Goal: Task Accomplishment & Management: Use online tool/utility

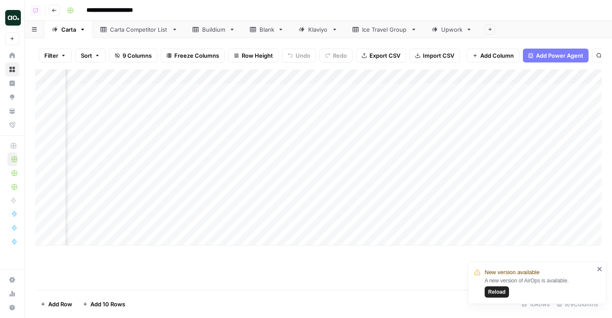
scroll to position [0, 98]
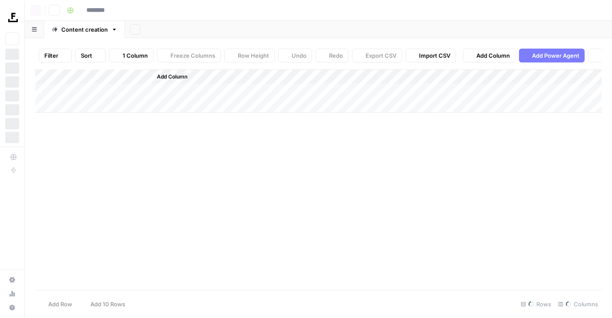
type input "*******"
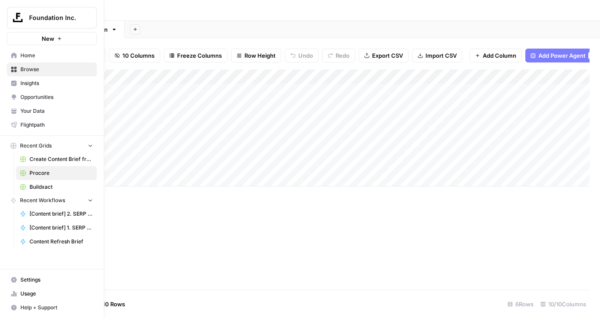
click at [24, 275] on link "Settings" at bounding box center [52, 280] width 90 height 14
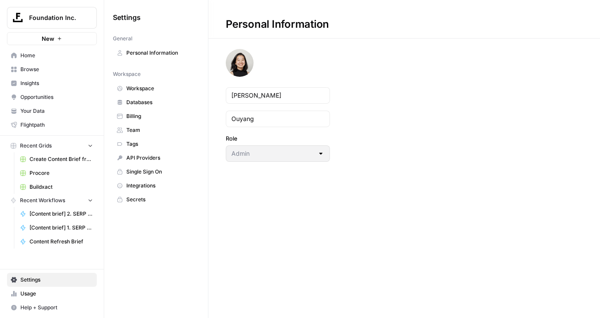
click at [143, 128] on span "Team" at bounding box center [160, 130] width 69 height 8
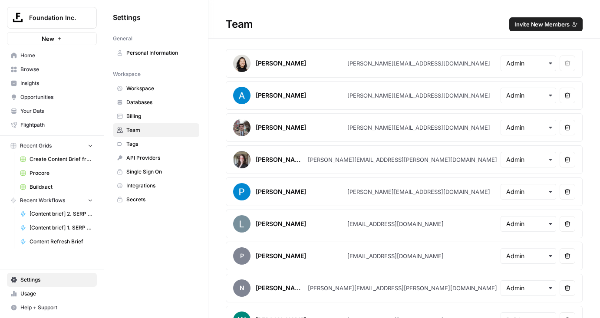
click at [50, 52] on span "Home" at bounding box center [56, 56] width 73 height 8
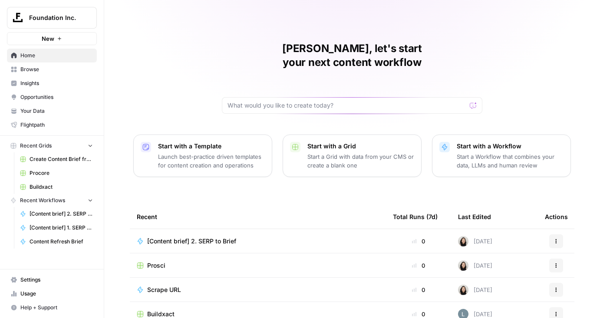
click at [49, 71] on span "Browse" at bounding box center [56, 70] width 73 height 8
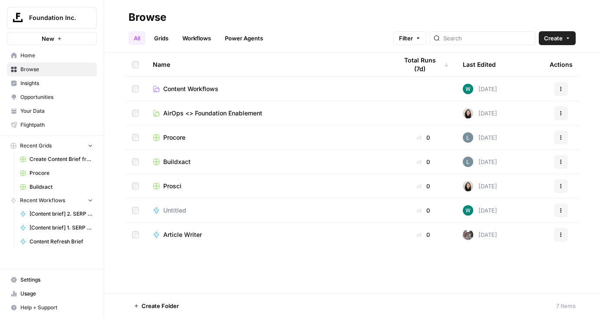
click at [164, 36] on link "Grids" at bounding box center [161, 38] width 25 height 14
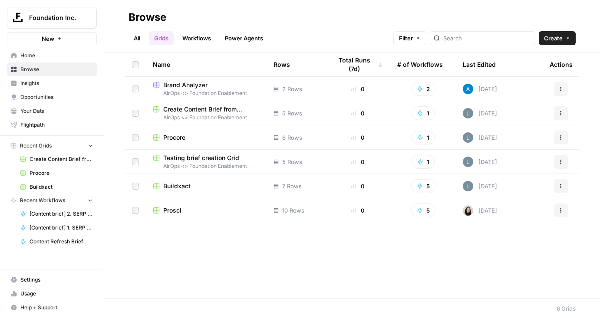
click at [171, 189] on span "Buildxact" at bounding box center [176, 186] width 27 height 9
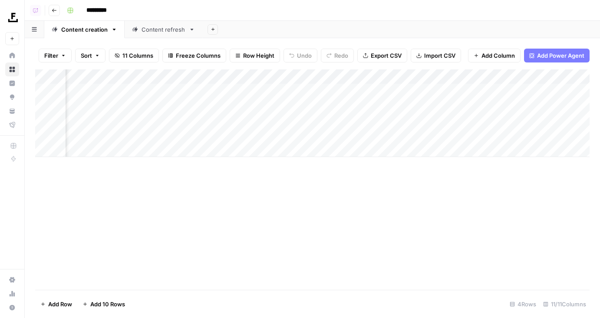
scroll to position [0, 403]
click at [453, 88] on div "Add Column" at bounding box center [312, 113] width 555 height 88
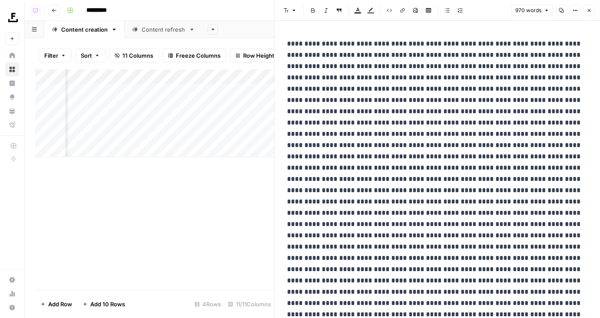
click at [590, 11] on icon "button" at bounding box center [589, 10] width 3 height 3
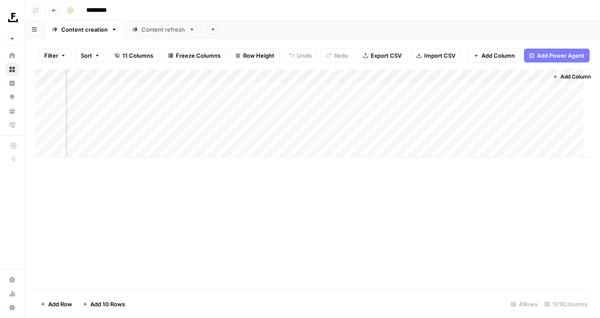
scroll to position [0, 393]
click at [417, 76] on div "Add Column" at bounding box center [312, 113] width 555 height 88
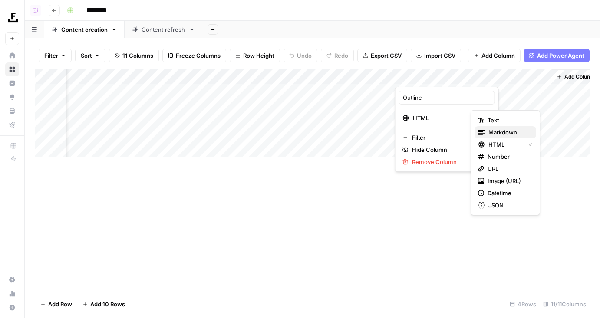
click at [498, 130] on span "Markdown" at bounding box center [509, 132] width 41 height 9
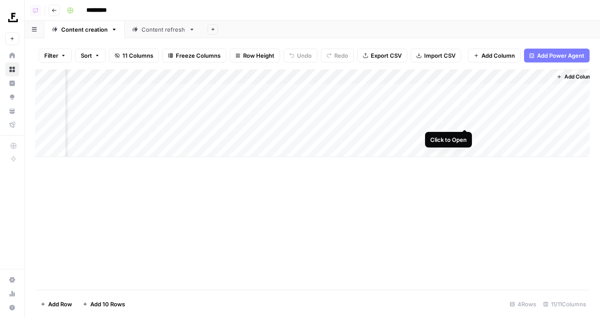
click at [464, 121] on div "Add Column" at bounding box center [312, 113] width 555 height 88
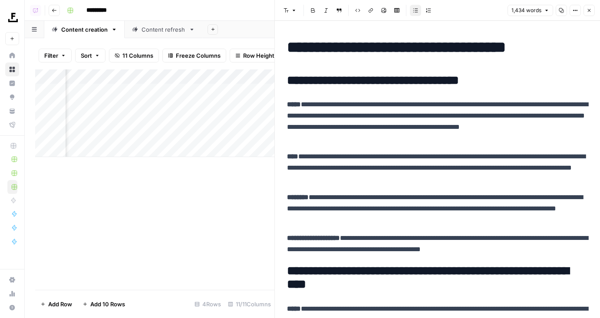
click at [390, 120] on p "**********" at bounding box center [437, 121] width 301 height 45
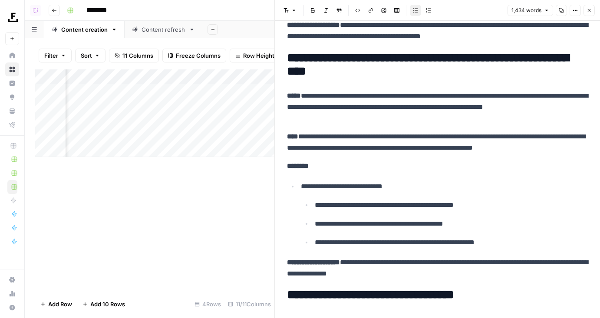
scroll to position [211, 0]
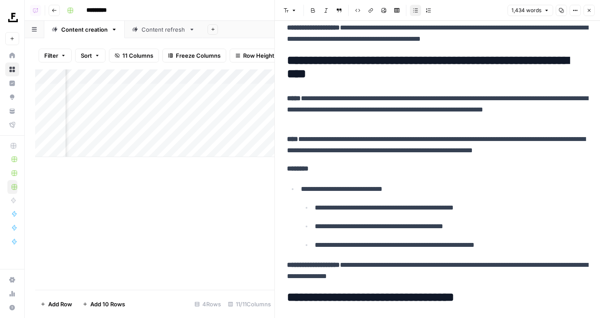
click at [351, 70] on h2 "**********" at bounding box center [437, 68] width 301 height 28
drag, startPoint x: 373, startPoint y: 70, endPoint x: 280, endPoint y: 56, distance: 93.6
click at [339, 70] on h2 "**********" at bounding box center [437, 68] width 301 height 28
drag, startPoint x: 383, startPoint y: 70, endPoint x: 271, endPoint y: 57, distance: 112.0
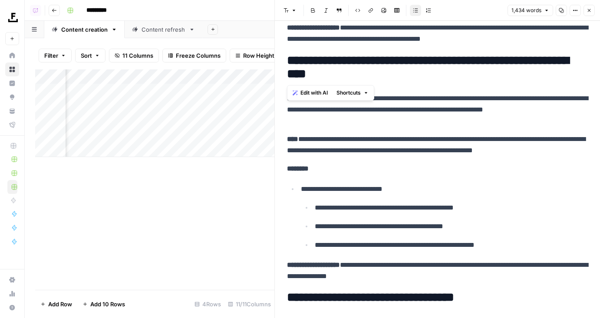
click at [275, 57] on div "**********" at bounding box center [438, 159] width 326 height 318
click at [397, 221] on p "**********" at bounding box center [451, 226] width 273 height 11
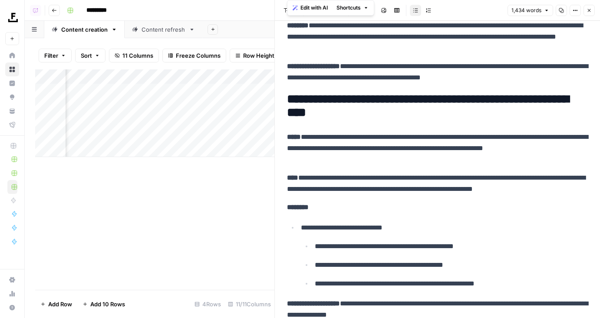
scroll to position [152, 0]
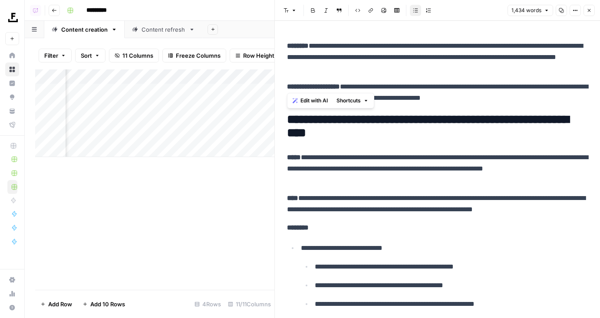
drag, startPoint x: 460, startPoint y: 272, endPoint x: 283, endPoint y: 115, distance: 237.0
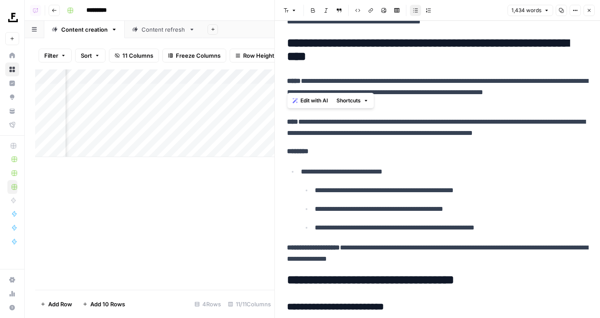
scroll to position [243, 0]
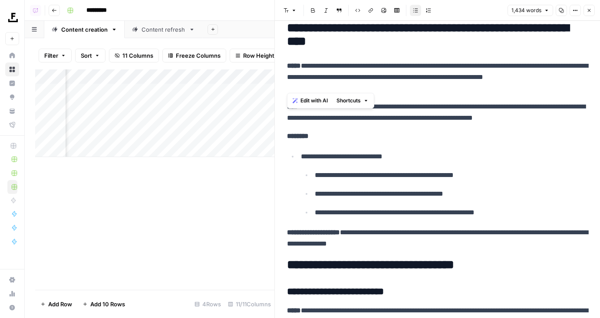
click at [312, 103] on span "Edit with AI" at bounding box center [314, 101] width 27 height 8
drag, startPoint x: 434, startPoint y: 243, endPoint x: 289, endPoint y: 30, distance: 257.0
click at [305, 256] on span "Edit with AI" at bounding box center [314, 259] width 27 height 8
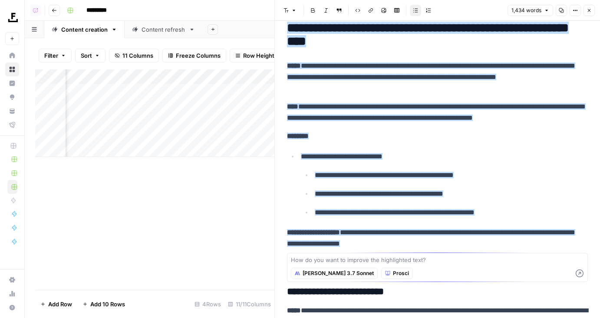
click at [393, 274] on span "Prosci" at bounding box center [401, 274] width 16 height 8
click at [380, 252] on span "Buildxact" at bounding box center [376, 254] width 25 height 9
click at [393, 270] on span "Buildxact" at bounding box center [404, 274] width 23 height 8
click at [416, 268] on div "Claude 3.7 Sonnet Buildxact" at bounding box center [437, 274] width 293 height 16
click at [412, 265] on div "How do you want to improve the highlighted text? Claude 3.7 Sonnet Buildxact" at bounding box center [437, 267] width 301 height 29
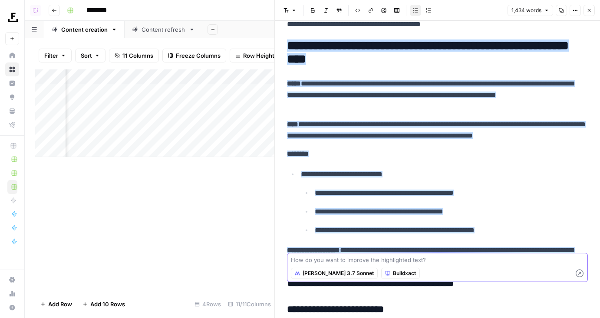
scroll to position [225, 0]
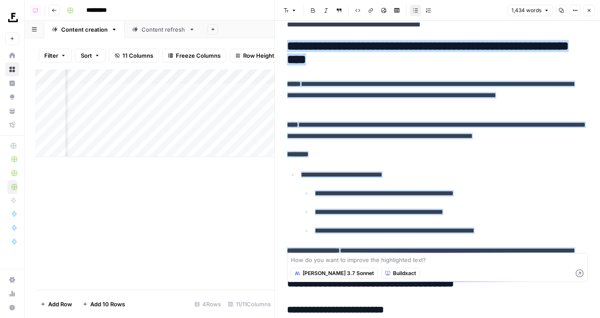
click at [222, 218] on div "Add Column" at bounding box center [154, 179] width 239 height 221
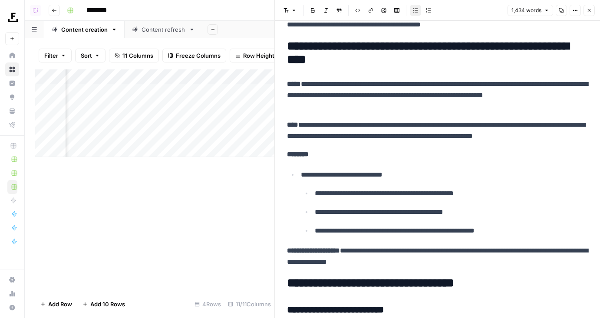
click at [305, 219] on ul "**********" at bounding box center [444, 212] width 287 height 49
click at [587, 10] on icon "button" at bounding box center [589, 10] width 5 height 5
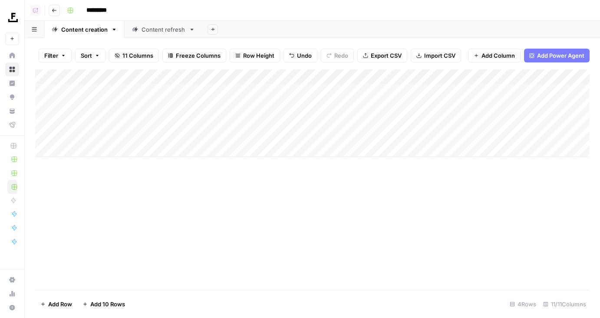
click at [163, 119] on div "Add Column" at bounding box center [312, 113] width 555 height 88
click at [161, 109] on div "Add Column" at bounding box center [312, 113] width 555 height 88
click at [160, 94] on div "Add Column" at bounding box center [312, 113] width 555 height 88
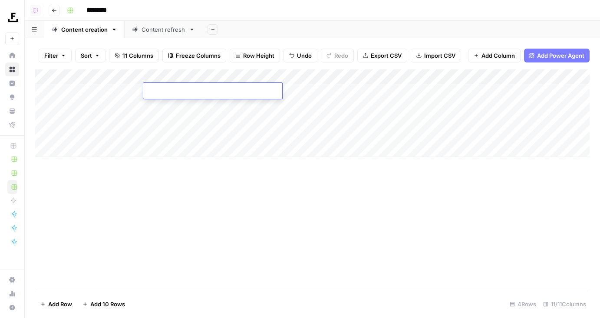
click at [165, 111] on div "Add Column" at bounding box center [312, 113] width 555 height 88
click at [166, 117] on div "Add Column" at bounding box center [312, 113] width 555 height 88
click at [194, 129] on div "Add Column" at bounding box center [312, 113] width 555 height 88
click at [144, 32] on div "Content refresh" at bounding box center [164, 29] width 44 height 9
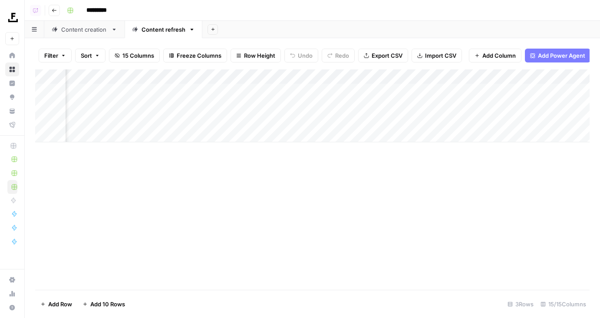
click at [133, 112] on div "Add Column" at bounding box center [312, 105] width 555 height 73
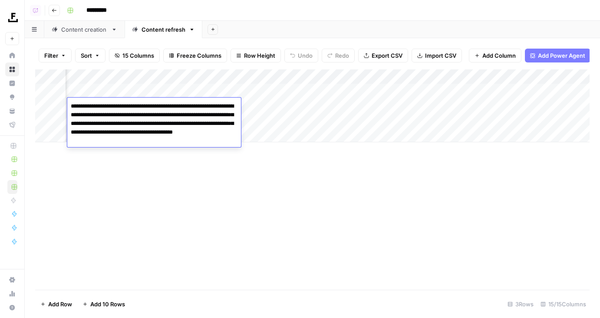
click at [156, 107] on textarea "**********" at bounding box center [154, 123] width 174 height 47
click at [159, 107] on textarea "**********" at bounding box center [154, 123] width 174 height 47
click at [89, 109] on textarea "**********" at bounding box center [154, 123] width 174 height 47
click at [129, 109] on textarea "**********" at bounding box center [154, 123] width 174 height 47
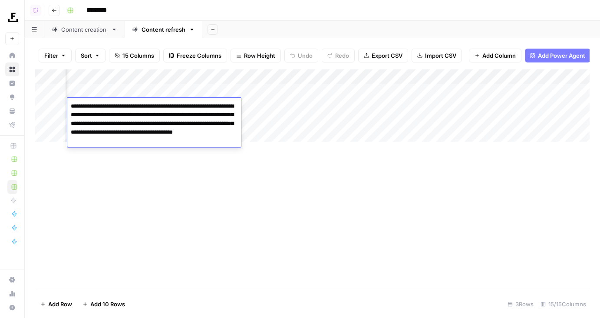
click at [129, 109] on textarea "**********" at bounding box center [154, 123] width 174 height 47
click at [151, 109] on textarea "**********" at bounding box center [154, 123] width 174 height 47
click at [159, 109] on textarea "**********" at bounding box center [154, 123] width 174 height 47
click at [156, 109] on textarea "**********" at bounding box center [154, 123] width 174 height 47
click at [157, 109] on textarea "**********" at bounding box center [154, 123] width 174 height 47
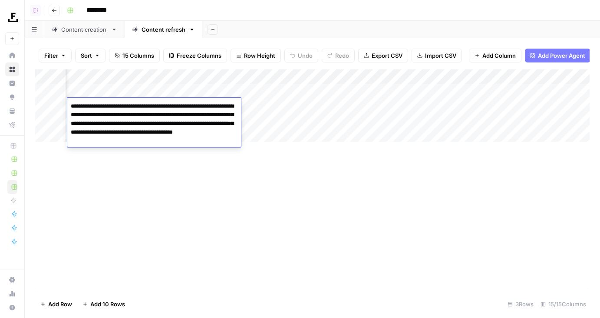
click at [157, 109] on textarea "**********" at bounding box center [154, 123] width 174 height 47
click at [126, 184] on div "Add Column" at bounding box center [312, 179] width 555 height 221
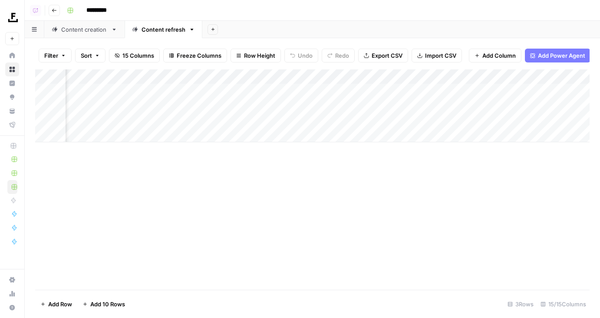
scroll to position [0, 887]
click at [521, 106] on div "Add Column" at bounding box center [312, 105] width 555 height 73
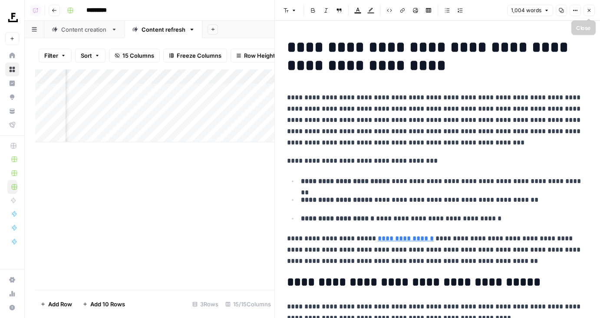
click at [587, 13] on icon "button" at bounding box center [589, 10] width 5 height 5
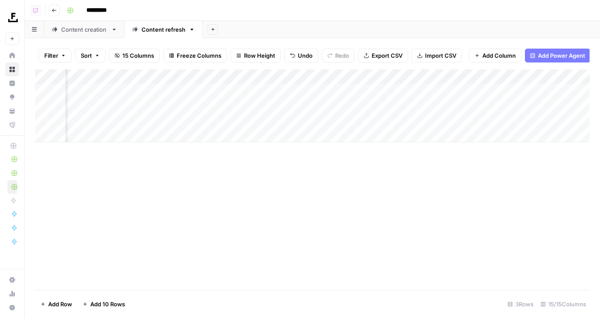
scroll to position [0, 801]
click at [204, 106] on div "Add Column" at bounding box center [312, 105] width 555 height 73
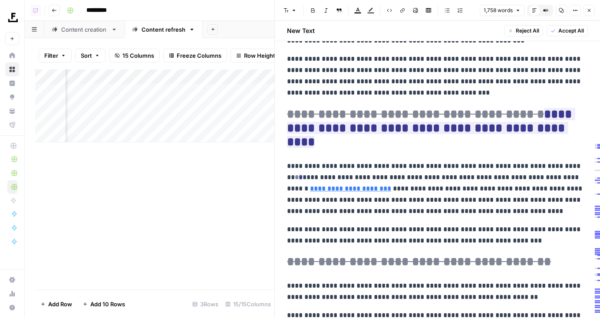
scroll to position [1568, 0]
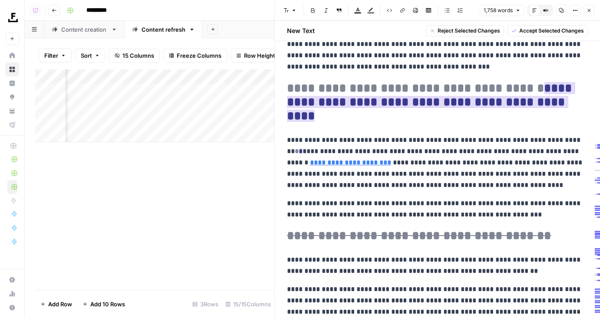
drag, startPoint x: 542, startPoint y: 101, endPoint x: 288, endPoint y: 86, distance: 254.9
click at [288, 86] on h2 "**********" at bounding box center [437, 103] width 301 height 42
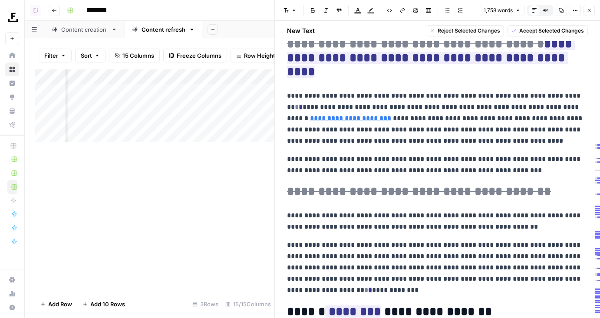
scroll to position [1574, 0]
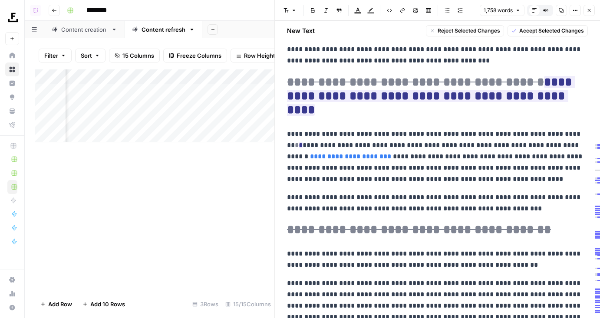
click at [549, 103] on div "**********" at bounding box center [437, 207] width 311 height 3453
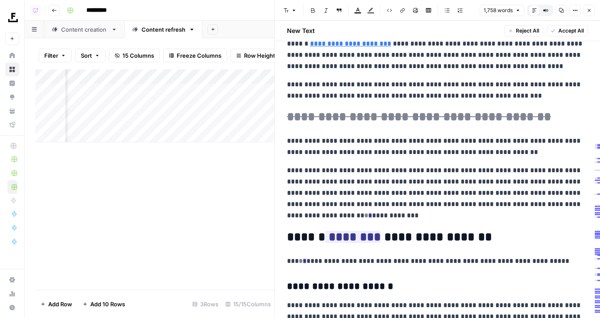
scroll to position [1575, 0]
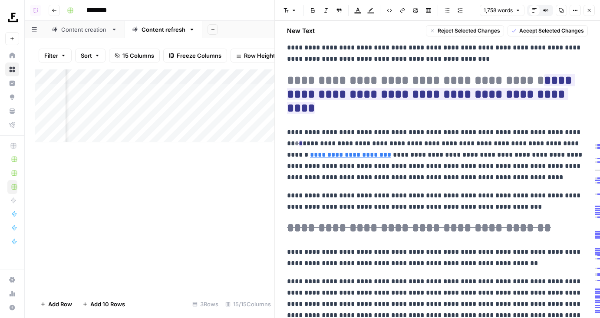
drag, startPoint x: 565, startPoint y: 91, endPoint x: 296, endPoint y: 78, distance: 268.8
click at [297, 78] on h2 "**********" at bounding box center [437, 95] width 301 height 42
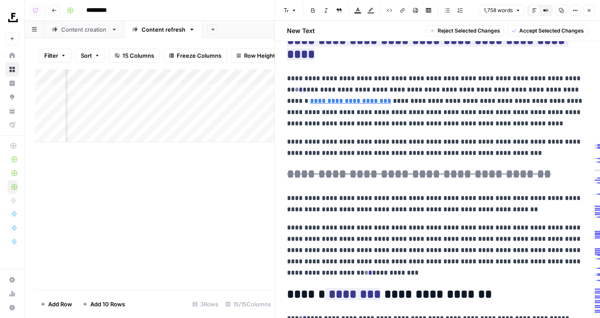
scroll to position [1630, 0]
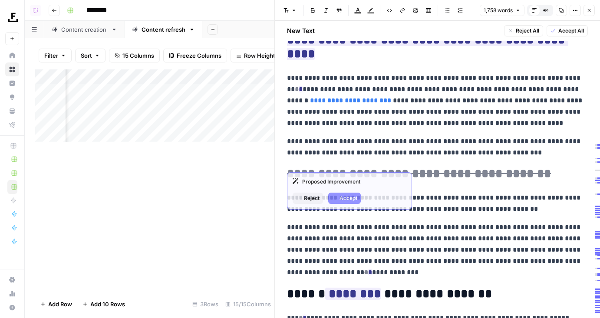
click at [536, 167] on h2 "**********" at bounding box center [437, 174] width 301 height 14
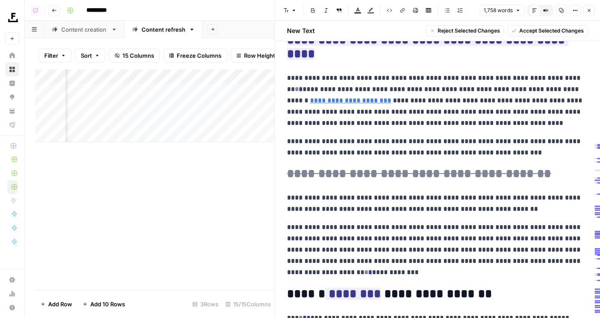
drag, startPoint x: 551, startPoint y: 162, endPoint x: 282, endPoint y: 159, distance: 268.5
click at [282, 159] on div "**********" at bounding box center [437, 151] width 311 height 3453
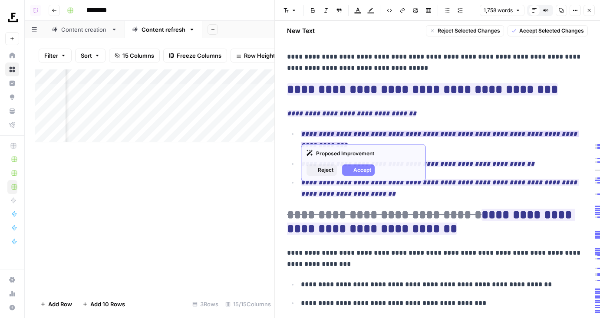
scroll to position [2133, 0]
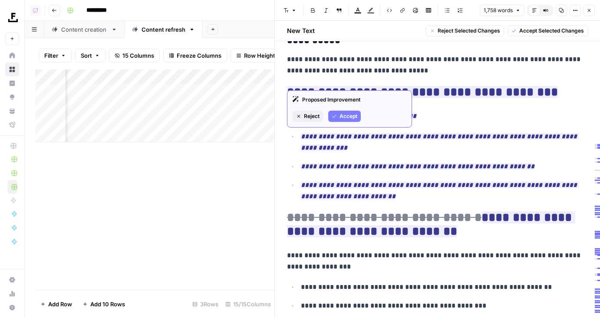
drag, startPoint x: 387, startPoint y: 182, endPoint x: 282, endPoint y: 76, distance: 148.7
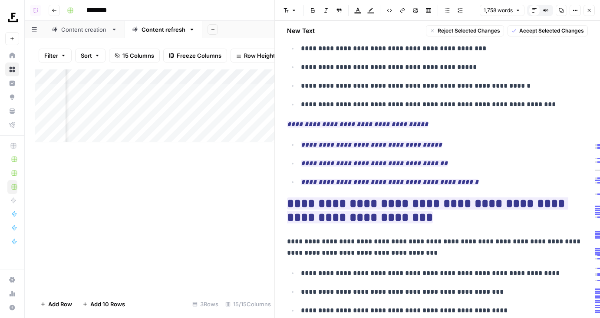
scroll to position [2412, 0]
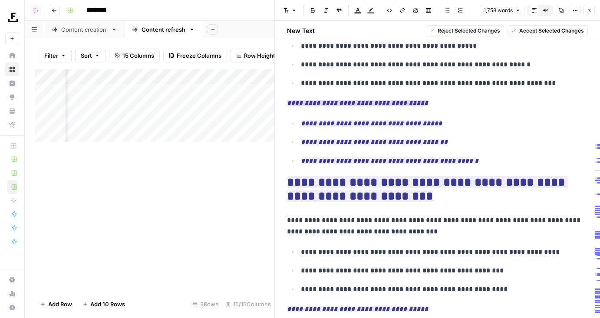
drag, startPoint x: 491, startPoint y: 154, endPoint x: 291, endPoint y: 88, distance: 210.7
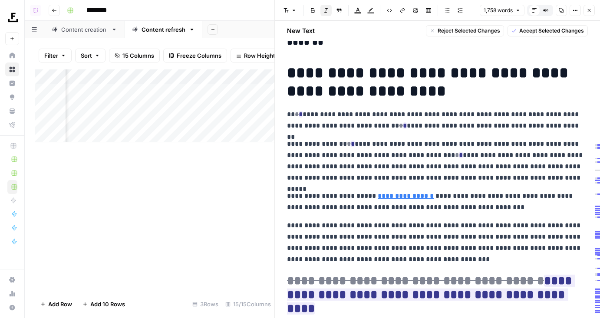
scroll to position [1027, 0]
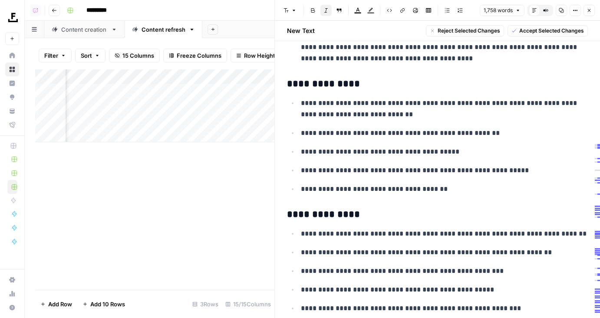
click at [590, 8] on icon "button" at bounding box center [589, 10] width 5 height 5
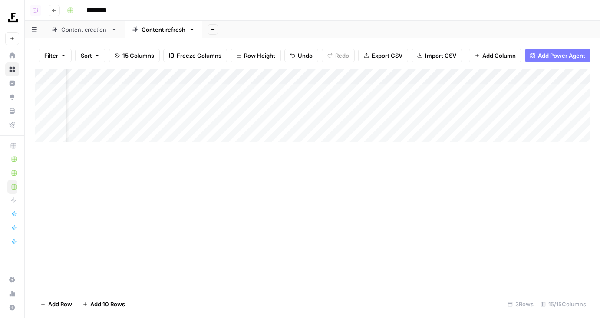
click at [156, 136] on div "Add Column" at bounding box center [312, 105] width 555 height 73
click at [338, 197] on div "Add Column" at bounding box center [312, 179] width 555 height 221
click at [225, 75] on div "Add Column" at bounding box center [312, 113] width 555 height 88
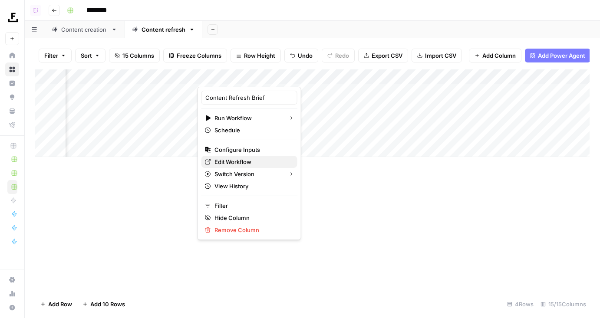
click at [235, 164] on span "Edit Workflow" at bounding box center [253, 162] width 76 height 9
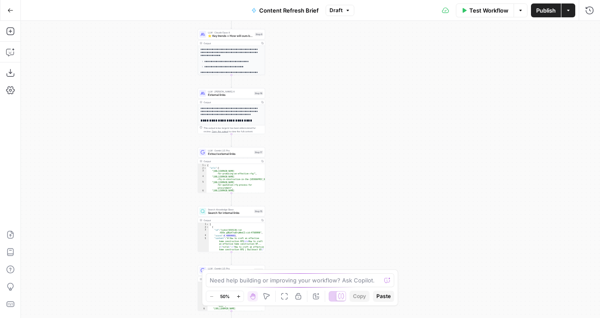
drag, startPoint x: 186, startPoint y: 105, endPoint x: 107, endPoint y: 79, distance: 83.2
click at [107, 79] on div "Workflow Set Inputs Inputs Run Code · Python Word count Step 3 Output Copy 1 2 …" at bounding box center [310, 170] width 579 height 298
click at [208, 34] on span "⭐️ Key trends + How will ours be better" at bounding box center [230, 36] width 45 height 4
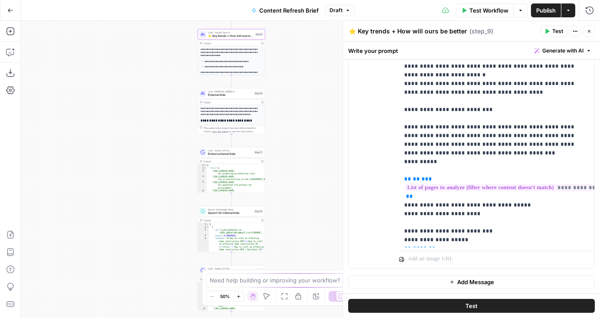
scroll to position [157, 0]
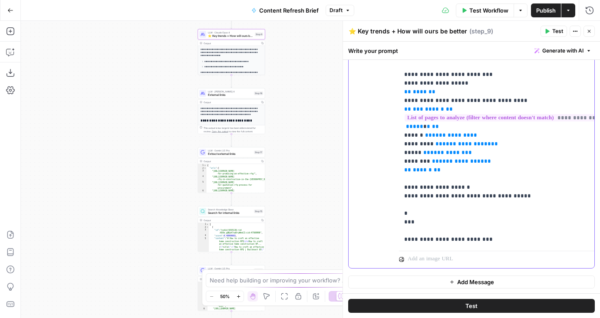
drag, startPoint x: 486, startPoint y: 203, endPoint x: 400, endPoint y: 202, distance: 85.1
click at [400, 203] on div "**********" at bounding box center [496, 71] width 195 height 354
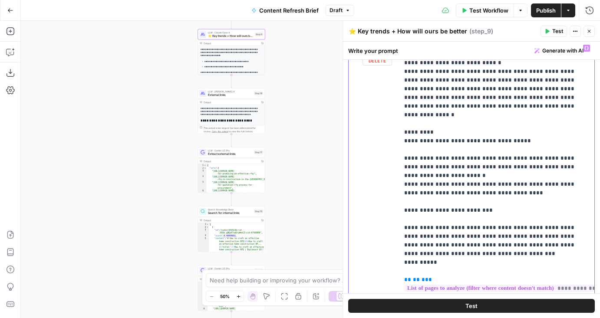
scroll to position [130, 0]
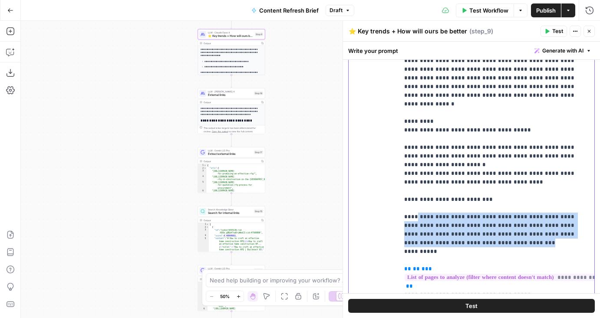
drag, startPoint x: 449, startPoint y: 212, endPoint x: 413, endPoint y: 181, distance: 47.8
click at [413, 181] on p "**********" at bounding box center [496, 239] width 185 height 504
click at [451, 208] on p "**********" at bounding box center [496, 239] width 185 height 504
drag, startPoint x: 457, startPoint y: 208, endPoint x: 411, endPoint y: 185, distance: 50.7
click at [411, 185] on p "**********" at bounding box center [496, 239] width 185 height 504
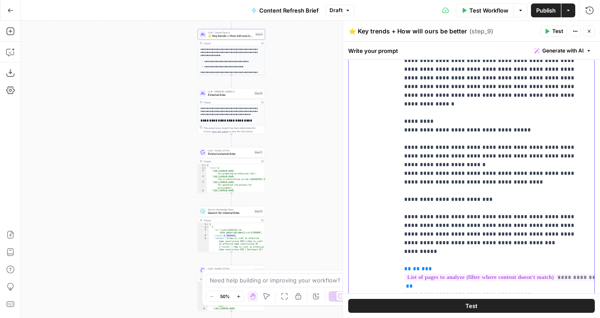
click at [445, 203] on p "**********" at bounding box center [496, 239] width 185 height 504
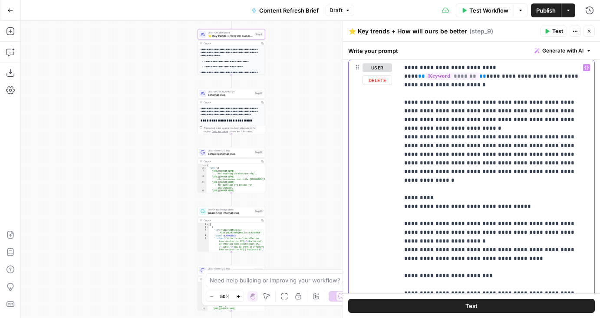
scroll to position [98, 0]
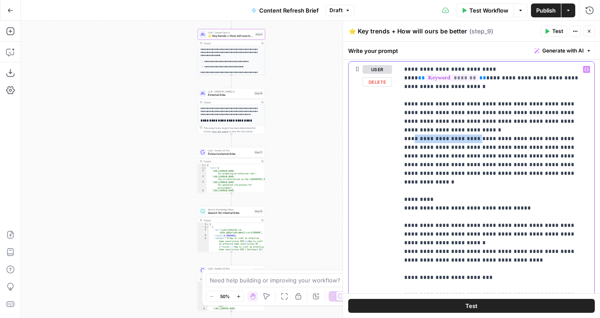
drag, startPoint x: 411, startPoint y: 122, endPoint x: 471, endPoint y: 122, distance: 60.4
click at [471, 122] on p "**********" at bounding box center [496, 317] width 185 height 504
drag, startPoint x: 492, startPoint y: 122, endPoint x: 565, endPoint y: 122, distance: 73.0
click at [565, 122] on p "**********" at bounding box center [496, 317] width 185 height 504
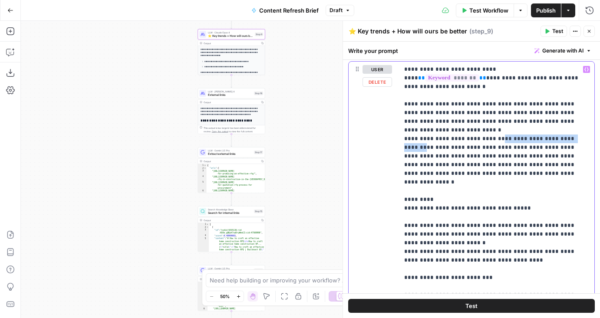
click at [565, 122] on p "**********" at bounding box center [496, 317] width 185 height 504
drag, startPoint x: 481, startPoint y: 130, endPoint x: 471, endPoint y: 154, distance: 26.5
click at [471, 154] on p "**********" at bounding box center [496, 317] width 185 height 504
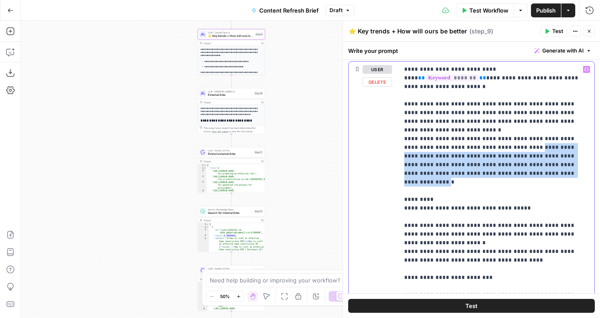
drag, startPoint x: 473, startPoint y: 158, endPoint x: 486, endPoint y: 130, distance: 30.3
click at [486, 130] on p "**********" at bounding box center [496, 317] width 185 height 504
drag, startPoint x: 473, startPoint y: 155, endPoint x: 480, endPoint y: 129, distance: 27.4
click at [480, 129] on p "**********" at bounding box center [496, 317] width 185 height 504
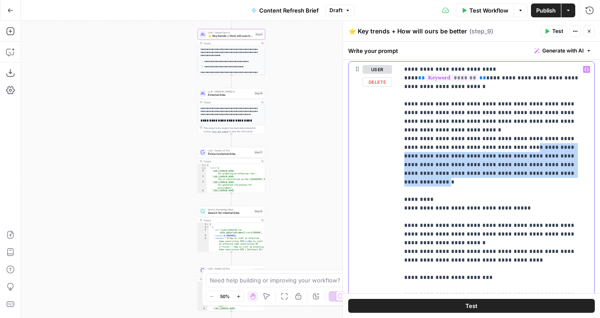
click at [480, 129] on p "**********" at bounding box center [496, 317] width 185 height 504
drag, startPoint x: 483, startPoint y: 130, endPoint x: 474, endPoint y: 156, distance: 27.6
click at [474, 156] on p "**********" at bounding box center [496, 317] width 185 height 504
drag, startPoint x: 480, startPoint y: 156, endPoint x: 470, endPoint y: 132, distance: 26.3
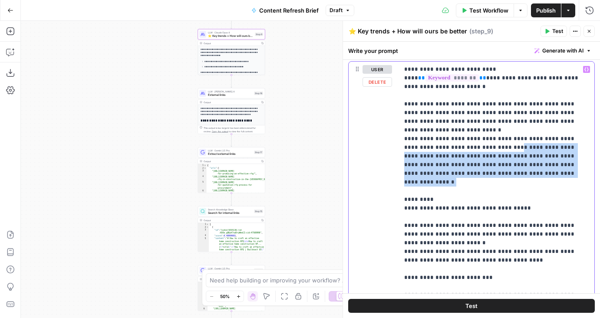
click at [470, 132] on p "**********" at bounding box center [496, 317] width 185 height 504
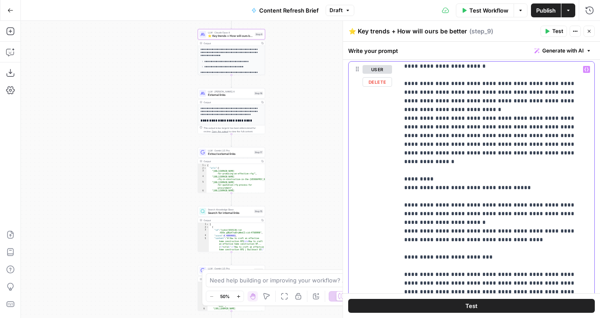
scroll to position [21, 0]
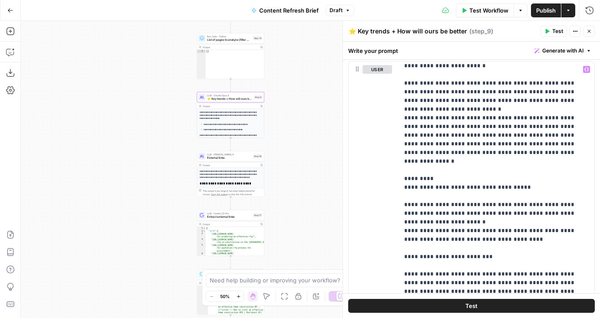
drag, startPoint x: 299, startPoint y: 58, endPoint x: 298, endPoint y: 143, distance: 84.7
click at [298, 143] on div "Workflow Set Inputs Inputs Run Code · Python Word count Step 3 Output Copy 1 2 …" at bounding box center [310, 170] width 579 height 298
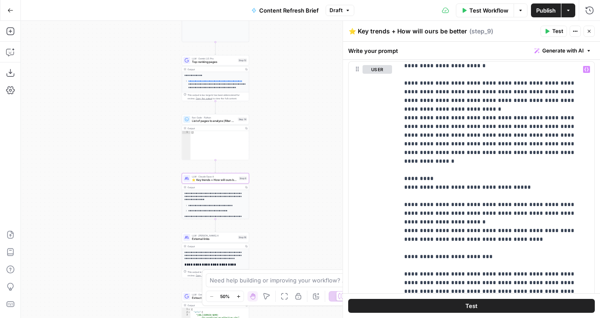
drag, startPoint x: 139, startPoint y: 158, endPoint x: 159, endPoint y: 193, distance: 41.1
click at [159, 193] on div "Workflow Set Inputs Inputs Run Code · Python Word count Step 3 Output Copy 1 2 …" at bounding box center [310, 170] width 579 height 298
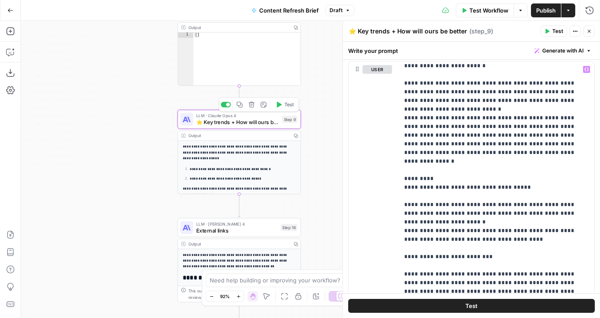
drag, startPoint x: 159, startPoint y: 203, endPoint x: 156, endPoint y: 139, distance: 63.9
click at [156, 139] on div "Workflow Set Inputs Inputs Run Code · Python Word count Step 3 Output Copy 1 2 …" at bounding box center [310, 170] width 579 height 298
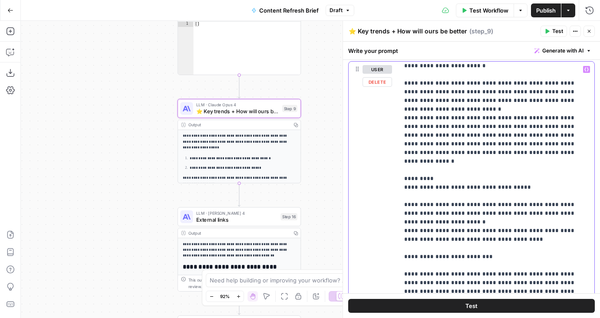
click at [476, 106] on p "**********" at bounding box center [496, 296] width 185 height 504
click at [485, 132] on p "**********" at bounding box center [496, 296] width 185 height 504
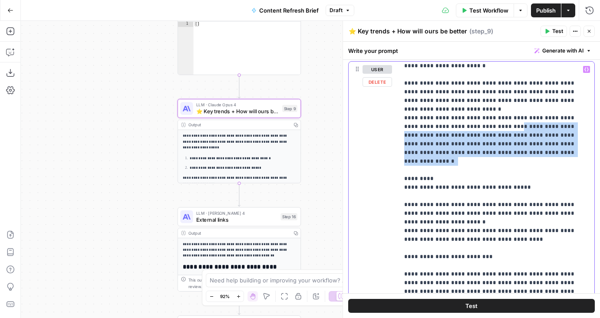
drag, startPoint x: 470, startPoint y: 112, endPoint x: 483, endPoint y: 143, distance: 33.8
click at [484, 143] on p "**********" at bounding box center [496, 296] width 185 height 504
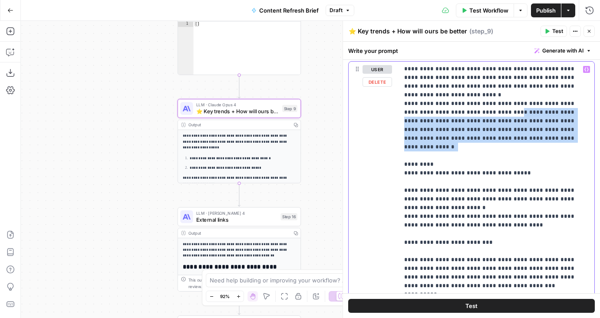
scroll to position [37, 0]
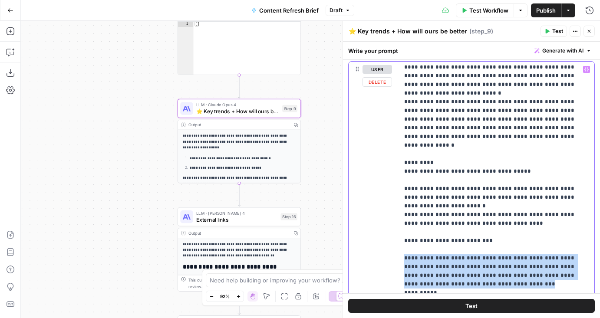
drag, startPoint x: 453, startPoint y: 249, endPoint x: 398, endPoint y: 224, distance: 60.0
click at [398, 224] on div "**********" at bounding box center [472, 249] width 246 height 374
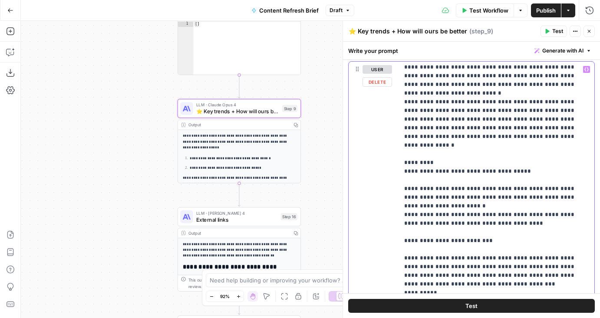
click at [482, 106] on p "**********" at bounding box center [496, 280] width 185 height 504
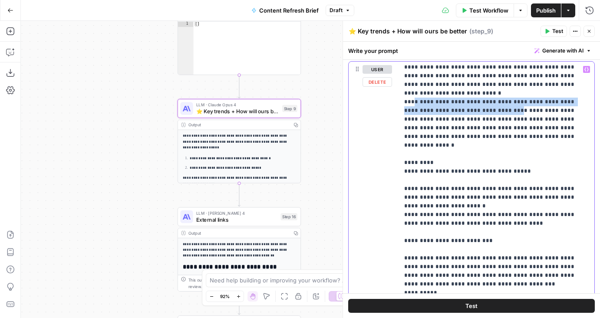
drag, startPoint x: 411, startPoint y: 86, endPoint x: 471, endPoint y: 94, distance: 60.0
click at [471, 94] on p "**********" at bounding box center [496, 280] width 185 height 504
drag, startPoint x: 471, startPoint y: 94, endPoint x: 411, endPoint y: 88, distance: 59.8
click at [411, 88] on p "**********" at bounding box center [496, 280] width 185 height 504
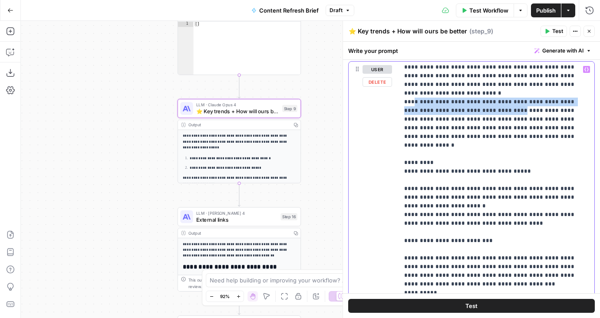
click at [411, 88] on p "**********" at bounding box center [496, 280] width 185 height 504
drag, startPoint x: 411, startPoint y: 88, endPoint x: 471, endPoint y: 97, distance: 60.2
click at [471, 97] on p "**********" at bounding box center [496, 280] width 185 height 504
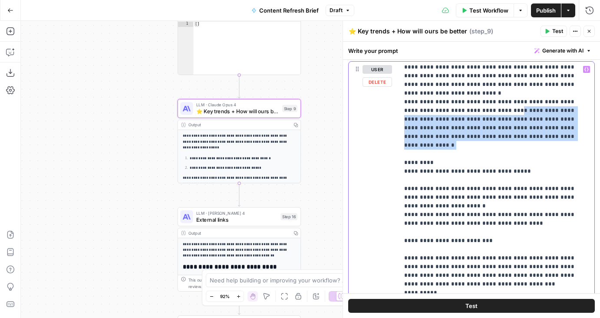
drag, startPoint x: 471, startPoint y: 95, endPoint x: 480, endPoint y: 122, distance: 28.8
click at [480, 122] on p "**********" at bounding box center [496, 280] width 185 height 504
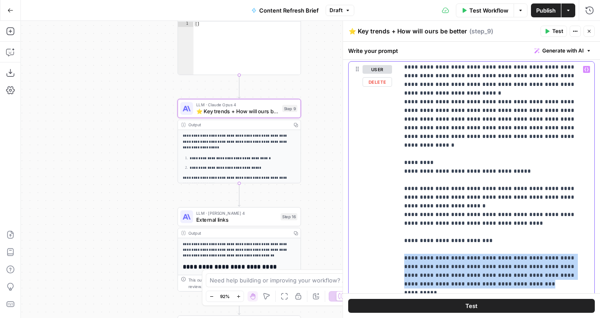
drag, startPoint x: 450, startPoint y: 251, endPoint x: 396, endPoint y: 223, distance: 60.8
click at [396, 223] on div "**********" at bounding box center [472, 249] width 246 height 374
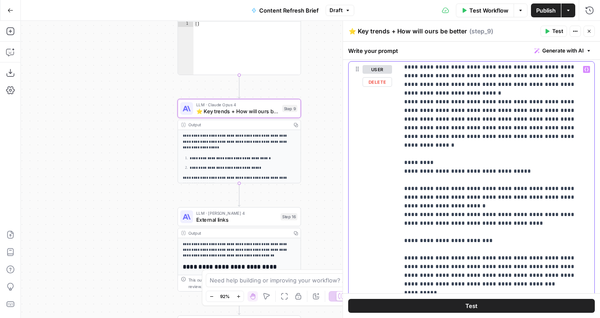
click at [440, 237] on p "**********" at bounding box center [496, 280] width 185 height 504
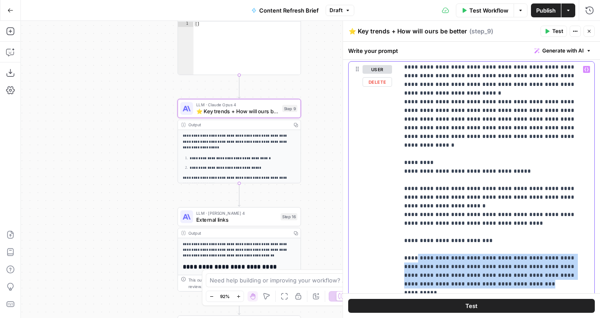
drag, startPoint x: 449, startPoint y: 249, endPoint x: 413, endPoint y: 224, distance: 44.0
click at [413, 224] on p "**********" at bounding box center [496, 280] width 185 height 504
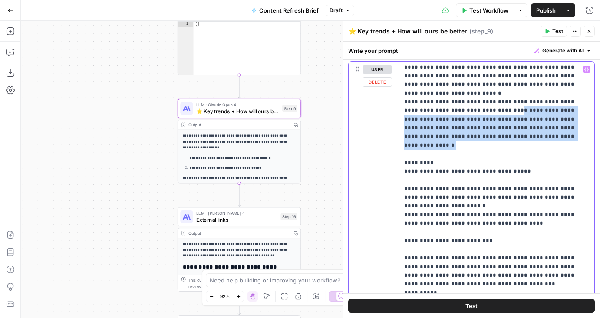
drag, startPoint x: 476, startPoint y: 118, endPoint x: 470, endPoint y: 97, distance: 21.3
click at [470, 97] on p "**********" at bounding box center [496, 280] width 185 height 504
drag, startPoint x: 483, startPoint y: 119, endPoint x: 471, endPoint y: 94, distance: 27.8
click at [471, 94] on p "**********" at bounding box center [496, 280] width 185 height 504
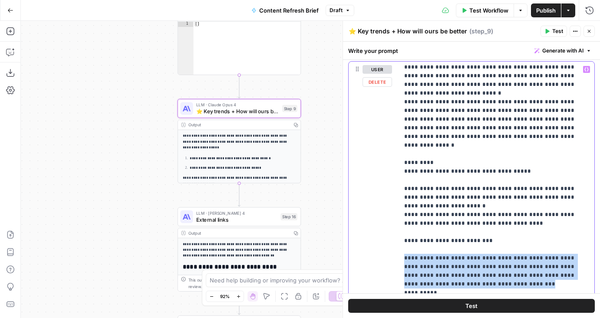
drag, startPoint x: 466, startPoint y: 253, endPoint x: 398, endPoint y: 223, distance: 73.9
click at [398, 223] on div "**********" at bounding box center [472, 249] width 246 height 374
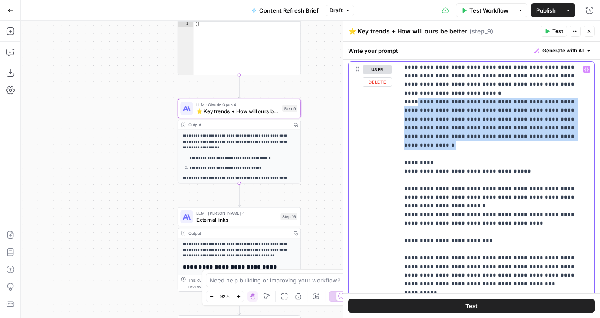
drag, startPoint x: 503, startPoint y: 121, endPoint x: 416, endPoint y: 86, distance: 93.8
click at [416, 86] on p "**********" at bounding box center [496, 280] width 185 height 504
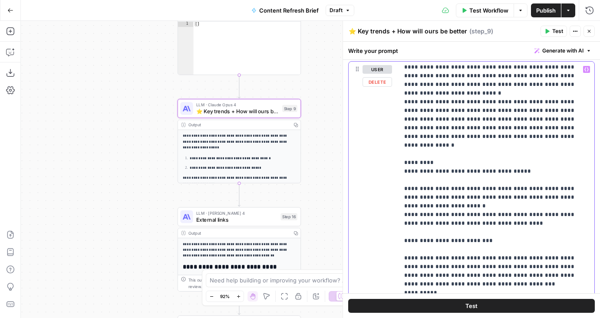
click at [488, 121] on p "**********" at bounding box center [496, 280] width 185 height 504
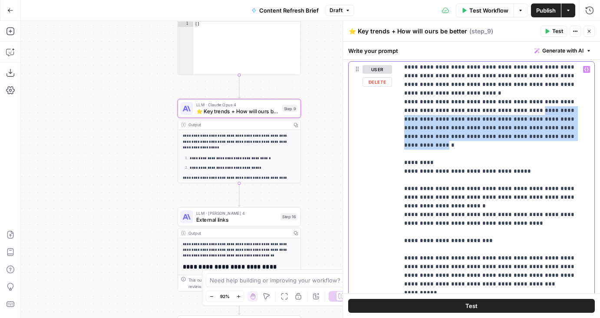
drag, startPoint x: 472, startPoint y: 119, endPoint x: 485, endPoint y: 95, distance: 27.4
click at [485, 95] on p "**********" at bounding box center [496, 280] width 185 height 504
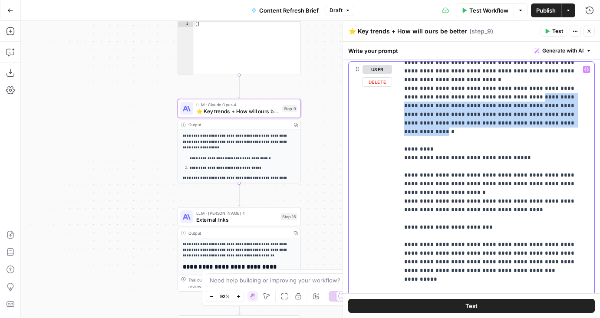
click at [491, 83] on p "**********" at bounding box center [496, 267] width 185 height 504
drag, startPoint x: 485, startPoint y: 79, endPoint x: 473, endPoint y: 107, distance: 29.9
click at [473, 107] on p "**********" at bounding box center [496, 267] width 185 height 504
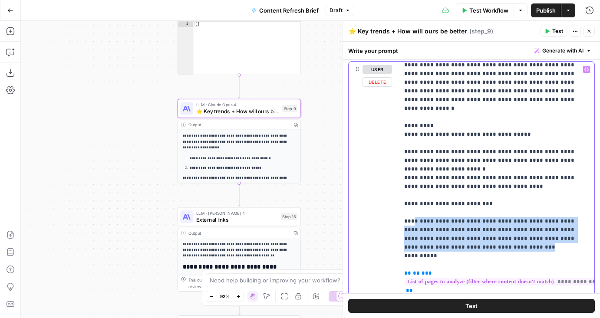
drag, startPoint x: 459, startPoint y: 213, endPoint x: 411, endPoint y: 188, distance: 54.0
click at [411, 188] on p "**********" at bounding box center [496, 243] width 185 height 504
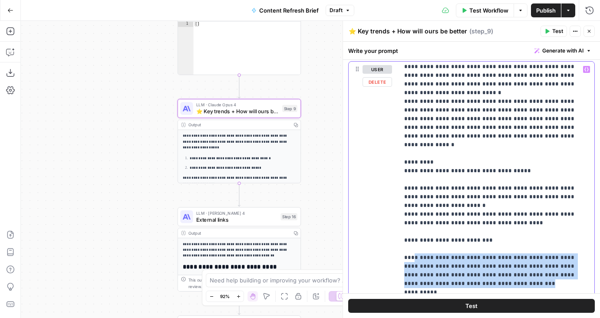
scroll to position [39, 0]
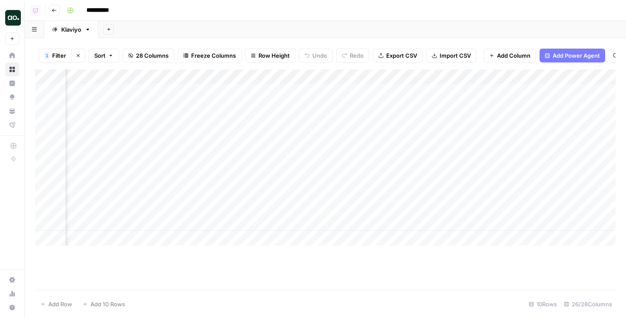
scroll to position [0, 751]
drag, startPoint x: 290, startPoint y: 90, endPoint x: 290, endPoint y: 218, distance: 128.6
click at [290, 218] on div "Add Column" at bounding box center [325, 157] width 580 height 176
click at [291, 108] on div "Add Column" at bounding box center [325, 157] width 580 height 176
drag, startPoint x: 291, startPoint y: 92, endPoint x: 292, endPoint y: 228, distance: 136.4
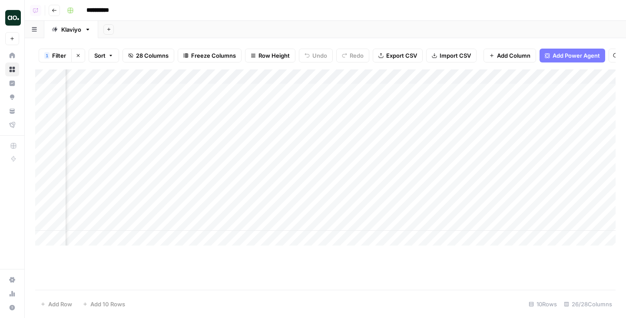
click at [292, 228] on div "Add Column" at bounding box center [325, 157] width 580 height 176
click at [290, 100] on div "Add Column" at bounding box center [325, 157] width 580 height 176
drag, startPoint x: 283, startPoint y: 89, endPoint x: 288, endPoint y: 217, distance: 127.8
click at [288, 217] on div "Add Column" at bounding box center [325, 157] width 580 height 176
click at [279, 169] on div "Add Column" at bounding box center [325, 157] width 580 height 176
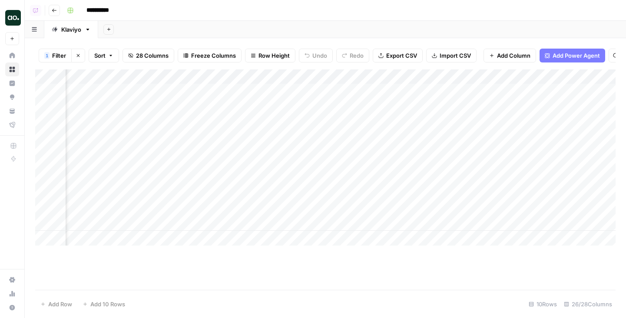
click at [281, 178] on div "Add Column" at bounding box center [325, 157] width 580 height 176
drag, startPoint x: 339, startPoint y: 162, endPoint x: 339, endPoint y: 175, distance: 12.6
click at [339, 175] on div "Add Column" at bounding box center [325, 157] width 580 height 176
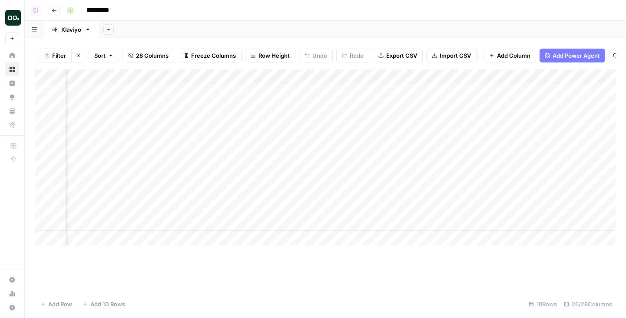
drag, startPoint x: 234, startPoint y: 161, endPoint x: 453, endPoint y: 180, distance: 219.7
click at [453, 180] on div "Add Column" at bounding box center [325, 157] width 580 height 176
click at [248, 162] on div "Add Column" at bounding box center [325, 157] width 580 height 176
drag, startPoint x: 238, startPoint y: 162, endPoint x: 494, endPoint y: 165, distance: 255.9
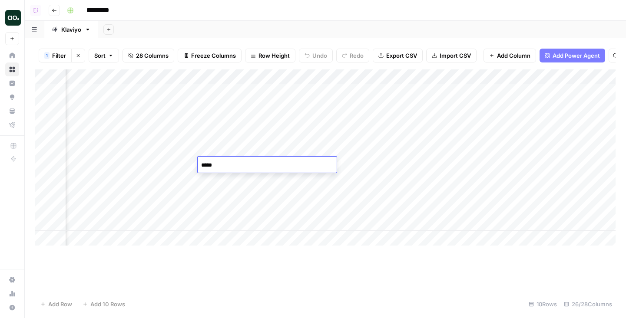
click at [494, 165] on body "**********" at bounding box center [313, 159] width 626 height 318
click at [516, 168] on div "Add Column" at bounding box center [325, 157] width 580 height 176
drag, startPoint x: 483, startPoint y: 180, endPoint x: 479, endPoint y: 168, distance: 13.1
click at [479, 168] on div "Add Column" at bounding box center [325, 157] width 580 height 176
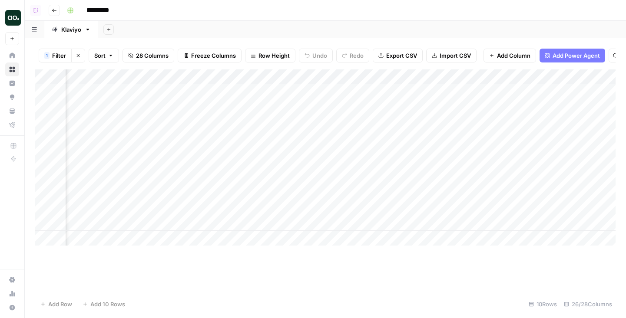
scroll to position [0, 1036]
drag, startPoint x: 413, startPoint y: 79, endPoint x: 421, endPoint y: 79, distance: 8.3
click at [421, 79] on div "Add Column" at bounding box center [325, 157] width 580 height 176
click at [611, 268] on icon "close" at bounding box center [613, 269] width 4 height 4
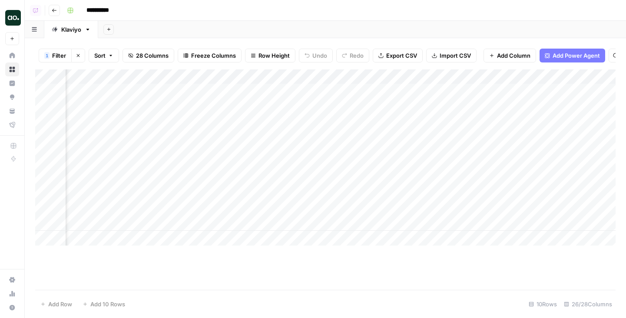
click at [429, 105] on div "Add Column" at bounding box center [325, 157] width 580 height 176
click at [422, 166] on div "Add Column" at bounding box center [325, 157] width 580 height 176
click at [219, 149] on div "Add Column" at bounding box center [325, 157] width 580 height 176
click at [200, 151] on div "Add Column" at bounding box center [325, 157] width 580 height 176
click at [206, 151] on input "50" at bounding box center [236, 151] width 88 height 9
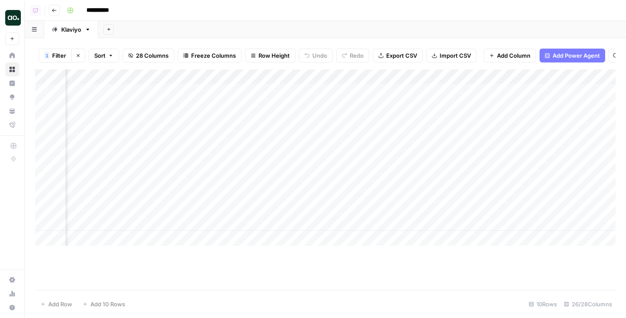
click at [405, 151] on div "Add Column" at bounding box center [325, 157] width 580 height 176
click at [222, 155] on div "Add Column" at bounding box center [325, 157] width 580 height 176
click at [428, 149] on div "Add Column" at bounding box center [325, 157] width 580 height 176
click at [204, 180] on div "Add Column" at bounding box center [325, 157] width 580 height 176
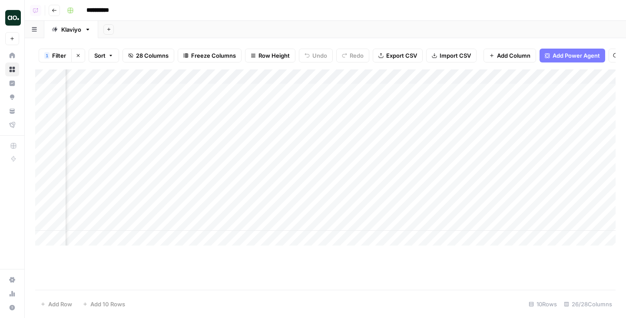
click at [202, 179] on div "Add Column" at bounding box center [325, 157] width 580 height 176
drag, startPoint x: 202, startPoint y: 179, endPoint x: 185, endPoint y: 179, distance: 16.1
click at [185, 179] on body "**********" at bounding box center [313, 159] width 626 height 318
click at [410, 176] on div "Add Column" at bounding box center [325, 157] width 580 height 176
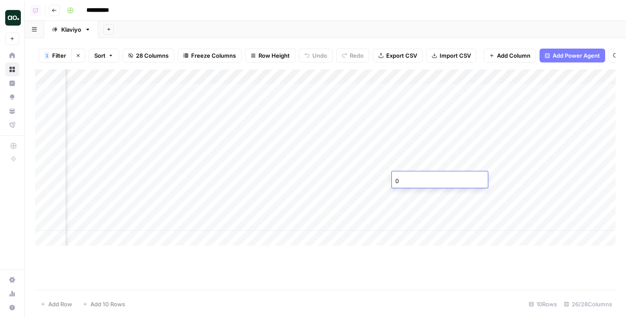
click at [404, 129] on div "Add Column" at bounding box center [325, 157] width 580 height 176
click at [404, 118] on div "Add Column" at bounding box center [325, 157] width 580 height 176
click at [405, 93] on div "Add Column" at bounding box center [325, 157] width 580 height 176
drag, startPoint x: 417, startPoint y: 133, endPoint x: 417, endPoint y: 122, distance: 11.3
click at [417, 122] on div "Add Column" at bounding box center [325, 157] width 580 height 176
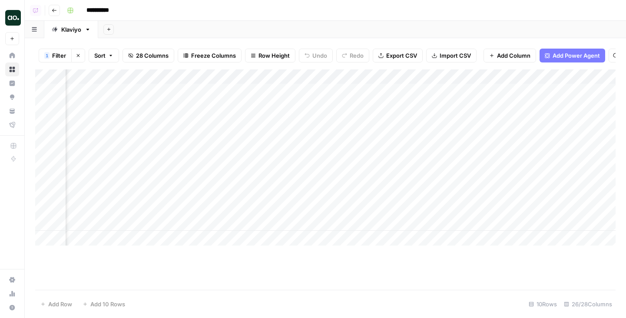
click at [418, 89] on div "Add Column" at bounding box center [325, 157] width 580 height 176
click at [414, 129] on div "Add Column" at bounding box center [325, 157] width 580 height 176
drag, startPoint x: 335, startPoint y: 89, endPoint x: 337, endPoint y: 222, distance: 133.4
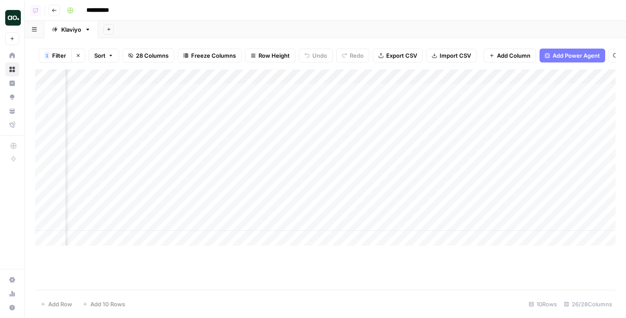
click at [337, 222] on div "Add Column" at bounding box center [325, 157] width 580 height 176
click at [432, 183] on div "Add Column" at bounding box center [325, 157] width 580 height 176
drag, startPoint x: 484, startPoint y: 96, endPoint x: 483, endPoint y: 149, distance: 53.0
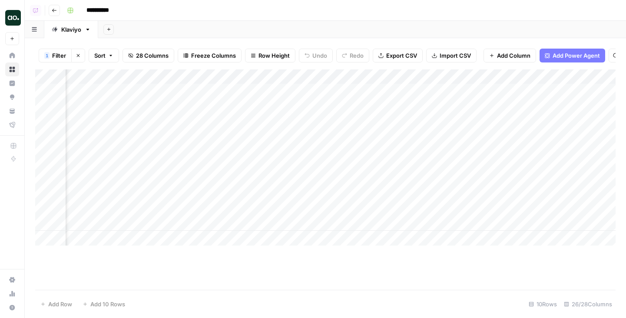
click at [483, 149] on div "Add Column" at bounding box center [325, 157] width 580 height 176
drag, startPoint x: 488, startPoint y: 222, endPoint x: 488, endPoint y: 200, distance: 22.2
click at [488, 200] on div "Add Column" at bounding box center [325, 157] width 580 height 176
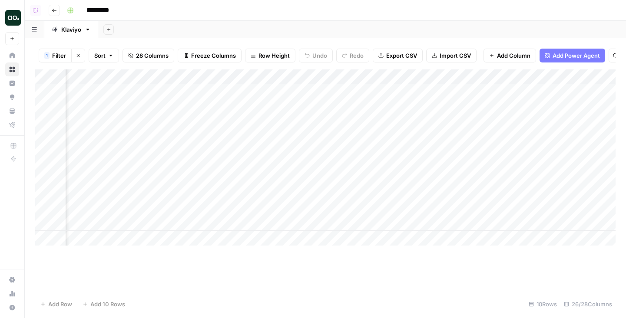
scroll to position [0, 1595]
drag, startPoint x: 403, startPoint y: 225, endPoint x: 402, endPoint y: 196, distance: 29.1
click at [402, 196] on div "Add Column" at bounding box center [325, 157] width 580 height 176
click at [364, 215] on div "Add Column" at bounding box center [325, 157] width 580 height 176
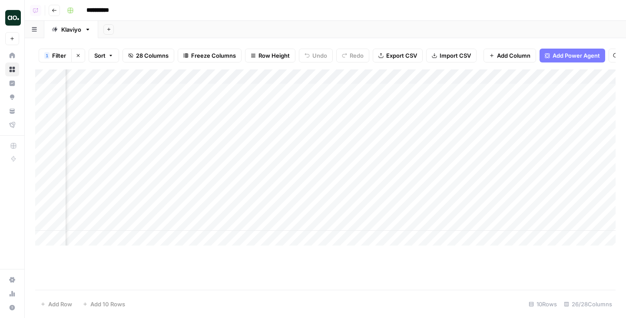
click at [308, 210] on div "Add Column" at bounding box center [325, 157] width 580 height 176
click at [326, 30] on div "Add Sheet" at bounding box center [362, 29] width 528 height 17
click at [255, 210] on div "Add Column" at bounding box center [325, 157] width 580 height 176
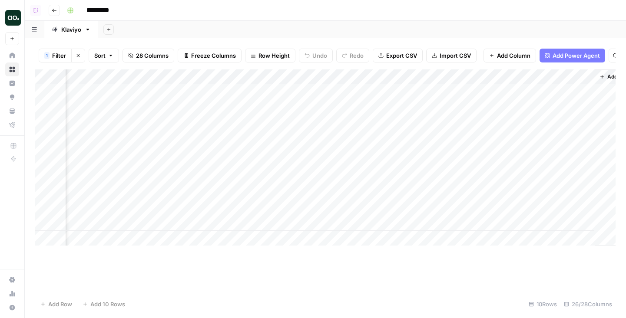
scroll to position [0, 1736]
click at [211, 209] on div "Add Column" at bounding box center [325, 157] width 580 height 176
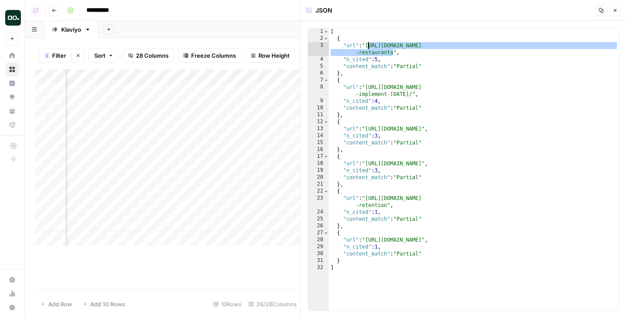
drag, startPoint x: 393, startPoint y: 55, endPoint x: 368, endPoint y: 47, distance: 26.3
click at [368, 47] on div "[ { "url" : "https://reelo.io/blog/11-customer-retention-strategies-that-actual…" at bounding box center [474, 176] width 290 height 297
click at [479, 48] on div "[ { "url" : "https://reelo.io/blog/11-customer-retention-strategies-that-actual…" at bounding box center [474, 176] width 290 height 297
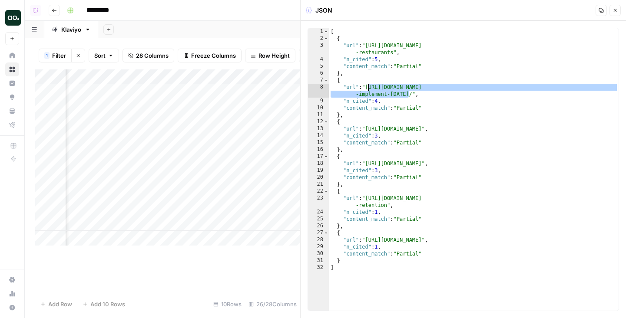
drag, startPoint x: 408, startPoint y: 96, endPoint x: 368, endPoint y: 86, distance: 41.0
click at [368, 86] on div "[ { "url" : "https://reelo.io/blog/11-customer-retention-strategies-that-actual…" at bounding box center [474, 176] width 290 height 297
type textarea "**********"
click at [611, 12] on button "Close" at bounding box center [614, 10] width 11 height 11
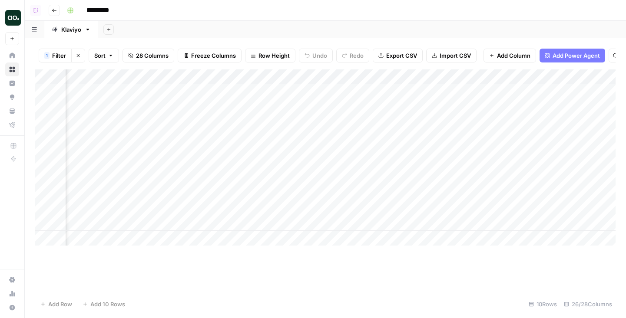
scroll to position [0, 1658]
click at [289, 211] on div "Add Column" at bounding box center [325, 157] width 580 height 176
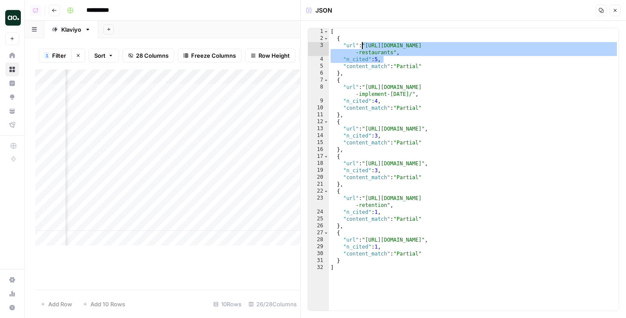
drag, startPoint x: 394, startPoint y: 56, endPoint x: 362, endPoint y: 45, distance: 33.7
click at [362, 45] on div "[ { "url" : "https://reelo.io/blog/11-customer-retention-strategies-that-actual…" at bounding box center [474, 176] width 290 height 297
type textarea "**********"
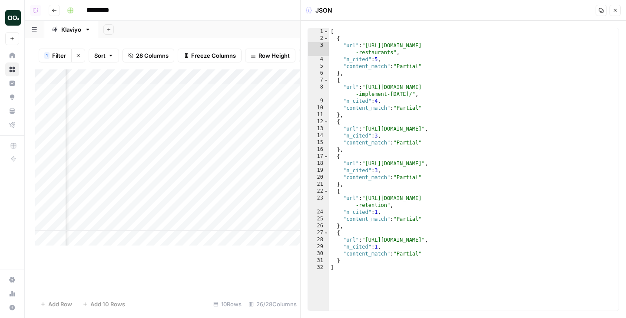
click at [611, 13] on icon "button" at bounding box center [614, 10] width 5 height 5
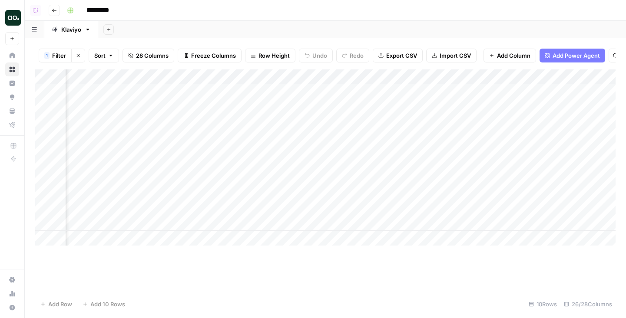
scroll to position [0, 1559]
click at [241, 90] on div "Add Column" at bounding box center [325, 157] width 580 height 176
click at [387, 90] on div "Add Column" at bounding box center [325, 157] width 580 height 176
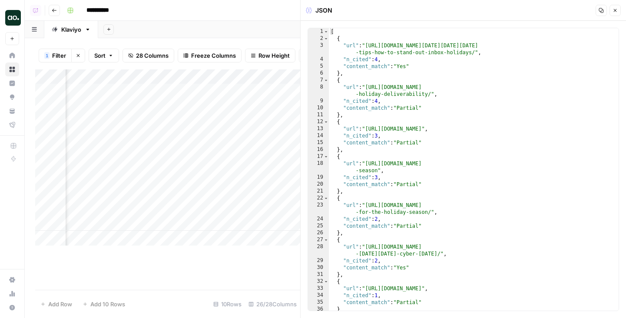
click at [413, 129] on div "[ { "url" : "https://www.mailgun.com/blog/deliverability/black-friday-cyber-mon…" at bounding box center [474, 176] width 290 height 297
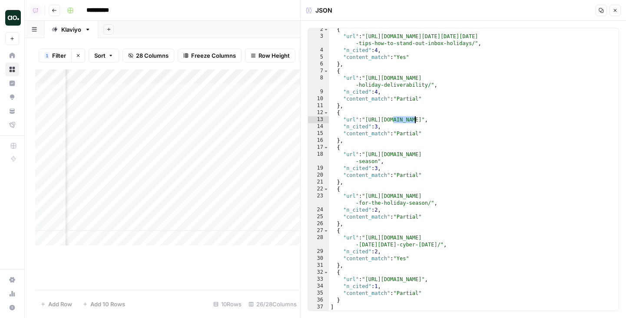
click at [405, 124] on div "{ "url" : "https://www.mailgun.com/blog/deliverability/black-friday-cyber-monda…" at bounding box center [474, 174] width 290 height 297
type textarea "**********"
click at [611, 15] on button "Close" at bounding box center [614, 10] width 11 height 11
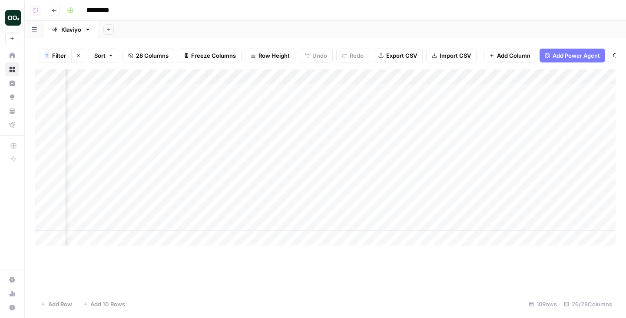
click at [387, 108] on div "Add Column" at bounding box center [325, 157] width 580 height 176
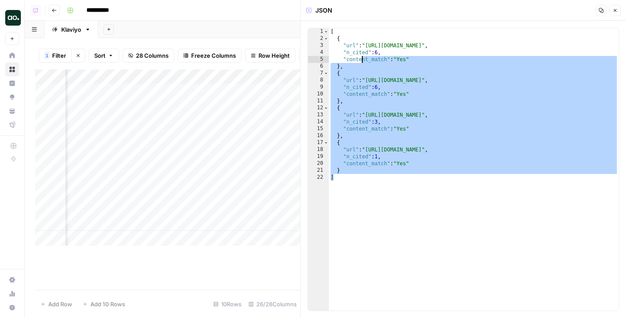
drag, startPoint x: 428, startPoint y: 183, endPoint x: 351, endPoint y: 41, distance: 161.9
click at [351, 41] on div "[ { "url" : "https://netcorecloud.com/blog/ecommerce-personalization-trends/" ,…" at bounding box center [474, 176] width 290 height 297
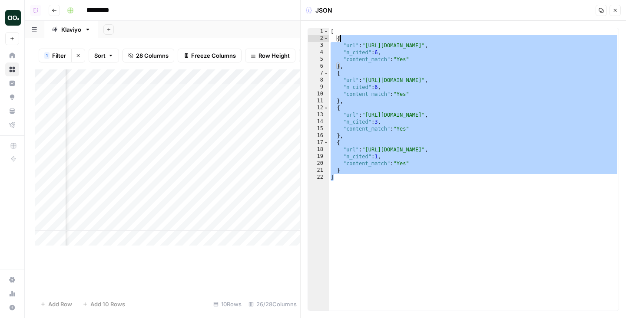
click at [351, 41] on div "[ { "url" : "https://netcorecloud.com/blog/ecommerce-personalization-trends/" ,…" at bounding box center [474, 176] width 290 height 297
type textarea "*"
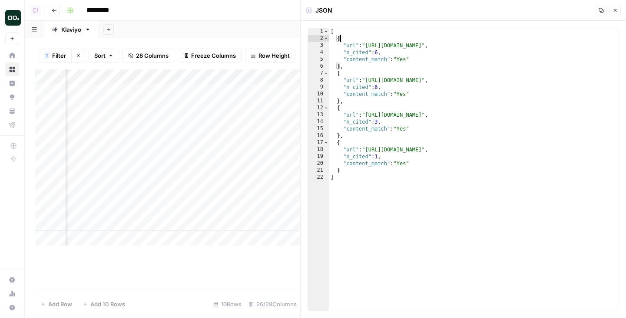
click at [611, 13] on button "Close" at bounding box center [614, 10] width 11 height 11
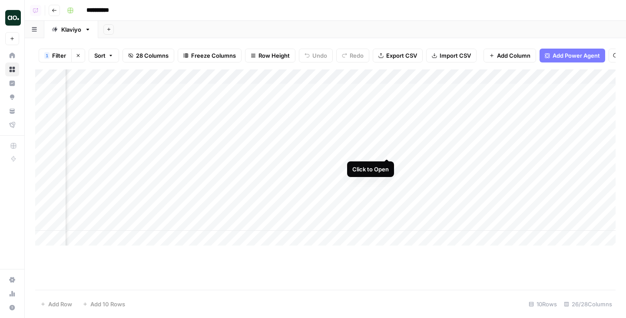
click at [388, 147] on div "Add Column" at bounding box center [325, 157] width 580 height 176
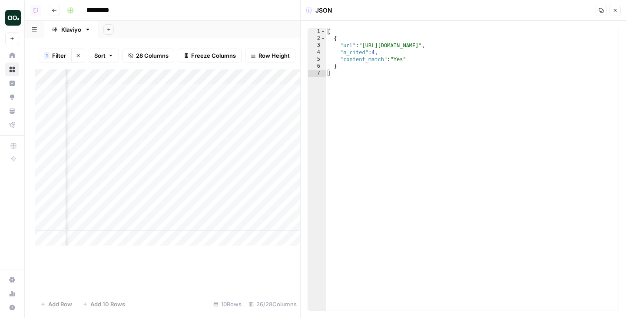
click at [611, 13] on icon "button" at bounding box center [614, 10] width 5 height 5
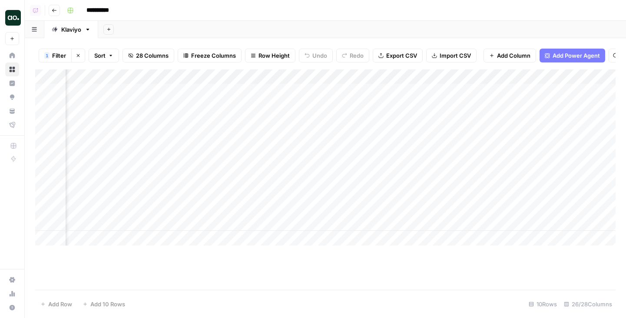
click at [267, 147] on div "Add Column" at bounding box center [325, 157] width 580 height 176
click at [159, 149] on div "Add Column" at bounding box center [325, 157] width 580 height 176
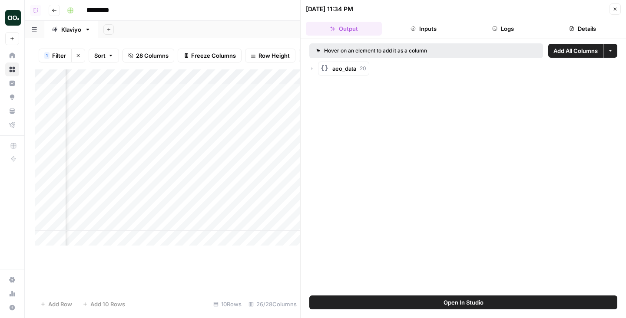
click at [315, 70] on div "aeo_data 20" at bounding box center [463, 69] width 308 height 14
click at [312, 69] on icon "button" at bounding box center [311, 68] width 5 height 5
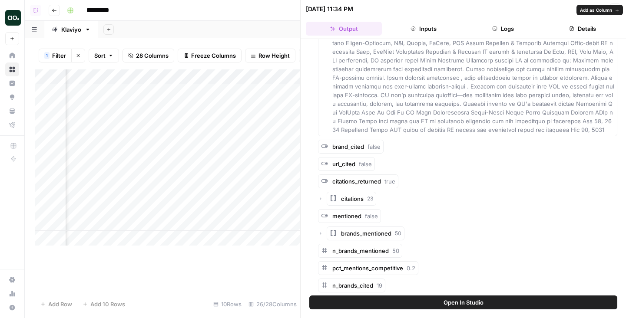
scroll to position [879, 0]
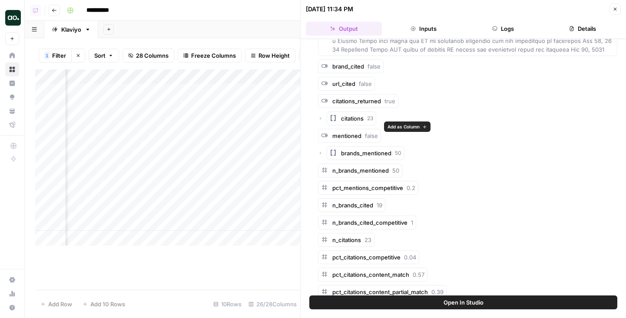
click at [319, 112] on div "citations 23" at bounding box center [467, 119] width 299 height 14
click at [319, 116] on icon "button" at bounding box center [320, 118] width 5 height 5
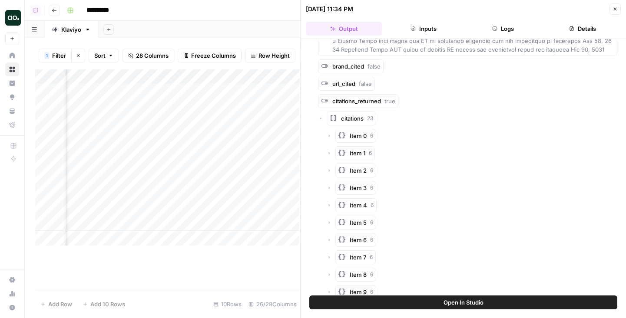
click at [329, 132] on div "Item 0 6" at bounding box center [472, 136] width 291 height 14
click at [329, 135] on icon "button" at bounding box center [329, 136] width 1 height 3
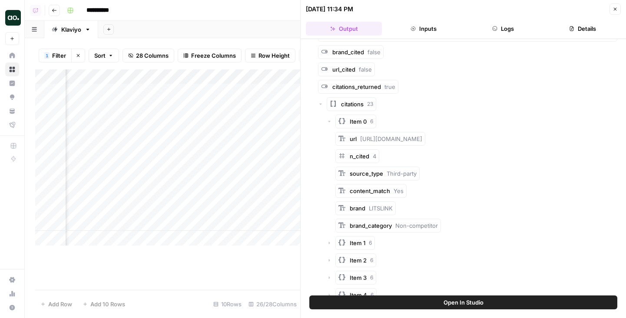
scroll to position [894, 0]
drag, startPoint x: 370, startPoint y: 129, endPoint x: 492, endPoint y: 128, distance: 121.6
click at [422, 135] on span "https://litslink.com/blog/ai-in-marketing-examples-how-to-use" at bounding box center [391, 138] width 62 height 7
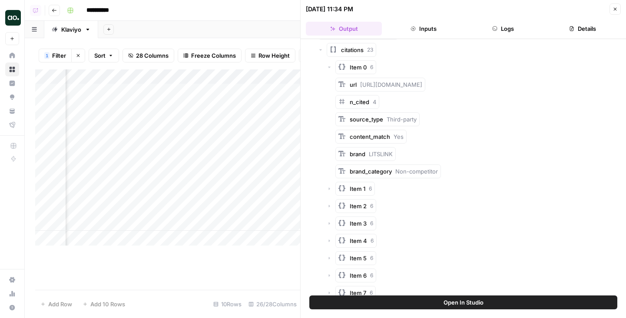
click at [327, 186] on icon "button" at bounding box center [329, 188] width 5 height 5
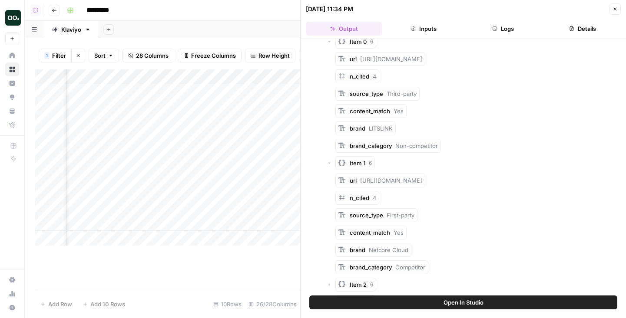
drag, startPoint x: 362, startPoint y: 174, endPoint x: 454, endPoint y: 174, distance: 92.1
click at [422, 177] on span "https://netcorecloud.com/blog/ai-in-marketing-examples-2/" at bounding box center [391, 180] width 62 height 7
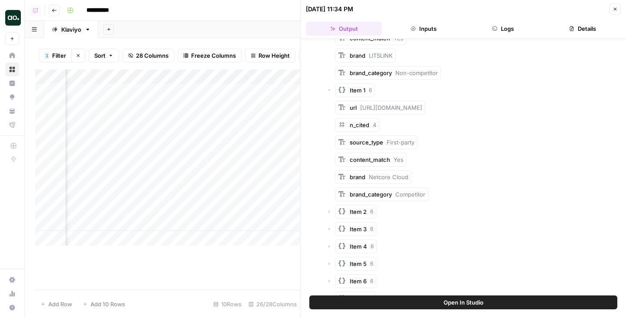
click at [328, 209] on icon "button" at bounding box center [329, 211] width 5 height 5
drag, startPoint x: 380, startPoint y: 222, endPoint x: 456, endPoint y: 222, distance: 76.4
click at [422, 226] on span "https://www.smartosc.com/real-life-ai-in-marketing-examples-and-use-cases/" at bounding box center [391, 229] width 62 height 7
click at [611, 8] on icon "button" at bounding box center [615, 9] width 3 height 3
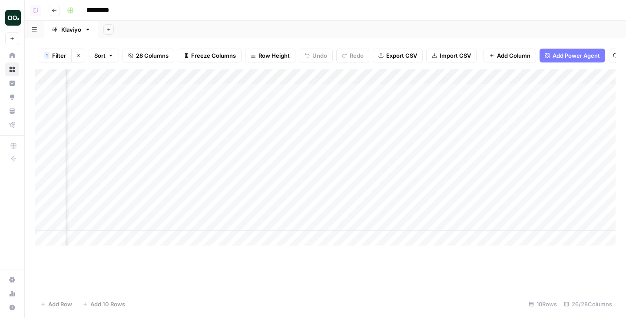
scroll to position [0, 1612]
click at [215, 151] on div "Add Column" at bounding box center [325, 157] width 580 height 176
click at [202, 134] on div "Add Column" at bounding box center [325, 157] width 580 height 176
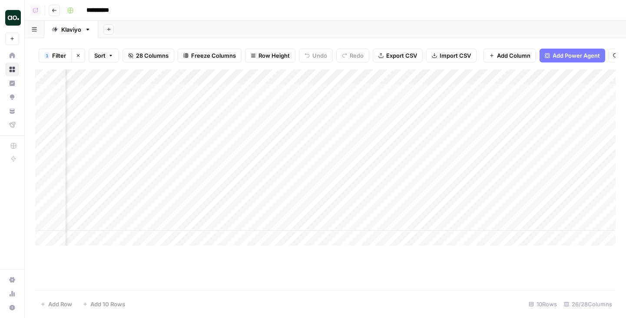
click at [243, 145] on div "Add Column" at bounding box center [325, 157] width 580 height 176
click at [234, 136] on div "Add Column" at bounding box center [325, 157] width 580 height 176
click at [241, 153] on div "Add Column" at bounding box center [325, 157] width 580 height 176
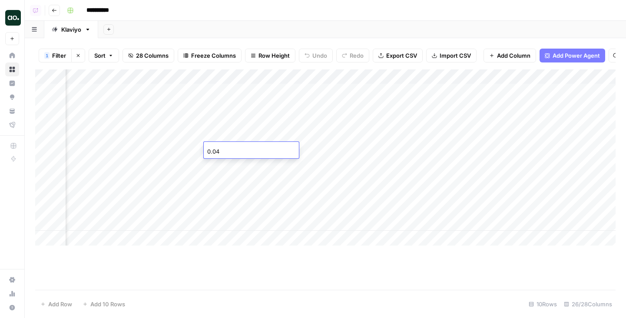
click at [240, 137] on div "Add Column" at bounding box center [325, 157] width 580 height 176
click at [242, 145] on div "Add Column" at bounding box center [325, 157] width 580 height 176
click at [253, 139] on div "Add Column" at bounding box center [325, 157] width 580 height 176
click at [261, 147] on div "Add Column" at bounding box center [325, 157] width 580 height 176
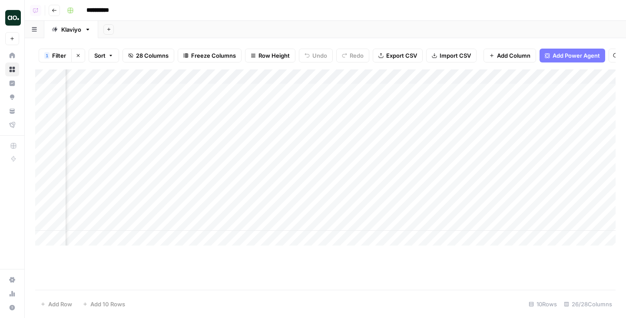
click at [261, 147] on div "Add Column" at bounding box center [325, 157] width 580 height 176
click at [262, 193] on div "Add Column" at bounding box center [325, 157] width 580 height 176
click at [290, 225] on div "Add Column" at bounding box center [325, 157] width 580 height 176
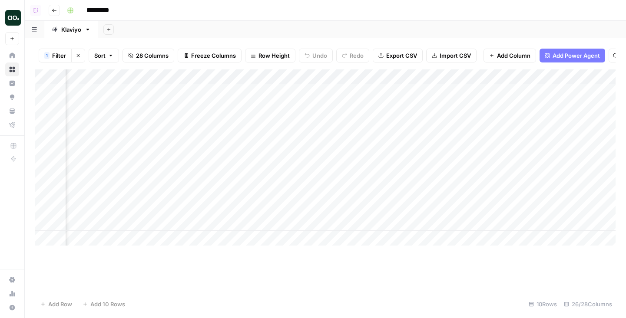
click at [345, 223] on div "Add Column" at bounding box center [325, 157] width 580 height 176
click at [143, 226] on div "Add Column" at bounding box center [325, 157] width 580 height 176
click at [171, 251] on div "Add Column" at bounding box center [325, 179] width 580 height 221
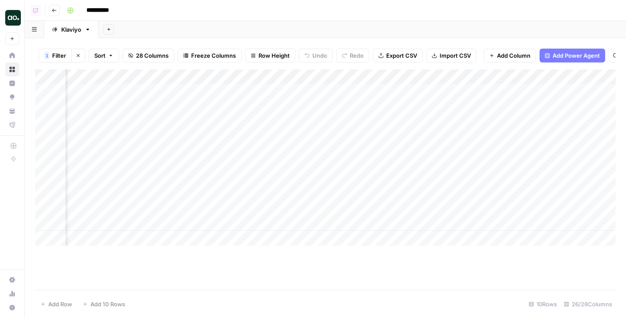
click at [182, 225] on div "Add Column" at bounding box center [325, 157] width 580 height 176
click at [189, 259] on div "Add Column" at bounding box center [325, 179] width 580 height 221
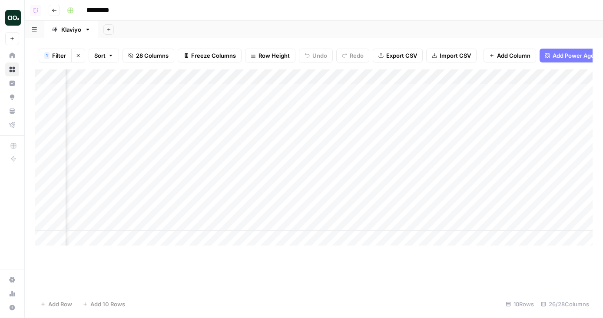
scroll to position [0, 764]
click at [137, 71] on div "Add Column" at bounding box center [313, 157] width 557 height 176
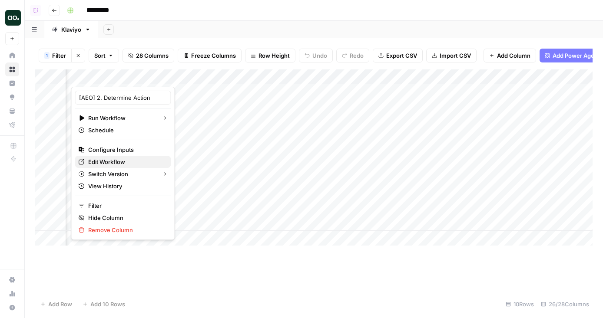
click at [124, 158] on span "Edit Workflow" at bounding box center [126, 162] width 76 height 9
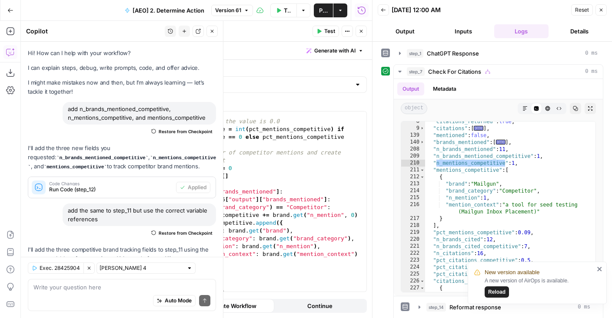
scroll to position [80, 0]
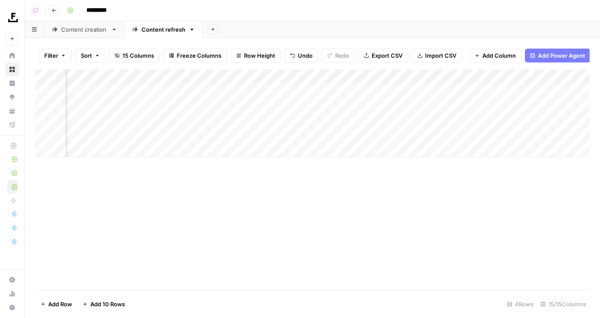
scroll to position [0, 514]
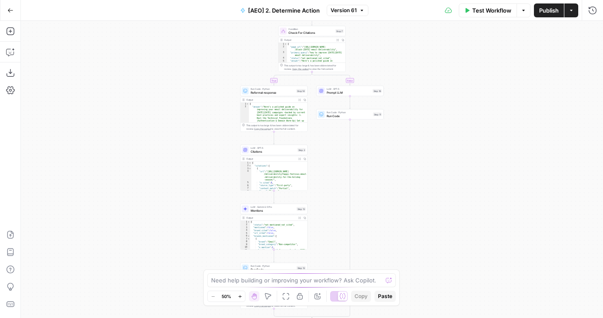
drag, startPoint x: 202, startPoint y: 134, endPoint x: 143, endPoint y: 186, distance: 78.5
click at [143, 186] on div "true false Workflow Set Inputs Inputs Fetch ChatGPT Response ChatGPT Response S…" at bounding box center [312, 170] width 582 height 298
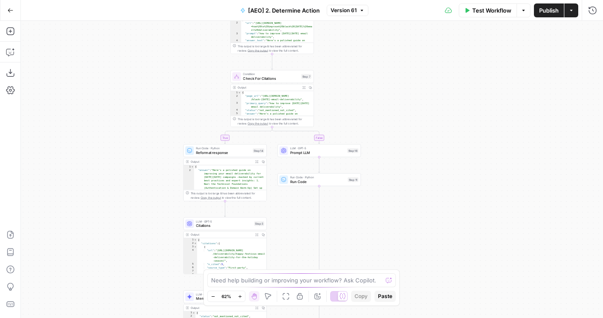
drag, startPoint x: 143, startPoint y: 171, endPoint x: 139, endPoint y: 80, distance: 90.4
click at [139, 80] on div "true false Workflow Set Inputs Inputs Fetch ChatGPT Response ChatGPT Response S…" at bounding box center [312, 170] width 582 height 298
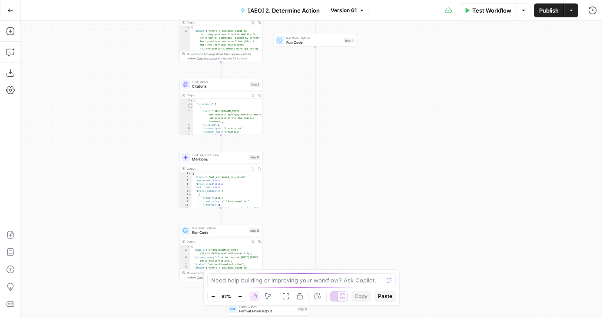
drag, startPoint x: 143, startPoint y: 224, endPoint x: 142, endPoint y: 170, distance: 54.3
click at [142, 170] on div "true false Workflow Set Inputs Inputs Fetch ChatGPT Response ChatGPT Response S…" at bounding box center [312, 170] width 582 height 298
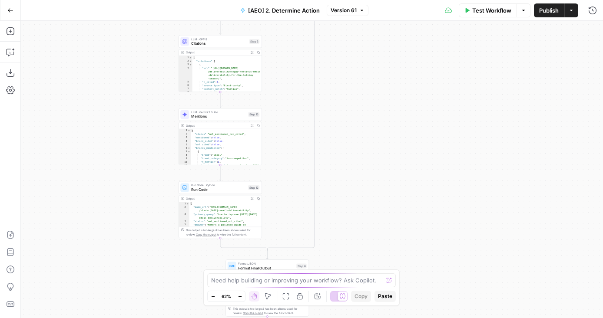
drag, startPoint x: 142, startPoint y: 184, endPoint x: 142, endPoint y: 127, distance: 57.3
click at [142, 127] on div "true false Workflow Set Inputs Inputs Fetch ChatGPT Response ChatGPT Response S…" at bounding box center [312, 170] width 582 height 298
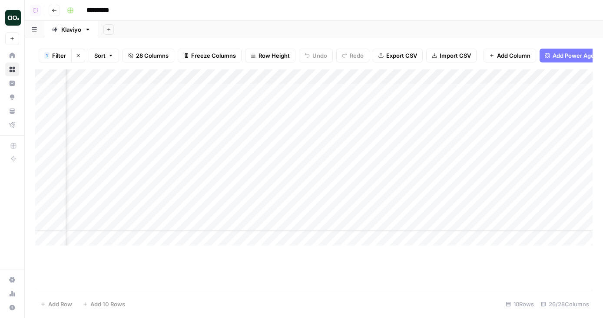
scroll to position [0, 764]
click at [109, 79] on div "Add Column" at bounding box center [313, 157] width 557 height 176
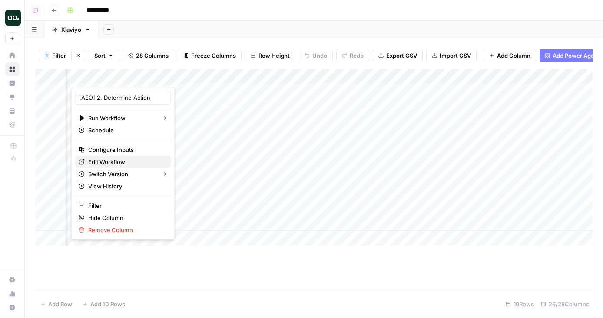
click at [106, 161] on span "Edit Workflow" at bounding box center [126, 162] width 76 height 9
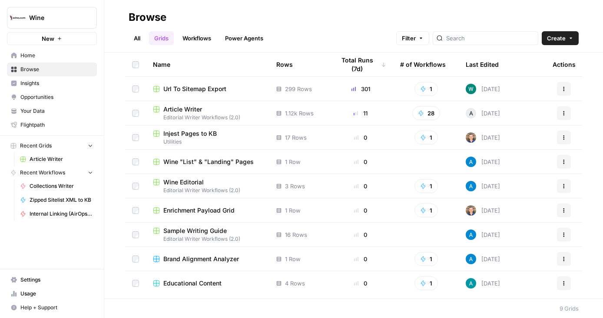
click at [31, 163] on span "Article Writer" at bounding box center [61, 159] width 63 height 8
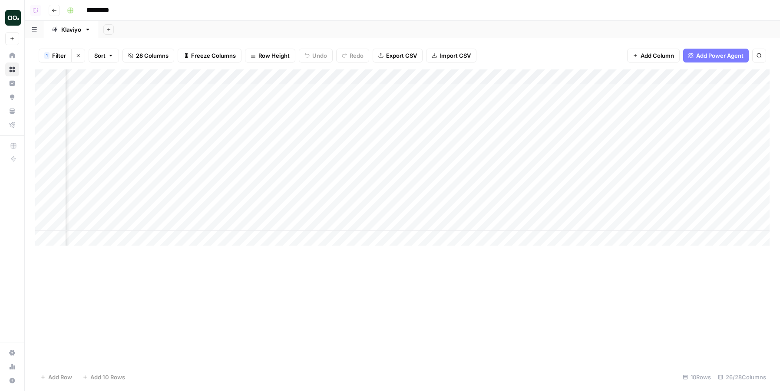
scroll to position [0, 679]
click at [44, 88] on div "Add Column" at bounding box center [402, 157] width 734 height 176
click at [43, 223] on div "Add Column" at bounding box center [402, 157] width 734 height 176
click at [260, 78] on div "Add Column" at bounding box center [402, 157] width 734 height 176
click at [280, 128] on span "Selected Rows (10)" at bounding box center [292, 127] width 55 height 9
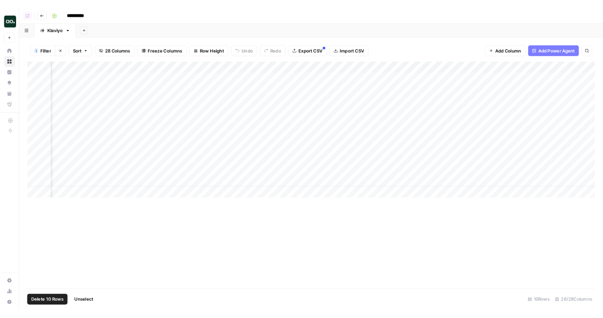
scroll to position [0, 624]
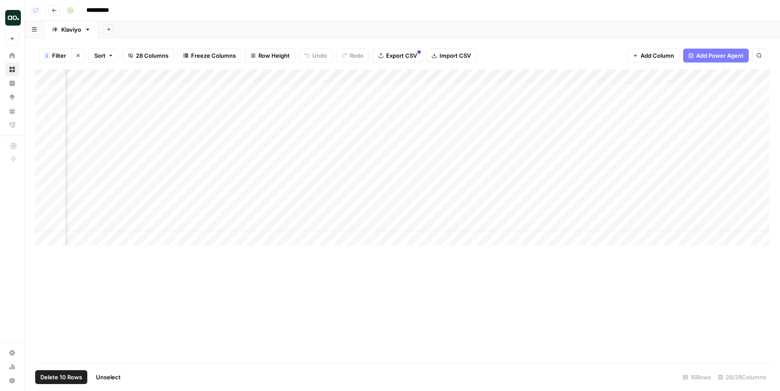
click at [308, 90] on div "Add Column" at bounding box center [402, 157] width 734 height 176
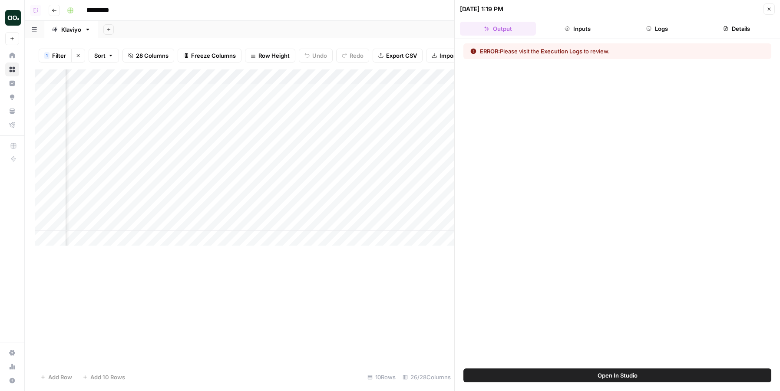
click at [624, 377] on span "Open In Studio" at bounding box center [618, 375] width 40 height 9
click at [315, 91] on div "Add Column" at bounding box center [244, 157] width 419 height 176
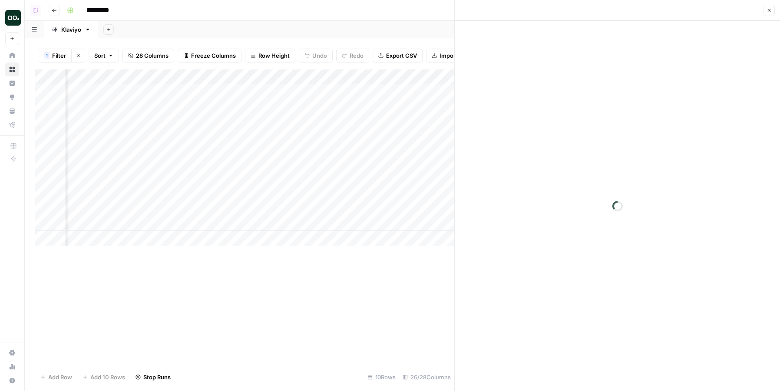
click at [315, 104] on div "Add Column" at bounding box center [244, 157] width 419 height 176
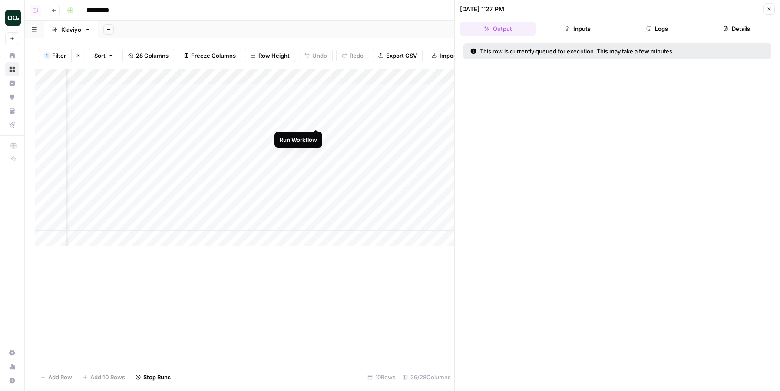
click at [316, 119] on div "Add Column" at bounding box center [244, 157] width 419 height 176
click at [316, 138] on div "Add Column" at bounding box center [244, 157] width 419 height 176
click at [316, 155] on div "Add Column" at bounding box center [244, 157] width 419 height 176
click at [316, 152] on div "Add Column" at bounding box center [244, 157] width 419 height 176
click at [316, 161] on div "Add Column" at bounding box center [244, 157] width 419 height 176
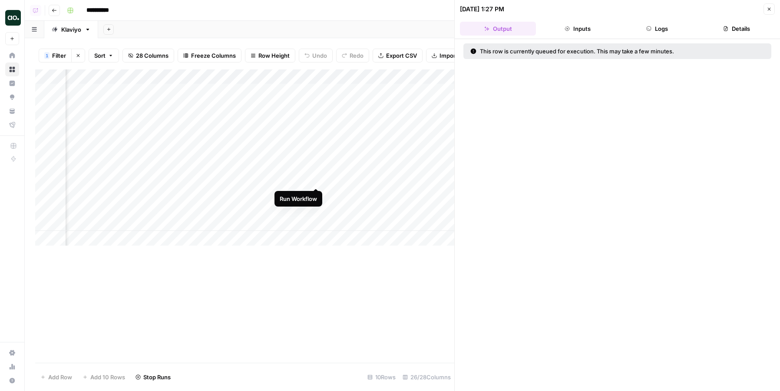
click at [316, 180] on div "Add Column" at bounding box center [244, 157] width 419 height 176
click at [314, 197] on div "Add Column" at bounding box center [244, 157] width 419 height 176
click at [314, 208] on div "Add Column" at bounding box center [244, 157] width 419 height 176
click at [314, 223] on div "Add Column" at bounding box center [244, 157] width 419 height 176
click at [771, 11] on icon "button" at bounding box center [769, 9] width 5 height 5
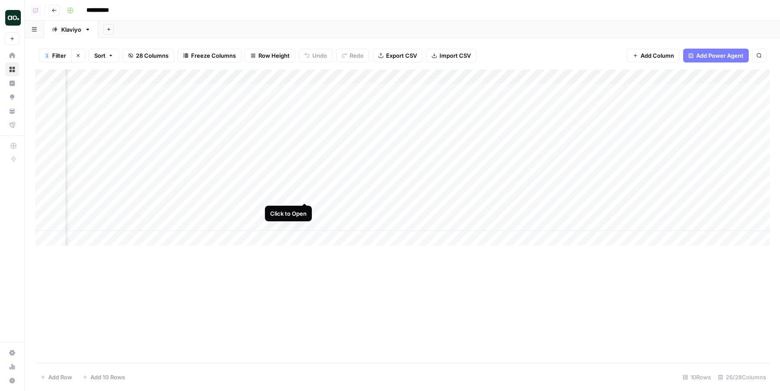
click at [303, 192] on div "Add Column" at bounding box center [402, 157] width 734 height 176
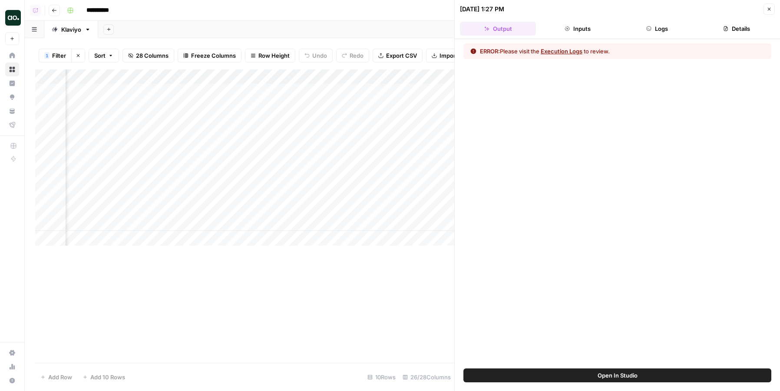
click at [653, 24] on button "Logs" at bounding box center [657, 29] width 76 height 14
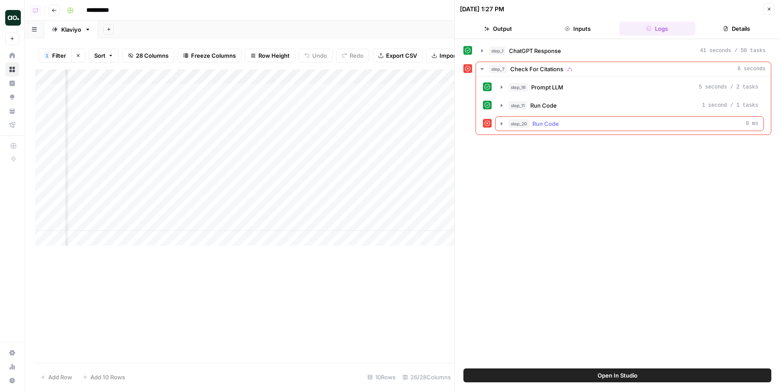
click at [556, 121] on span "Run Code" at bounding box center [546, 123] width 26 height 9
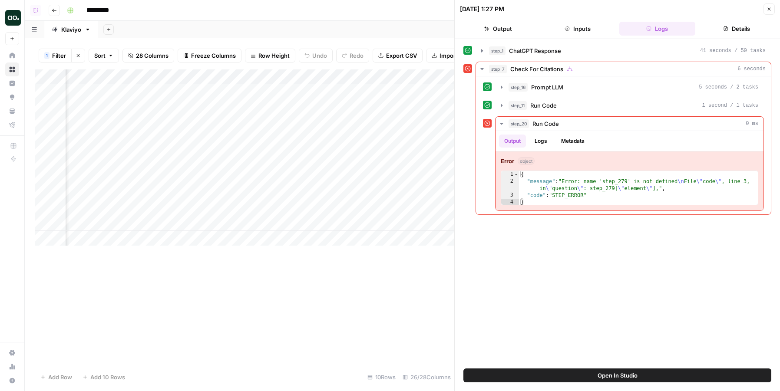
click at [627, 377] on span "Open In Studio" at bounding box center [618, 375] width 40 height 9
click at [304, 105] on div "Add Column" at bounding box center [244, 157] width 419 height 176
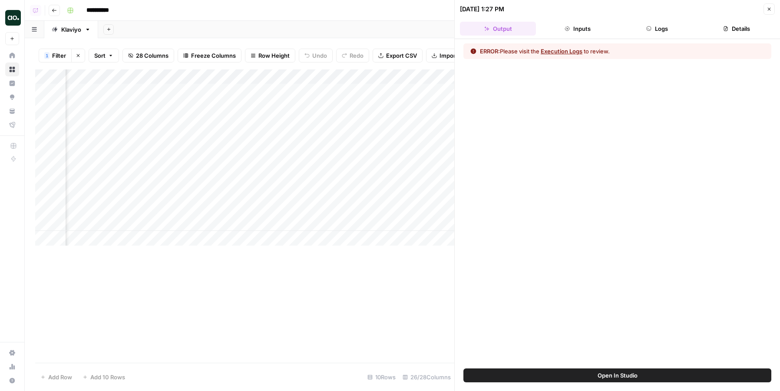
click at [653, 26] on button "Logs" at bounding box center [657, 29] width 76 height 14
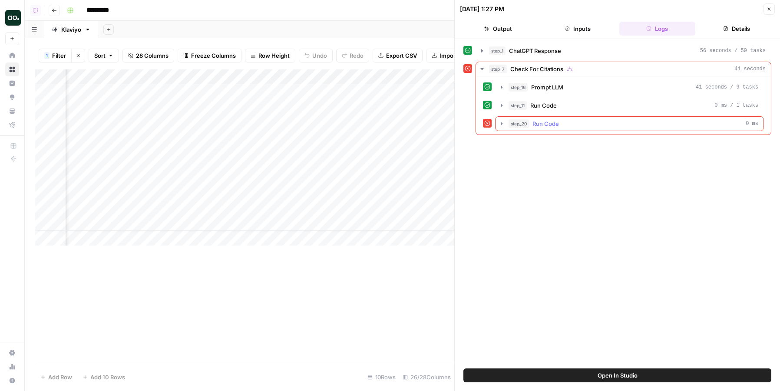
click at [592, 122] on div "step_20 Run Code 0 ms" at bounding box center [634, 123] width 250 height 9
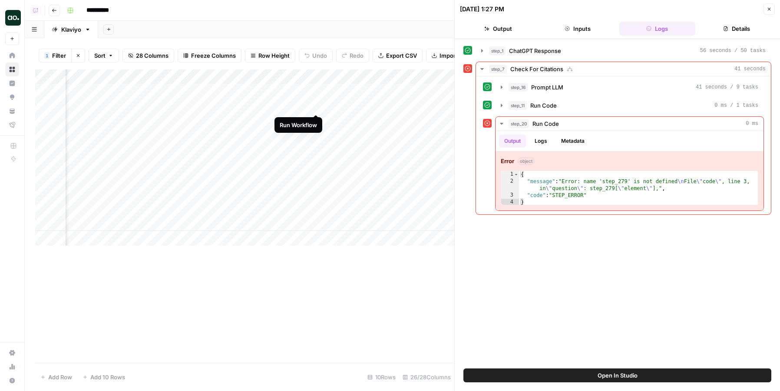
click at [315, 103] on div "Add Column" at bounding box center [244, 157] width 419 height 176
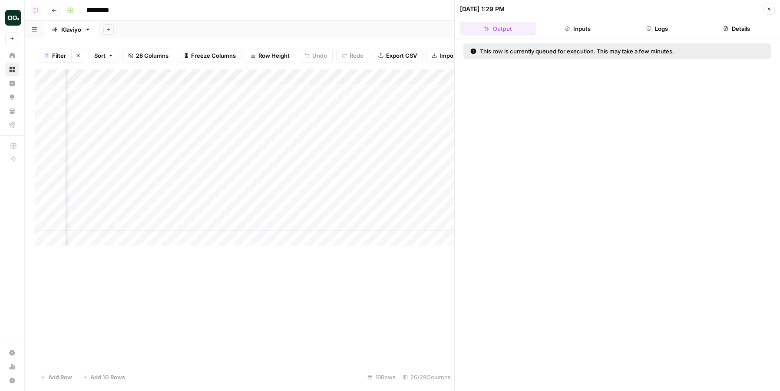
click at [316, 192] on div "Add Column" at bounding box center [244, 157] width 419 height 176
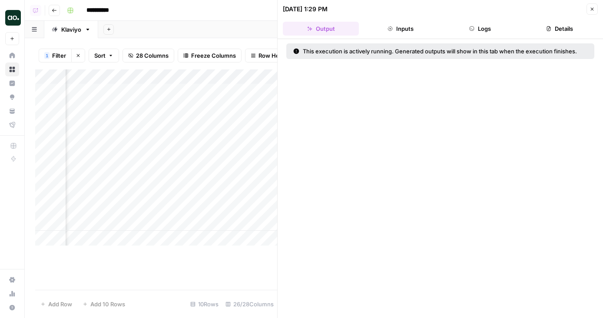
click at [591, 10] on icon "button" at bounding box center [592, 9] width 3 height 3
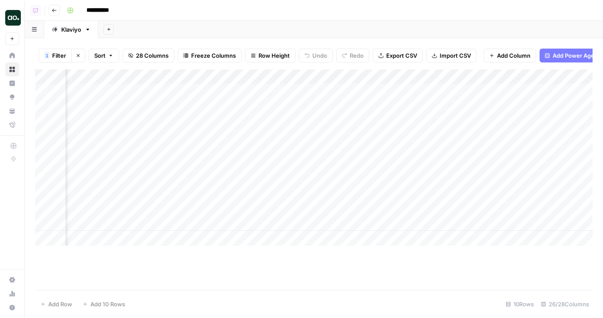
click at [303, 137] on div "Add Column" at bounding box center [313, 157] width 557 height 176
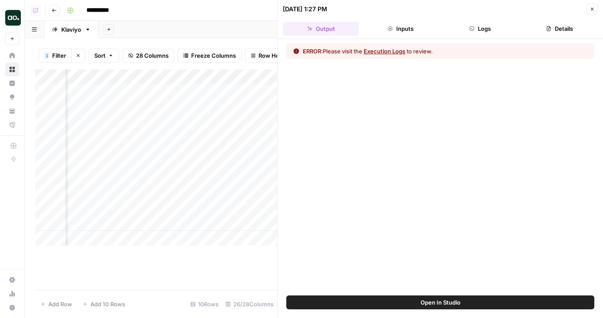
click at [468, 29] on button "Logs" at bounding box center [480, 29] width 76 height 14
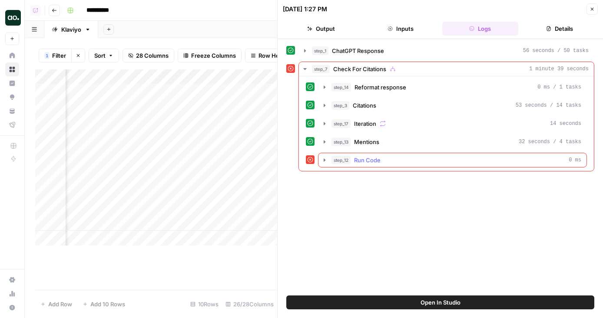
click at [421, 161] on div "step_12 Run Code 0 ms" at bounding box center [456, 160] width 250 height 9
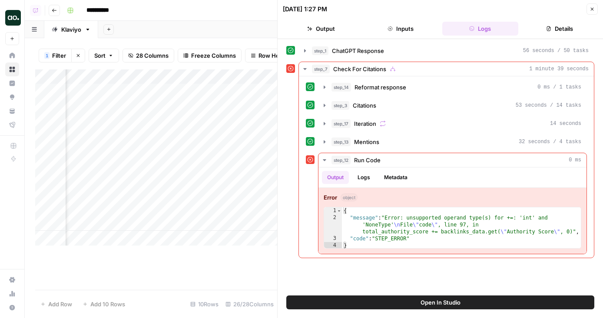
click at [427, 300] on span "Open In Studio" at bounding box center [440, 302] width 40 height 9
click at [591, 12] on button "Close" at bounding box center [591, 8] width 11 height 11
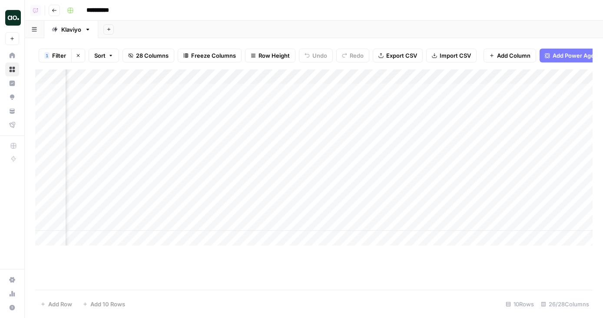
click at [305, 208] on div "Add Column" at bounding box center [313, 157] width 557 height 176
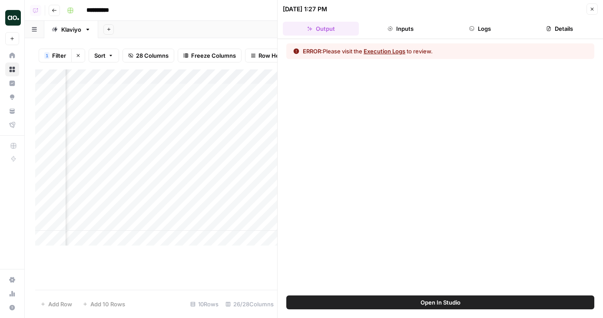
click at [479, 33] on button "Logs" at bounding box center [480, 29] width 76 height 14
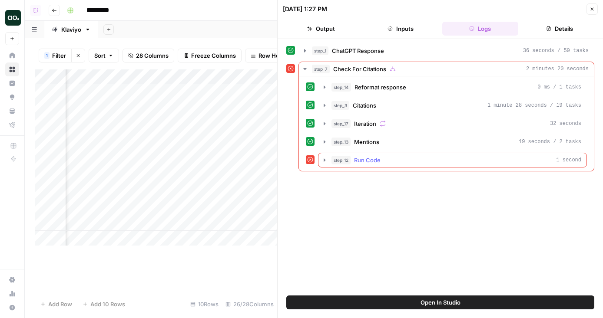
click at [427, 156] on div "step_12 Run Code 1 second" at bounding box center [456, 160] width 250 height 9
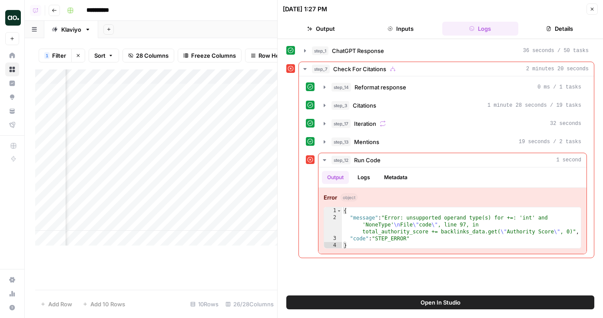
click at [598, 6] on header "09/04/25 at 1:27 PM Close Output Inputs Logs Details" at bounding box center [440, 19] width 325 height 39
click at [589, 10] on button "Close" at bounding box center [591, 8] width 11 height 11
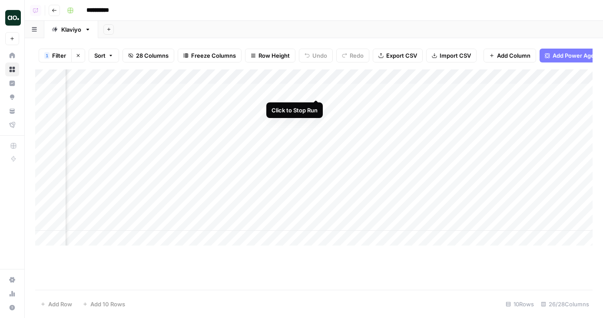
click at [314, 91] on div "Add Column" at bounding box center [313, 157] width 557 height 176
click at [314, 103] on div "Add Column" at bounding box center [313, 157] width 557 height 176
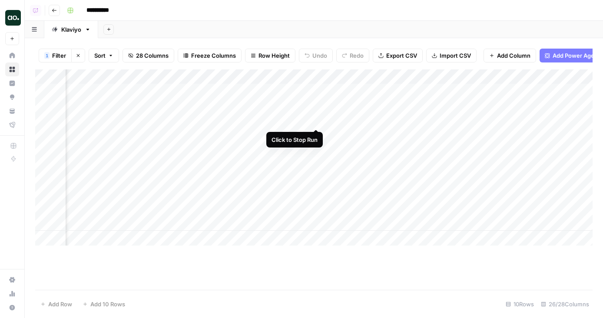
click at [314, 121] on div "Add Column" at bounding box center [313, 157] width 557 height 176
click at [314, 150] on div "Add Column" at bounding box center [313, 157] width 557 height 176
click at [314, 182] on div "Add Column" at bounding box center [313, 157] width 557 height 176
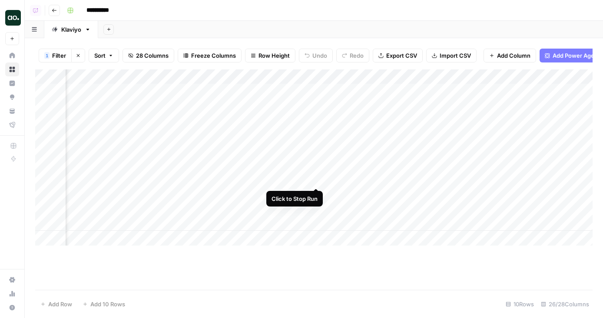
click at [314, 190] on div "Add Column" at bounding box center [313, 157] width 557 height 176
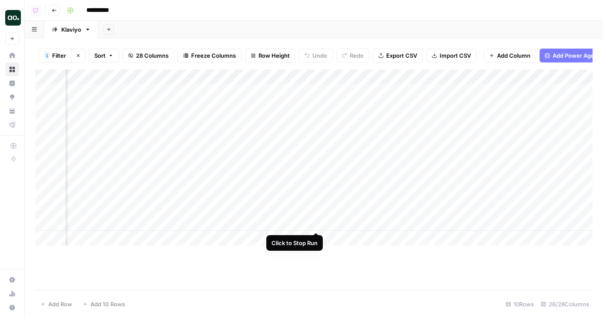
click at [315, 222] on div "Add Column" at bounding box center [313, 157] width 557 height 176
click at [313, 134] on div "Add Column" at bounding box center [313, 157] width 557 height 176
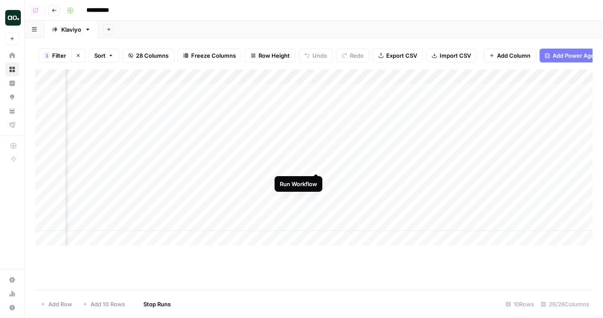
click at [315, 165] on div "Add Column" at bounding box center [313, 157] width 557 height 176
click at [314, 210] on div "Add Column" at bounding box center [313, 157] width 557 height 176
click at [314, 90] on div "Add Column" at bounding box center [313, 157] width 557 height 176
click at [314, 104] on div "Add Column" at bounding box center [313, 157] width 557 height 176
click at [315, 120] on div "Add Column" at bounding box center [313, 157] width 557 height 176
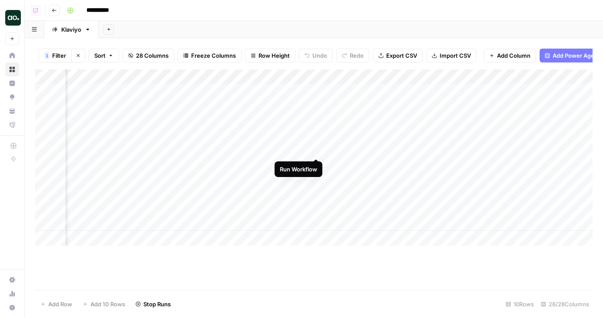
click at [317, 149] on div "Add Column" at bounding box center [313, 157] width 557 height 176
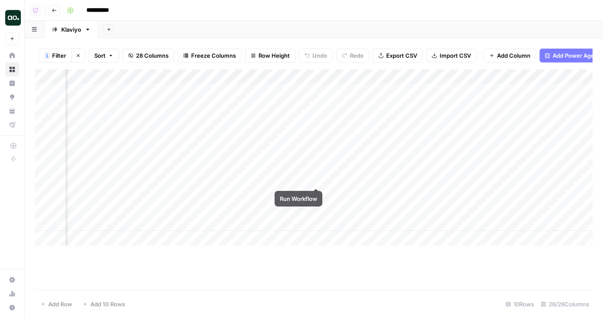
click at [316, 179] on div "Add Column" at bounding box center [313, 157] width 557 height 176
click at [316, 195] on div "Add Column" at bounding box center [313, 157] width 557 height 176
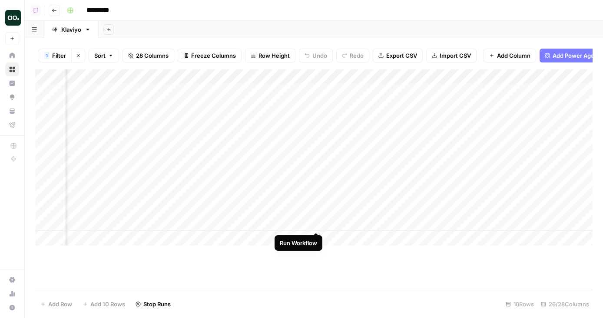
click at [315, 225] on div "Add Column" at bounding box center [313, 157] width 557 height 176
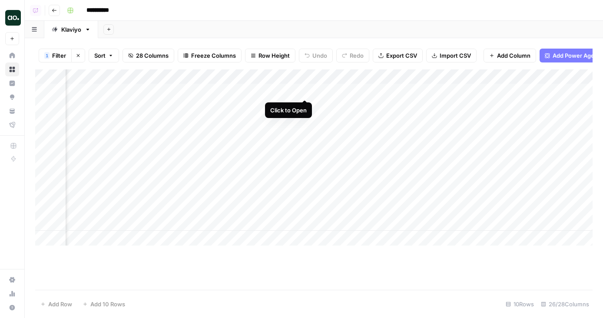
click at [303, 90] on div "Add Column" at bounding box center [313, 157] width 557 height 176
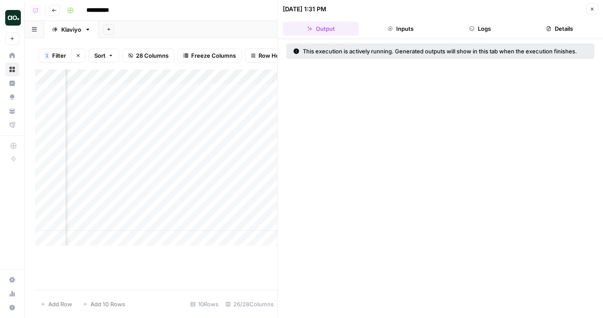
click at [495, 26] on button "Logs" at bounding box center [480, 29] width 76 height 14
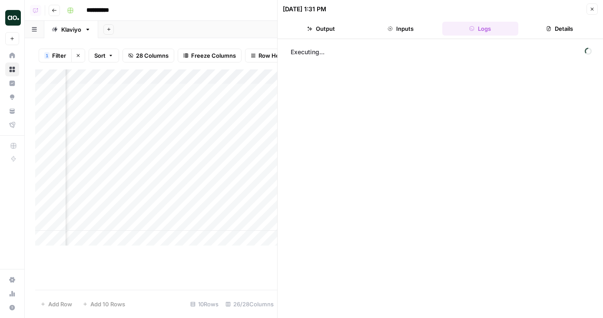
click at [596, 9] on button "Close" at bounding box center [591, 8] width 11 height 11
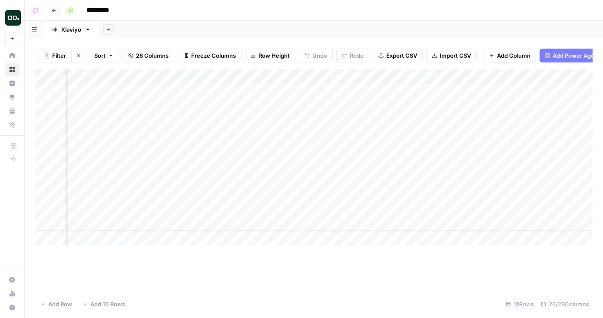
click at [302, 90] on div "Add Column" at bounding box center [313, 157] width 557 height 176
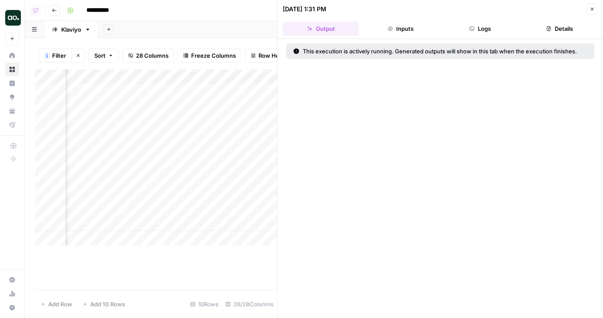
click at [590, 10] on icon "button" at bounding box center [591, 9] width 5 height 5
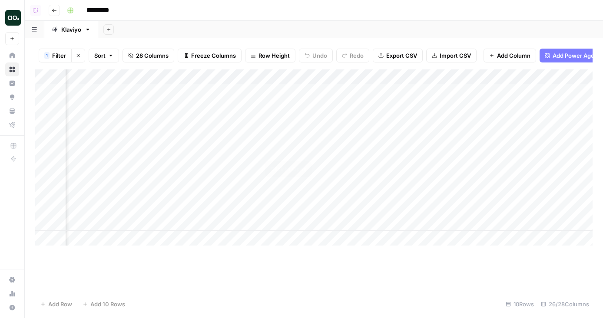
click at [303, 151] on div "Add Column" at bounding box center [313, 157] width 557 height 176
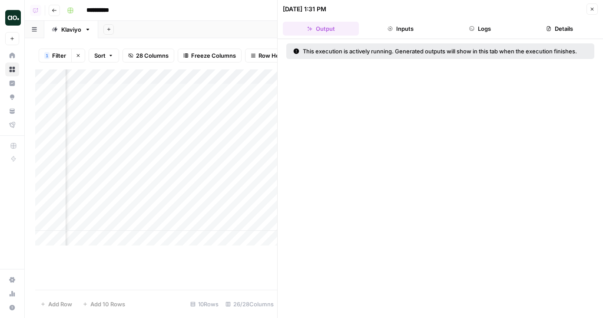
click at [471, 26] on button "Logs" at bounding box center [480, 29] width 76 height 14
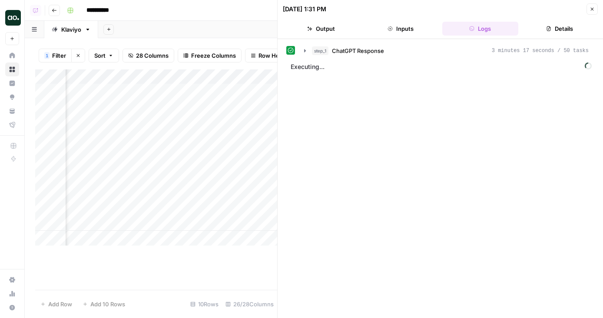
click at [365, 53] on span "ChatGPT Response" at bounding box center [358, 50] width 52 height 9
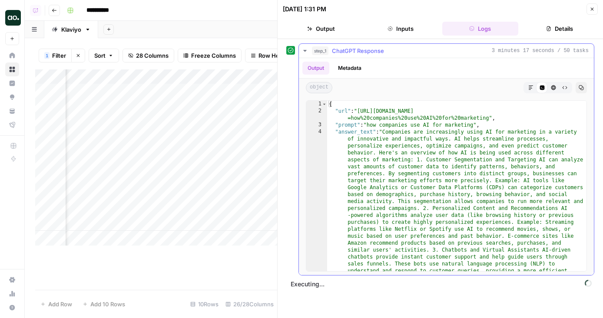
click at [365, 53] on span "ChatGPT Response" at bounding box center [358, 50] width 52 height 9
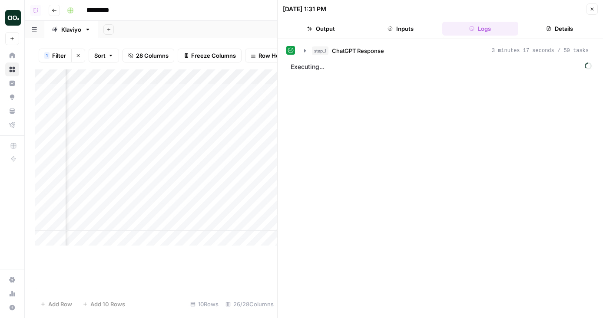
click at [594, 3] on button "Close" at bounding box center [591, 8] width 11 height 11
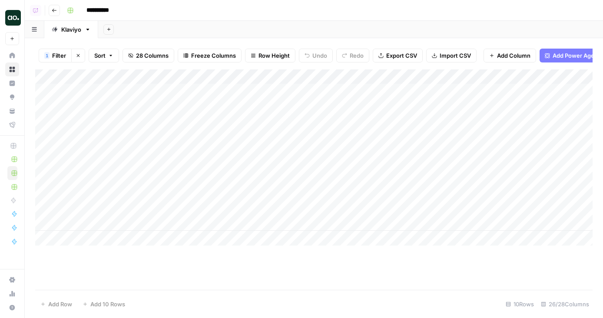
click at [134, 17] on header "**********" at bounding box center [314, 10] width 578 height 21
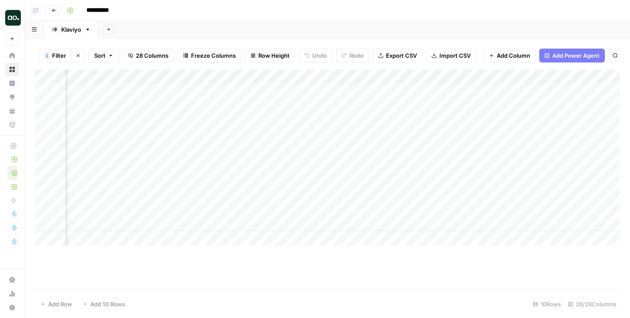
scroll to position [0, 532]
click at [396, 107] on div "Add Column" at bounding box center [327, 157] width 585 height 176
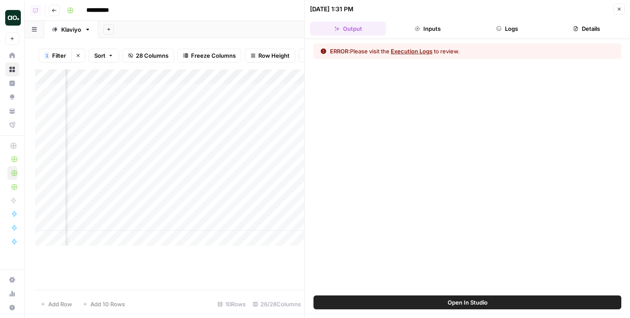
click at [520, 29] on button "Logs" at bounding box center [508, 29] width 76 height 14
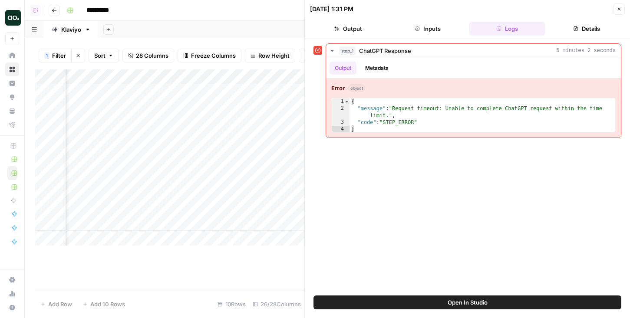
click at [615, 13] on button "Close" at bounding box center [619, 8] width 11 height 11
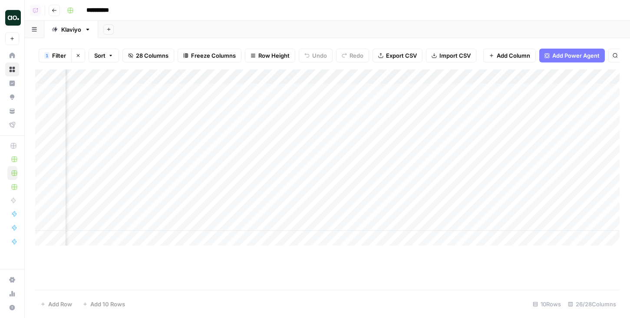
scroll to position [0, 1444]
click at [364, 195] on div "Add Column" at bounding box center [327, 157] width 585 height 176
click at [348, 198] on div "Add Column" at bounding box center [327, 157] width 585 height 176
click at [351, 225] on div "Add Column" at bounding box center [327, 157] width 585 height 176
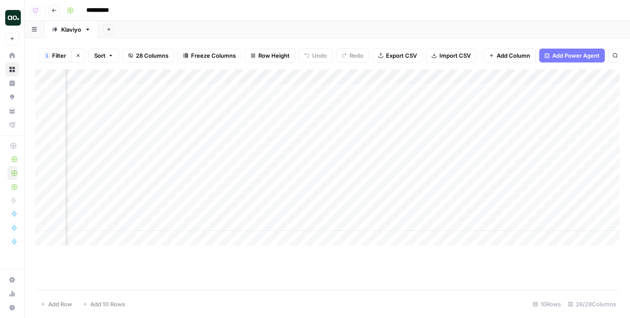
click at [372, 195] on div "Add Column" at bounding box center [327, 157] width 585 height 176
click at [371, 196] on input "0.24" at bounding box center [402, 196] width 88 height 9
click at [368, 32] on div "Add Sheet" at bounding box center [364, 29] width 532 height 17
click at [370, 195] on div "Add Column" at bounding box center [327, 157] width 585 height 176
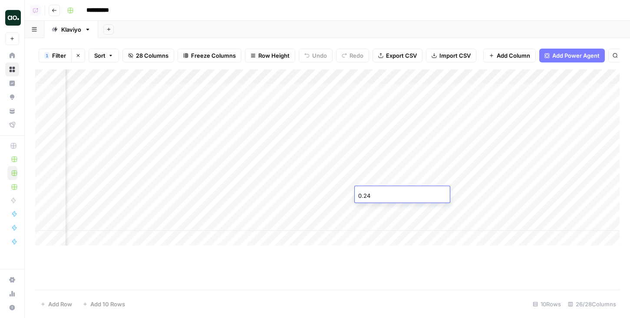
click at [379, 195] on input "0.24" at bounding box center [402, 196] width 88 height 9
drag, startPoint x: 376, startPoint y: 195, endPoint x: 352, endPoint y: 195, distance: 23.9
click at [352, 195] on body "**********" at bounding box center [315, 159] width 630 height 318
click at [374, 195] on input "0.24" at bounding box center [402, 196] width 88 height 9
click at [314, 255] on div "Add Column" at bounding box center [327, 179] width 585 height 221
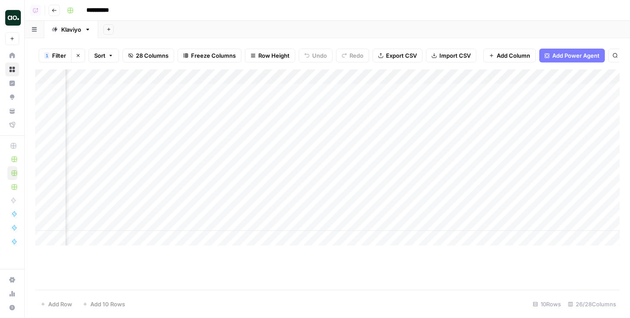
click at [378, 179] on div "Add Column" at bounding box center [327, 157] width 585 height 176
click at [376, 191] on div "Add Column" at bounding box center [327, 157] width 585 height 176
click at [215, 184] on div "Add Column" at bounding box center [327, 157] width 585 height 176
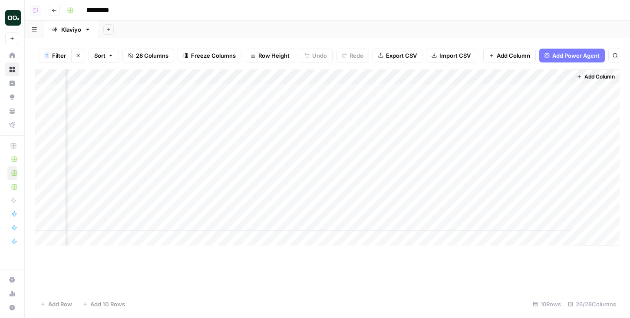
click at [172, 182] on div "Add Column" at bounding box center [327, 157] width 585 height 176
click at [190, 181] on div "Add Column" at bounding box center [327, 157] width 585 height 176
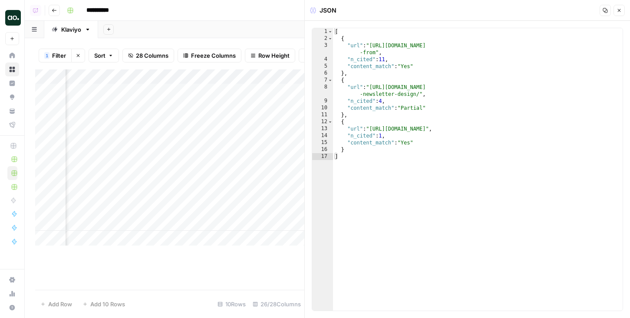
type textarea "**********"
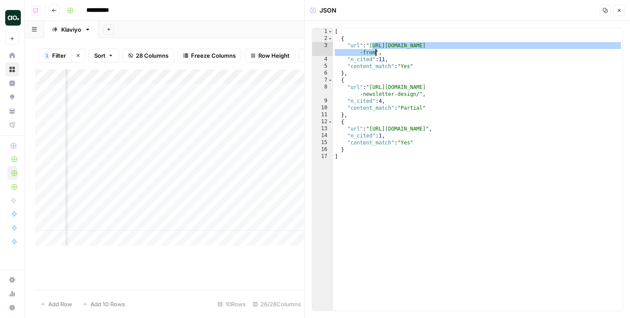
drag, startPoint x: 373, startPoint y: 45, endPoint x: 375, endPoint y: 53, distance: 8.5
click at [375, 53] on div "[ { "url" : "https://sendgrid.com/en-us/blog/12-must-open-email-newsletter-exam…" at bounding box center [478, 176] width 290 height 297
click at [618, 9] on icon "button" at bounding box center [619, 10] width 5 height 5
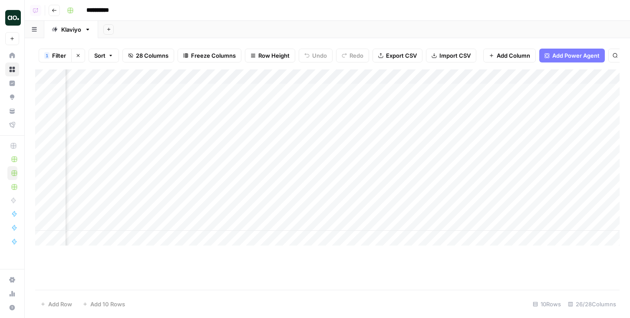
scroll to position [0, 162]
click at [452, 193] on div "Add Column" at bounding box center [327, 157] width 585 height 176
drag, startPoint x: 417, startPoint y: 195, endPoint x: 572, endPoint y: 194, distance: 155.5
click at [572, 194] on body "**********" at bounding box center [315, 159] width 630 height 318
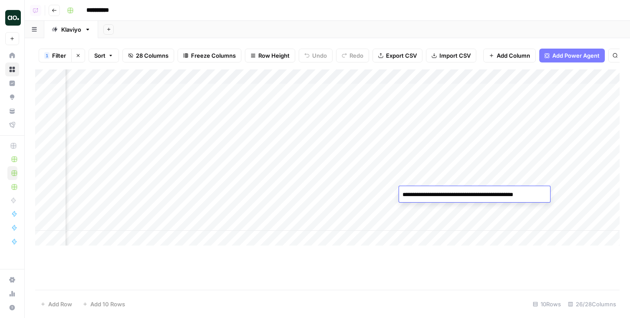
click at [512, 37] on div "Add Sheet" at bounding box center [364, 29] width 532 height 17
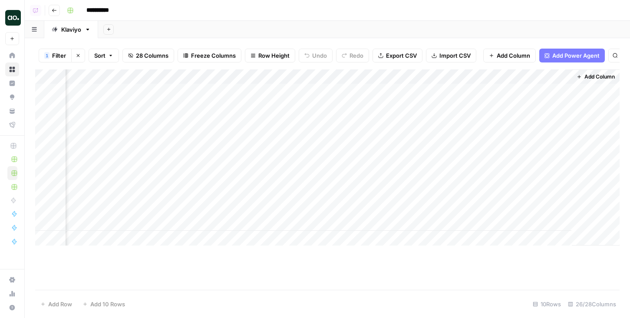
click at [236, 190] on div "Add Column" at bounding box center [327, 157] width 585 height 176
drag, startPoint x: 216, startPoint y: 195, endPoint x: 185, endPoint y: 195, distance: 30.4
click at [185, 195] on body "**********" at bounding box center [315, 159] width 630 height 318
click at [227, 194] on input "0.06" at bounding box center [242, 196] width 88 height 9
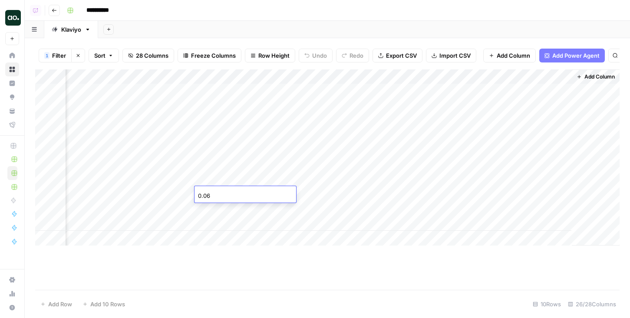
click at [186, 194] on div "Add Column" at bounding box center [327, 157] width 585 height 176
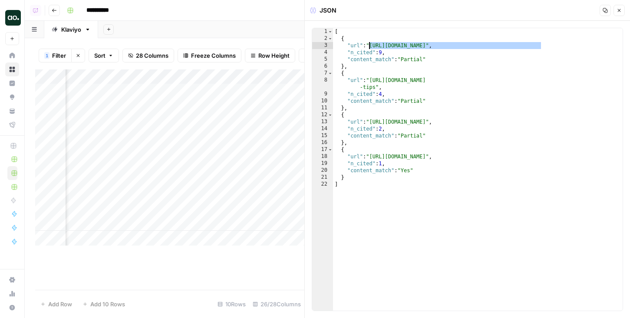
drag, startPoint x: 540, startPoint y: 44, endPoint x: 373, endPoint y: 45, distance: 167.7
click at [373, 45] on div "[ { "url" : "https://useinsider.com/email-marketing-best-practices/" , "n_cited…" at bounding box center [478, 176] width 290 height 297
drag, startPoint x: 375, startPoint y: 76, endPoint x: 602, endPoint y: 80, distance: 227.6
click at [602, 80] on div "[ { "url" : "https://useinsider.com/email-marketing-best-practices/" , "n_cited…" at bounding box center [478, 176] width 290 height 297
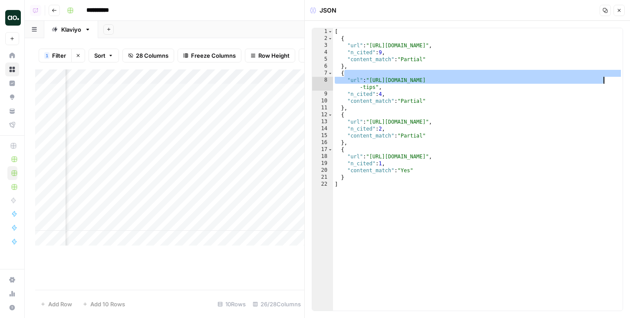
click at [602, 80] on div "[ { "url" : "https://useinsider.com/email-marketing-best-practices/" , "n_cited…" at bounding box center [478, 176] width 290 height 297
type textarea "**********"
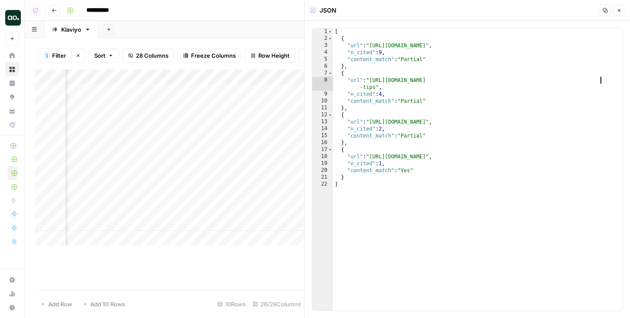
click at [619, 11] on icon "button" at bounding box center [619, 10] width 5 height 5
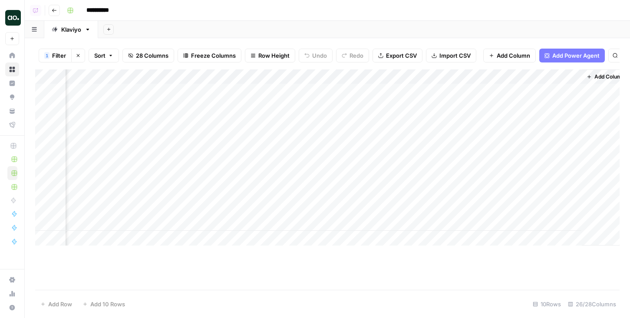
scroll to position [0, 1759]
click at [304, 192] on div "Add Column" at bounding box center [327, 157] width 585 height 176
click at [186, 181] on div "Add Column" at bounding box center [327, 157] width 585 height 176
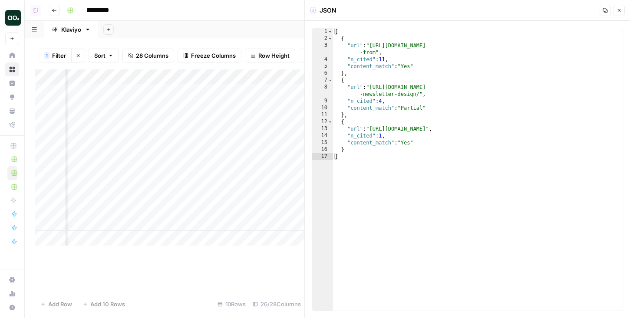
type textarea "**********"
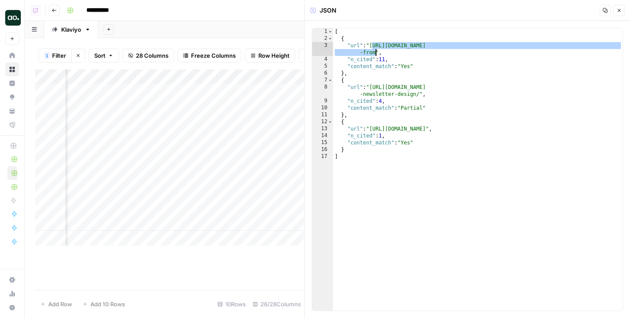
drag, startPoint x: 371, startPoint y: 47, endPoint x: 375, endPoint y: 53, distance: 6.5
click at [375, 53] on div "[ { "url" : "https://sendgrid.com/en-us/blog/12-must-open-email-newsletter-exam…" at bounding box center [478, 176] width 290 height 297
click at [619, 12] on icon "button" at bounding box center [619, 10] width 5 height 5
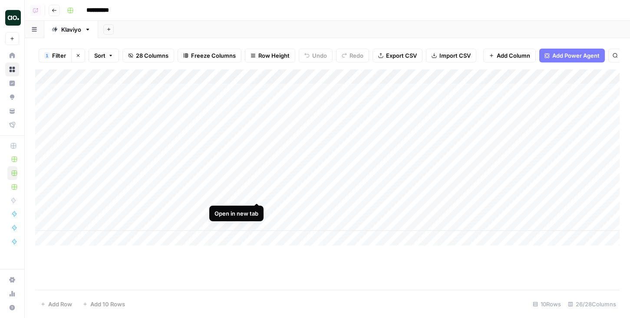
click at [258, 194] on div "Add Column" at bounding box center [327, 157] width 585 height 176
click at [447, 225] on div "Add Column" at bounding box center [327, 157] width 585 height 176
click at [471, 225] on div "Add Column" at bounding box center [327, 157] width 585 height 176
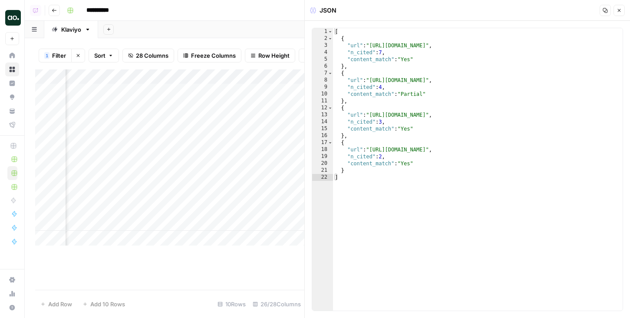
click at [621, 13] on button "Close" at bounding box center [619, 10] width 11 height 11
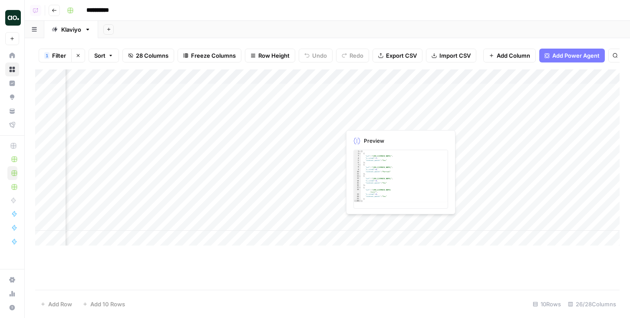
scroll to position [0, 1620]
click at [323, 224] on div "Add Column" at bounding box center [327, 157] width 585 height 176
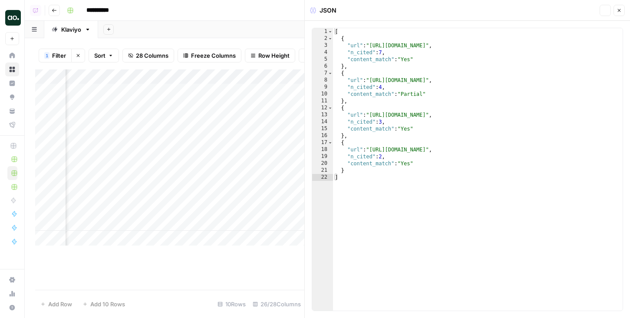
type textarea "**********"
click at [468, 52] on div "[ { "url" : "https://www.brevo.com/blog/blog/email-list-building/" , "n_cited" …" at bounding box center [478, 176] width 290 height 297
click at [621, 12] on icon "button" at bounding box center [619, 10] width 5 height 5
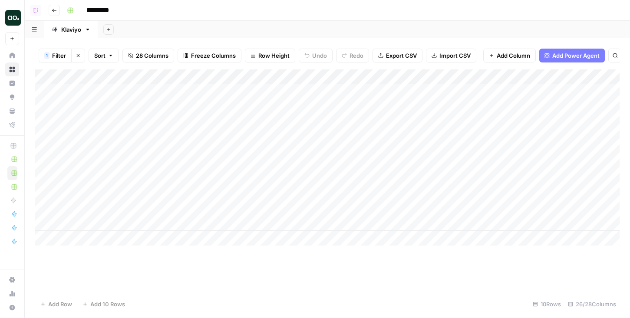
drag, startPoint x: 152, startPoint y: 89, endPoint x: 144, endPoint y: 93, distance: 8.7
click at [144, 93] on div "Add Column" at bounding box center [327, 157] width 585 height 176
click at [205, 75] on div "Add Column" at bounding box center [327, 157] width 585 height 176
click at [195, 133] on span "Filter" at bounding box center [214, 137] width 76 height 9
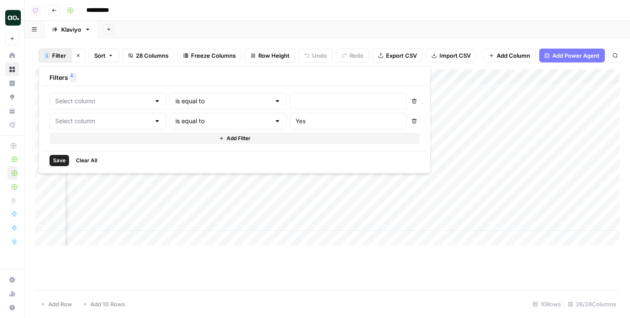
type input "n_brands_cited_competitive"
type input "Test"
click at [315, 100] on input "number" at bounding box center [372, 101] width 115 height 9
click at [209, 107] on div "is equal to" at bounding box center [242, 101] width 126 height 17
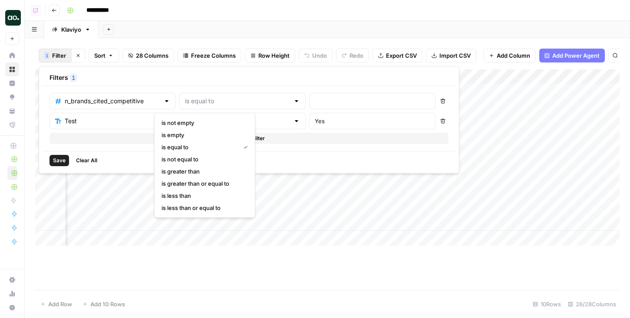
click at [195, 124] on span "is not empty" at bounding box center [203, 123] width 83 height 9
type input "is not empty"
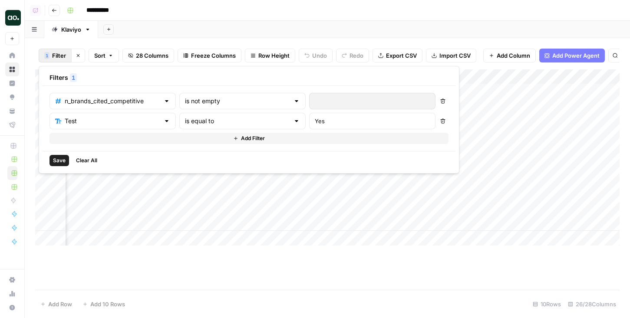
click at [60, 162] on span "Save" at bounding box center [59, 161] width 13 height 8
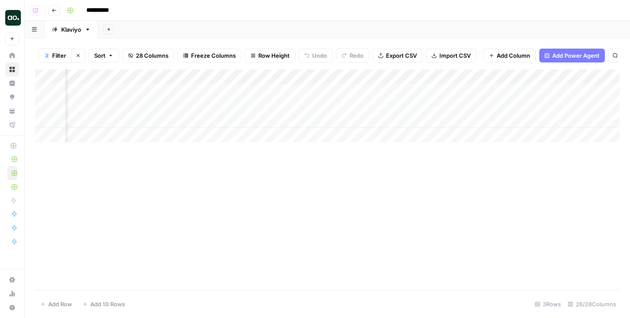
scroll to position [0, 839]
click at [311, 208] on div "Add Column" at bounding box center [327, 179] width 585 height 221
drag, startPoint x: 218, startPoint y: 89, endPoint x: 218, endPoint y: 129, distance: 40.8
click at [218, 129] on div "Add Column" at bounding box center [327, 105] width 585 height 73
click at [213, 100] on div "Add Column" at bounding box center [327, 105] width 585 height 73
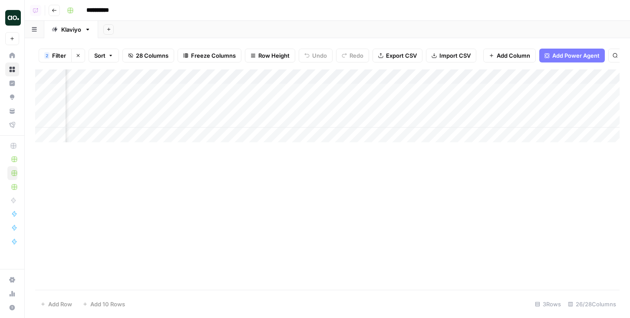
drag, startPoint x: 211, startPoint y: 118, endPoint x: 211, endPoint y: 88, distance: 30.0
click at [211, 88] on div "Add Column" at bounding box center [327, 105] width 585 height 73
click at [280, 119] on div "Add Column" at bounding box center [327, 105] width 585 height 73
click at [346, 118] on div "Add Column" at bounding box center [327, 105] width 585 height 73
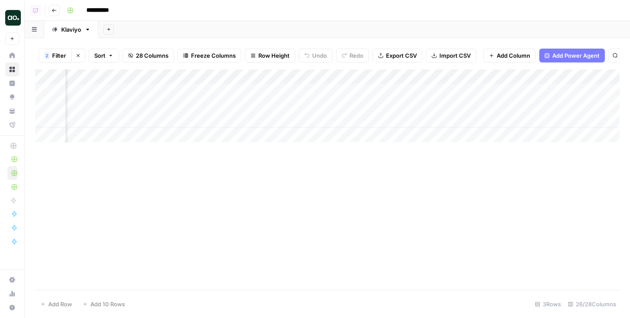
click at [358, 117] on div "Add Column" at bounding box center [327, 105] width 585 height 73
drag, startPoint x: 344, startPoint y: 119, endPoint x: 305, endPoint y: 119, distance: 39.5
click at [305, 119] on div "Add Column" at bounding box center [327, 105] width 585 height 73
drag, startPoint x: 298, startPoint y: 91, endPoint x: 334, endPoint y: 117, distance: 44.1
click at [334, 117] on div "Add Column" at bounding box center [327, 105] width 585 height 73
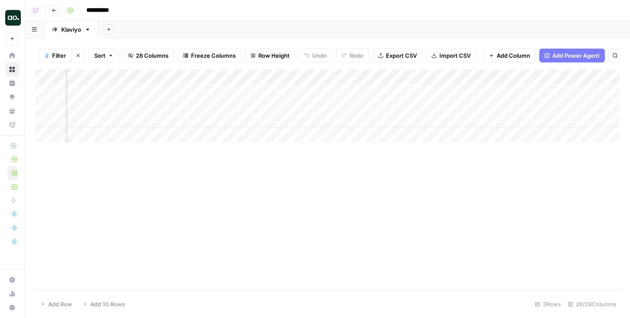
click at [351, 117] on div "Add Column" at bounding box center [327, 105] width 585 height 73
drag, startPoint x: 364, startPoint y: 117, endPoint x: 283, endPoint y: 117, distance: 80.4
click at [283, 117] on div "Add Column" at bounding box center [327, 105] width 585 height 73
click at [260, 91] on div "Add Column" at bounding box center [327, 105] width 585 height 73
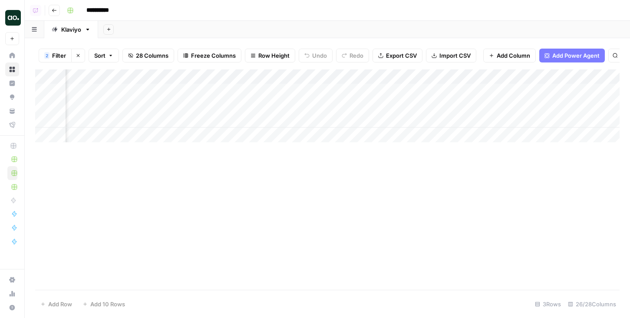
scroll to position [0, 1106]
click at [284, 90] on div "Add Column" at bounding box center [327, 105] width 585 height 73
click at [196, 90] on div "Add Column" at bounding box center [327, 105] width 585 height 73
click at [318, 92] on div "Add Column" at bounding box center [327, 105] width 585 height 73
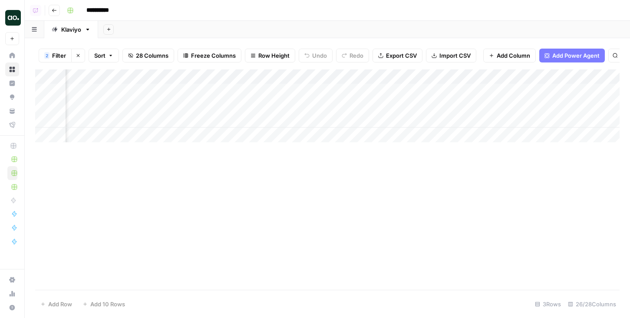
scroll to position [0, 1078]
click at [197, 88] on div "Add Column" at bounding box center [327, 105] width 585 height 73
click at [285, 93] on div "Add Column" at bounding box center [327, 105] width 585 height 73
click at [298, 91] on div "Add Column" at bounding box center [327, 105] width 585 height 73
click at [300, 36] on div "Add Sheet" at bounding box center [364, 29] width 532 height 17
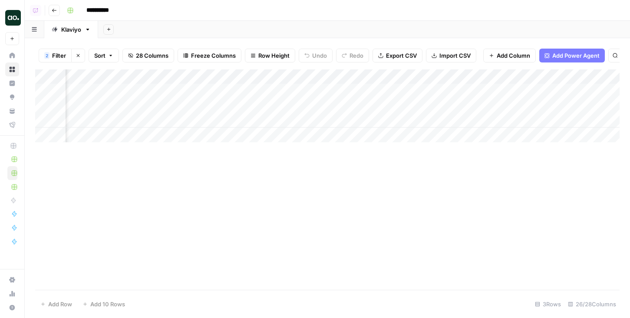
scroll to position [0, 1376]
click at [281, 95] on div "Add Column" at bounding box center [327, 105] width 585 height 73
drag, startPoint x: 437, startPoint y: 88, endPoint x: 437, endPoint y: 106, distance: 18.2
click at [437, 106] on div "Add Column" at bounding box center [327, 105] width 585 height 73
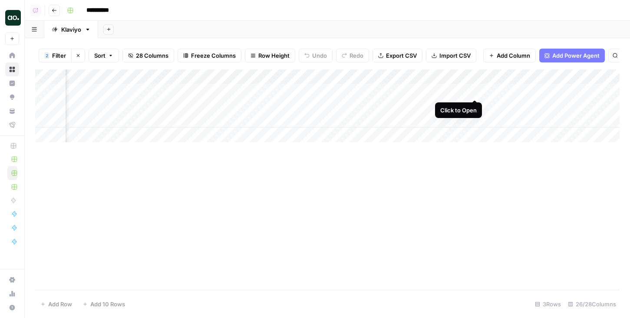
scroll to position [0, 1518]
click at [428, 92] on div "Add Column" at bounding box center [327, 105] width 585 height 73
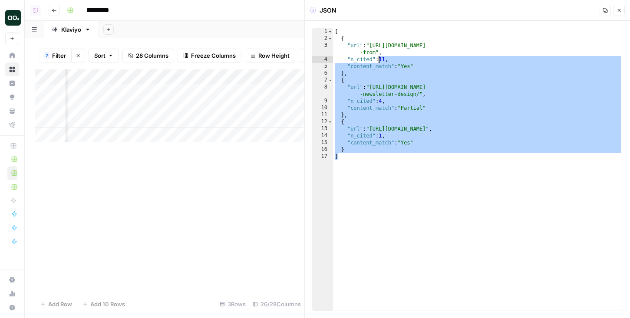
drag, startPoint x: 457, startPoint y: 161, endPoint x: 371, endPoint y: 53, distance: 137.9
click at [372, 53] on div "[ { "url" : "https://sendgrid.com/en-us/blog/12-must-open-email-newsletter-exam…" at bounding box center [478, 176] width 290 height 297
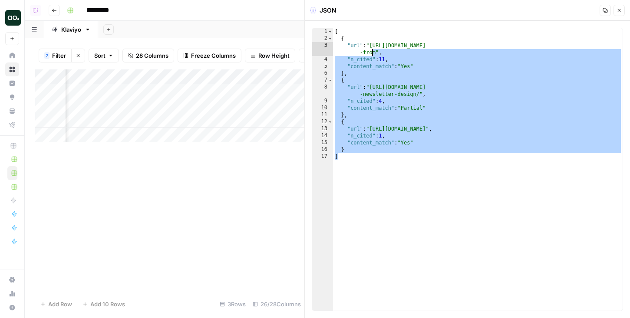
click at [371, 53] on div "[ { "url" : "https://sendgrid.com/en-us/blog/12-must-open-email-newsletter-exam…" at bounding box center [478, 176] width 290 height 297
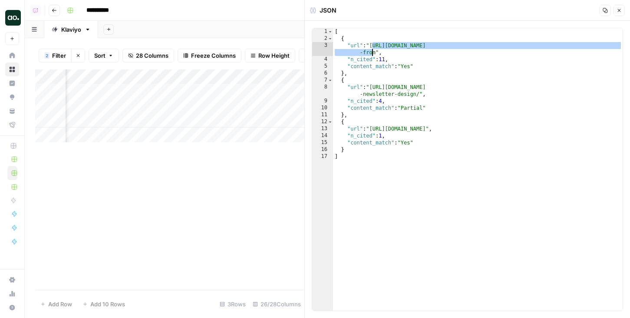
drag, startPoint x: 372, startPoint y: 46, endPoint x: 374, endPoint y: 53, distance: 6.6
click at [374, 53] on div "[ { "url" : "https://sendgrid.com/en-us/blog/12-must-open-email-newsletter-exam…" at bounding box center [478, 176] width 290 height 297
drag, startPoint x: 374, startPoint y: 53, endPoint x: 374, endPoint y: 48, distance: 4.8
click at [374, 48] on div "[ { "url" : "https://sendgrid.com/en-us/blog/12-must-open-email-newsletter-exam…" at bounding box center [478, 176] width 290 height 297
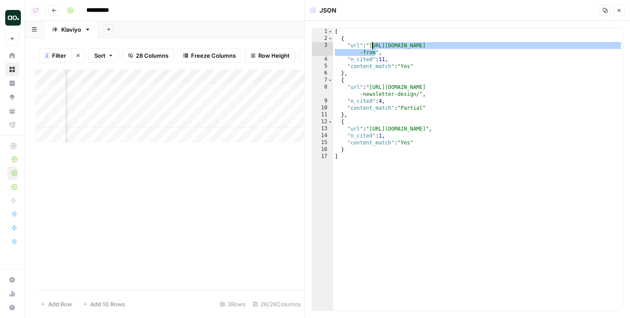
click at [374, 48] on div "[ { "url" : "https://sendgrid.com/en-us/blog/12-must-open-email-newsletter-exam…" at bounding box center [478, 176] width 290 height 297
drag, startPoint x: 374, startPoint y: 47, endPoint x: 375, endPoint y: 55, distance: 8.3
click at [375, 55] on div "[ { "url" : "https://sendgrid.com/en-us/blog/12-must-open-email-newsletter-exam…" at bounding box center [478, 176] width 290 height 297
click at [384, 55] on div "[ { "url" : "https://sendgrid.com/en-us/blog/12-must-open-email-newsletter-exam…" at bounding box center [478, 176] width 290 height 297
drag, startPoint x: 376, startPoint y: 55, endPoint x: 373, endPoint y: 47, distance: 8.4
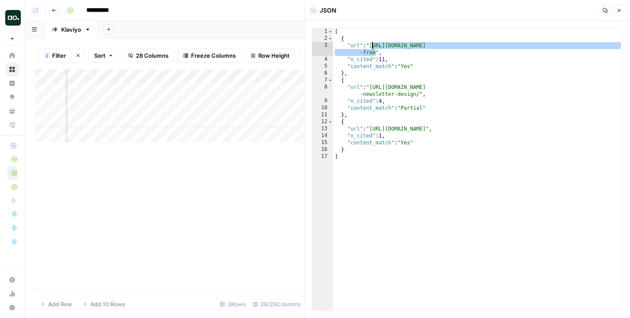
click at [373, 47] on div "[ { "url" : "https://sendgrid.com/en-us/blog/12-must-open-email-newsletter-exam…" at bounding box center [478, 176] width 290 height 297
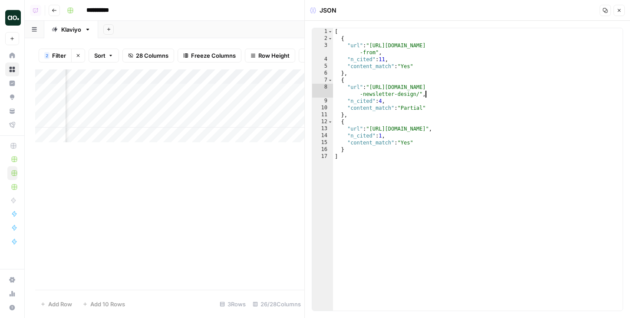
click at [571, 95] on div "[ { "url" : "https://sendgrid.com/en-us/blog/12-must-open-email-newsletter-exam…" at bounding box center [478, 176] width 290 height 297
type textarea "**********"
drag, startPoint x: 307, startPoint y: 83, endPoint x: 335, endPoint y: 83, distance: 28.2
click at [622, 11] on button "Close" at bounding box center [619, 10] width 11 height 11
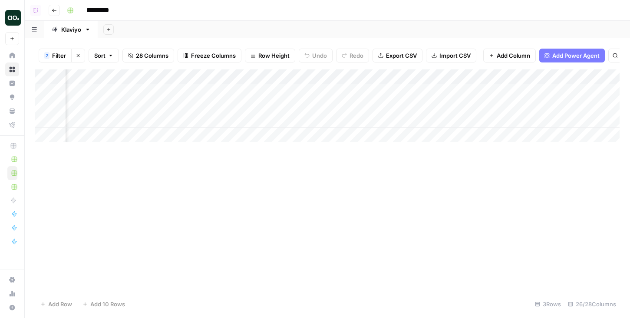
scroll to position [0, 1531]
click at [306, 92] on div "Add Column" at bounding box center [327, 105] width 585 height 73
click at [307, 101] on div "Add Column" at bounding box center [327, 105] width 585 height 73
click at [297, 92] on div "Add Column" at bounding box center [327, 105] width 585 height 73
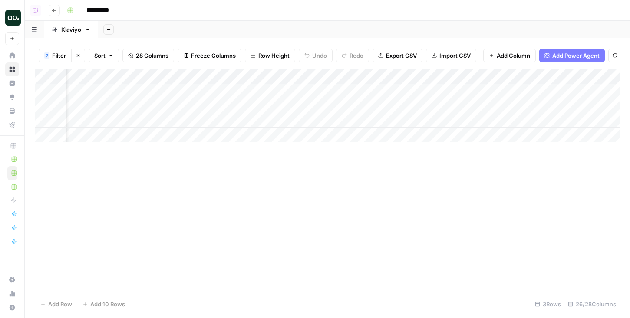
click at [297, 92] on div "Add Column" at bounding box center [327, 105] width 585 height 73
click at [457, 102] on div "Add Column" at bounding box center [327, 105] width 585 height 73
click at [470, 106] on div "Add Column" at bounding box center [327, 105] width 585 height 73
click at [381, 106] on div "Add Column" at bounding box center [327, 105] width 585 height 73
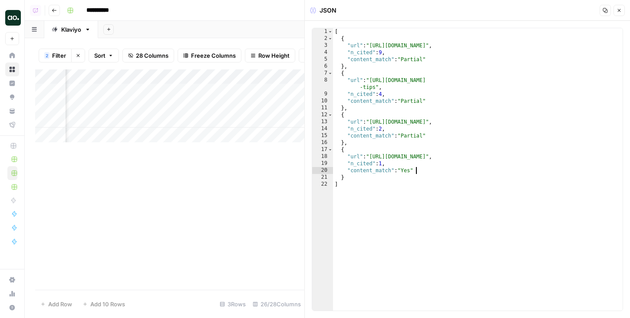
drag, startPoint x: 426, startPoint y: 170, endPoint x: 398, endPoint y: 109, distance: 67.4
click at [398, 109] on div "[ { "url" : "https://useinsider.com/email-marketing-best-practices/" , "n_cited…" at bounding box center [478, 176] width 290 height 297
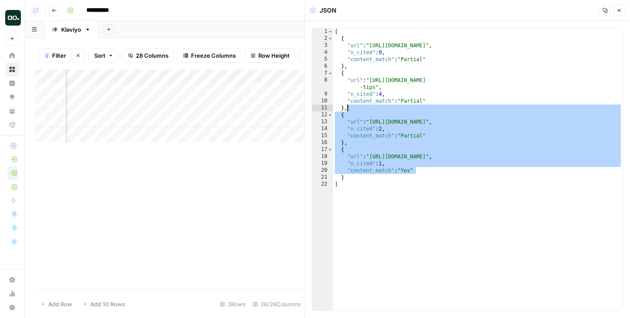
click at [398, 109] on div "[ { "url" : "https://useinsider.com/email-marketing-best-practices/" , "n_cited…" at bounding box center [478, 176] width 290 height 297
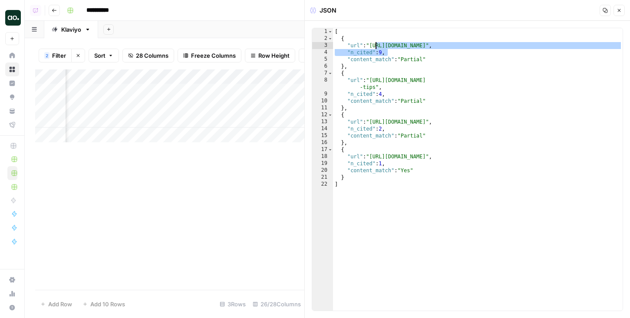
drag, startPoint x: 543, startPoint y: 50, endPoint x: 374, endPoint y: 44, distance: 168.6
click at [374, 44] on div "[ { "url" : "https://useinsider.com/email-marketing-best-practices/" , "n_cited…" at bounding box center [478, 176] width 290 height 297
type textarea "**********"
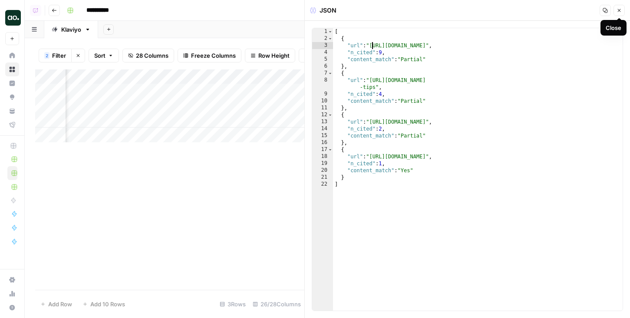
click at [617, 11] on icon "button" at bounding box center [619, 10] width 5 height 5
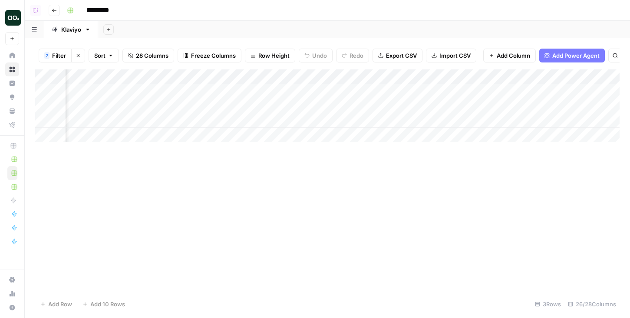
scroll to position [0, 1061]
click at [243, 90] on div "Add Column" at bounding box center [327, 105] width 585 height 73
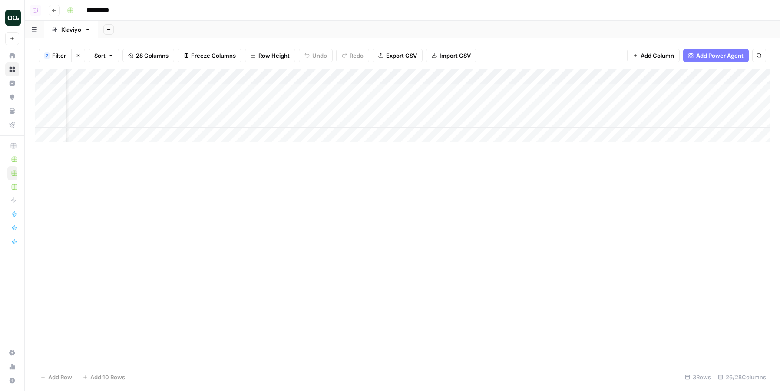
scroll to position [0, 1446]
click at [78, 55] on icon "button" at bounding box center [78, 55] width 3 height 3
click at [285, 75] on div "Add Column" at bounding box center [402, 216] width 734 height 294
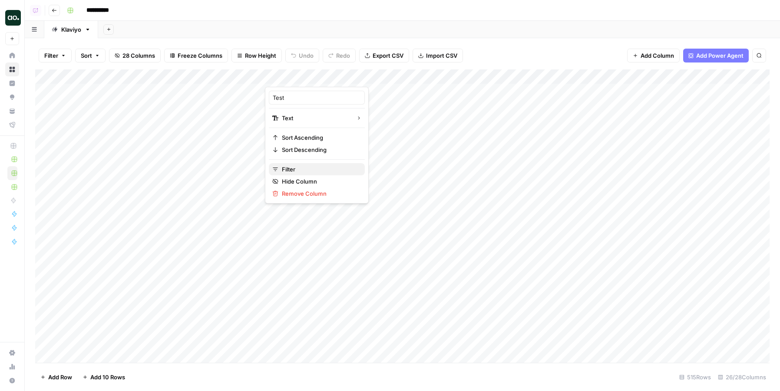
click at [291, 168] on span "Filter" at bounding box center [320, 169] width 76 height 9
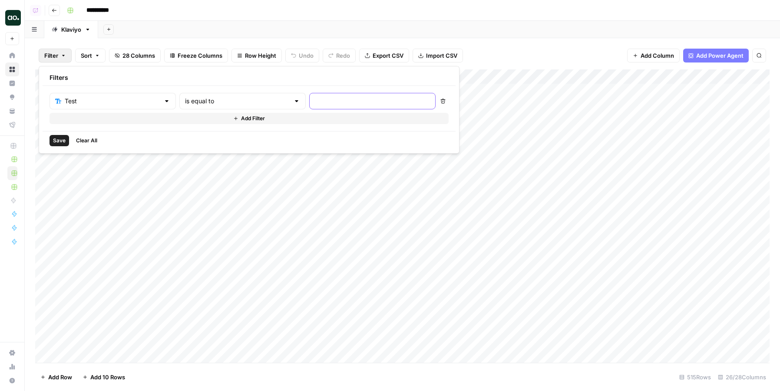
click at [315, 101] on input "text" at bounding box center [372, 101] width 115 height 9
type input "Yes"
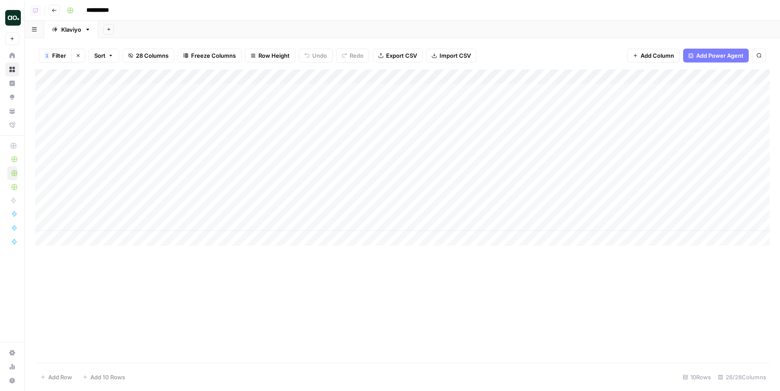
click at [374, 18] on header "**********" at bounding box center [402, 10] width 755 height 21
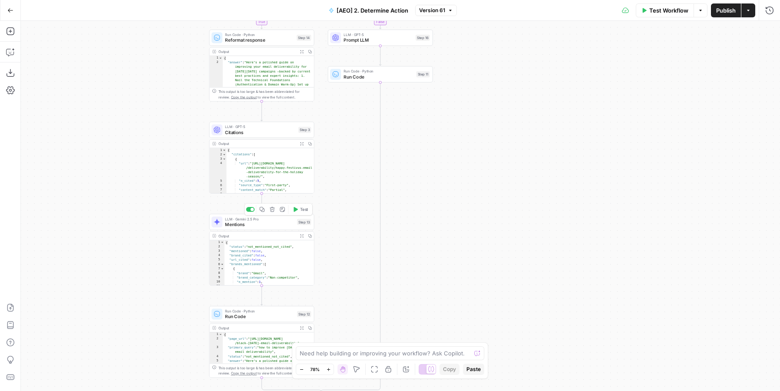
drag, startPoint x: 168, startPoint y: 164, endPoint x: 144, endPoint y: 289, distance: 126.9
click at [144, 289] on div "true false Workflow Set Inputs Inputs Fetch ChatGPT Response ChatGPT Response S…" at bounding box center [400, 206] width 759 height 371
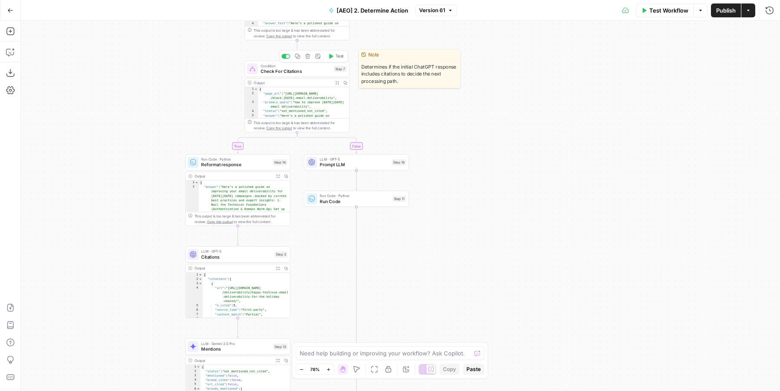
click at [271, 69] on span "Check For Citations" at bounding box center [296, 71] width 70 height 7
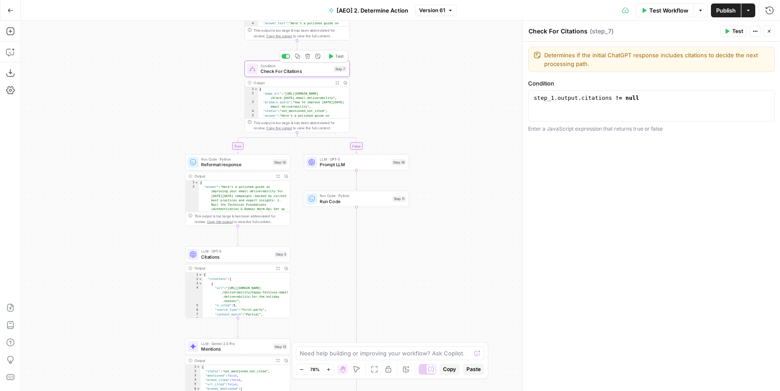
drag, startPoint x: 105, startPoint y: 234, endPoint x: 105, endPoint y: 128, distance: 105.5
click at [105, 128] on div "true false Workflow Set Inputs Inputs Fetch ChatGPT Response ChatGPT Response S…" at bounding box center [400, 206] width 759 height 371
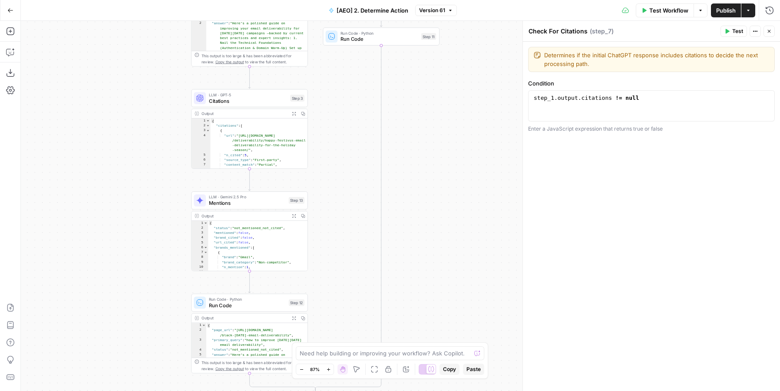
drag, startPoint x: 126, startPoint y: 232, endPoint x: 122, endPoint y: 175, distance: 57.9
click at [122, 175] on div "true false Workflow Set Inputs Inputs Fetch ChatGPT Response ChatGPT Response S…" at bounding box center [400, 206] width 759 height 371
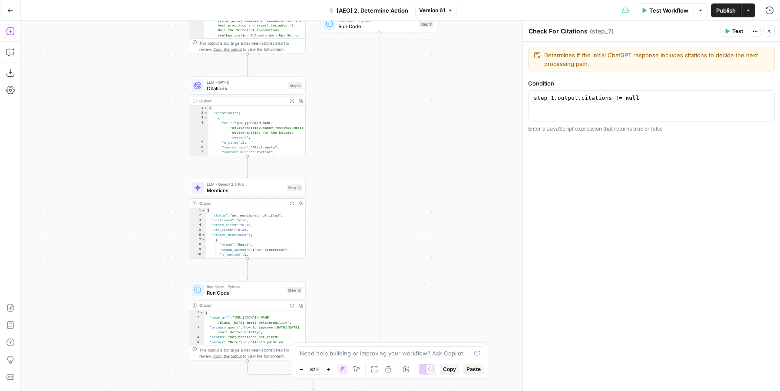
click at [7, 30] on icon "button" at bounding box center [10, 31] width 9 height 9
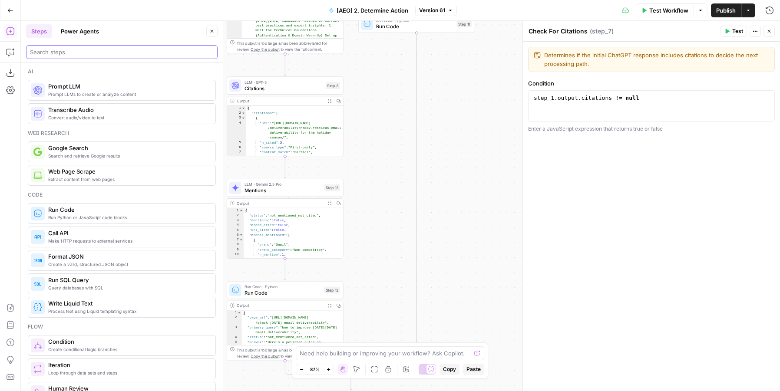
click at [74, 48] on input "search" at bounding box center [122, 52] width 184 height 9
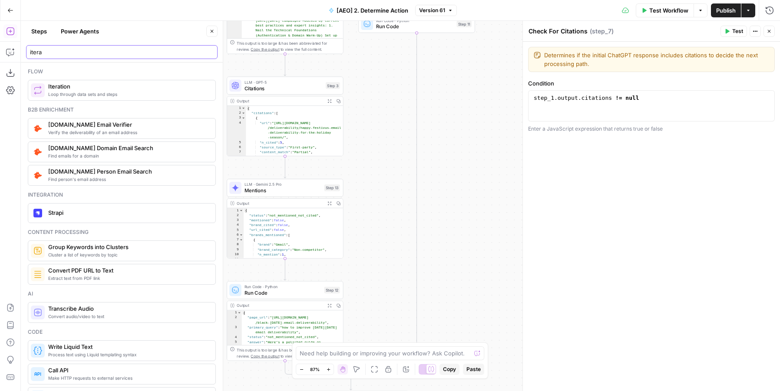
type input "itera"
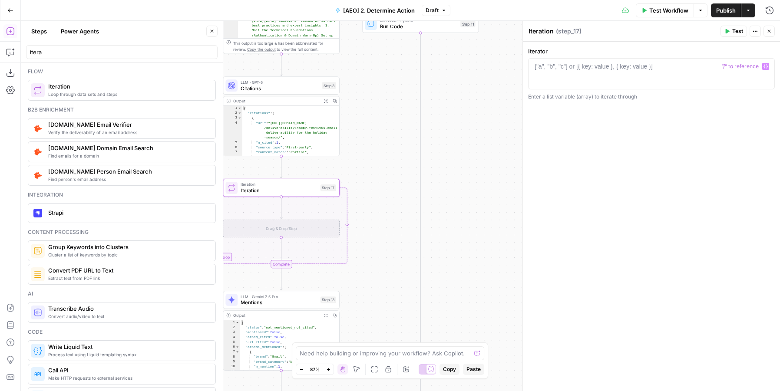
click at [593, 68] on div "["a", "b", "c"] or [{ key: value }, { key: value }]" at bounding box center [594, 66] width 118 height 9
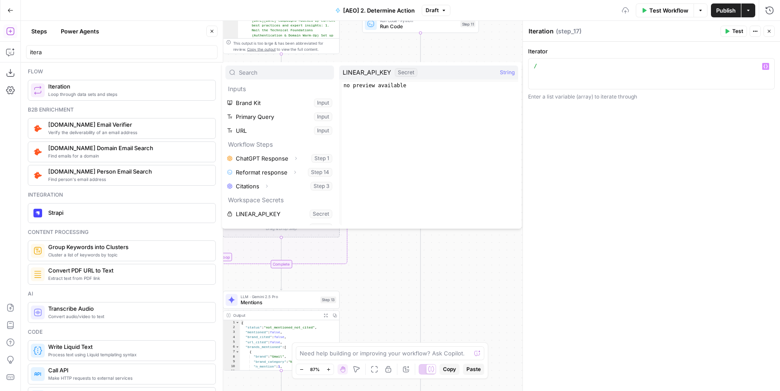
scroll to position [23, 0]
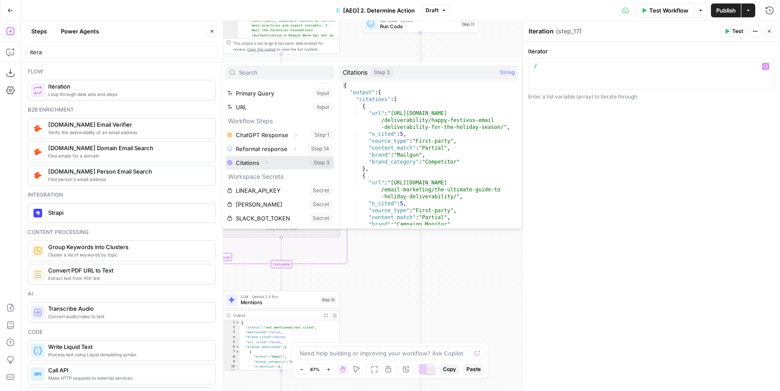
click at [265, 162] on icon "button" at bounding box center [266, 162] width 5 height 5
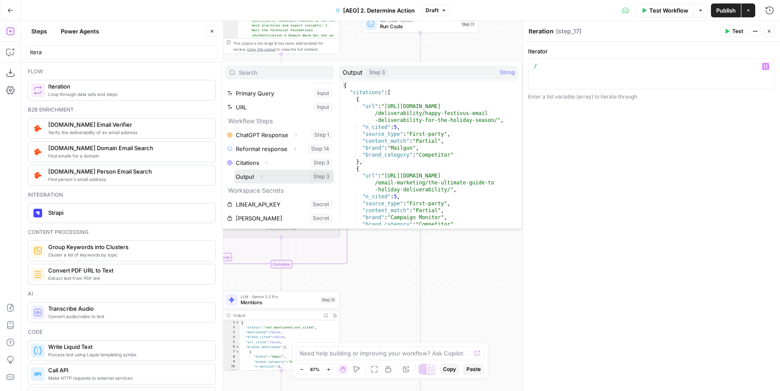
click at [244, 180] on button "Select variable Output" at bounding box center [284, 177] width 100 height 14
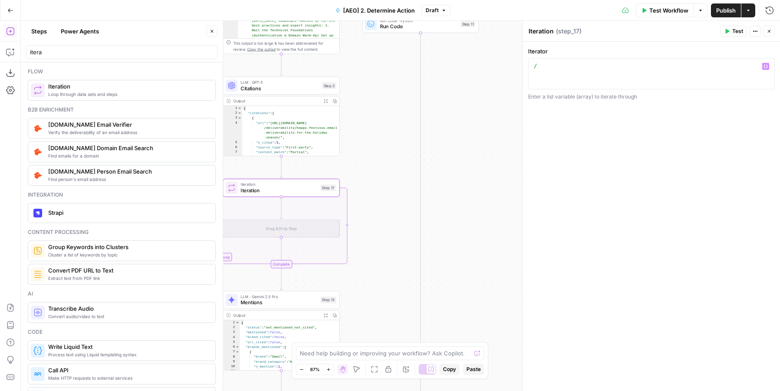
type textarea "**********"
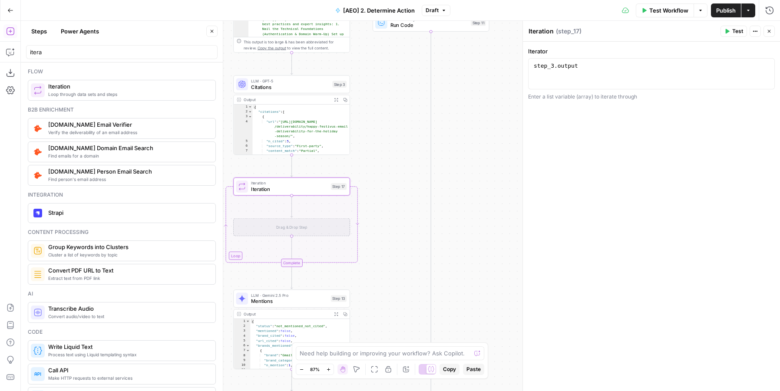
drag, startPoint x: 381, startPoint y: 158, endPoint x: 436, endPoint y: 154, distance: 54.9
click at [436, 154] on div "true false Workflow Set Inputs Inputs Fetch ChatGPT Response ChatGPT Response S…" at bounding box center [400, 206] width 759 height 371
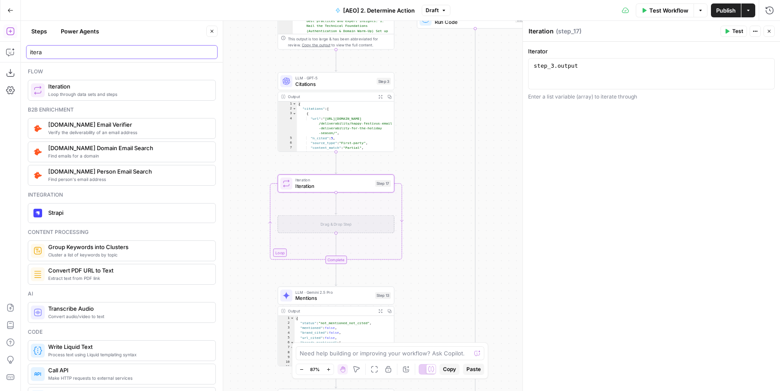
click at [63, 53] on input "itera" at bounding box center [122, 52] width 184 height 9
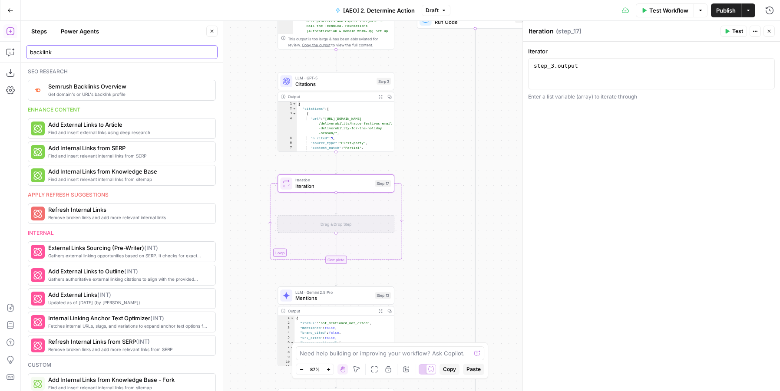
type input "backlink"
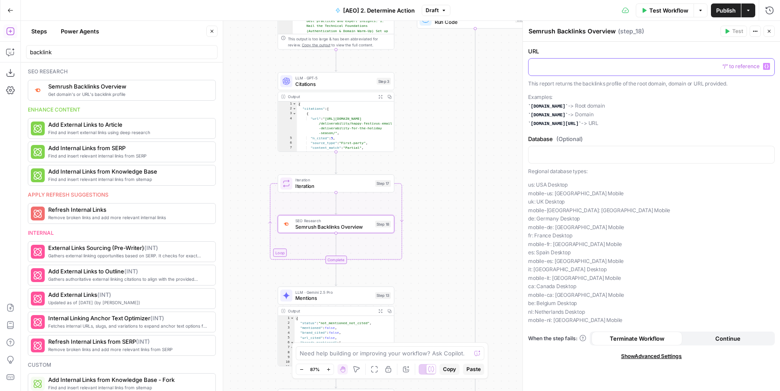
click at [569, 71] on div at bounding box center [652, 67] width 246 height 17
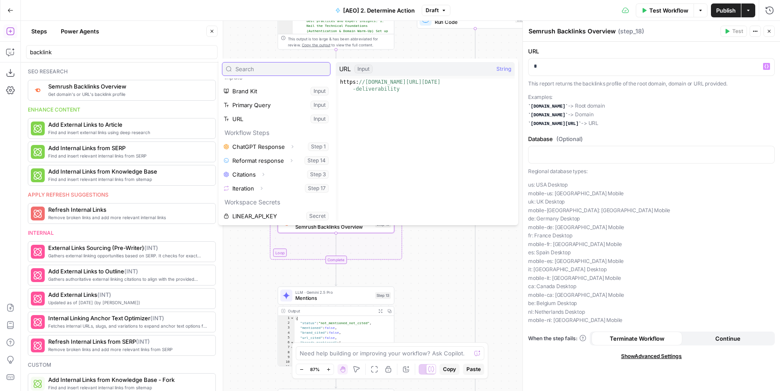
scroll to position [13, 0]
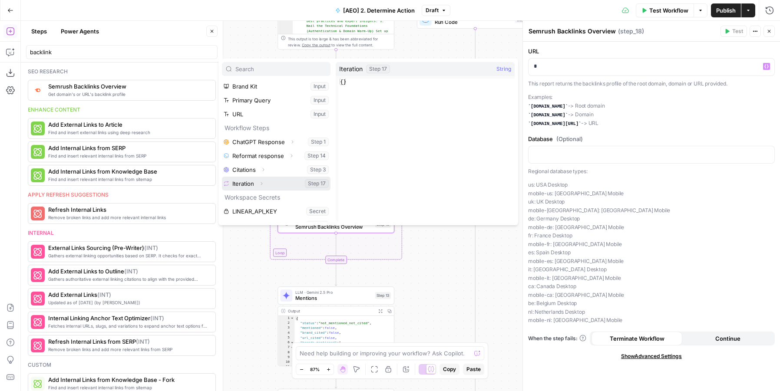
click at [261, 182] on icon "button" at bounding box center [261, 183] width 5 height 5
click at [249, 205] on button "Select variable Element" at bounding box center [281, 212] width 100 height 14
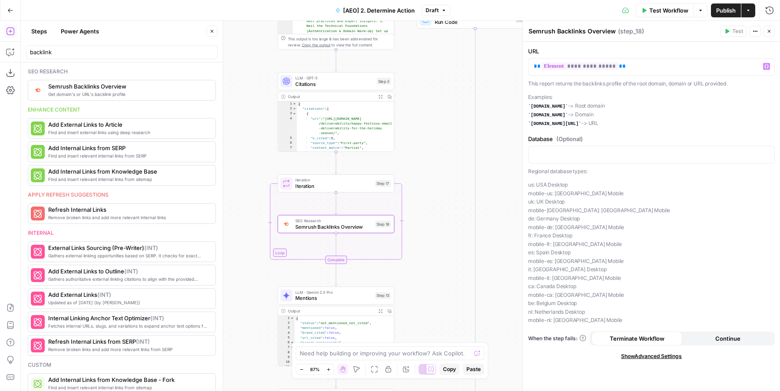
click at [725, 335] on span "Continue" at bounding box center [727, 338] width 25 height 9
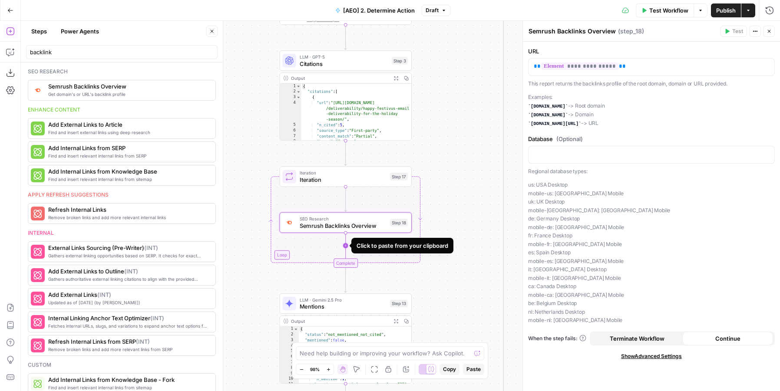
click at [346, 244] on icon "Edge from step_18 to step_17-iteration-end" at bounding box center [346, 247] width 0 height 28
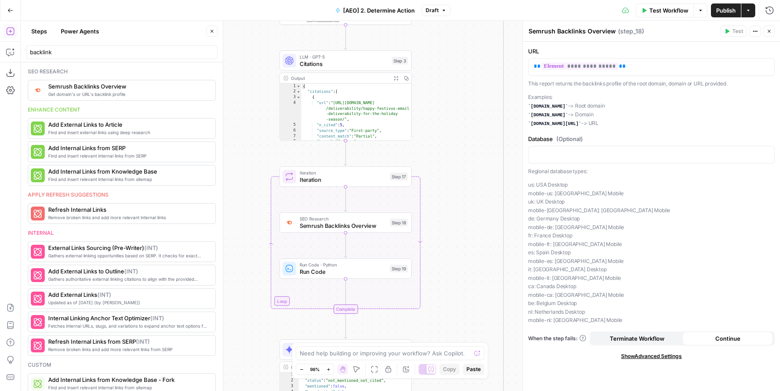
click at [309, 273] on span "Run Code" at bounding box center [343, 272] width 87 height 9
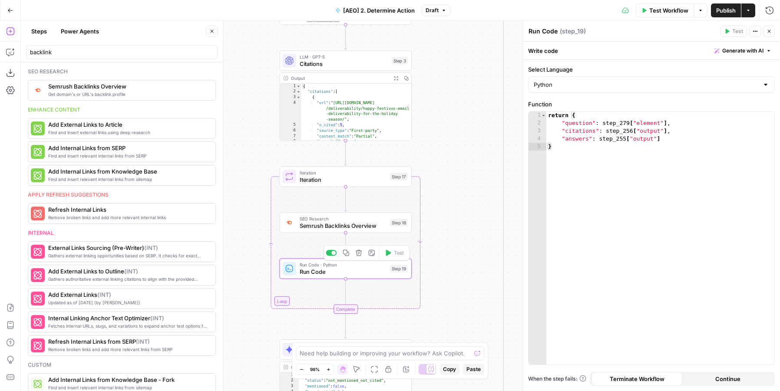
click at [315, 272] on span "Run Code" at bounding box center [343, 272] width 87 height 9
click at [259, 284] on div "true false Workflow Set Inputs Inputs Fetch ChatGPT Response ChatGPT Response S…" at bounding box center [400, 206] width 759 height 371
drag, startPoint x: 311, startPoint y: 316, endPoint x: 304, endPoint y: 301, distance: 17.1
click at [304, 301] on div "true false Workflow Set Inputs Inputs Fetch ChatGPT Response ChatGPT Response S…" at bounding box center [400, 206] width 759 height 371
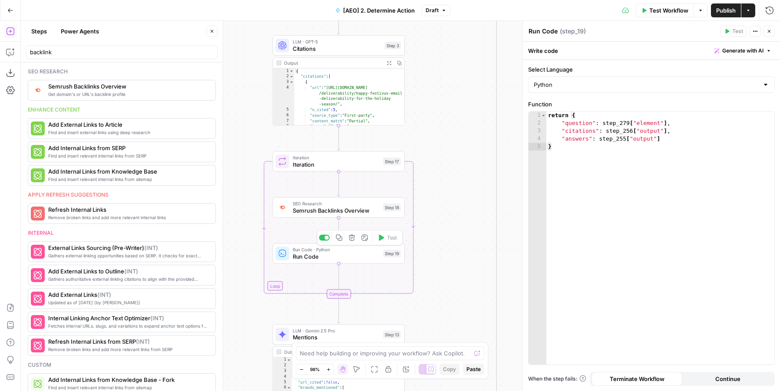
click at [339, 249] on span "Run Code · Python" at bounding box center [336, 249] width 87 height 7
type textarea "*"
click at [630, 150] on div "return { "question" : step_279 [ "element" ] , "citations" : step_256 [ "output…" at bounding box center [660, 246] width 228 height 269
click at [363, 215] on div "SEO Research Semrush Backlinks Overview Step 18 Copy step Delete step Add Note …" at bounding box center [339, 207] width 132 height 20
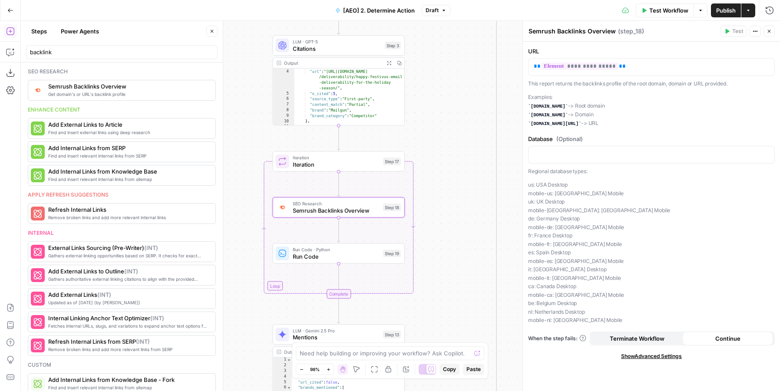
scroll to position [20, 0]
click at [365, 261] on div "Run Code · Python Run Code Step 19 Copy step Delete step Add Note Test" at bounding box center [339, 253] width 132 height 20
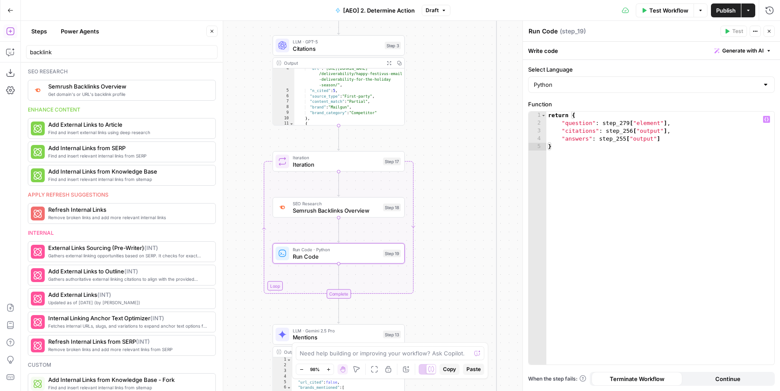
click at [575, 121] on div "return { "question" : step_279 [ "element" ] , "citations" : step_256 [ "output…" at bounding box center [660, 246] width 228 height 269
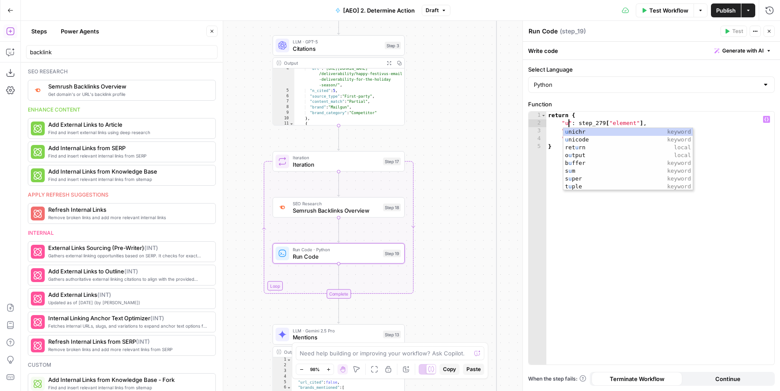
scroll to position [0, 2]
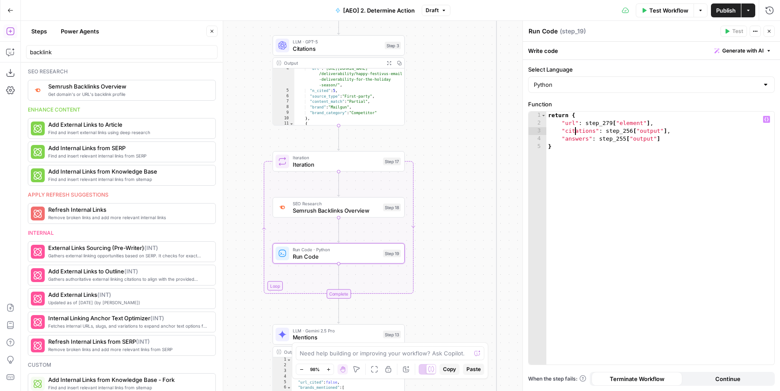
click at [574, 133] on div "return { "url" : step_279 [ "element" ] , "citations" : step_256 [ "output" ] ,…" at bounding box center [660, 246] width 228 height 269
click at [575, 141] on div "return { "url" : step_279 [ "element" ] , "n_cited" : step_256 [ "output" ] , "…" at bounding box center [660, 246] width 228 height 269
click at [693, 141] on div "return { "url" : step_279 [ "element" ] , "n_cited" : step_256 [ "output" ] , "…" at bounding box center [660, 246] width 228 height 269
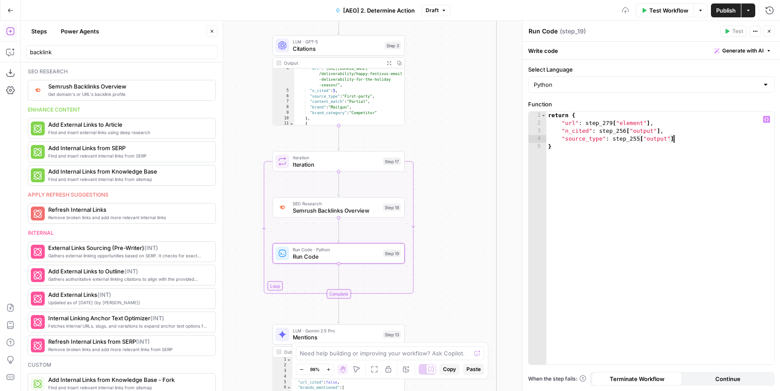
type textarea "**********"
type textarea "*********"
type textarea "*"
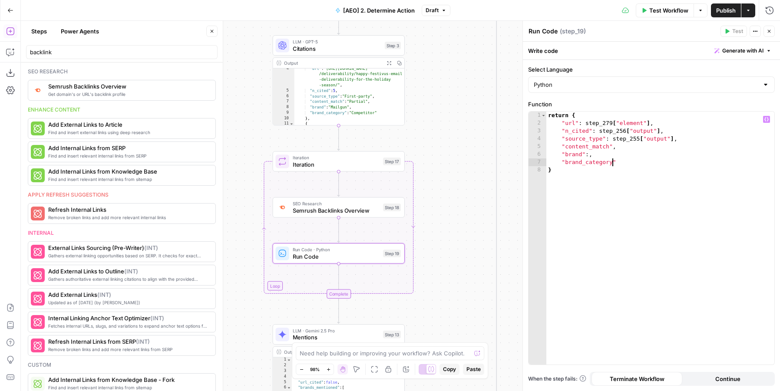
type textarea "**********"
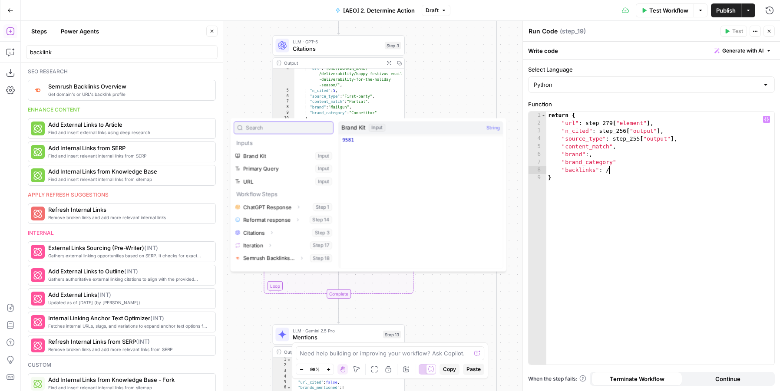
scroll to position [0, 4]
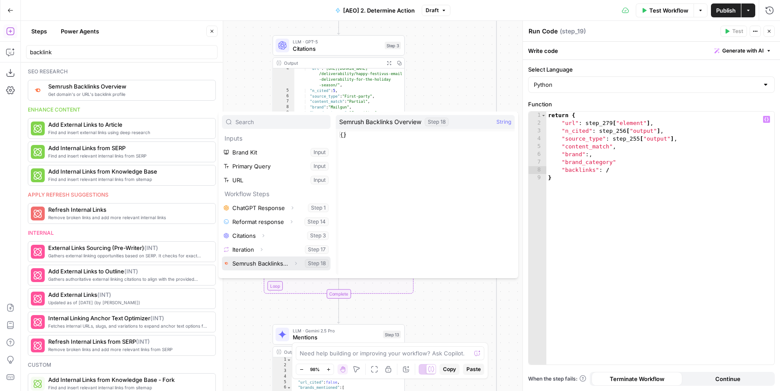
click at [253, 263] on button "Select variable Semrush Backlinks Overview" at bounding box center [276, 264] width 109 height 14
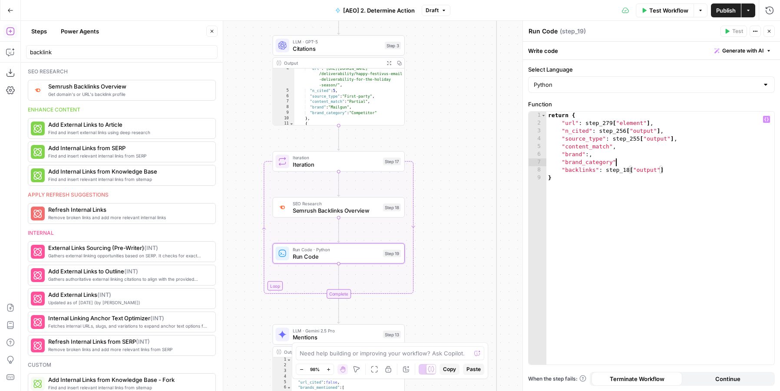
click at [638, 159] on div "return { "url" : step_279 [ "element" ] , "n_cited" : step_256 [ "output" ] , "…" at bounding box center [660, 246] width 228 height 269
click at [610, 124] on div "return { "url" : step_279 [ "element" ] , "n_cited" : step_256 [ "output" ] , "…" at bounding box center [660, 246] width 228 height 269
click at [644, 121] on div "return { "url" : step_17 [ "element" ] , "n_cited" : step_256 [ "output" ] , "s…" at bounding box center [660, 246] width 228 height 269
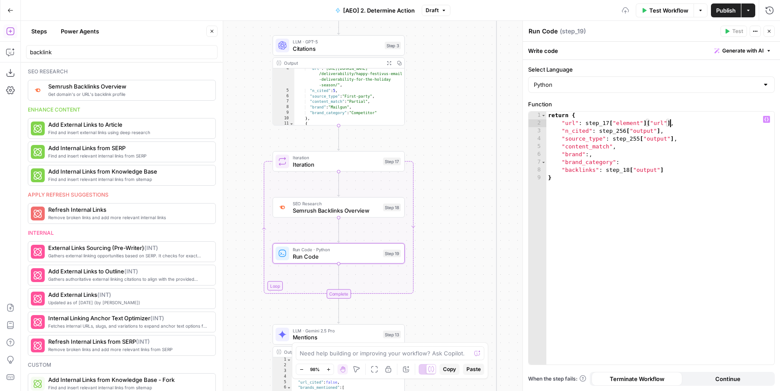
scroll to position [0, 9]
click at [586, 123] on div "return { "url" : step_17 [ "element" ] [ "url" ] , "n_cited" : step_256 [ "outp…" at bounding box center [660, 246] width 228 height 269
click at [609, 127] on div "return { "url" : step_17 [ "element" ] [ "url" ] , "n_cited" : step_256 [ "outp…" at bounding box center [660, 246] width 228 height 269
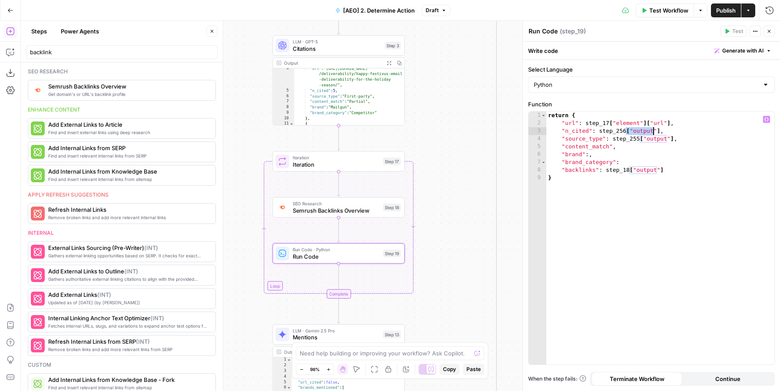
click at [653, 127] on div "return { "url" : step_17 [ "element" ] [ "url" ] , "n_cited" : step_256 [ "outp…" at bounding box center [660, 246] width 228 height 269
click at [662, 129] on div "return { "url" : step_17 [ "element" ] [ "url" ] , "n_cited" : step_256 [ "outp…" at bounding box center [660, 246] width 228 height 269
click at [660, 129] on div "return { "url" : step_17 [ "element" ] [ "url" ] , "n_cited" : step_256 [ "outp…" at bounding box center [660, 246] width 228 height 269
click at [599, 129] on div "return { "url" : step_17 [ "element" ] [ "url" ] , "n_cited" : step_256 [ "outp…" at bounding box center [660, 246] width 228 height 269
paste textarea "*******"
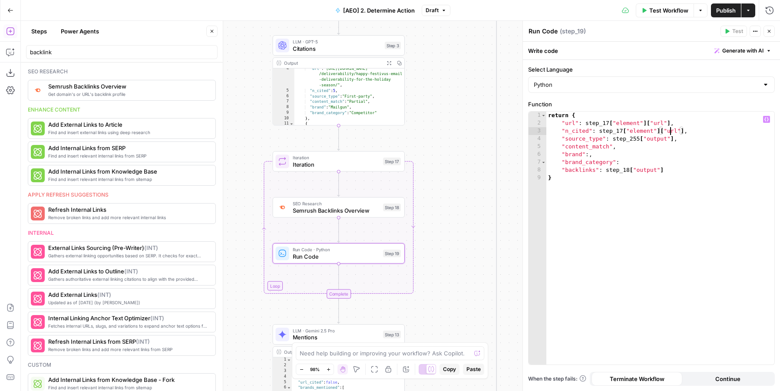
click at [671, 130] on div "return { "url" : step_17 [ "element" ] [ "url" ] , "n_cited" : step_17 [ "eleme…" at bounding box center [660, 246] width 228 height 269
click at [634, 136] on div "return { "url" : step_17 [ "element" ] [ "url" ] , "n_cited" : step_17 [ "eleme…" at bounding box center [660, 246] width 228 height 269
drag, startPoint x: 612, startPoint y: 137, endPoint x: 675, endPoint y: 138, distance: 62.6
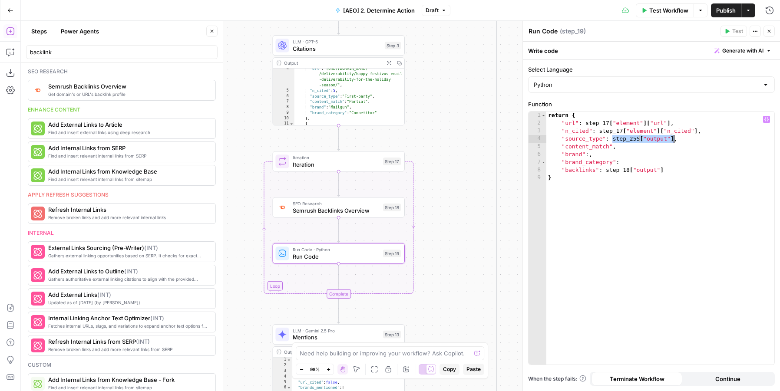
click at [675, 138] on div "return { "url" : step_17 [ "element" ] [ "url" ] , "n_cited" : step_17 [ "eleme…" at bounding box center [660, 246] width 228 height 269
paste textarea "*******"
click at [685, 139] on div "return { "url" : step_17 [ "element" ] [ "url" ] , "n_cited" : step_17 [ "eleme…" at bounding box center [660, 246] width 228 height 269
click at [621, 150] on div "return { "url" : step_17 [ "element" ] [ "url" ] , "n_cited" : step_17 [ "eleme…" at bounding box center [660, 246] width 228 height 269
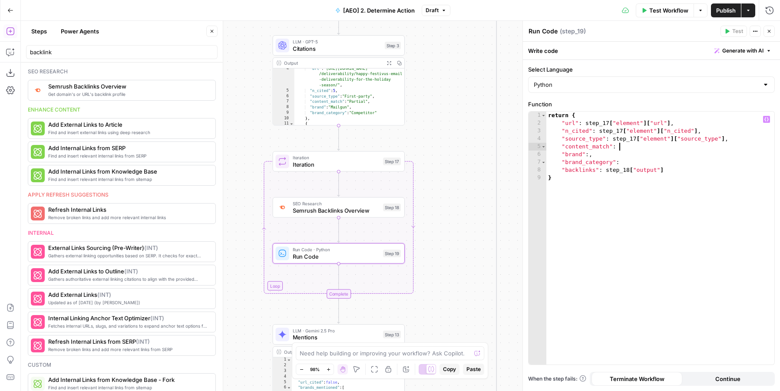
scroll to position [0, 5]
paste textarea "**********"
click at [690, 146] on div "return { "url" : step_17 [ "element" ] [ "url" ] , "n_cited" : step_17 [ "eleme…" at bounding box center [660, 246] width 228 height 269
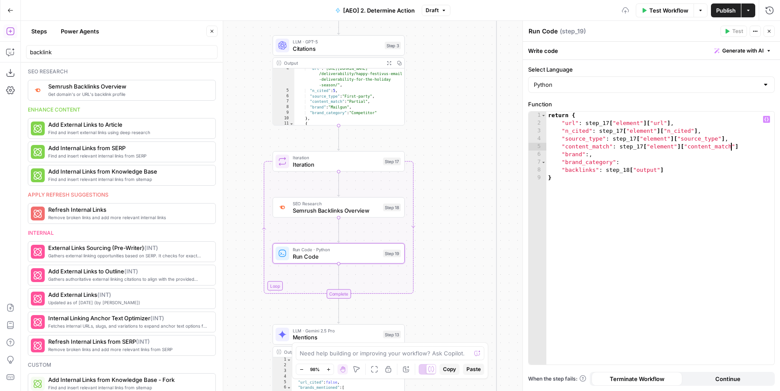
click at [747, 148] on div "return { "url" : step_17 [ "element" ] [ "url" ] , "n_cited" : step_17 [ "eleme…" at bounding box center [660, 246] width 228 height 269
click at [672, 148] on div "return { "url" : step_17 [ "element" ] [ "url" ] , "n_cited" : step_17 [ "eleme…" at bounding box center [660, 246] width 228 height 269
click at [645, 155] on div "return { "url" : step_17 [ "element" ] [ "url" ] , "n_cited" : step_17 [ "eleme…" at bounding box center [660, 246] width 228 height 269
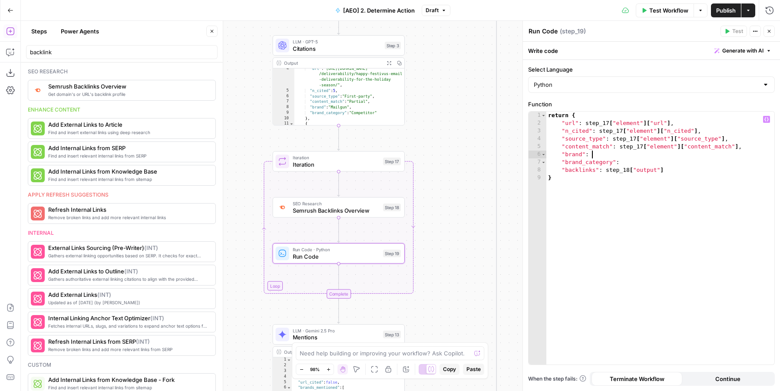
paste textarea "**********"
click at [664, 154] on div "return { "url" : step_17 [ "element" ] [ "url" ] , "n_cited" : step_17 [ "eleme…" at bounding box center [660, 246] width 228 height 269
click at [654, 160] on div "return { "url" : step_17 [ "element" ] [ "url" ] , "n_cited" : step_17 [ "eleme…" at bounding box center [660, 246] width 228 height 269
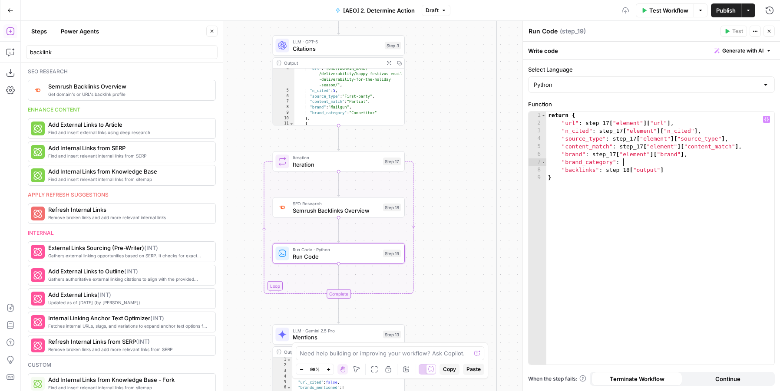
paste textarea "**********"
click at [695, 162] on div "return { "url" : step_17 [ "element" ] [ "url" ] , "n_cited" : step_17 [ "eleme…" at bounding box center [660, 246] width 228 height 269
click at [668, 188] on div "return { "url" : step_17 [ "element" ] [ "url" ] , "n_cited" : step_17 [ "eleme…" at bounding box center [660, 246] width 228 height 269
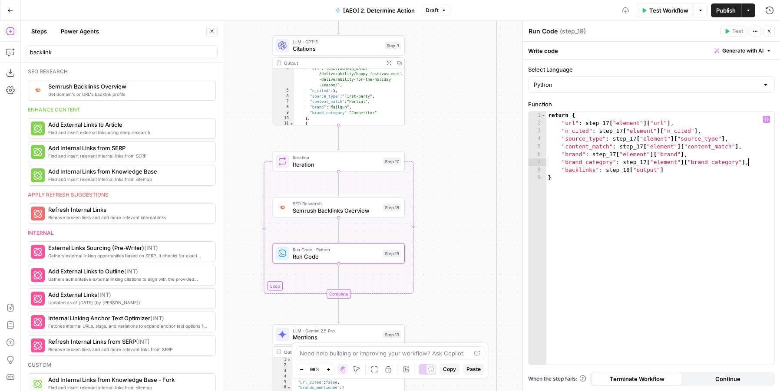
scroll to position [0, 0]
type textarea "*"
click at [390, 147] on span "Test" at bounding box center [392, 146] width 10 height 8
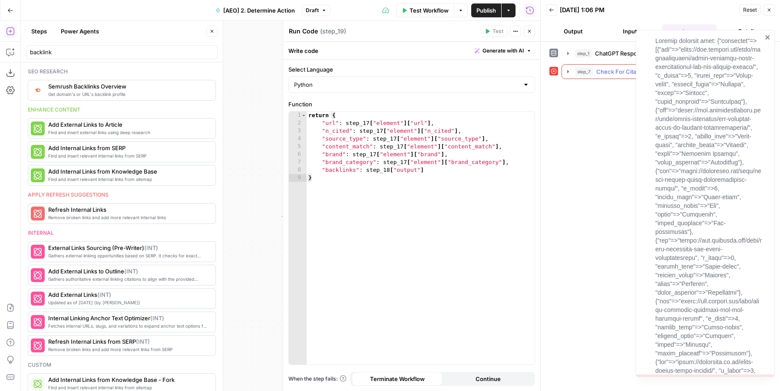
click at [570, 76] on button "step_7 Check For Citations 0 ms" at bounding box center [666, 72] width 209 height 14
click at [586, 126] on icon "button" at bounding box center [587, 126] width 7 height 7
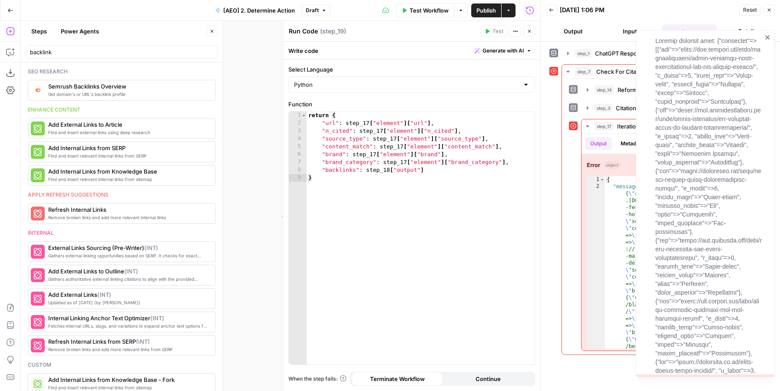
click at [766, 40] on icon "close" at bounding box center [768, 37] width 6 height 7
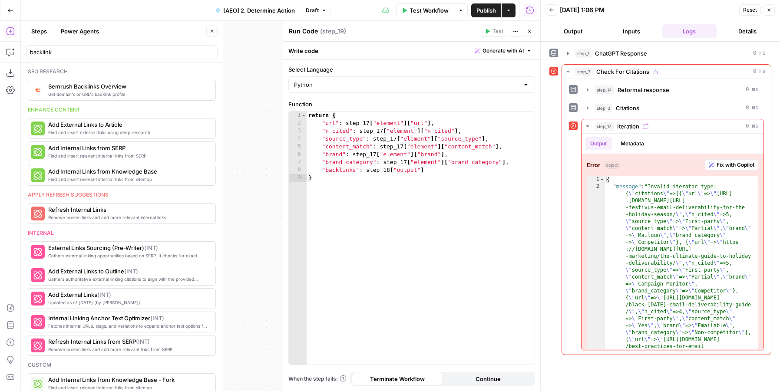
click at [528, 30] on icon "button" at bounding box center [529, 31] width 5 height 5
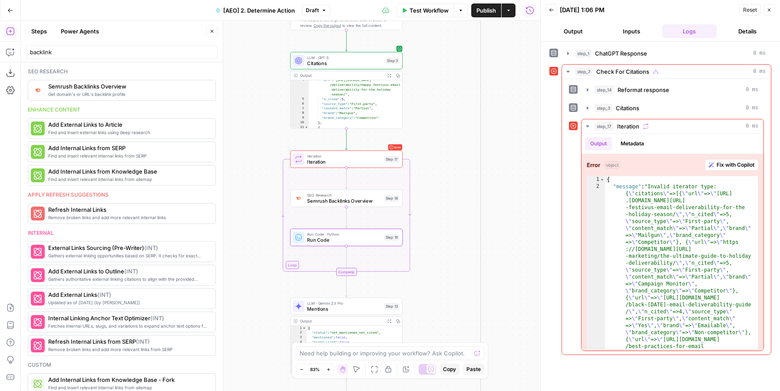
click at [421, 76] on div "true false Workflow Set Inputs Inputs Fetch ChatGPT Response ChatGPT Response S…" at bounding box center [280, 206] width 519 height 371
click at [332, 163] on span "Iteration" at bounding box center [344, 161] width 74 height 7
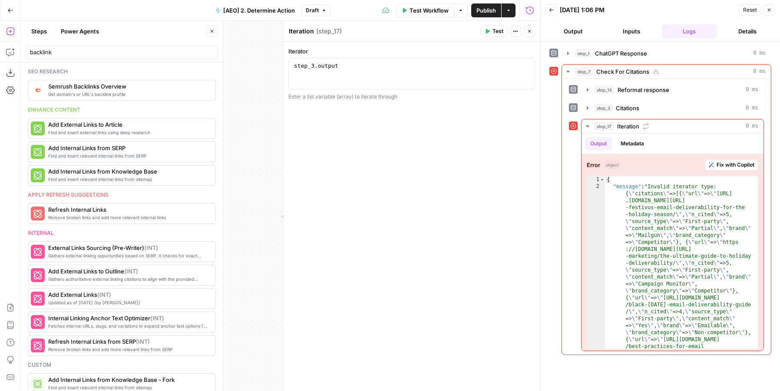
click at [419, 74] on div "step_3 . output" at bounding box center [411, 81] width 239 height 39
type textarea "**********"
click at [486, 32] on icon "button" at bounding box center [488, 31] width 4 height 5
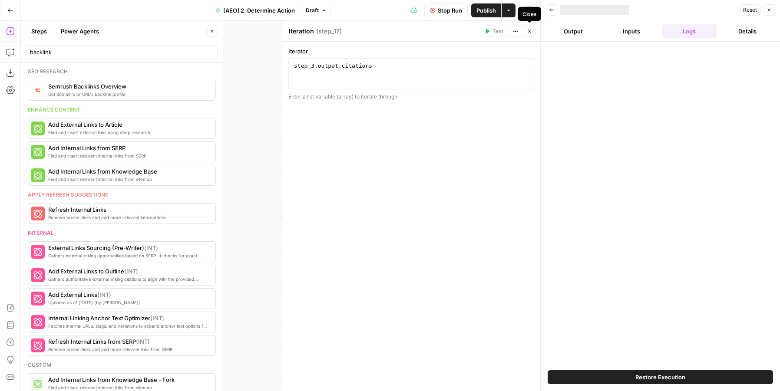
click at [530, 32] on icon "button" at bounding box center [529, 31] width 3 height 3
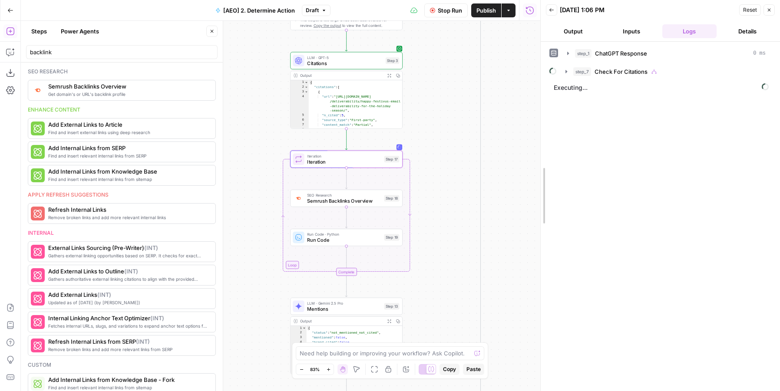
drag, startPoint x: 542, startPoint y: 67, endPoint x: 511, endPoint y: 67, distance: 30.8
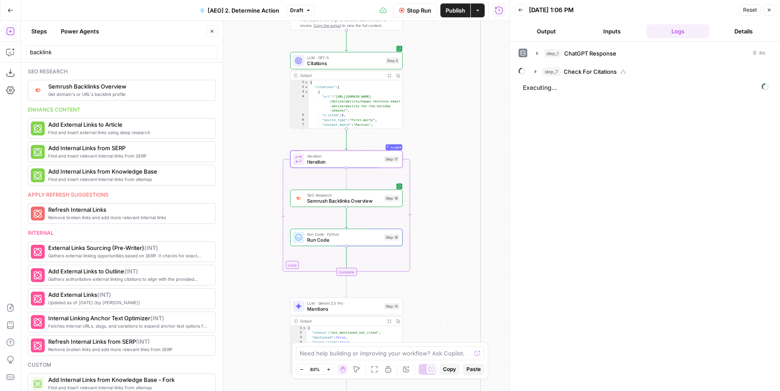
click at [558, 26] on button "Output" at bounding box center [546, 31] width 63 height 14
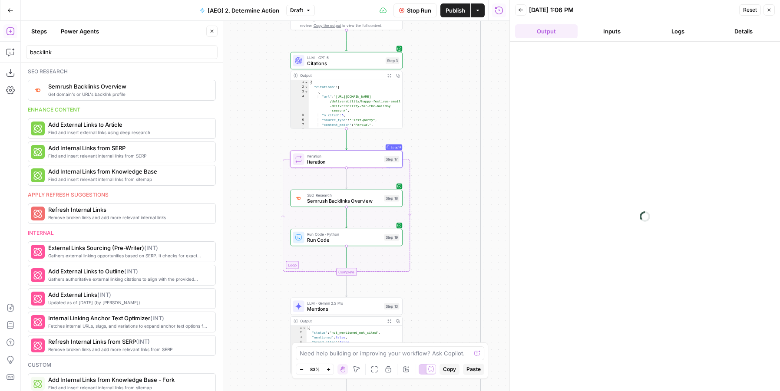
click at [683, 30] on button "Logs" at bounding box center [678, 31] width 63 height 14
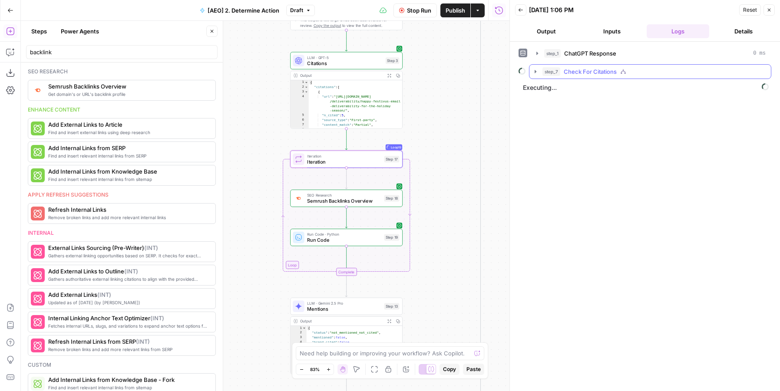
click at [551, 76] on button "step_7 Check For Citations" at bounding box center [650, 72] width 242 height 14
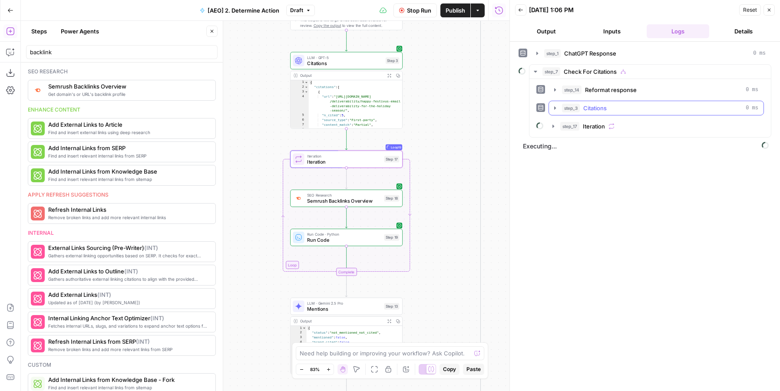
click at [555, 104] on button "step_3 Citations 0 ms" at bounding box center [656, 108] width 215 height 14
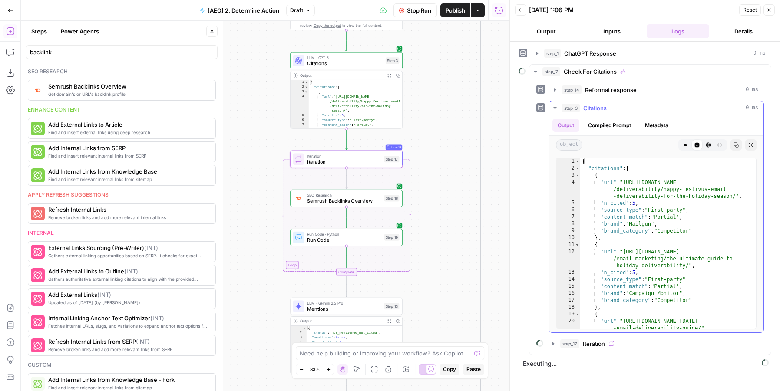
click at [555, 104] on button "step_3 Citations 0 ms" at bounding box center [656, 108] width 215 height 14
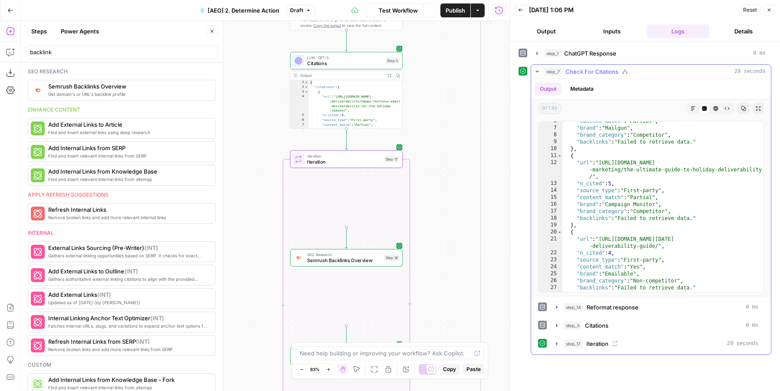
scroll to position [71, 0]
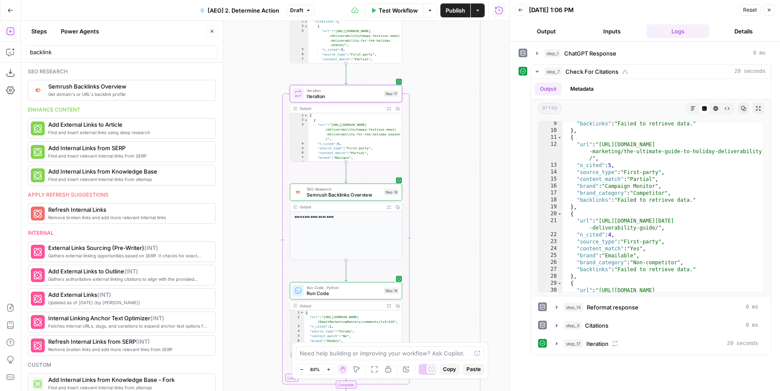
drag, startPoint x: 453, startPoint y: 275, endPoint x: 452, endPoint y: 201, distance: 73.9
click at [452, 201] on div "true false Workflow Set Inputs Inputs Fetch ChatGPT Response ChatGPT Response S…" at bounding box center [265, 206] width 489 height 371
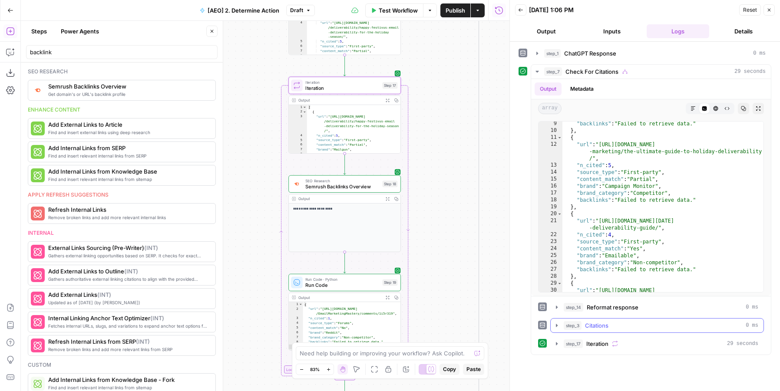
click at [558, 321] on button "step_3 Citations 0 ms" at bounding box center [657, 326] width 213 height 14
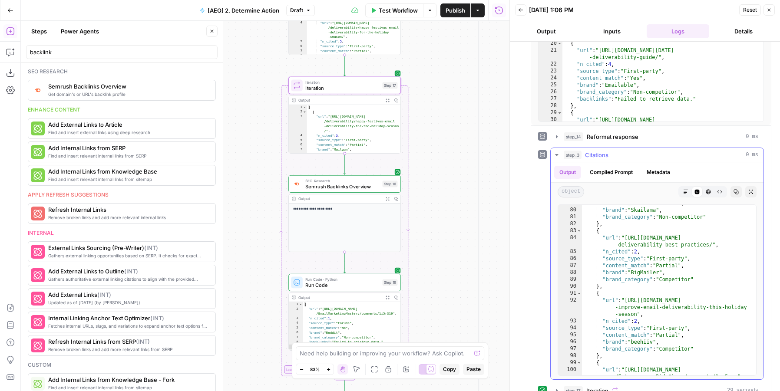
scroll to position [893, 0]
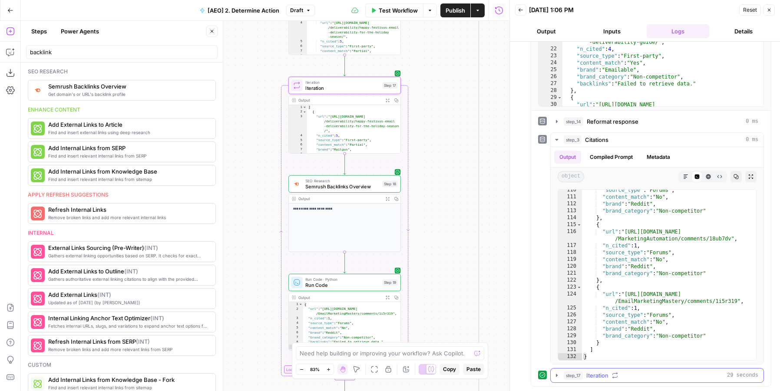
click at [569, 376] on span "step_17" at bounding box center [573, 375] width 19 height 9
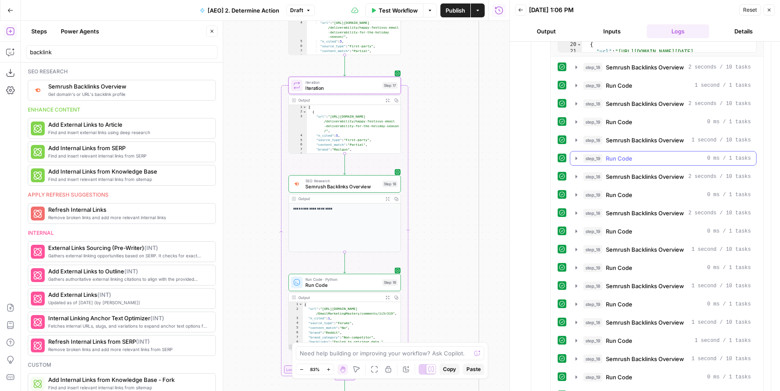
scroll to position [655, 0]
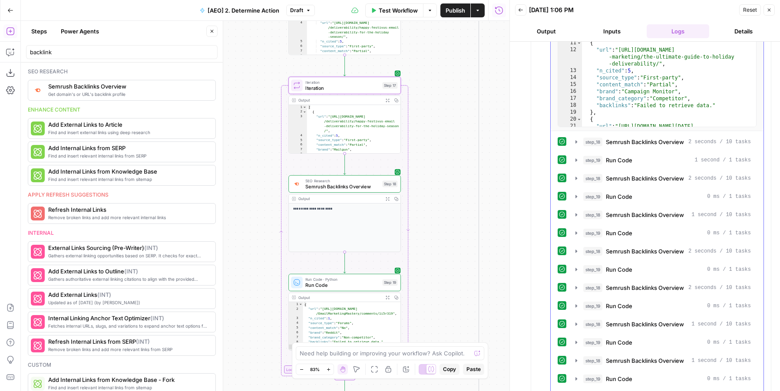
click at [589, 144] on span "step_18" at bounding box center [592, 142] width 19 height 9
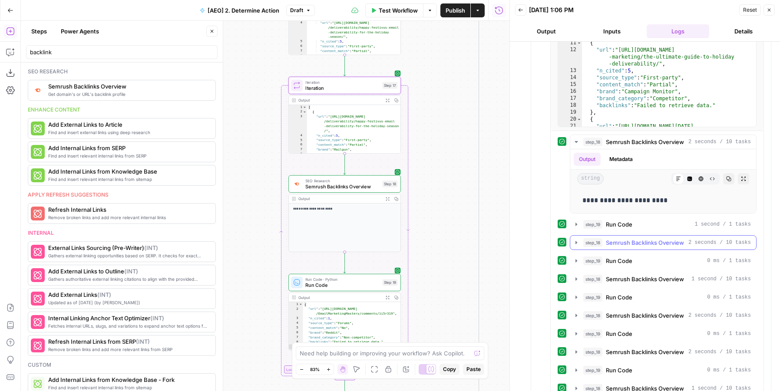
click at [592, 239] on span "step_18" at bounding box center [592, 242] width 19 height 9
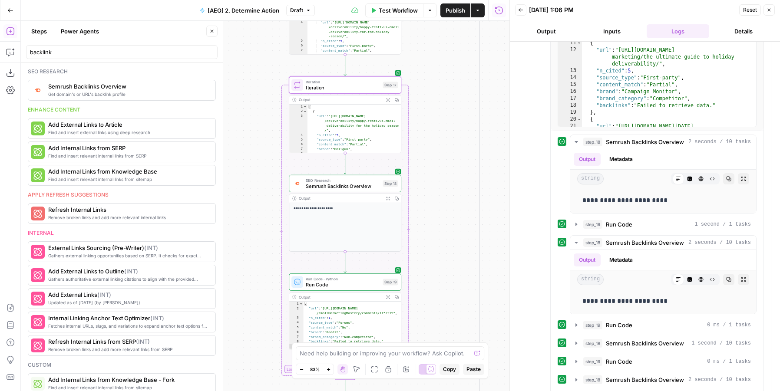
drag, startPoint x: 498, startPoint y: 187, endPoint x: 498, endPoint y: 154, distance: 33.0
click at [498, 154] on div "true false Workflow Set Inputs Inputs Fetch ChatGPT Response ChatGPT Response S…" at bounding box center [265, 206] width 489 height 371
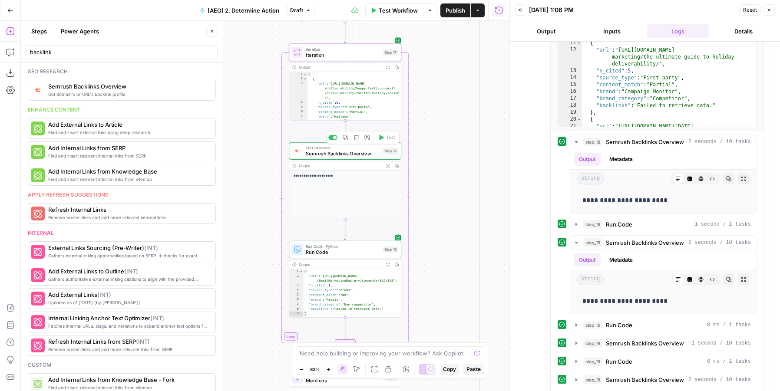
click at [323, 153] on span "Semrush Backlinks Overview" at bounding box center [343, 153] width 74 height 7
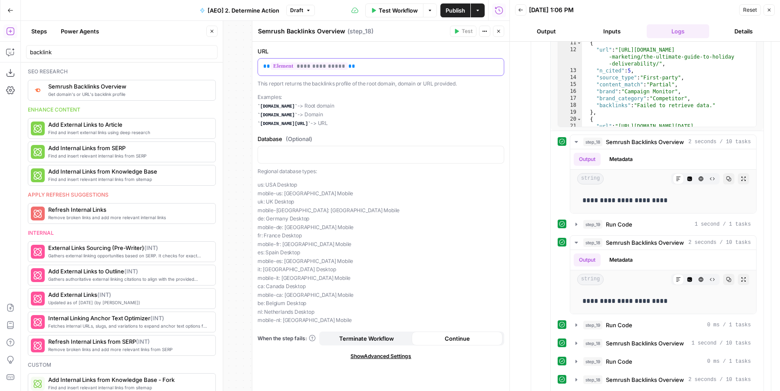
click at [368, 65] on p "**********" at bounding box center [380, 66] width 235 height 9
click at [503, 26] on button "Close" at bounding box center [498, 31] width 11 height 11
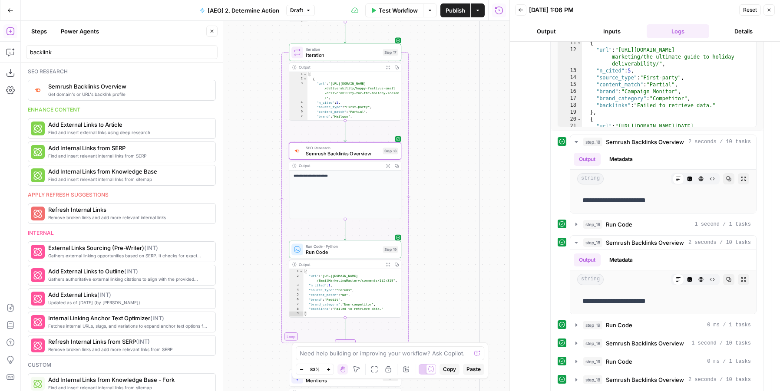
click at [387, 39] on span "Test" at bounding box center [390, 39] width 9 height 7
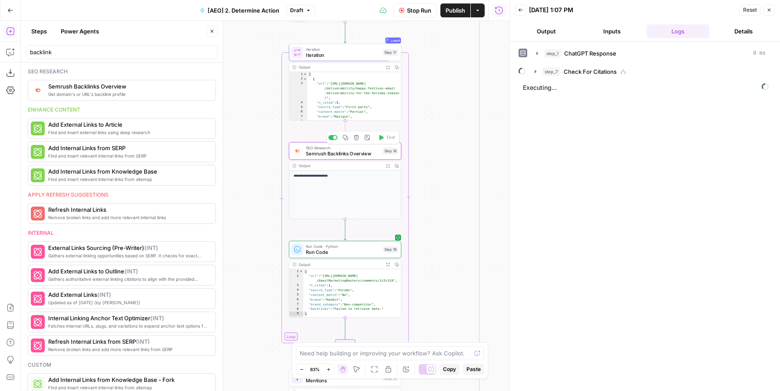
click at [566, 72] on span "Check For Citations" at bounding box center [590, 71] width 53 height 9
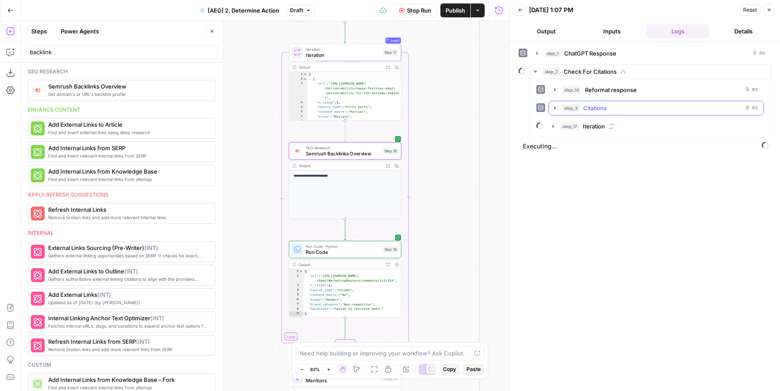
click at [565, 111] on span "step_3" at bounding box center [571, 108] width 18 height 9
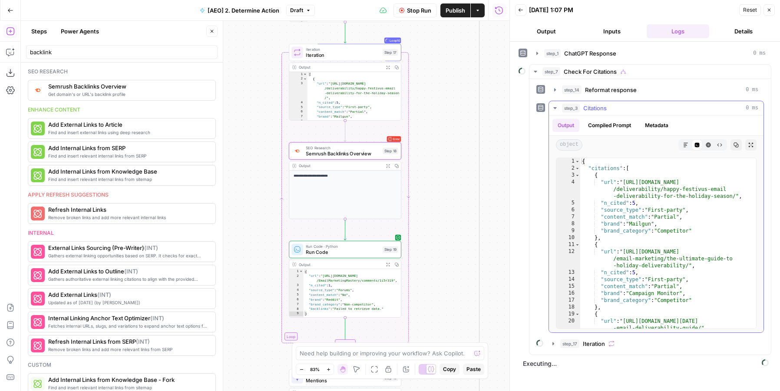
click at [565, 111] on span "step_3" at bounding box center [571, 108] width 18 height 9
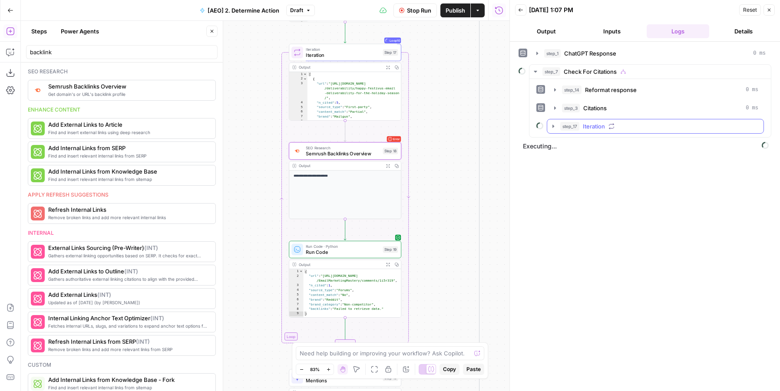
click at [566, 126] on span "step_17" at bounding box center [569, 126] width 19 height 9
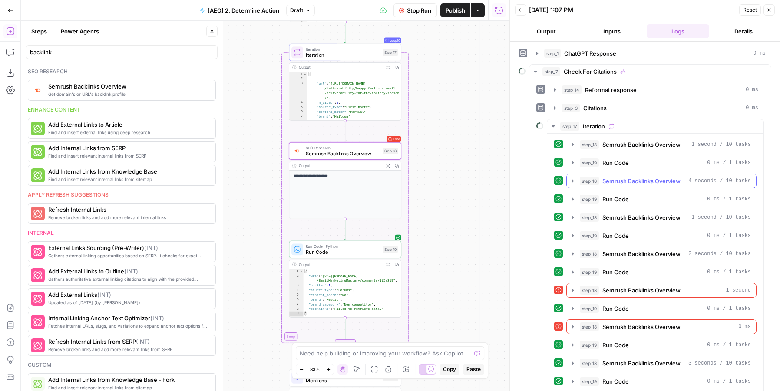
click at [569, 165] on icon "button" at bounding box center [572, 162] width 7 height 7
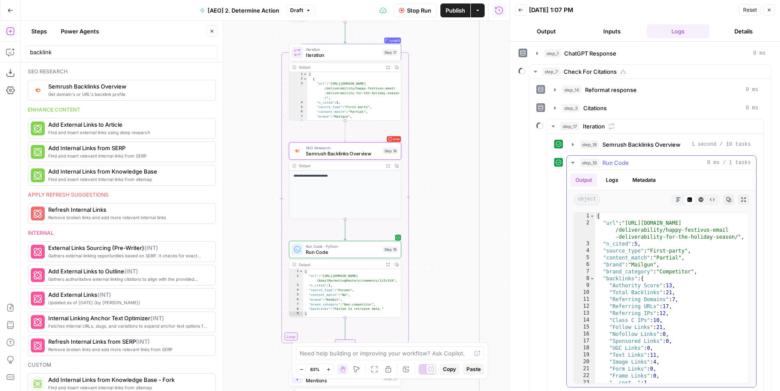
click at [569, 165] on icon "button" at bounding box center [572, 162] width 7 height 7
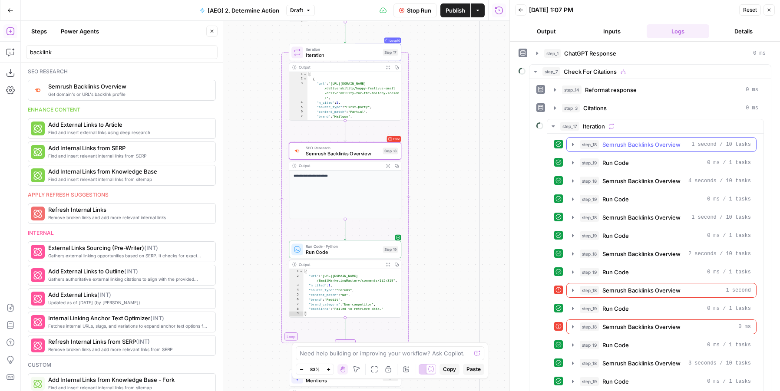
click at [571, 149] on button "step_18 Semrush Backlinks Overview 1 second / 10 tasks" at bounding box center [661, 145] width 189 height 14
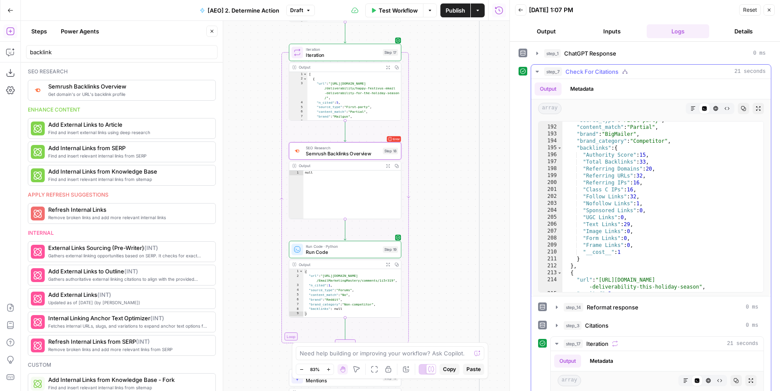
scroll to position [1416, 0]
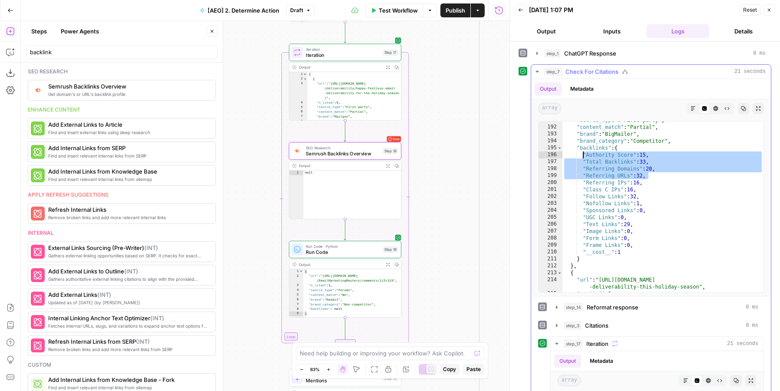
drag, startPoint x: 654, startPoint y: 175, endPoint x: 584, endPoint y: 155, distance: 72.9
click at [584, 155] on div ""source_type" : "First-party" , "content_match" : "Partial" , "brand" : "BigMai…" at bounding box center [662, 209] width 201 height 185
type textarea "**********"
click at [332, 251] on span "Run Code" at bounding box center [343, 251] width 74 height 7
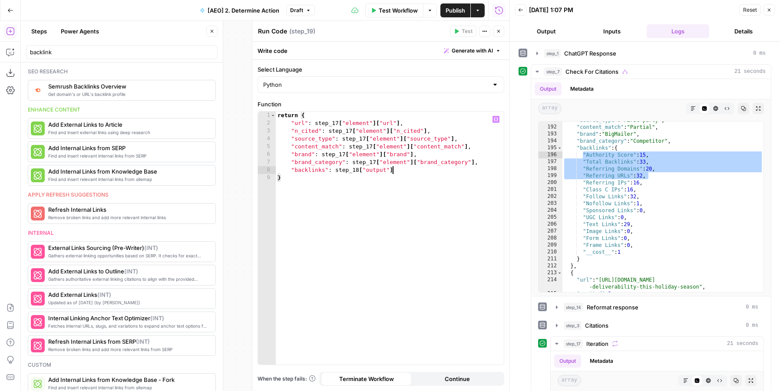
click at [400, 169] on div "return { "url" : step_17 [ "element" ] [ "url" ] , "n_cited" : step_17 [ "eleme…" at bounding box center [390, 246] width 228 height 269
click at [331, 168] on div "return { "url" : step_17 [ "element" ] [ "url" ] , "n_cited" : step_17 [ "eleme…" at bounding box center [390, 246] width 228 height 269
type textarea "**********"
type textarea "*"
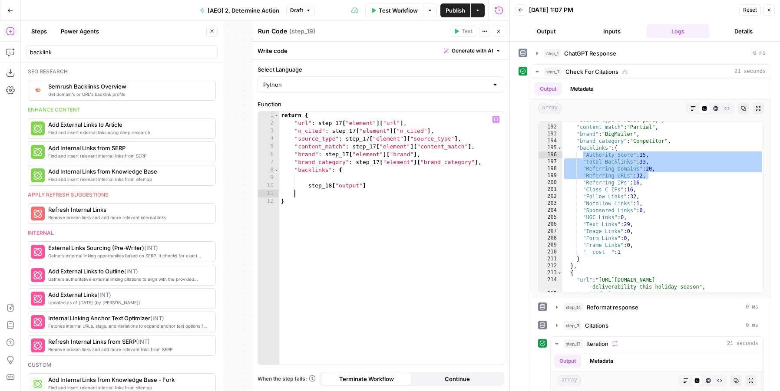
type textarea "*"
click at [324, 176] on div "return { "url" : step_17 [ "element" ] [ "url" ] , "n_cited" : step_17 [ "eleme…" at bounding box center [391, 246] width 225 height 269
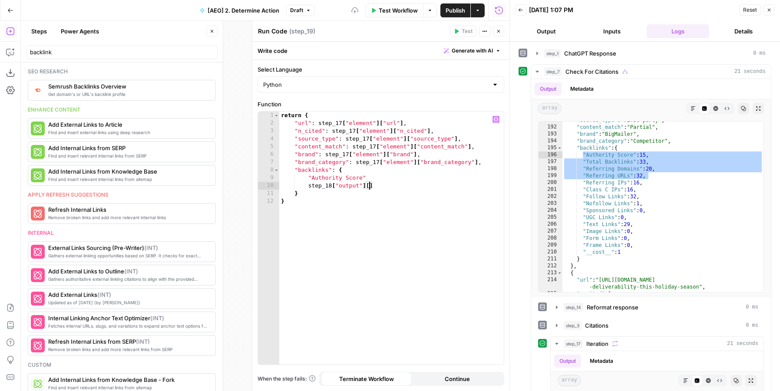
click at [323, 180] on div "return { "url" : step_17 [ "element" ] [ "url" ] , "n_cited" : step_17 [ "eleme…" at bounding box center [391, 246] width 225 height 269
click at [371, 177] on div "return { "url" : step_17 [ "element" ] [ "url" ] , "n_cited" : step_17 [ "eleme…" at bounding box center [391, 246] width 225 height 269
click at [308, 177] on div "return { "url" : step_17 [ "element" ] [ "url" ] , "n_cited" : step_17 [ "eleme…" at bounding box center [391, 246] width 225 height 269
click at [370, 186] on div "return { "url" : step_17 [ "element" ] [ "url" ] , "n_cited" : step_17 [ "eleme…" at bounding box center [391, 246] width 225 height 269
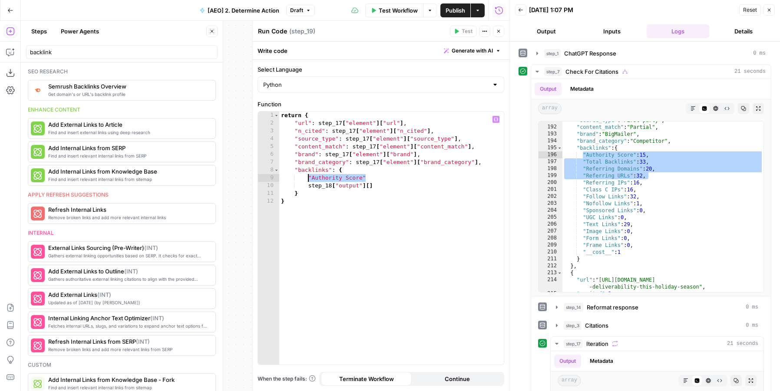
paste textarea "**********"
click at [493, 178] on div "return { "url" : step_17 [ "element" ] [ "url" ] , "n_cited" : step_17 [ "eleme…" at bounding box center [391, 246] width 225 height 269
type textarea "**********"
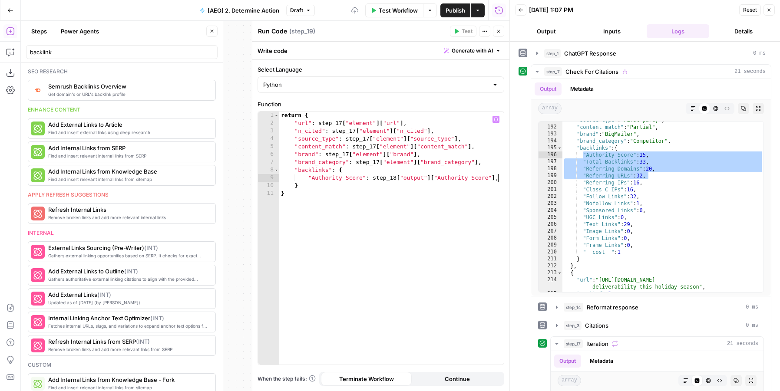
scroll to position [0, 2]
paste textarea "**********"
click at [323, 186] on div "return { "url" : step_17 [ "element" ] [ "url" ] , "n_cited" : step_17 [ "eleme…" at bounding box center [391, 246] width 225 height 269
click at [361, 187] on div "return { "url" : step_17 [ "element" ] [ "url" ] , "n_cited" : step_17 [ "eleme…" at bounding box center [391, 246] width 225 height 269
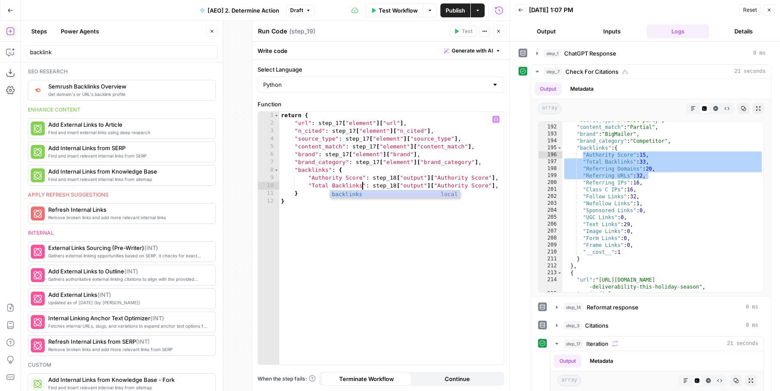
scroll to position [0, 6]
click at [313, 185] on div "return { "url" : step_17 [ "element" ] [ "url" ] , "n_cited" : step_17 [ "eleme…" at bounding box center [391, 246] width 225 height 269
click at [450, 190] on div "return { "url" : step_17 [ "element" ] [ "url" ] , "n_cited" : step_17 [ "eleme…" at bounding box center [391, 246] width 225 height 269
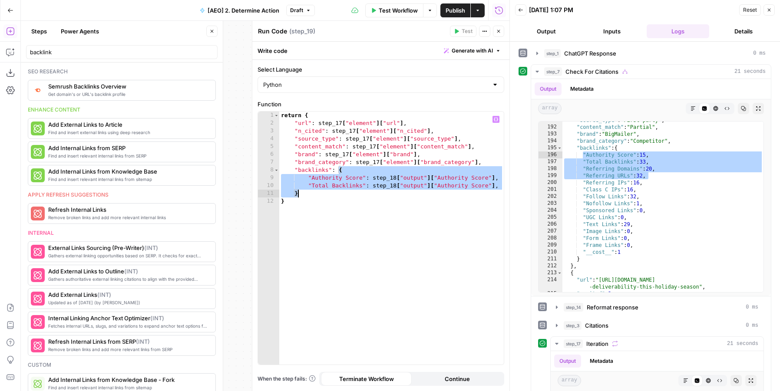
click at [473, 189] on div "return { "url" : step_17 [ "element" ] [ "url" ] , "n_cited" : step_17 [ "eleme…" at bounding box center [391, 246] width 225 height 269
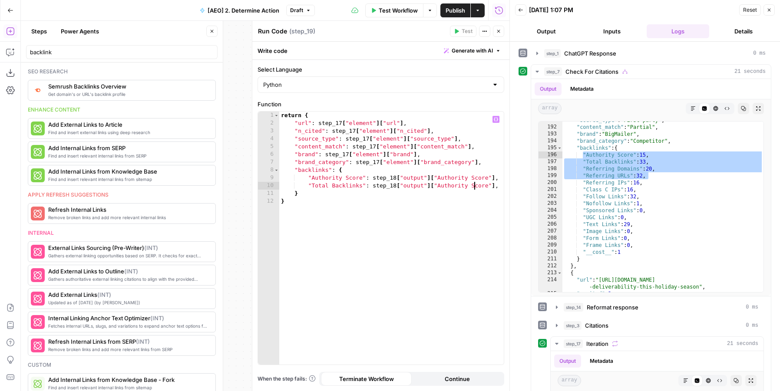
click at [457, 189] on div "return { "url" : step_17 [ "element" ] [ "url" ] , "n_cited" : step_17 [ "eleme…" at bounding box center [391, 246] width 225 height 269
click at [478, 189] on div "return { "url" : step_17 [ "element" ] [ "url" ] , "n_cited" : step_17 [ "eleme…" at bounding box center [391, 246] width 225 height 269
click at [482, 189] on div "return { "url" : step_17 [ "element" ] [ "url" ] , "n_cited" : step_17 [ "eleme…" at bounding box center [391, 246] width 225 height 269
paste textarea
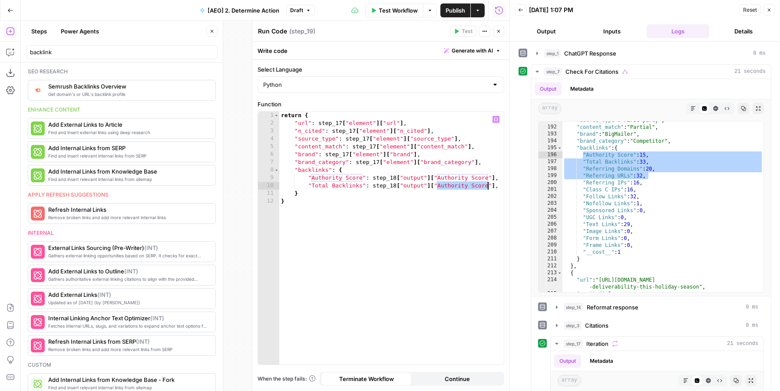
type textarea "**********"
paste textarea "**********"
click at [321, 193] on div "return { "url" : step_17 [ "element" ] [ "url" ] , "n_cited" : step_17 [ "eleme…" at bounding box center [391, 246] width 225 height 269
click at [314, 193] on div "return { "url" : step_17 [ "element" ] [ "url" ] , "n_cited" : step_17 [ "eleme…" at bounding box center [391, 246] width 225 height 269
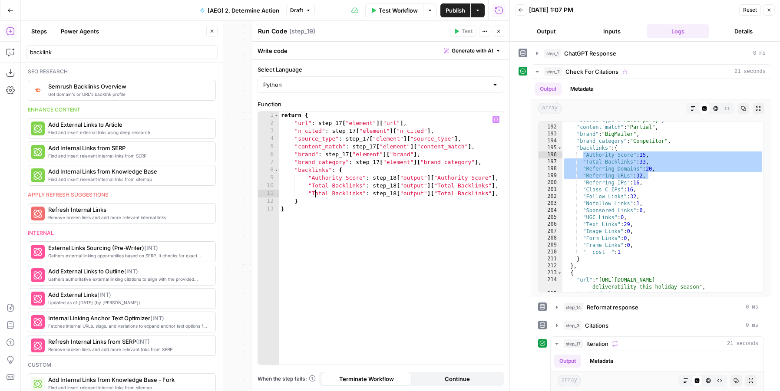
click at [314, 193] on div "return { "url" : step_17 [ "element" ] [ "url" ] , "n_cited" : step_17 [ "eleme…" at bounding box center [391, 246] width 225 height 269
click at [351, 193] on div "return { "url" : step_17 [ "element" ] [ "url" ] , "n_cited" : step_17 [ "eleme…" at bounding box center [391, 246] width 225 height 269
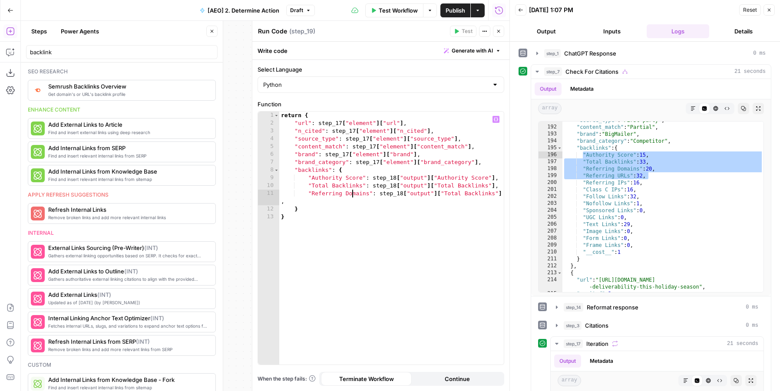
click at [351, 193] on div "return { "url" : step_17 [ "element" ] [ "url" ] , "n_cited" : step_17 [ "eleme…" at bounding box center [391, 246] width 225 height 269
click at [328, 193] on div "return { "url" : step_17 [ "element" ] [ "url" ] , "n_cited" : step_17 [ "eleme…" at bounding box center [391, 246] width 225 height 269
click at [360, 193] on div "return { "url" : step_17 [ "element" ] [ "url" ] , "n_cited" : step_17 [ "eleme…" at bounding box center [391, 246] width 225 height 269
click at [367, 193] on div "return { "url" : step_17 [ "element" ] [ "url" ] , "n_cited" : step_17 [ "eleme…" at bounding box center [391, 246] width 225 height 269
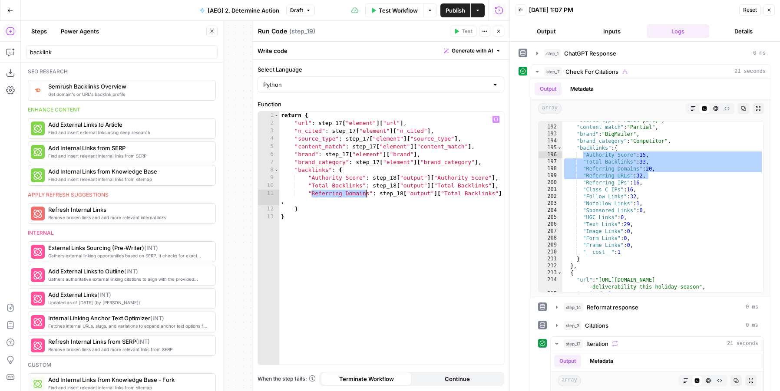
click at [367, 193] on div "return { "url" : step_17 [ "element" ] [ "url" ] , "n_cited" : step_17 [ "eleme…" at bounding box center [391, 246] width 225 height 269
click at [369, 192] on div "return { "url" : step_17 [ "element" ] [ "url" ] , "n_cited" : step_17 [ "eleme…" at bounding box center [391, 246] width 225 height 269
click at [313, 195] on div "return { "url" : step_17 [ "element" ] [ "url" ] , "n_cited" : step_17 [ "eleme…" at bounding box center [391, 246] width 225 height 269
click at [451, 194] on div "return { "url" : step_17 [ "element" ] [ "url" ] , "n_cited" : step_17 [ "eleme…" at bounding box center [391, 246] width 225 height 269
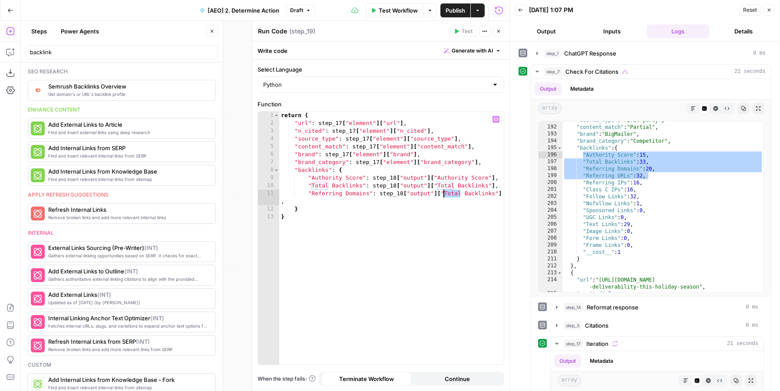
click at [476, 194] on div "return { "url" : step_17 [ "element" ] [ "url" ] , "n_cited" : step_17 [ "eleme…" at bounding box center [391, 246] width 225 height 269
click at [499, 194] on div "return { "url" : step_17 [ "element" ] [ "url" ] , "n_cited" : step_17 [ "eleme…" at bounding box center [391, 246] width 225 height 269
drag, startPoint x: 496, startPoint y: 194, endPoint x: 444, endPoint y: 194, distance: 52.1
click at [444, 194] on div "return { "url" : step_17 [ "element" ] [ "url" ] , "n_cited" : step_17 [ "eleme…" at bounding box center [391, 246] width 225 height 269
paste textarea "*"
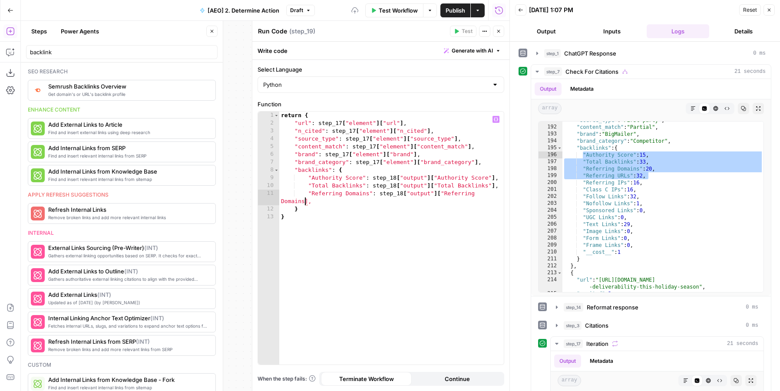
click at [429, 205] on div "return { "url" : step_17 [ "element" ] [ "url" ] , "n_cited" : step_17 [ "eleme…" at bounding box center [391, 246] width 225 height 269
click at [305, 199] on div "return { "url" : step_17 [ "element" ] [ "url" ] , "n_cited" : step_17 [ "eleme…" at bounding box center [391, 246] width 225 height 269
click at [330, 208] on div "return { "url" : step_17 [ "element" ] [ "url" ] , "n_cited" : step_17 [ "eleme…" at bounding box center [391, 246] width 225 height 269
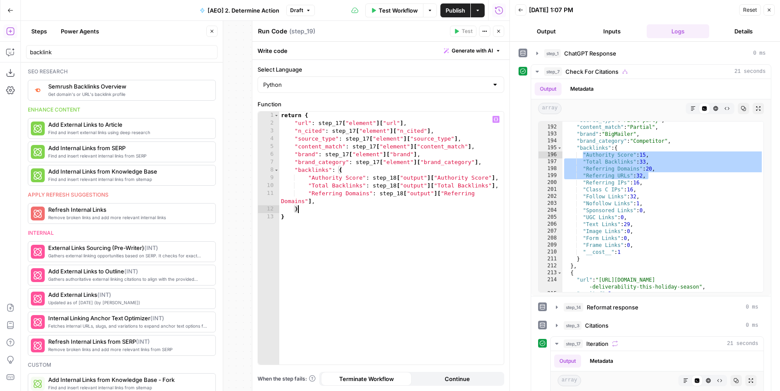
click at [314, 203] on div "return { "url" : step_17 [ "element" ] [ "url" ] , "n_cited" : step_17 [ "eleme…" at bounding box center [391, 246] width 225 height 269
type textarea "**********"
click at [310, 202] on div "return { "url" : step_17 [ "element" ] [ "url" ] , "n_cited" : step_17 [ "eleme…" at bounding box center [391, 246] width 225 height 269
click at [309, 193] on div "return { "url" : step_17 [ "element" ] [ "url" ] , "n_cited" : step_17 [ "eleme…" at bounding box center [391, 246] width 225 height 269
click at [318, 199] on div "return { "url" : step_17 [ "element" ] [ "url" ] , "n_cited" : step_17 [ "eleme…" at bounding box center [391, 246] width 225 height 269
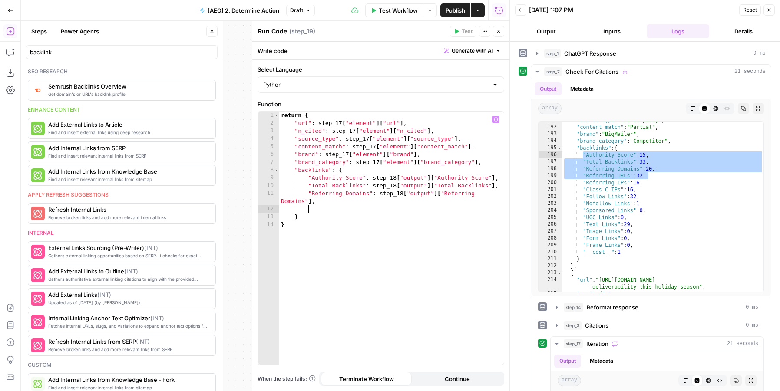
scroll to position [0, 1]
paste textarea "**********"
click at [350, 210] on div "return { "url" : step_17 [ "element" ] [ "url" ] , "n_cited" : step_17 [ "eleme…" at bounding box center [391, 246] width 225 height 269
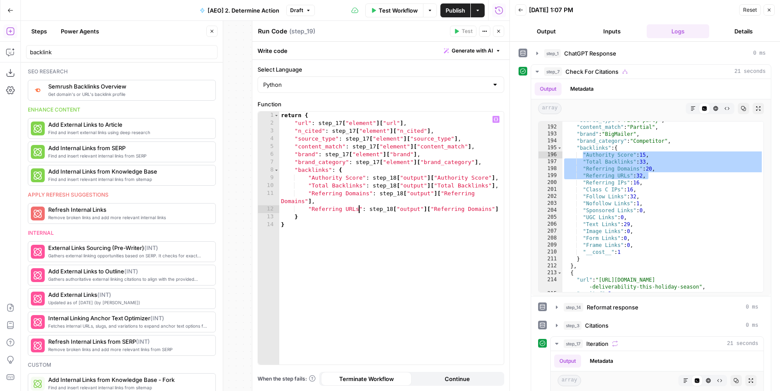
click at [473, 210] on div "return { "url" : step_17 [ "element" ] [ "url" ] , "n_cited" : step_17 [ "eleme…" at bounding box center [391, 246] width 225 height 269
click at [397, 231] on div "return { "url" : step_17 [ "element" ] [ "url" ] , "n_cited" : step_17 [ "eleme…" at bounding box center [391, 246] width 225 height 269
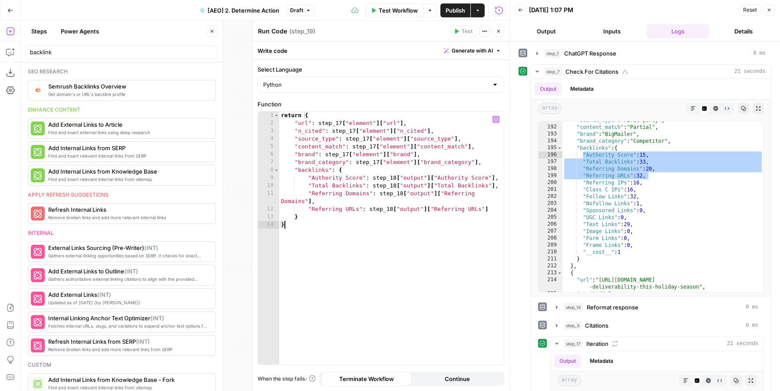
type textarea "*"
click at [500, 29] on icon "button" at bounding box center [498, 31] width 5 height 5
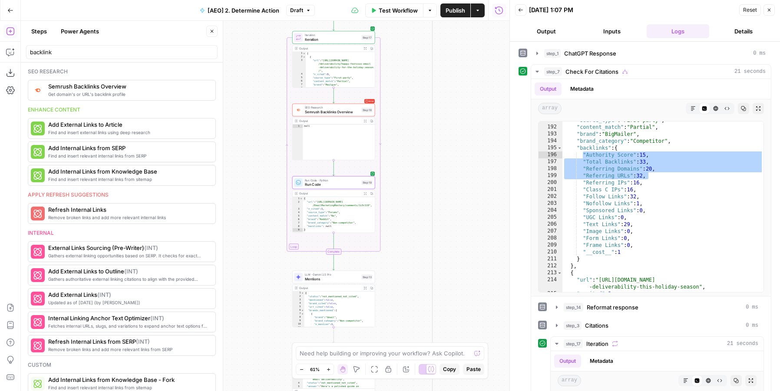
drag, startPoint x: 271, startPoint y: 96, endPoint x: 234, endPoint y: 70, distance: 45.3
click at [235, 70] on div "true false Workflow Set Inputs Inputs Fetch ChatGPT Response ChatGPT Response S…" at bounding box center [265, 206] width 489 height 371
drag, startPoint x: 261, startPoint y: 227, endPoint x: 261, endPoint y: 175, distance: 52.6
click at [261, 176] on div "true false Workflow Set Inputs Inputs Fetch ChatGPT Response ChatGPT Response S…" at bounding box center [265, 206] width 489 height 371
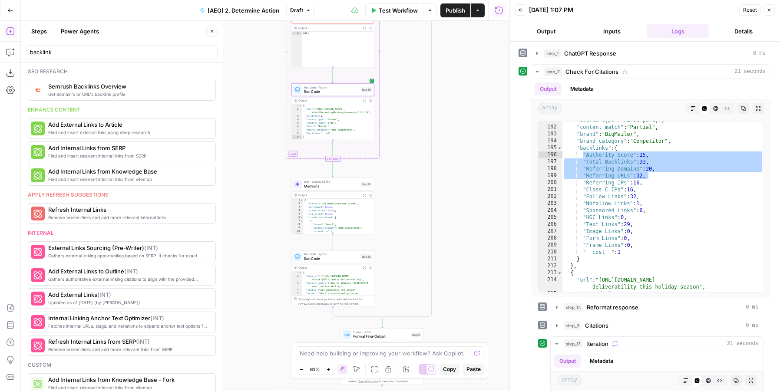
drag, startPoint x: 262, startPoint y: 294, endPoint x: 262, endPoint y: 253, distance: 41.7
click at [262, 253] on div "true false Workflow Set Inputs Inputs Fetch ChatGPT Response ChatGPT Response S…" at bounding box center [265, 206] width 489 height 371
click at [314, 261] on span "Run Code" at bounding box center [331, 258] width 54 height 5
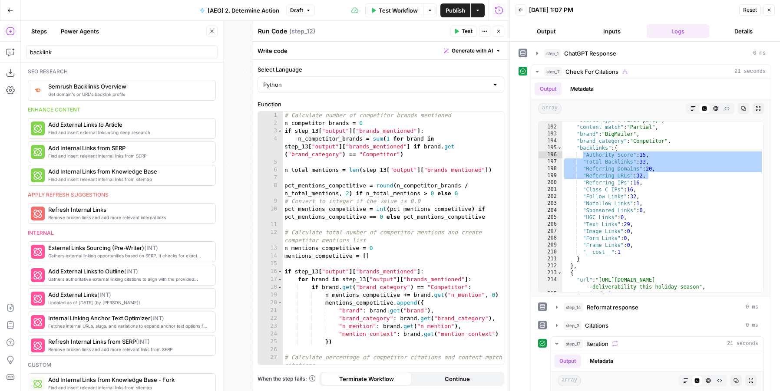
drag, startPoint x: 236, startPoint y: 215, endPoint x: 223, endPoint y: 305, distance: 90.8
click at [223, 305] on body "AirOps Builders New Home Browse Insights Opportunities Your Data Flightpath Rec…" at bounding box center [390, 195] width 780 height 391
click at [497, 30] on icon "button" at bounding box center [498, 31] width 5 height 5
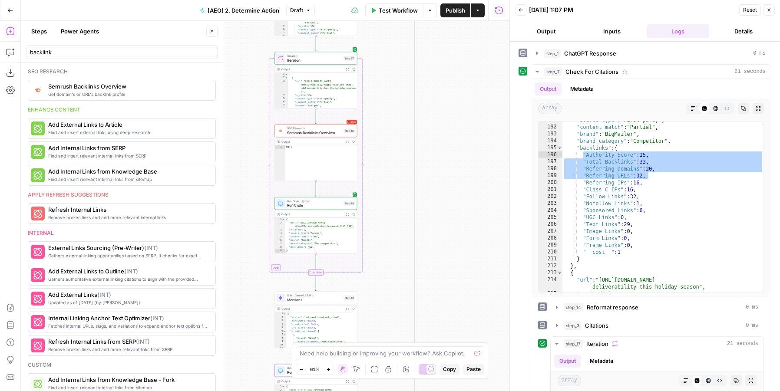
drag, startPoint x: 259, startPoint y: 86, endPoint x: 258, endPoint y: 102, distance: 15.7
click at [254, 93] on div "true false Workflow Set Inputs Inputs Fetch ChatGPT Response ChatGPT Response S…" at bounding box center [265, 206] width 489 height 371
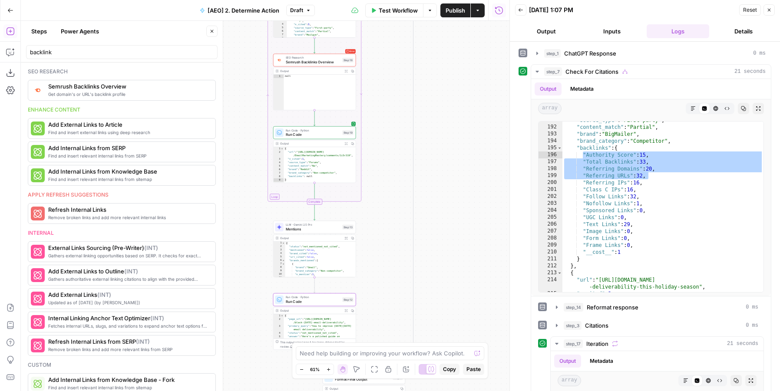
drag, startPoint x: 260, startPoint y: 345, endPoint x: 260, endPoint y: 291, distance: 53.9
click at [260, 291] on div "true false Workflow Set Inputs Inputs Fetch ChatGPT Response ChatGPT Response S…" at bounding box center [265, 206] width 489 height 371
click at [301, 300] on span "Run Code" at bounding box center [313, 301] width 54 height 5
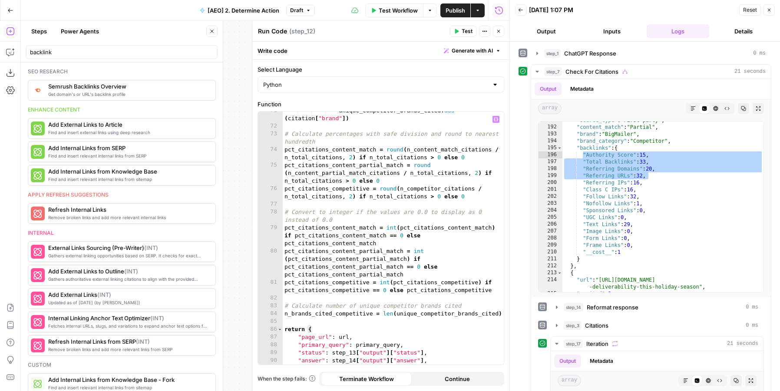
scroll to position [810, 0]
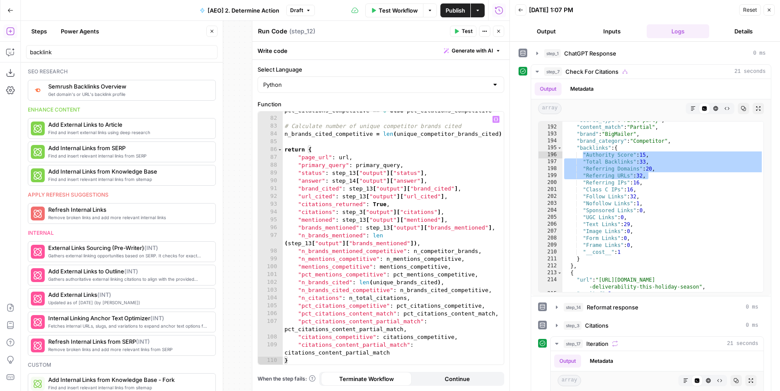
click at [361, 214] on div "pct_citations_competitive = int ( pct_citations_competitive ) if pct_citations_…" at bounding box center [393, 237] width 221 height 277
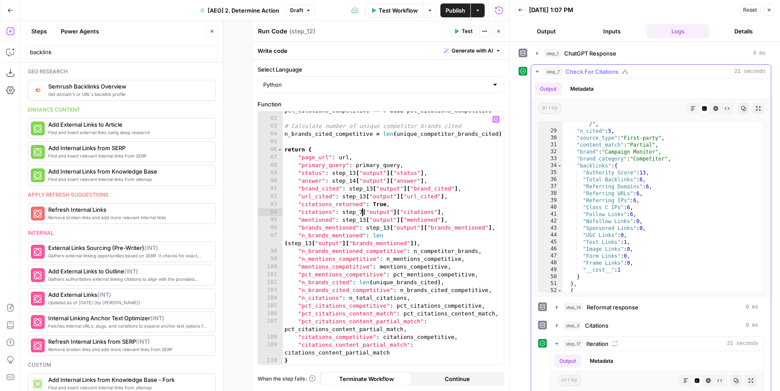
scroll to position [0, 0]
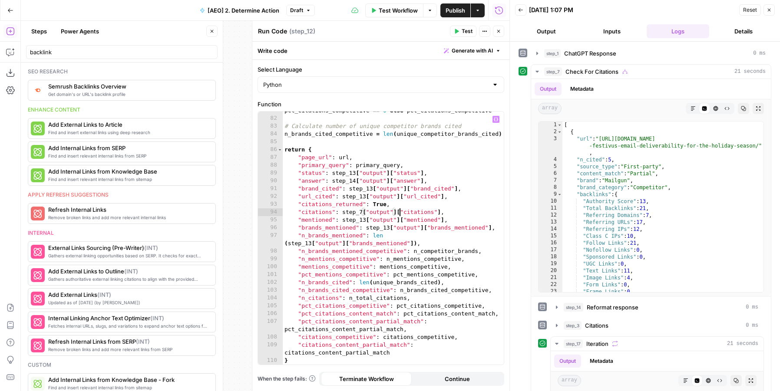
click at [399, 212] on div "pct_citations_competitive = int ( pct_citations_competitive ) if pct_citations_…" at bounding box center [393, 237] width 221 height 277
type textarea "**********"
click at [500, 34] on button "Close" at bounding box center [498, 31] width 11 height 11
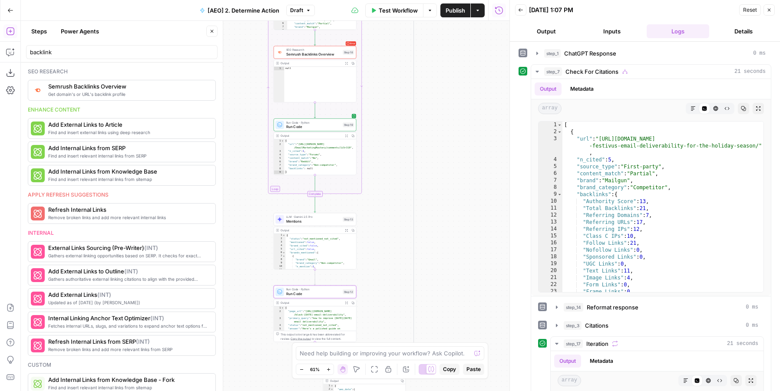
drag, startPoint x: 380, startPoint y: 212, endPoint x: 383, endPoint y: 187, distance: 24.5
click at [383, 187] on div "true false Workflow Set Inputs Inputs Fetch ChatGPT Response ChatGPT Response S…" at bounding box center [265, 206] width 489 height 371
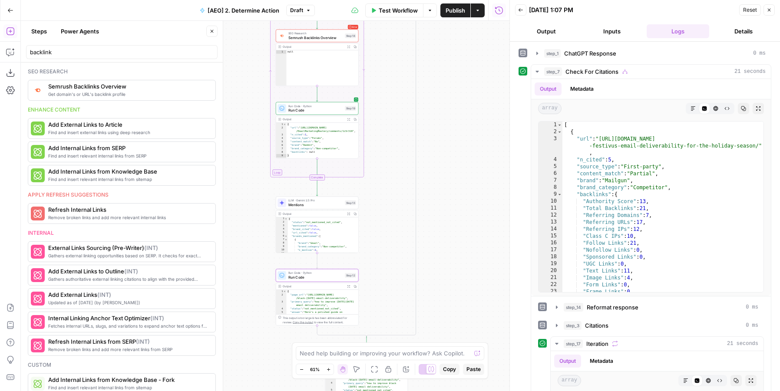
drag, startPoint x: 378, startPoint y: 185, endPoint x: 386, endPoint y: 163, distance: 23.1
click at [386, 163] on div "true false Workflow Set Inputs Inputs Fetch ChatGPT Response ChatGPT Response S…" at bounding box center [265, 206] width 489 height 371
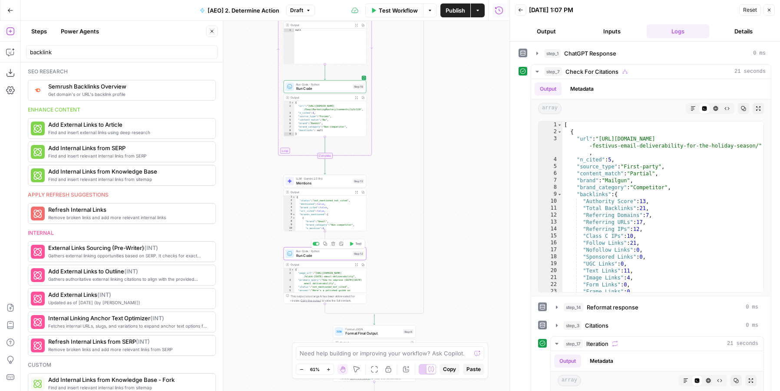
click at [311, 255] on span "Run Code" at bounding box center [323, 255] width 54 height 5
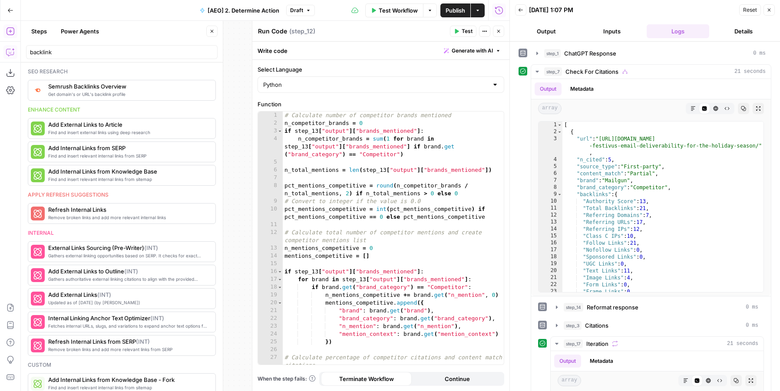
click at [8, 53] on icon "button" at bounding box center [10, 52] width 9 height 9
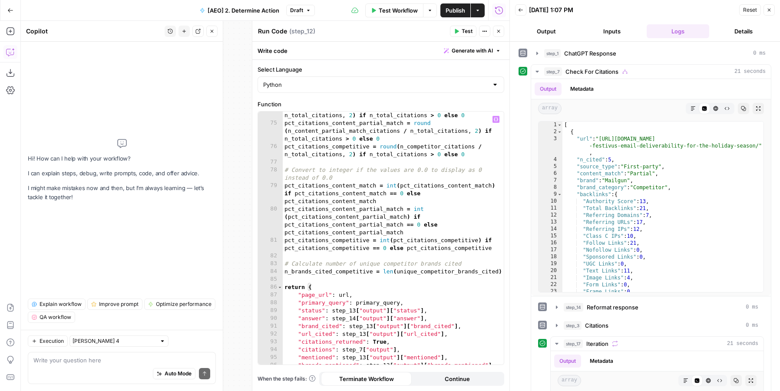
scroll to position [810, 0]
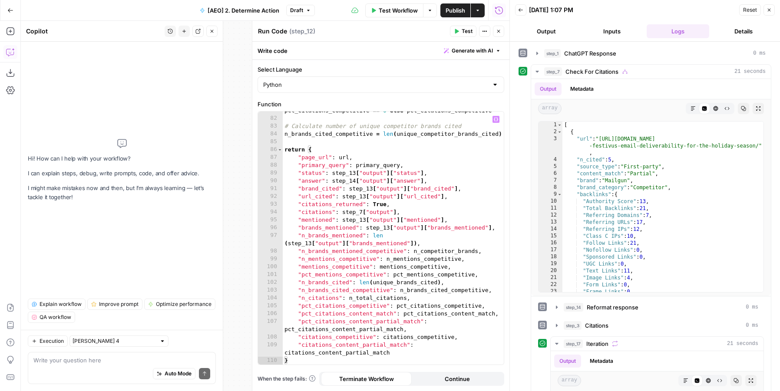
click at [175, 357] on textarea at bounding box center [121, 360] width 177 height 9
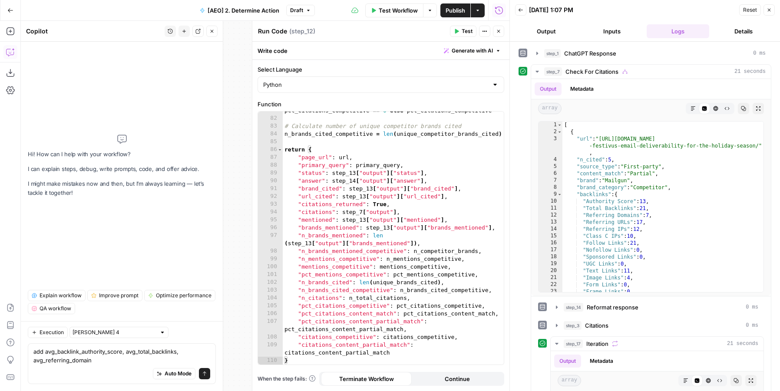
type textarea "add avg_backlink_authority_score, avg_total_backlinks, avg_referring_domains"
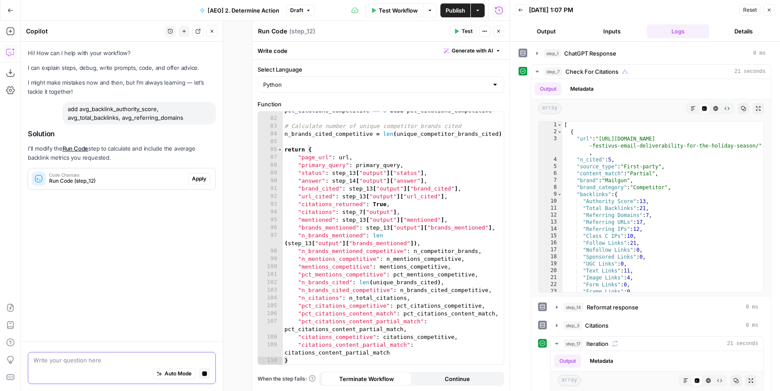
scroll to position [0, 0]
click at [199, 178] on span "Apply" at bounding box center [199, 179] width 14 height 8
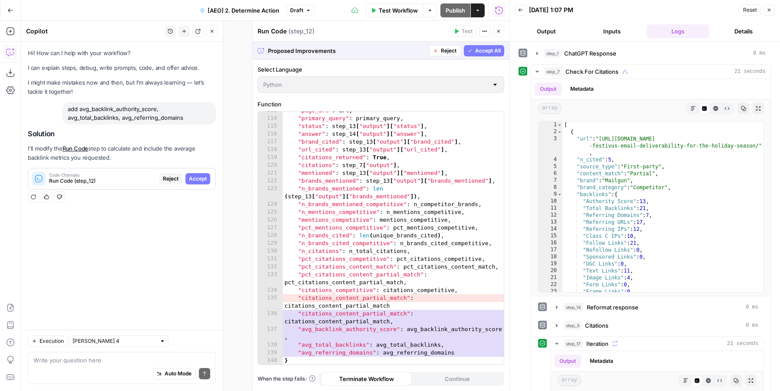
scroll to position [1170, 0]
click at [476, 48] on span "Accept All" at bounding box center [488, 51] width 26 height 8
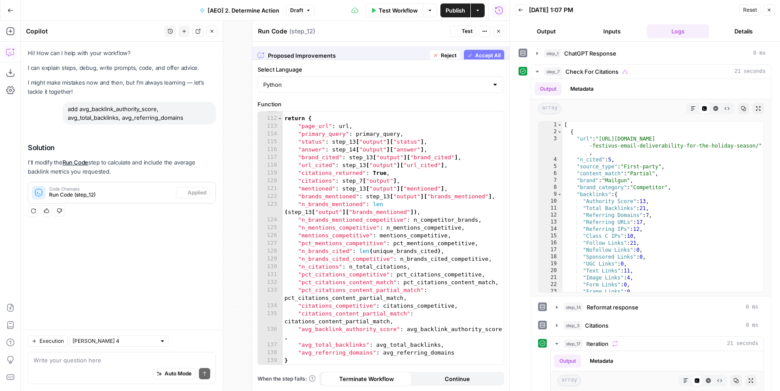
scroll to position [1154, 0]
click at [452, 32] on button "Test" at bounding box center [463, 31] width 26 height 11
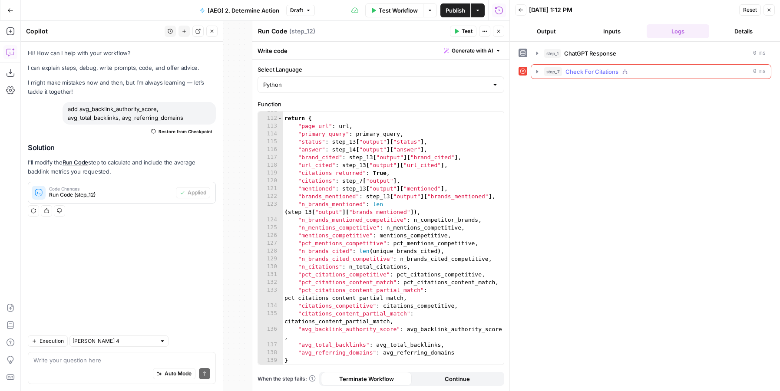
click at [538, 68] on icon "button" at bounding box center [537, 71] width 7 height 7
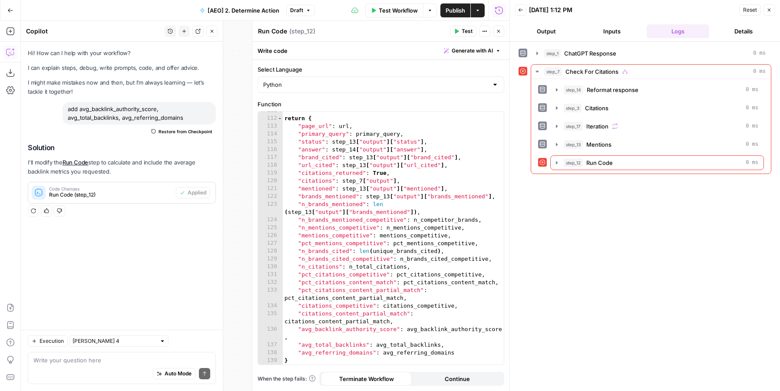
click at [462, 33] on span "Test" at bounding box center [467, 31] width 11 height 8
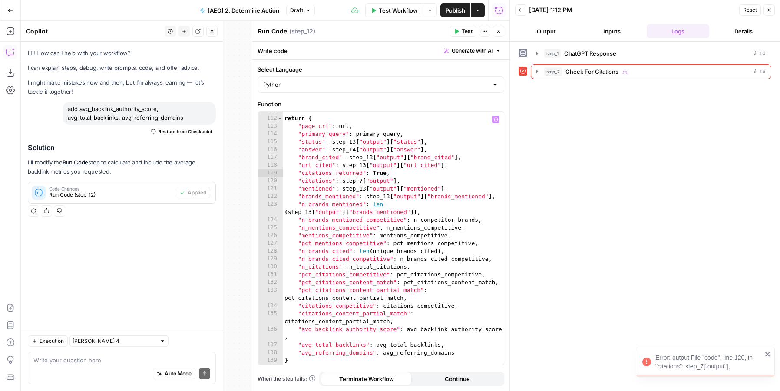
click at [413, 174] on div "return { "page_url" : url , "primary_query" : primary_query , "status" : step_1…" at bounding box center [393, 241] width 221 height 269
click at [413, 182] on div "return { "page_url" : url , "primary_query" : primary_query , "status" : step_1…" at bounding box center [393, 241] width 221 height 269
type textarea "**********"
click at [372, 183] on div "return { "page_url" : url , "primary_query" : primary_query , "status" : step_1…" at bounding box center [393, 241] width 221 height 269
click at [615, 76] on span "Check For Citations" at bounding box center [592, 71] width 53 height 9
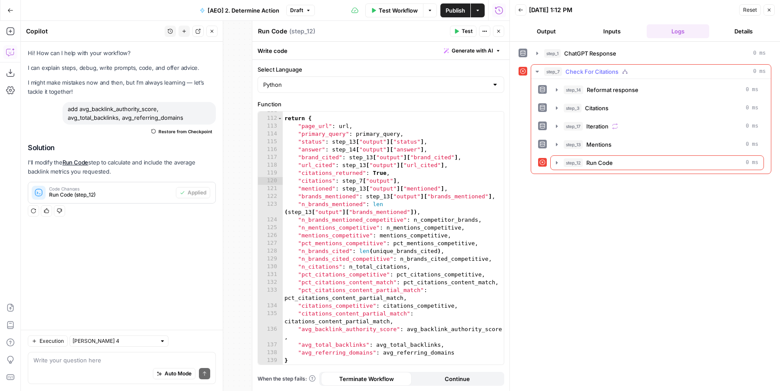
click at [621, 165] on div "step_12 Run Code 0 ms" at bounding box center [661, 163] width 195 height 9
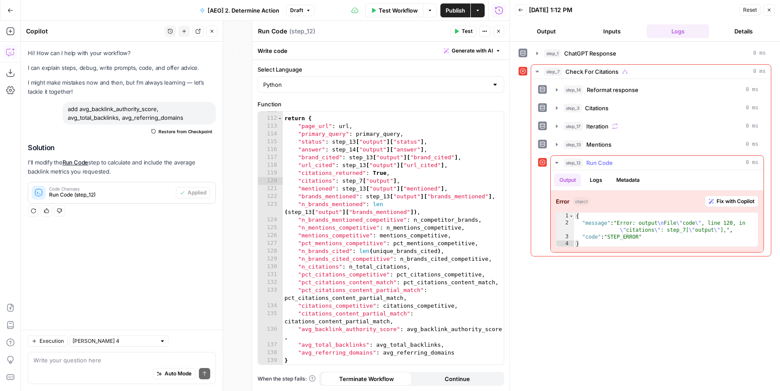
click at [726, 198] on span "Fix with Copilot" at bounding box center [736, 202] width 38 height 8
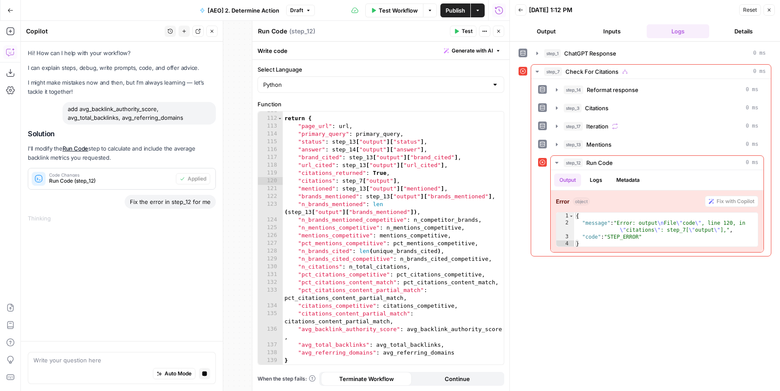
click at [494, 32] on button "Close" at bounding box center [498, 31] width 11 height 11
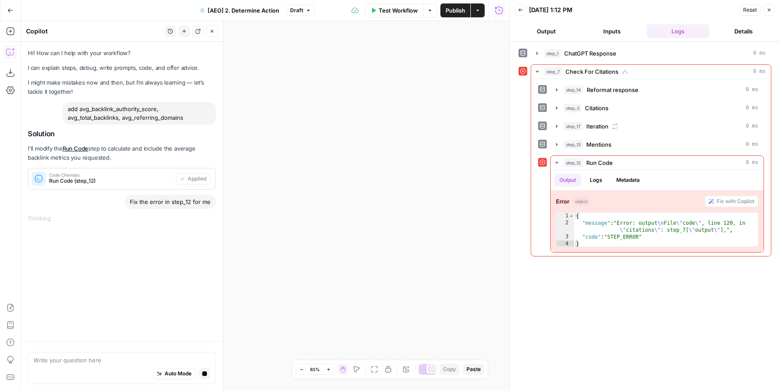
click at [371, 369] on button "Fit to View" at bounding box center [374, 369] width 10 height 10
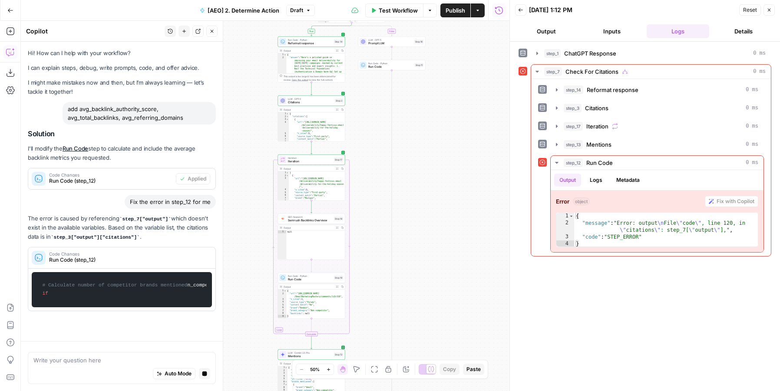
drag, startPoint x: 354, startPoint y: 211, endPoint x: 440, endPoint y: 194, distance: 86.8
click at [440, 194] on div "true false Workflow Set Inputs Inputs Fetch ChatGPT Response ChatGPT Response S…" at bounding box center [265, 206] width 489 height 371
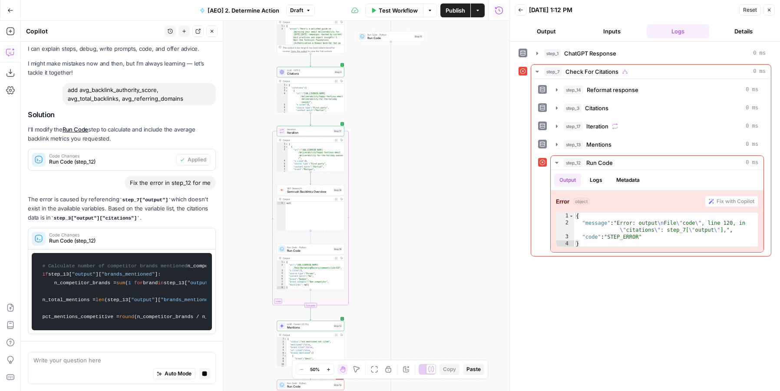
drag, startPoint x: 414, startPoint y: 236, endPoint x: 417, endPoint y: 116, distance: 119.9
click at [417, 116] on div "true false Workflow Set Inputs Inputs Fetch ChatGPT Response ChatGPT Response S…" at bounding box center [265, 206] width 489 height 371
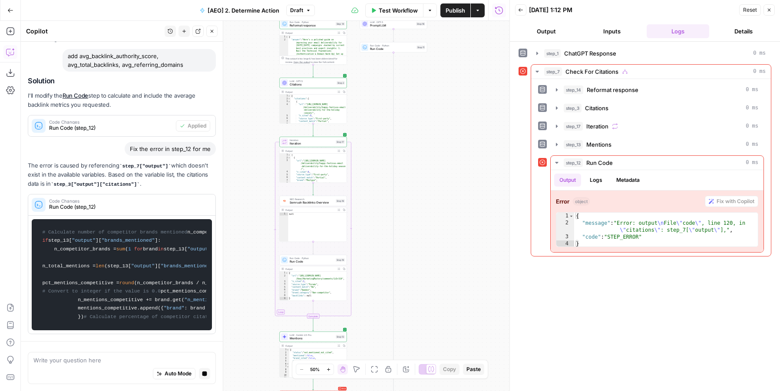
drag, startPoint x: 255, startPoint y: 232, endPoint x: 259, endPoint y: 246, distance: 14.9
click at [259, 246] on div "true false Workflow Set Inputs Inputs Fetch ChatGPT Response ChatGPT Response S…" at bounding box center [265, 206] width 489 height 371
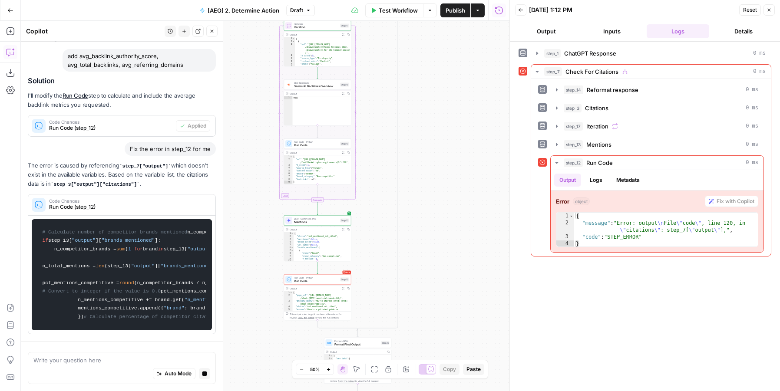
click at [304, 278] on span "Run Code · Python" at bounding box center [316, 277] width 44 height 3
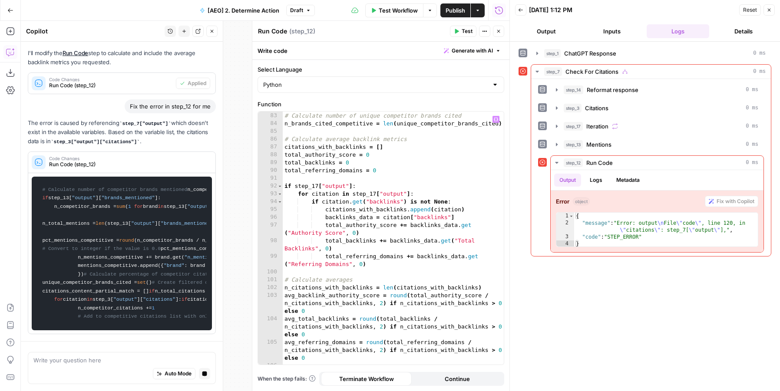
scroll to position [1040, 0]
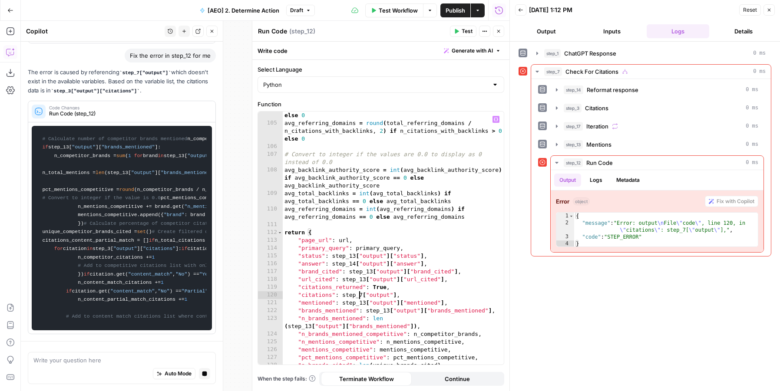
click at [360, 297] on div "avg_total_backlinks = round ( total_backlinks / n_citations_with_backlinks , 2 …" at bounding box center [393, 238] width 221 height 285
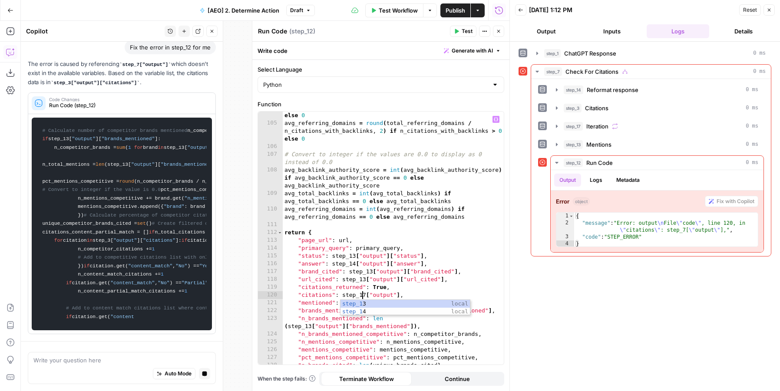
scroll to position [0, 6]
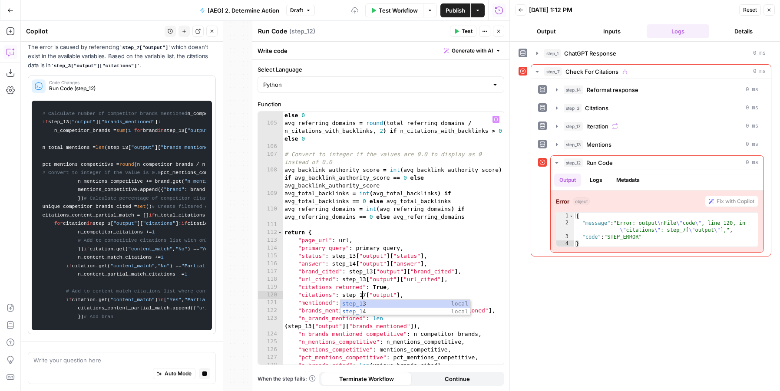
type textarea "**********"
click at [464, 35] on span "Test" at bounding box center [467, 31] width 11 height 8
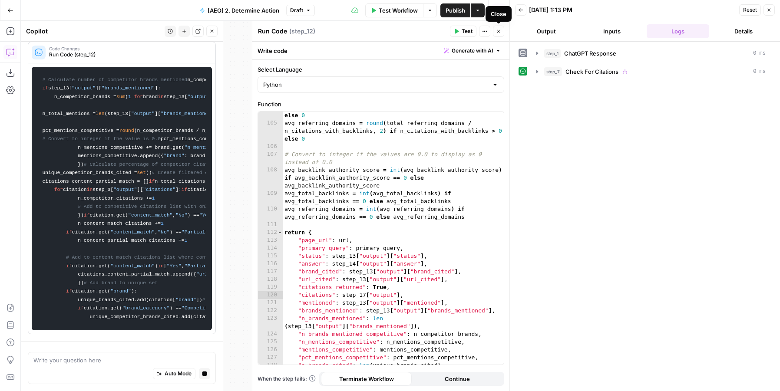
click at [546, 31] on button "Output" at bounding box center [546, 31] width 63 height 14
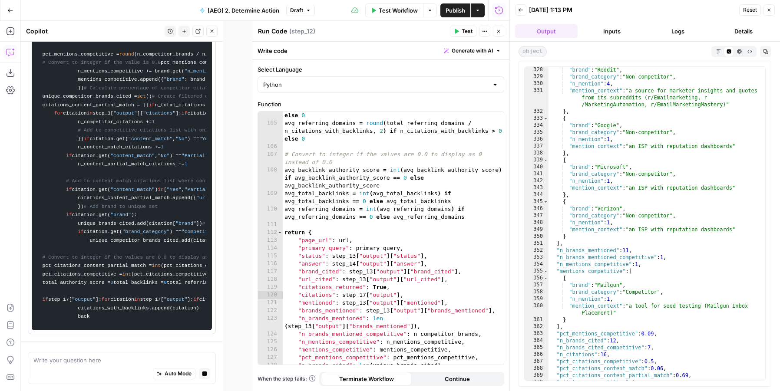
scroll to position [0, 0]
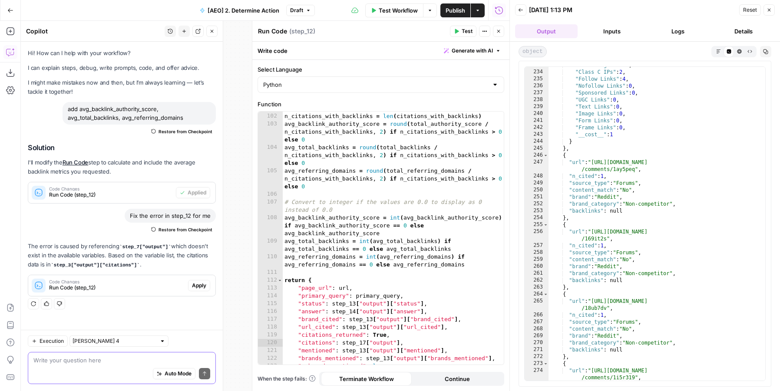
click at [62, 361] on textarea at bounding box center [121, 360] width 177 height 9
type textarea "if the backlinks are null, does it calculate the total backlinks as 0?"
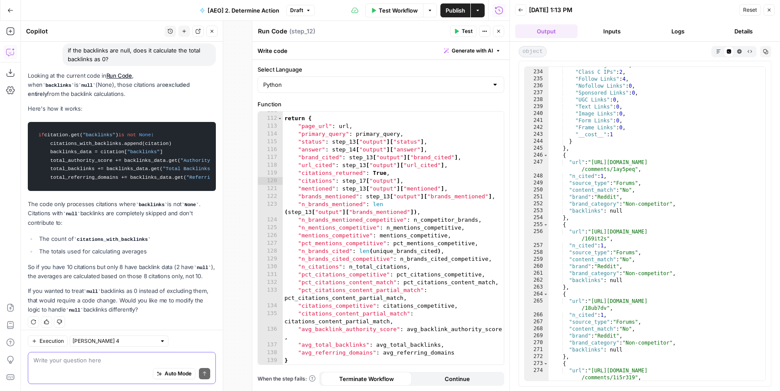
scroll to position [262, 0]
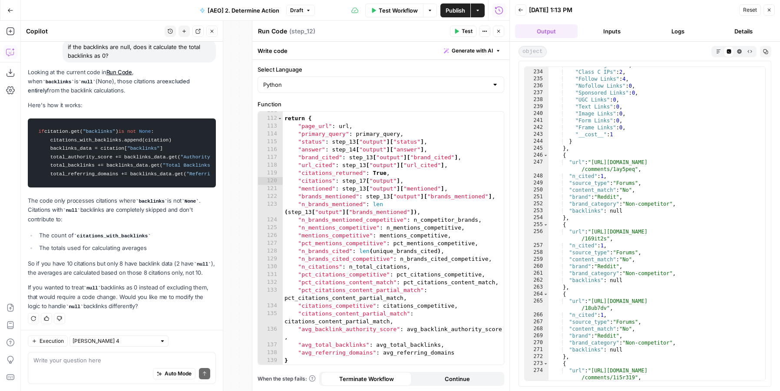
click at [115, 353] on div "Write your question here Auto Mode Send" at bounding box center [122, 368] width 188 height 32
type textarea "yea we need to calculate as 0"
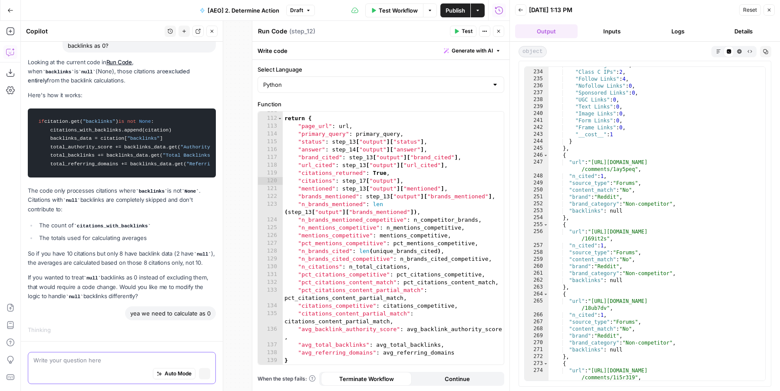
scroll to position [242, 0]
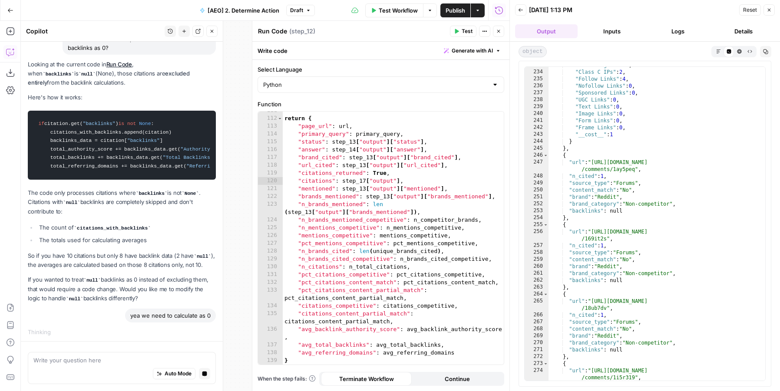
click at [140, 361] on div "Auto Mode will automatically modify and execute the workflow" at bounding box center [174, 352] width 139 height 24
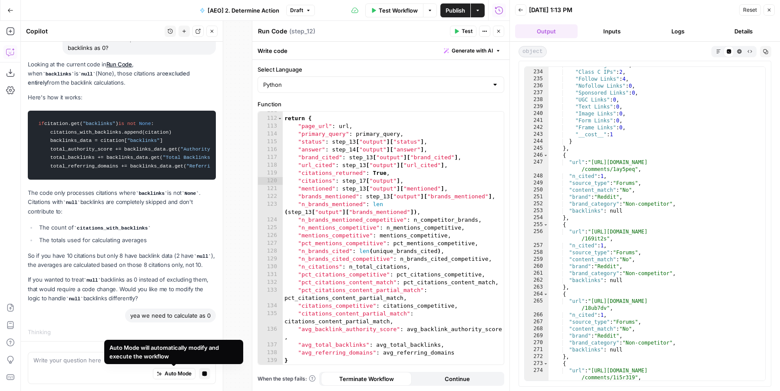
click at [89, 366] on div "Auto Mode Stop generating" at bounding box center [121, 374] width 177 height 19
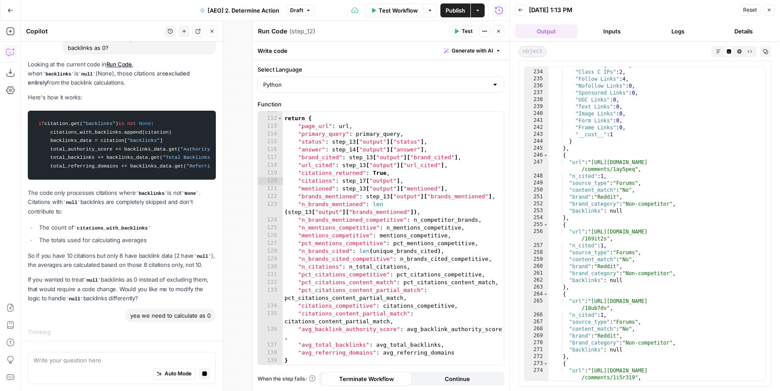
click at [89, 366] on div "Auto Mode Stop generating" at bounding box center [121, 374] width 177 height 19
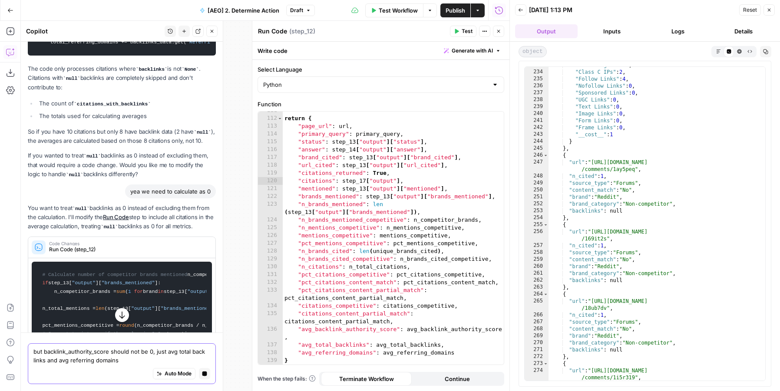
scroll to position [726, 0]
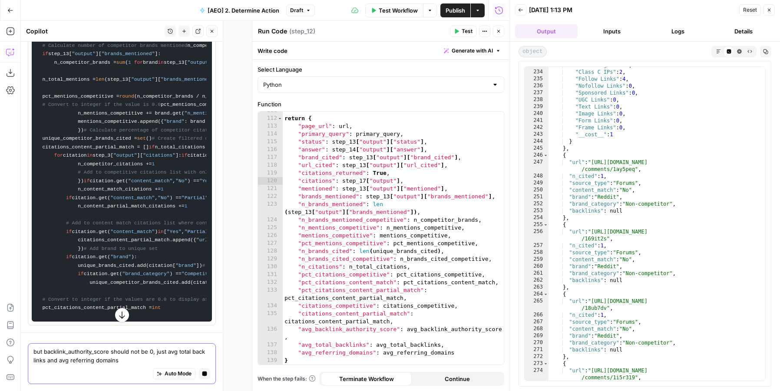
type textarea "but backlink_authority_score should not be 0, just avg total back links and avg…"
click at [203, 374] on icon "button" at bounding box center [204, 373] width 5 height 5
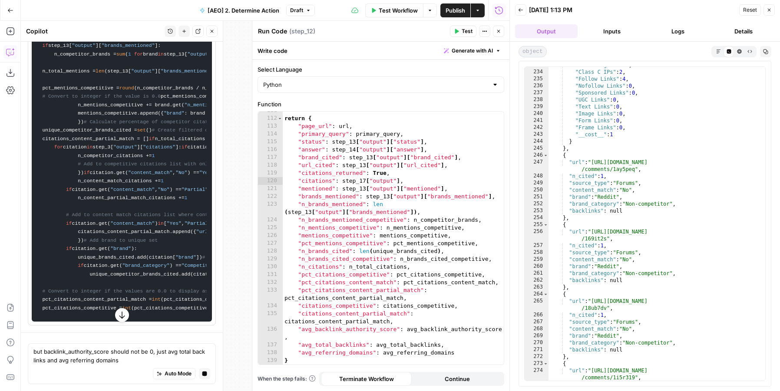
scroll to position [349, 0]
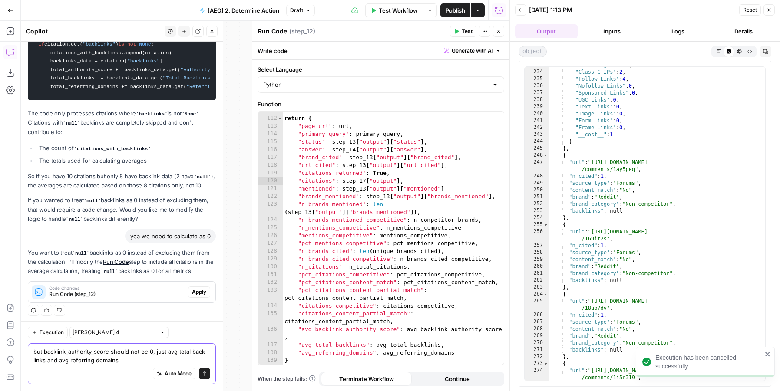
click at [124, 364] on textarea "but backlink_authority_score should not be 0, just avg total back links and avg…" at bounding box center [121, 355] width 177 height 17
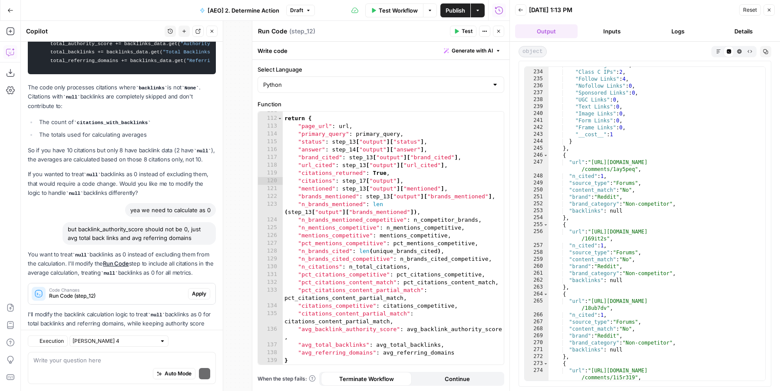
scroll to position [428, 0]
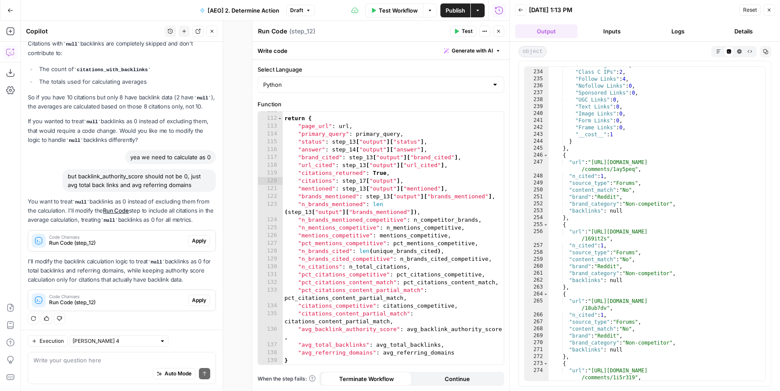
click at [195, 299] on span "Apply" at bounding box center [199, 301] width 14 height 8
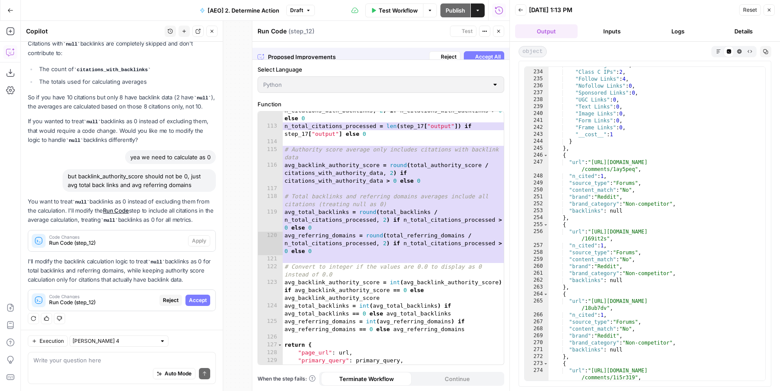
scroll to position [1138, 0]
click at [476, 49] on span "Accept All" at bounding box center [488, 51] width 26 height 8
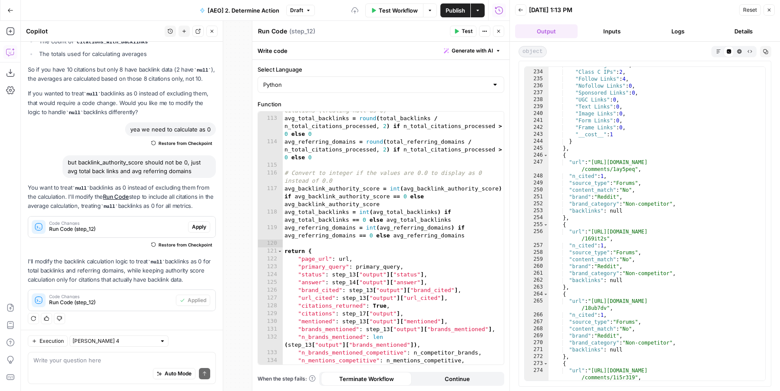
click at [463, 31] on span "Test" at bounding box center [467, 31] width 11 height 8
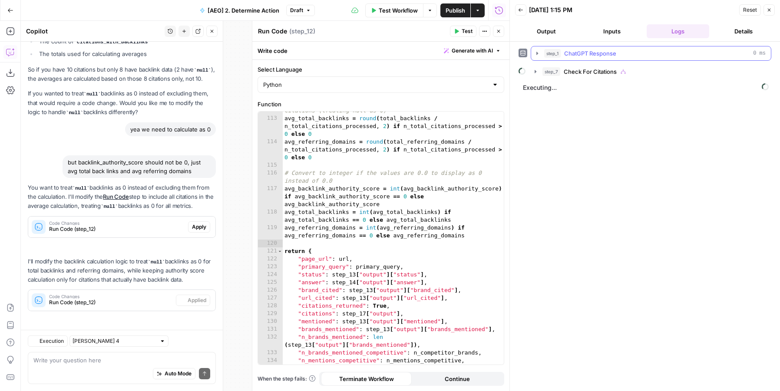
click at [550, 34] on button "Output" at bounding box center [546, 31] width 63 height 14
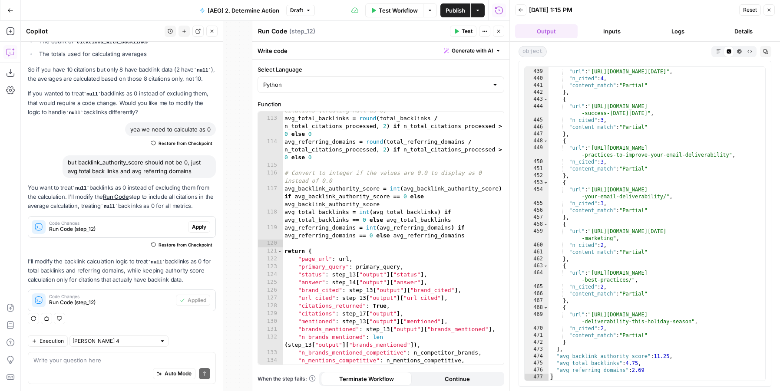
scroll to position [4217, 0]
click at [117, 360] on textarea at bounding box center [121, 360] width 177 height 9
click at [91, 371] on div "Auto Mode Send" at bounding box center [121, 374] width 177 height 19
click at [207, 359] on textarea "sorry revert revert -- instead of making those zero do this :" at bounding box center [121, 360] width 177 height 9
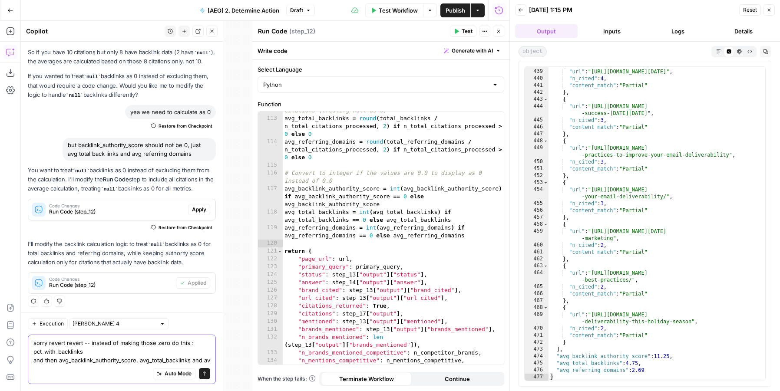
scroll to position [496, 0]
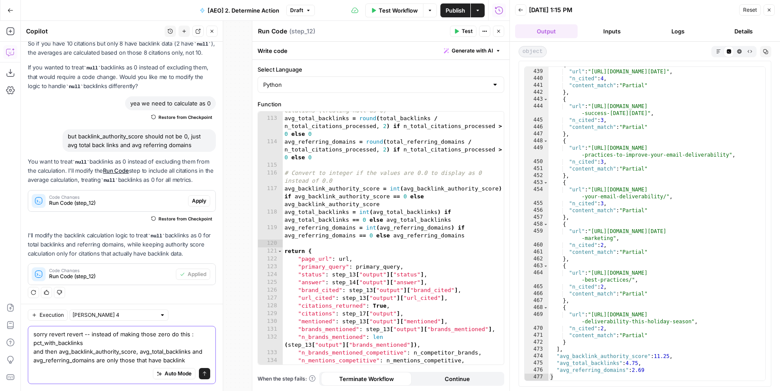
type textarea "sorry revert revert -- instead of making those zero do this : pct_with_backlink…"
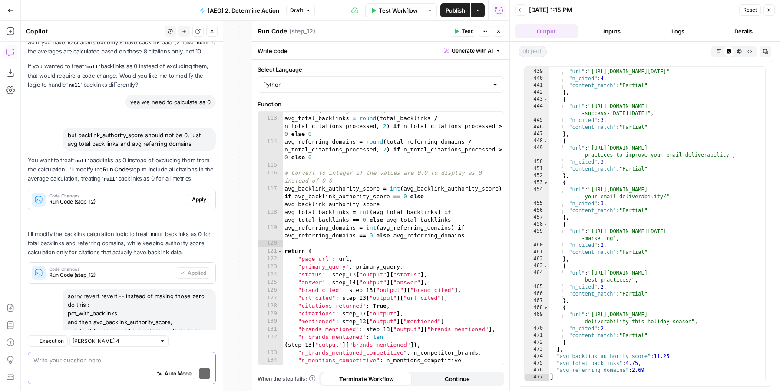
scroll to position [592, 0]
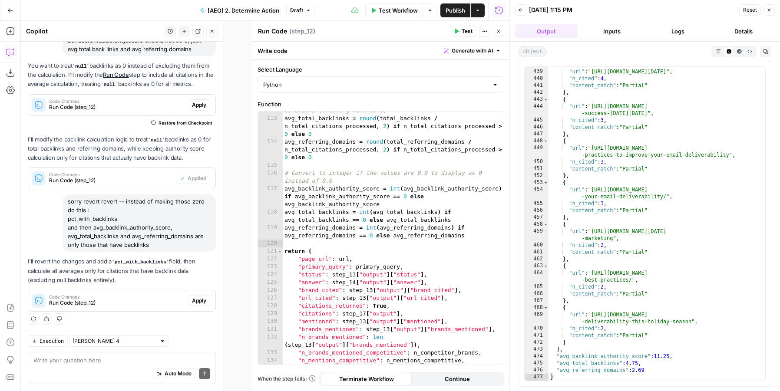
click at [198, 298] on span "Apply" at bounding box center [199, 301] width 14 height 8
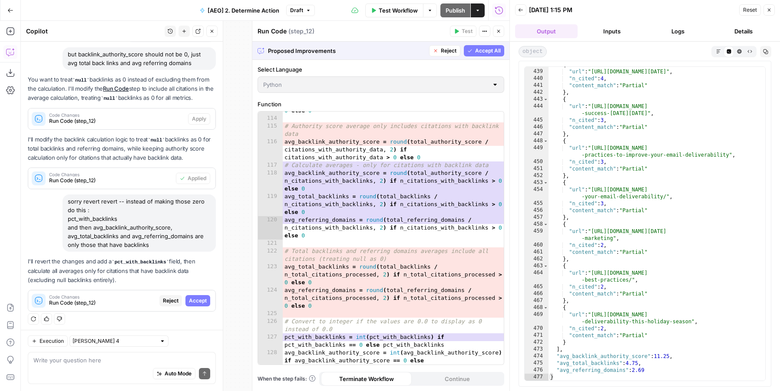
click at [483, 48] on span "Accept All" at bounding box center [488, 51] width 26 height 8
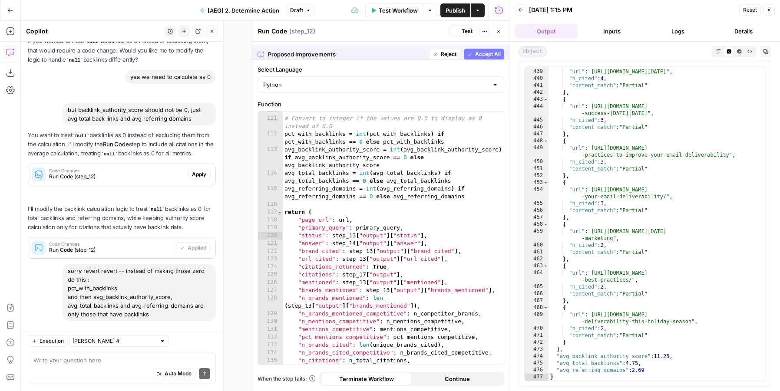
scroll to position [606, 0]
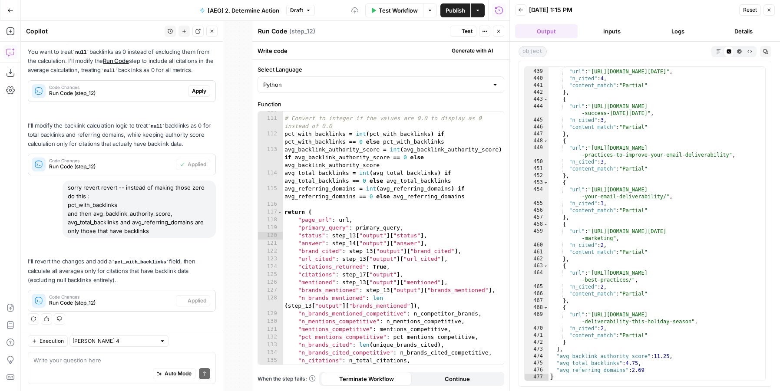
click at [457, 30] on icon "button" at bounding box center [457, 31] width 4 height 5
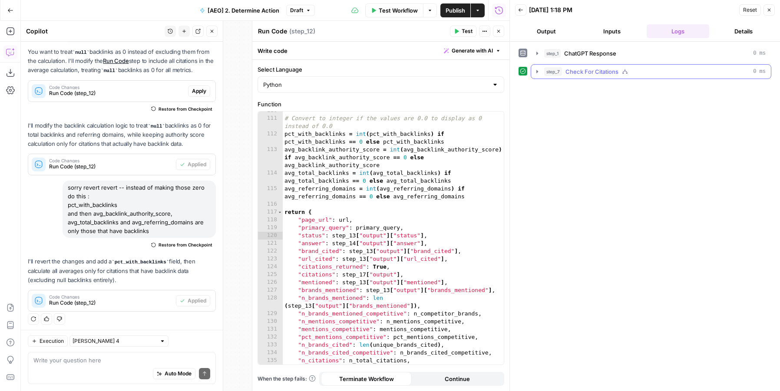
click at [533, 68] on button "step_7 Check For Citations 0 ms" at bounding box center [651, 72] width 240 height 14
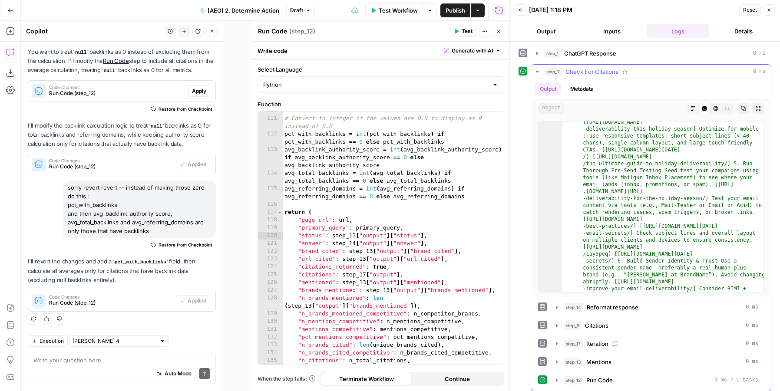
scroll to position [594, 0]
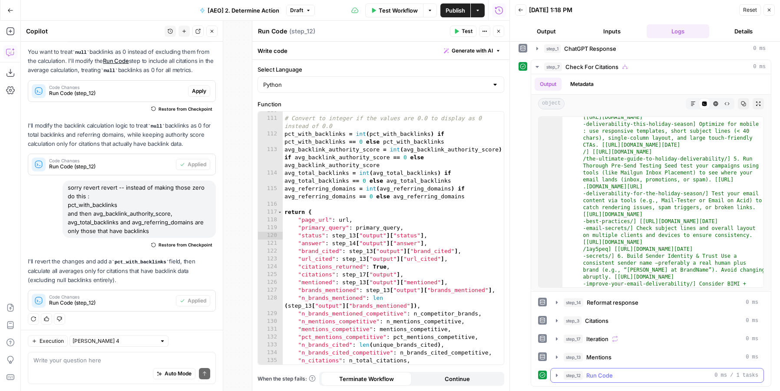
click at [592, 375] on span "Run Code" at bounding box center [599, 375] width 26 height 9
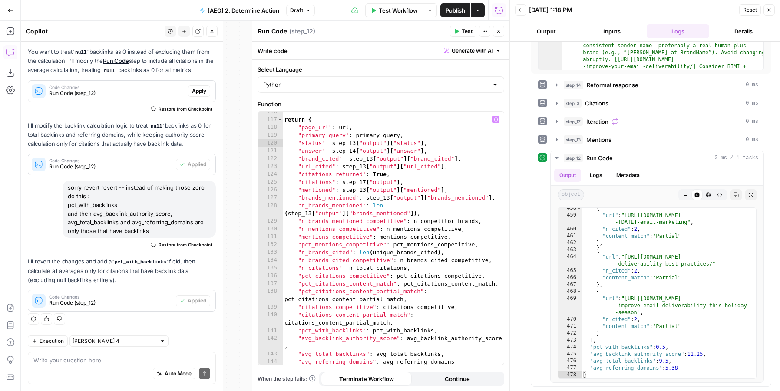
scroll to position [1240, 0]
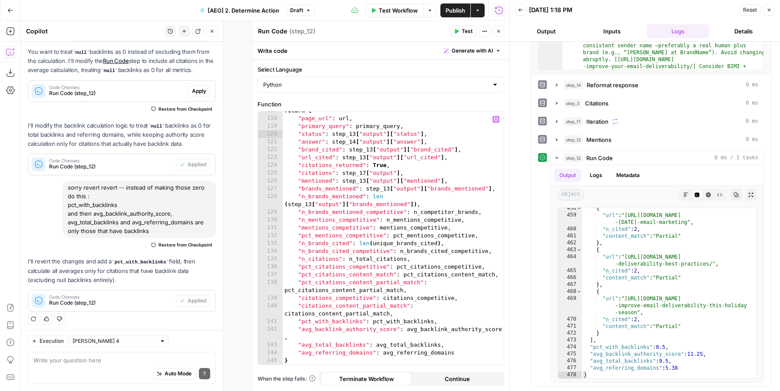
click at [314, 319] on div "return { "page_url" : url , "primary_query" : primary_query , "status" : step_1…" at bounding box center [393, 241] width 221 height 269
click at [358, 359] on div "return { "page_url" : url , "primary_query" : primary_query , "status" : step_1…" at bounding box center [393, 241] width 221 height 269
click at [452, 8] on span "Publish" at bounding box center [456, 10] width 20 height 9
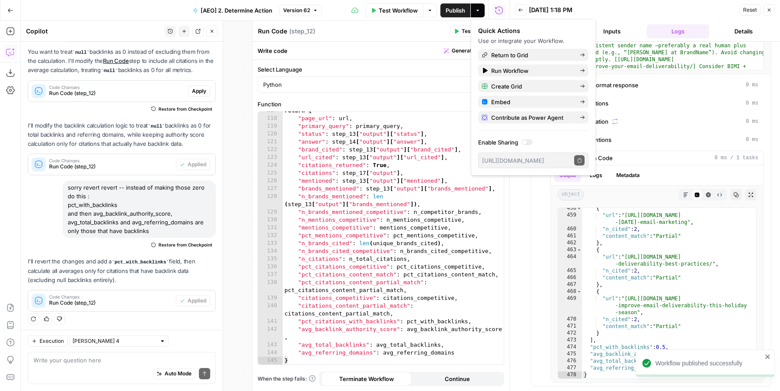
type textarea "**********"
click at [388, 183] on div "return { "page_url" : url , "primary_query" : primary_query , "status" : step_1…" at bounding box center [393, 241] width 221 height 269
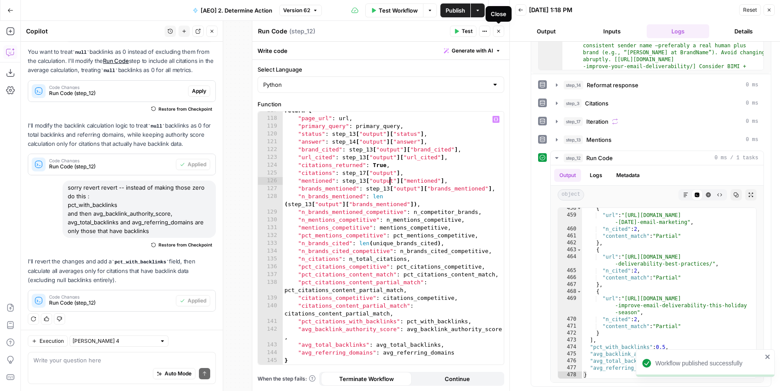
click at [498, 28] on button "Close" at bounding box center [498, 31] width 11 height 11
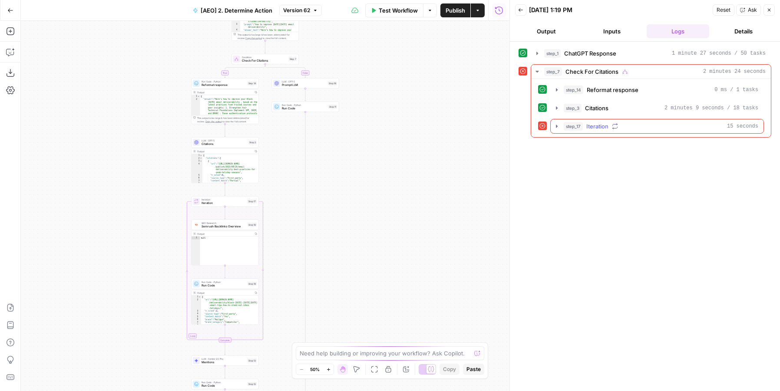
click at [580, 126] on span "step_17" at bounding box center [573, 126] width 19 height 9
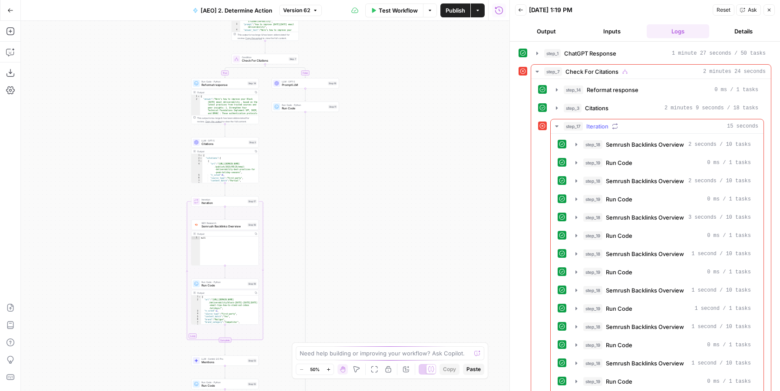
scroll to position [83, 0]
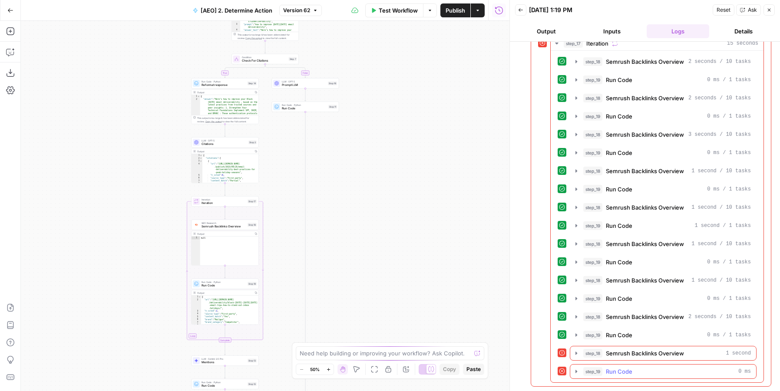
click at [602, 372] on span "step_19" at bounding box center [592, 371] width 19 height 9
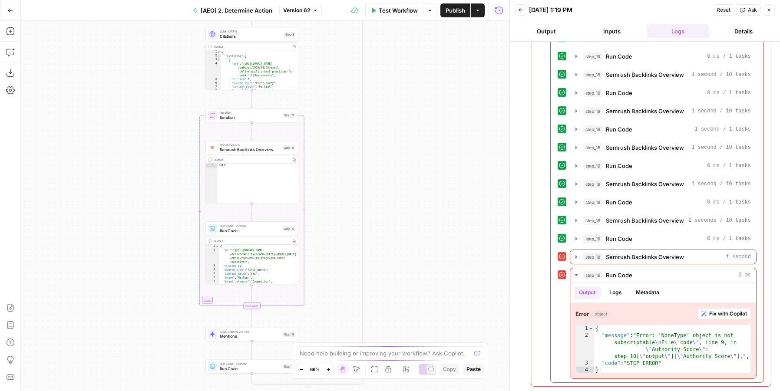
drag, startPoint x: 417, startPoint y: 285, endPoint x: 520, endPoint y: 228, distance: 118.6
click at [520, 228] on body "AirOps Builders New Home Browse Insights Opportunities Your Data Flightpath Rec…" at bounding box center [390, 195] width 780 height 391
click at [647, 237] on div "step_19 Run Code 0 ms / 1 tasks" at bounding box center [667, 239] width 168 height 9
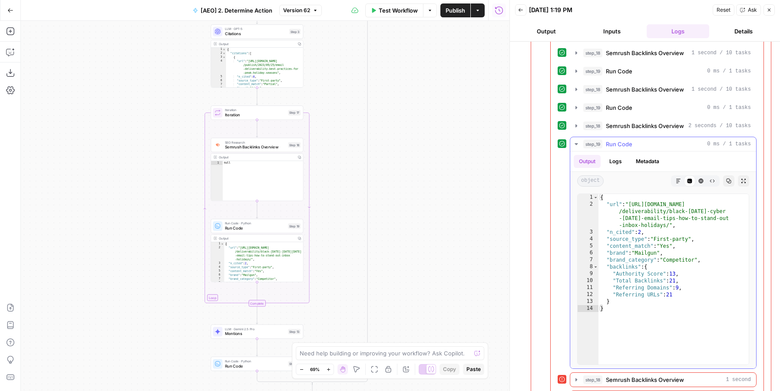
scroll to position [397, 0]
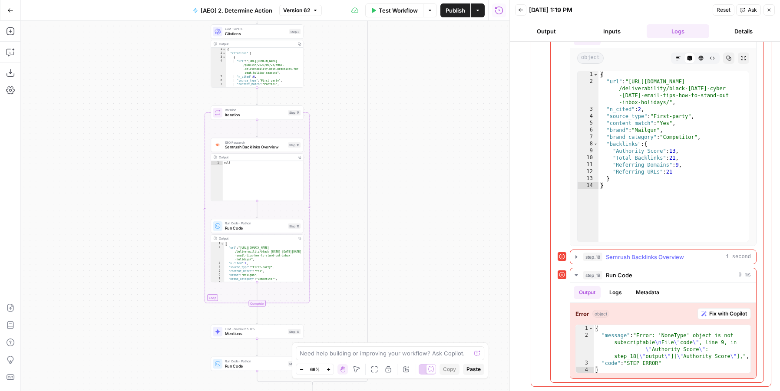
click at [586, 258] on span "step_18" at bounding box center [592, 257] width 19 height 9
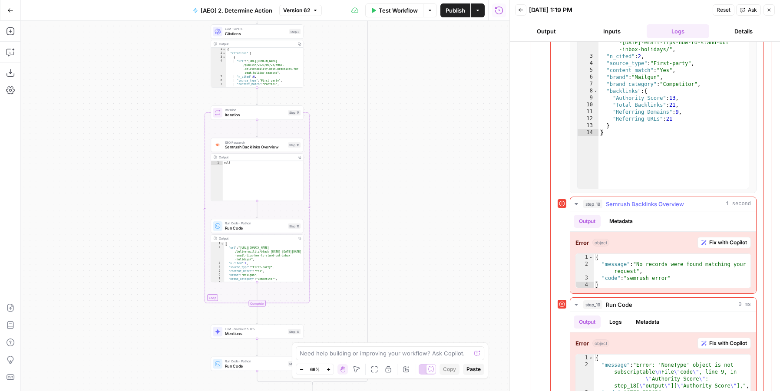
scroll to position [480, 0]
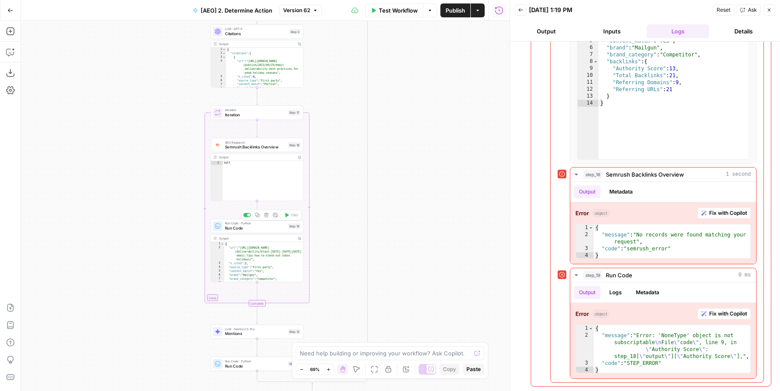
click at [234, 227] on span "Run Code" at bounding box center [255, 228] width 61 height 6
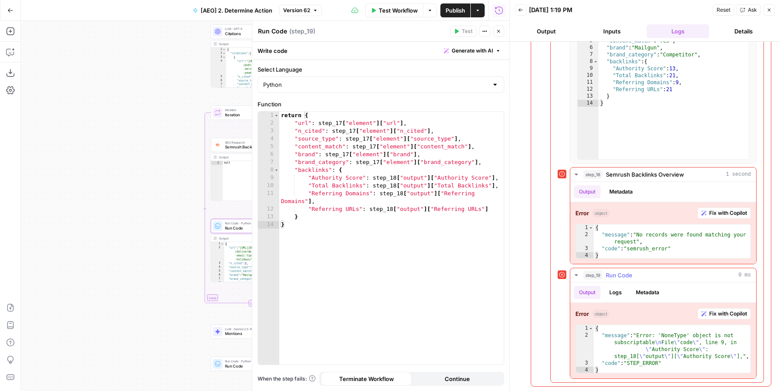
click at [724, 309] on button "Fix with Copilot" at bounding box center [724, 313] width 53 height 11
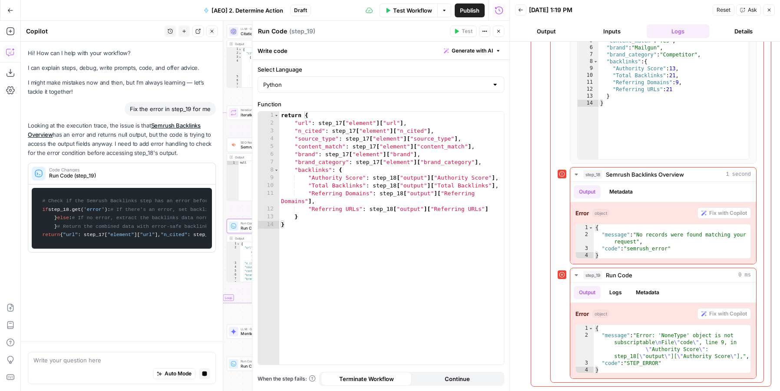
scroll to position [0, 0]
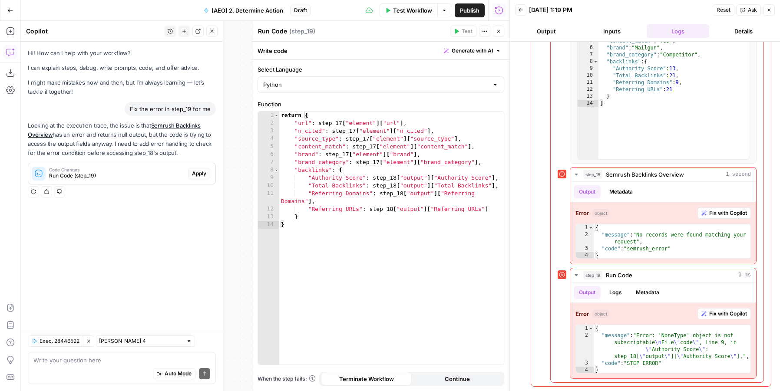
click at [194, 168] on button "Apply" at bounding box center [199, 173] width 22 height 11
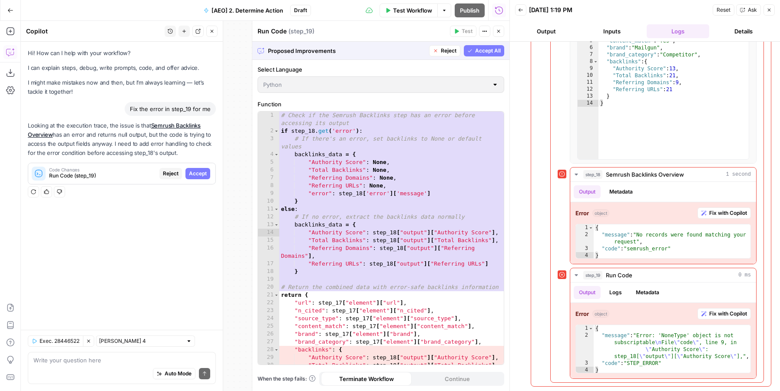
scroll to position [52, 0]
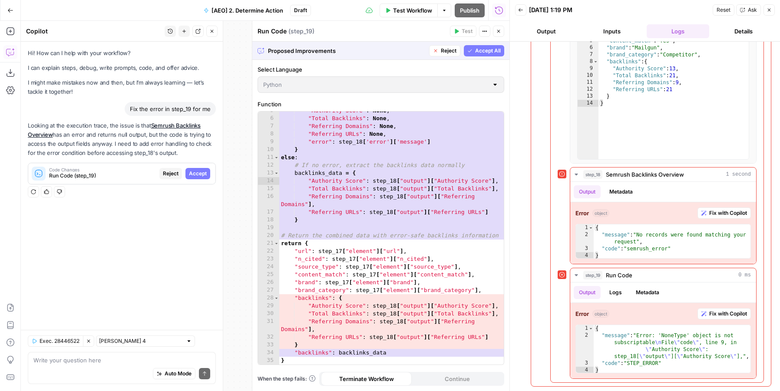
click at [480, 49] on span "Accept All" at bounding box center [488, 51] width 26 height 8
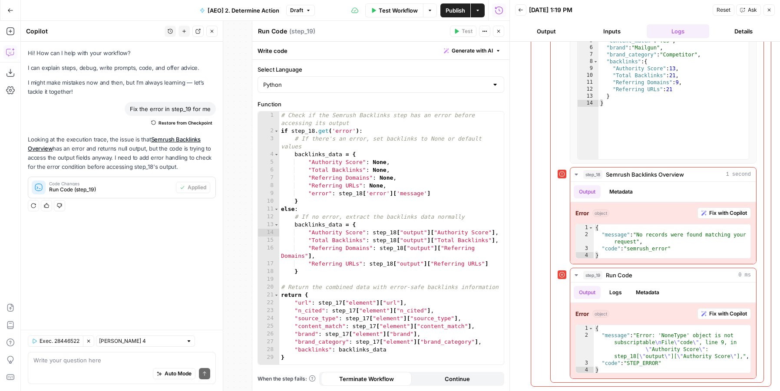
click at [497, 29] on icon "button" at bounding box center [498, 31] width 5 height 5
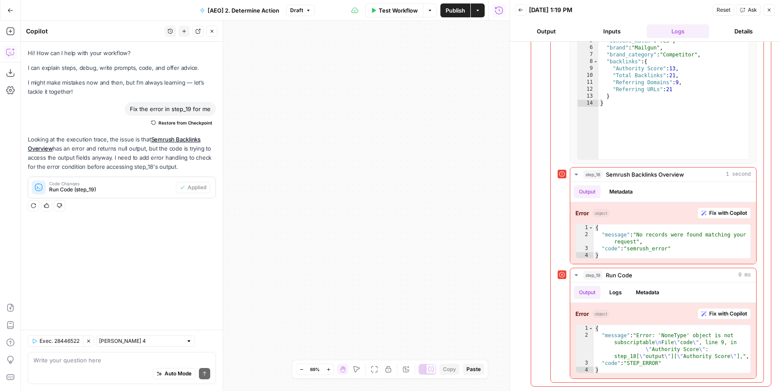
drag, startPoint x: 325, startPoint y: 194, endPoint x: 477, endPoint y: 194, distance: 152.0
click at [477, 194] on div "true false Workflow Set Inputs Inputs Fetch ChatGPT Response ChatGPT Response S…" at bounding box center [265, 206] width 489 height 371
drag, startPoint x: 374, startPoint y: 206, endPoint x: 500, endPoint y: 206, distance: 126.0
click at [500, 206] on div "true false Workflow Set Inputs Inputs Fetch ChatGPT Response ChatGPT Response S…" at bounding box center [265, 206] width 489 height 371
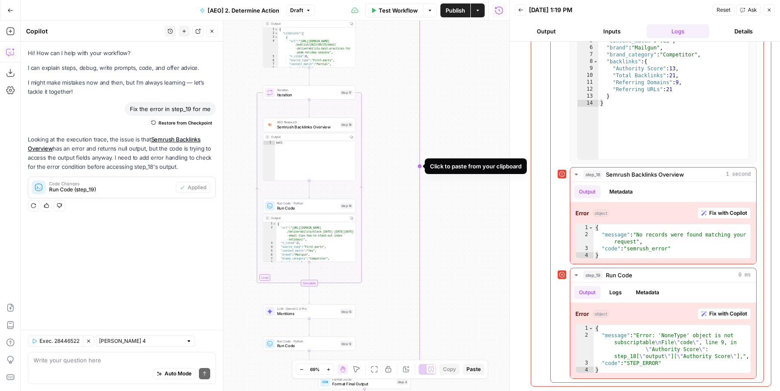
click at [420, 142] on icon "Edge from step_11 to step_7-conditional-end" at bounding box center [391, 167] width 55 height 395
drag, startPoint x: 413, startPoint y: 135, endPoint x: 427, endPoint y: 135, distance: 13.9
click at [427, 135] on div "true false Workflow Set Inputs Inputs Fetch ChatGPT Response ChatGPT Response S…" at bounding box center [265, 206] width 489 height 371
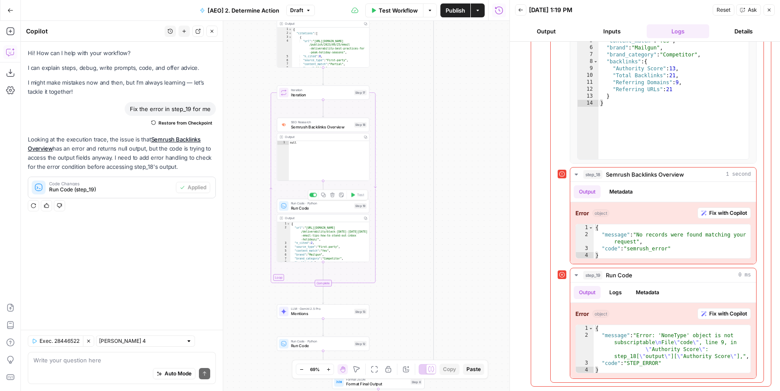
click at [307, 205] on span "Run Code" at bounding box center [321, 208] width 61 height 6
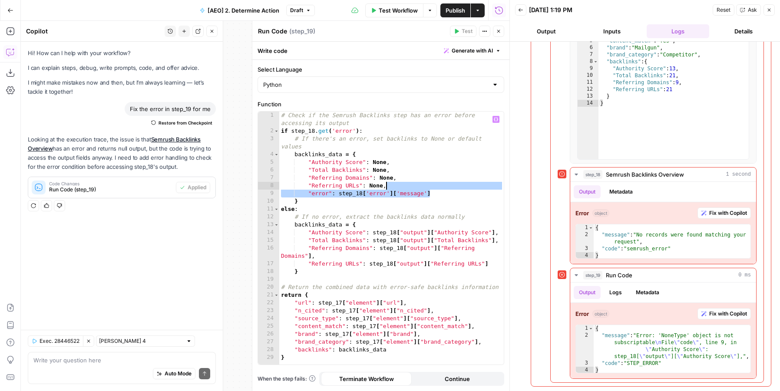
drag, startPoint x: 445, startPoint y: 195, endPoint x: 437, endPoint y: 185, distance: 12.4
click at [437, 185] on div "# Check if the Semrush Backlinks step has an error before accessing its output …" at bounding box center [391, 250] width 225 height 277
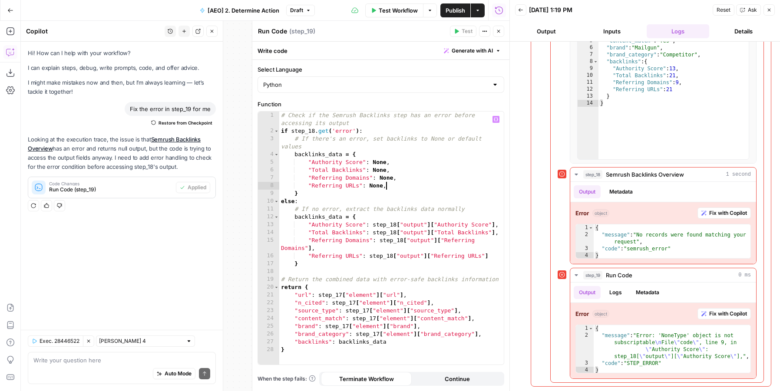
type textarea "**********"
click at [444, 9] on button "Publish" at bounding box center [455, 10] width 30 height 14
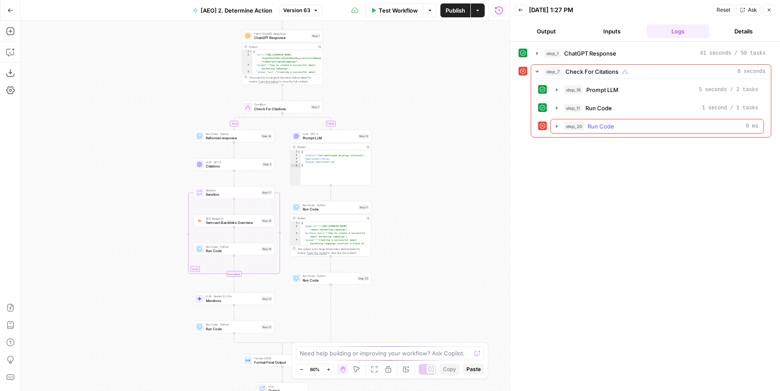
click at [633, 125] on div "step_20 Run Code 0 ms" at bounding box center [661, 126] width 195 height 9
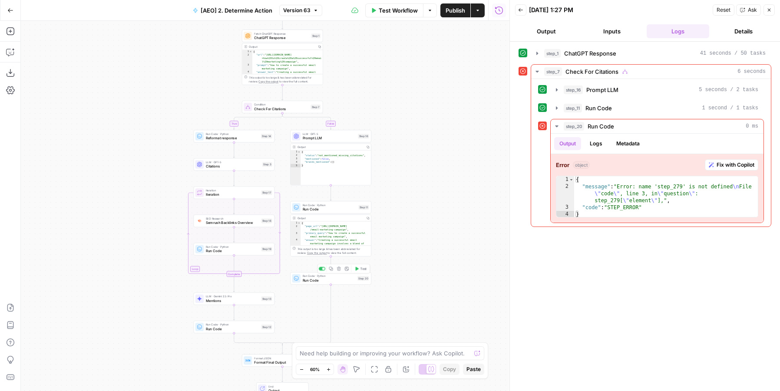
click at [354, 281] on span "Run Code" at bounding box center [329, 280] width 53 height 5
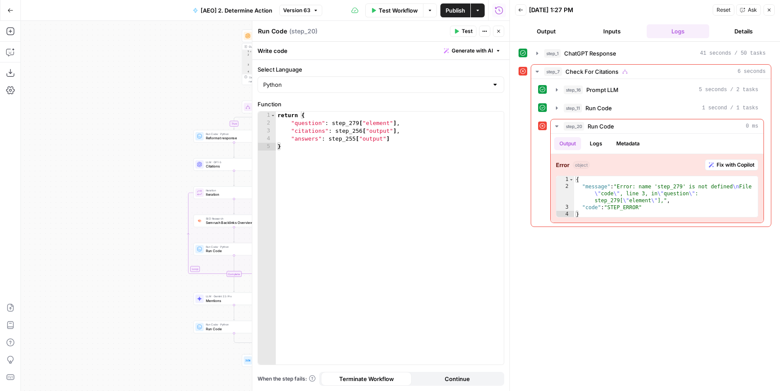
click at [500, 30] on icon "button" at bounding box center [498, 31] width 5 height 5
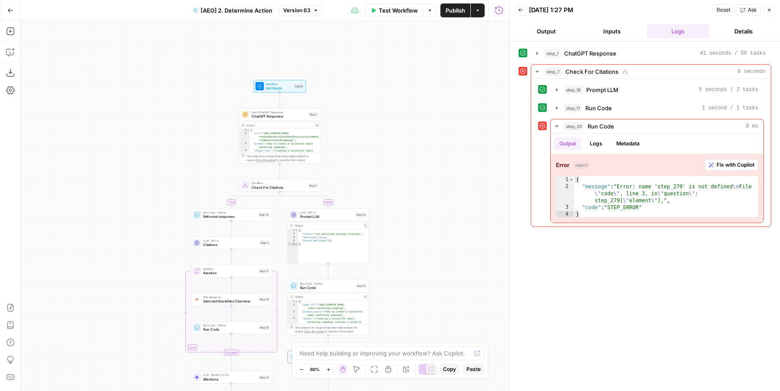
drag, startPoint x: 429, startPoint y: 89, endPoint x: 410, endPoint y: 114, distance: 31.6
click at [410, 114] on div "true false Workflow Set Inputs Inputs Fetch ChatGPT Response ChatGPT Response S…" at bounding box center [265, 206] width 489 height 371
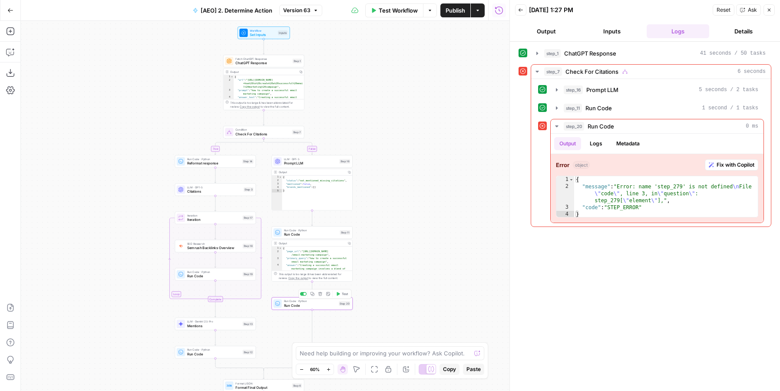
click at [335, 304] on span "Run Code" at bounding box center [310, 305] width 53 height 5
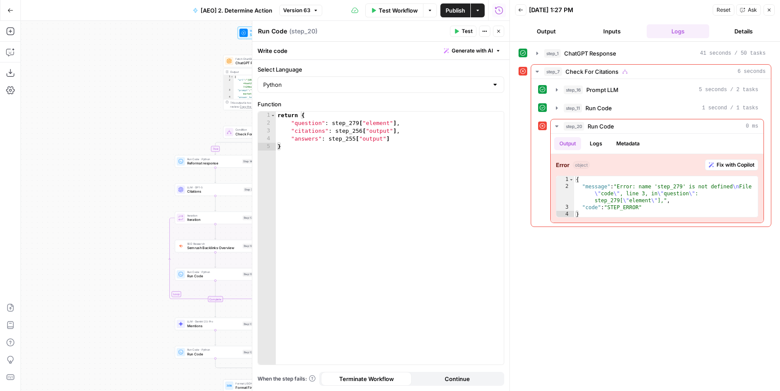
click at [502, 28] on button "Close" at bounding box center [498, 31] width 11 height 11
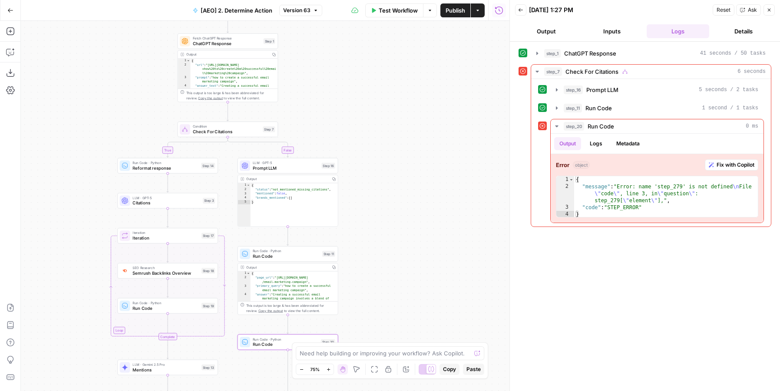
drag, startPoint x: 413, startPoint y: 144, endPoint x: 423, endPoint y: 78, distance: 66.3
click at [423, 78] on div "true false Workflow Set Inputs Inputs Fetch ChatGPT Response ChatGPT Response S…" at bounding box center [265, 206] width 489 height 371
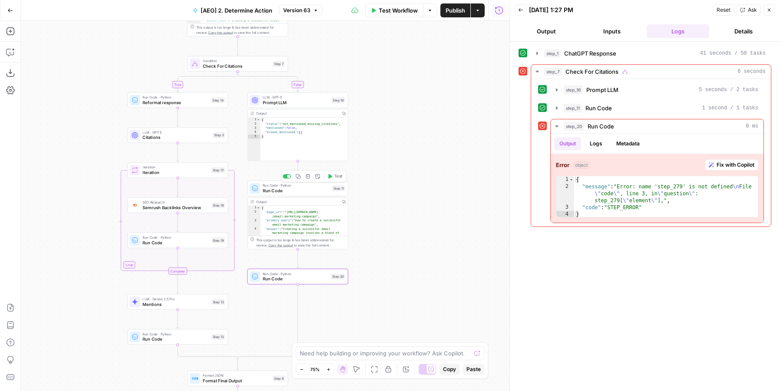
click at [321, 191] on span "Run Code" at bounding box center [296, 191] width 67 height 7
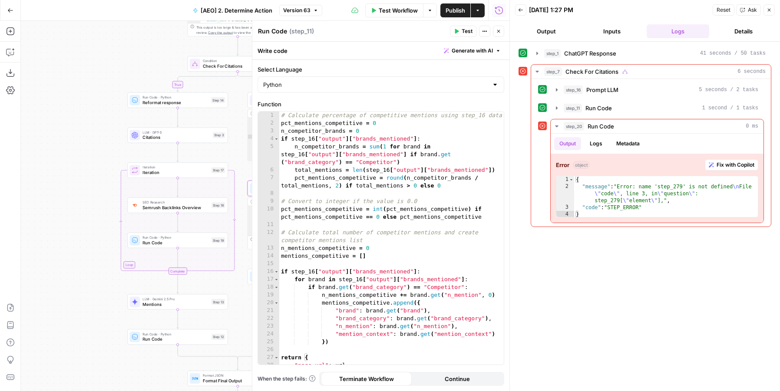
drag, startPoint x: 499, startPoint y: 29, endPoint x: 436, endPoint y: 97, distance: 93.1
click at [499, 29] on icon "button" at bounding box center [498, 31] width 5 height 5
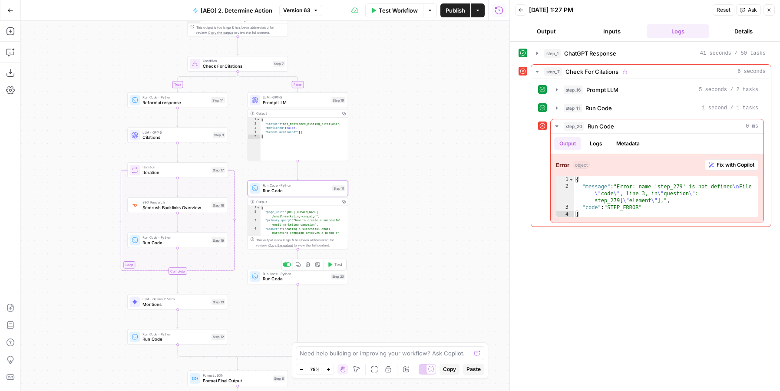
click at [301, 276] on span "Run Code" at bounding box center [296, 279] width 66 height 7
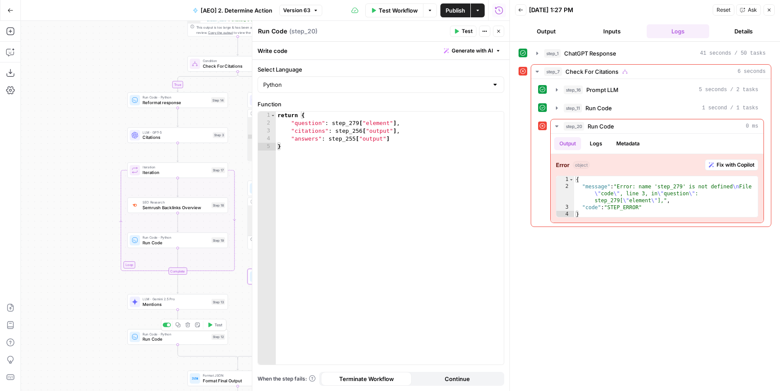
click at [193, 339] on span "Run Code" at bounding box center [175, 339] width 66 height 7
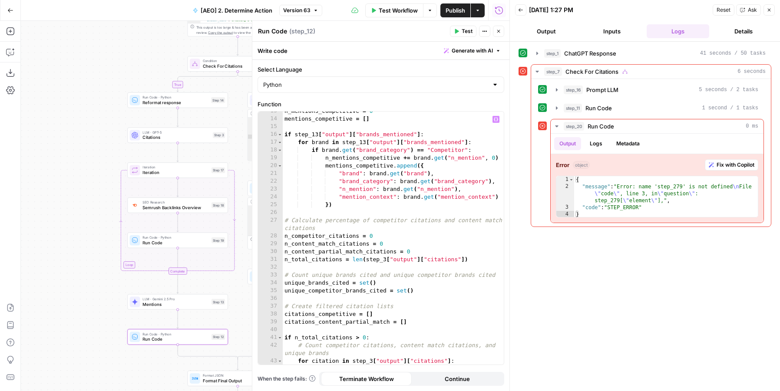
scroll to position [450, 0]
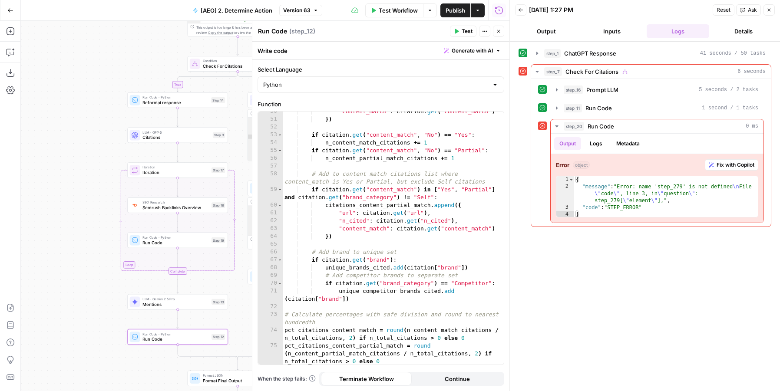
click at [501, 29] on icon "button" at bounding box center [498, 31] width 5 height 5
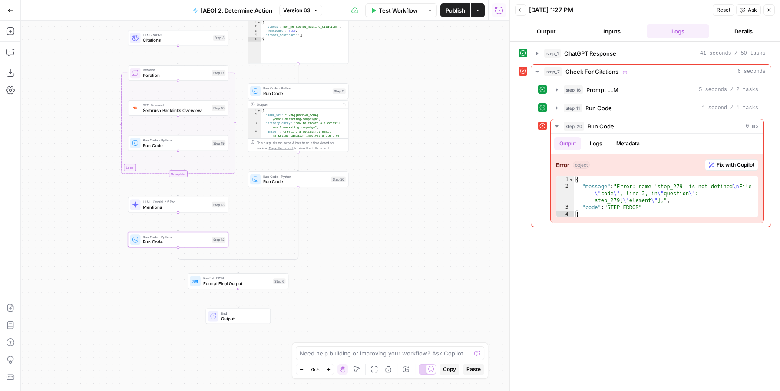
drag, startPoint x: 328, startPoint y: 318, endPoint x: 333, endPoint y: 248, distance: 69.7
click at [333, 248] on div "true false Workflow Set Inputs Inputs Fetch ChatGPT Response ChatGPT Response S…" at bounding box center [265, 206] width 489 height 371
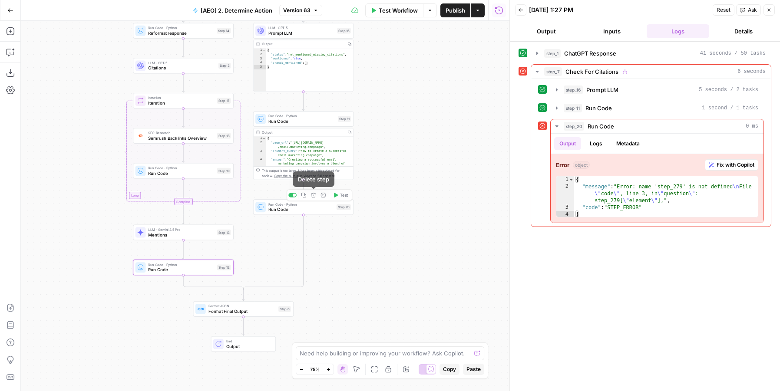
click at [313, 195] on icon "button" at bounding box center [313, 195] width 5 height 5
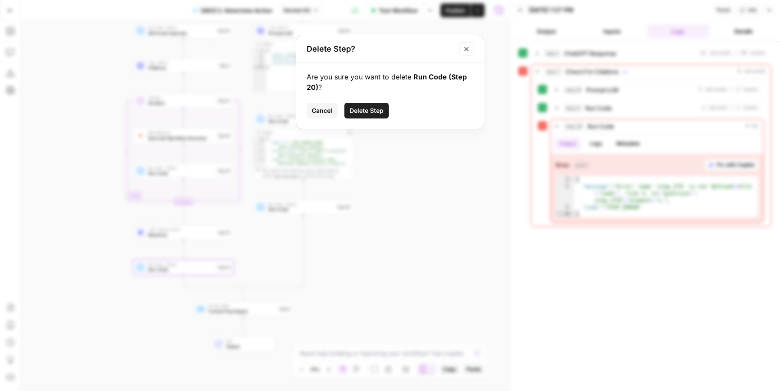
click at [373, 109] on span "Delete Step" at bounding box center [367, 110] width 34 height 9
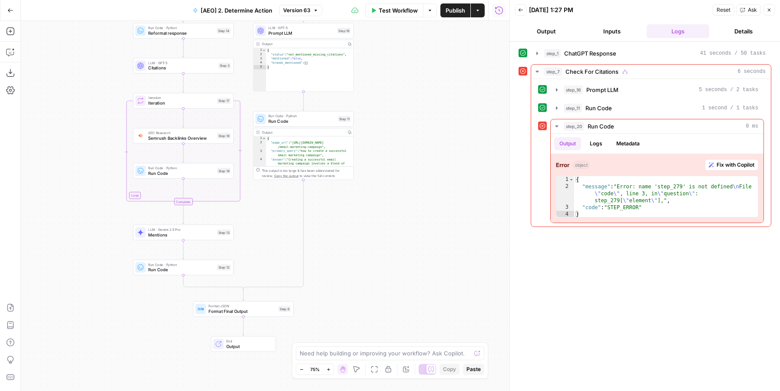
click at [259, 309] on span "Format Final Output" at bounding box center [241, 311] width 67 height 7
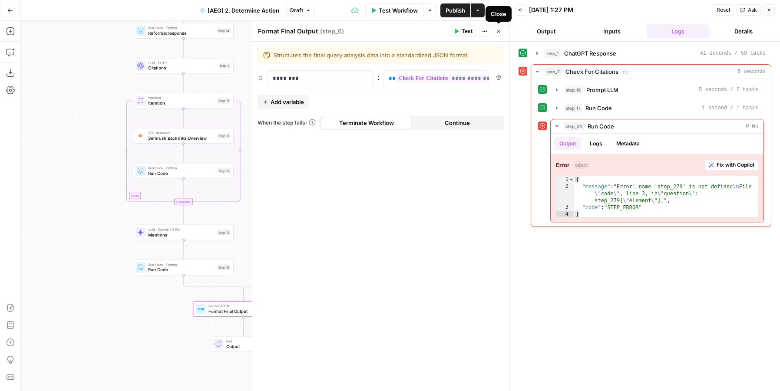
click at [503, 29] on button "Close" at bounding box center [498, 31] width 11 height 11
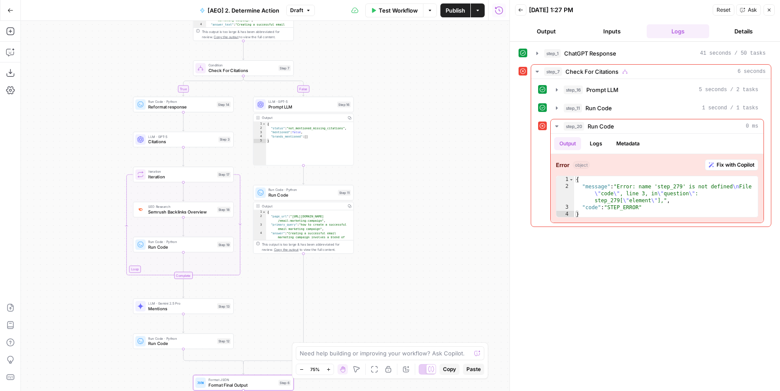
drag, startPoint x: 413, startPoint y: 79, endPoint x: 414, endPoint y: 163, distance: 84.3
click at [414, 163] on div "true false Workflow Set Inputs Inputs Fetch ChatGPT Response ChatGPT Response S…" at bounding box center [265, 206] width 489 height 371
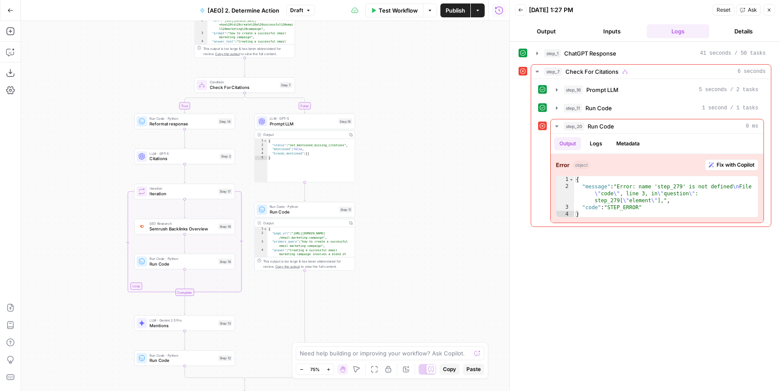
click at [453, 6] on span "Publish" at bounding box center [456, 10] width 20 height 9
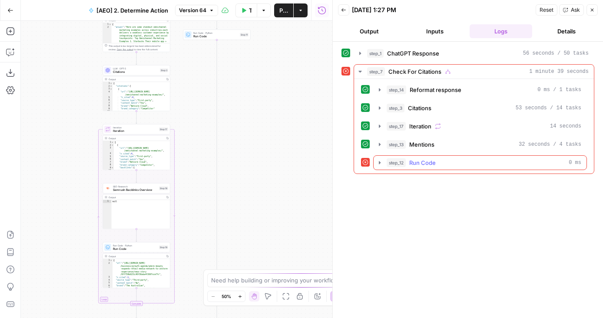
click at [401, 162] on span "step_12" at bounding box center [396, 163] width 19 height 9
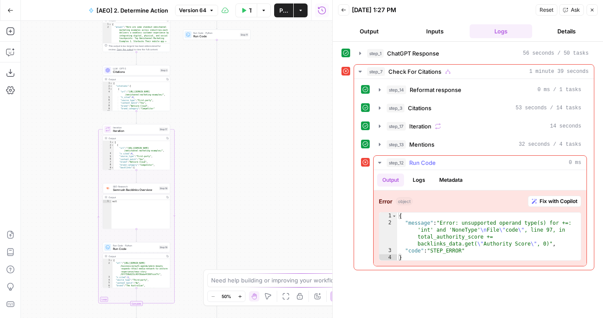
click at [544, 196] on button "Fix with Copilot" at bounding box center [554, 201] width 53 height 11
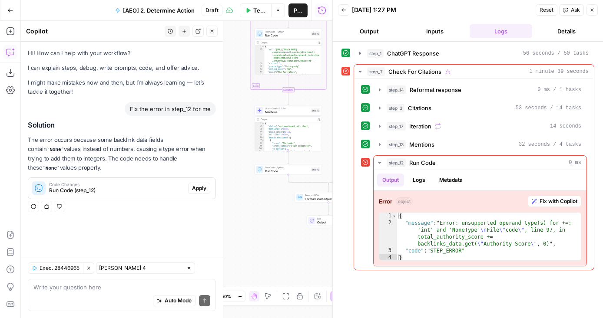
click at [194, 185] on span "Apply" at bounding box center [199, 189] width 14 height 8
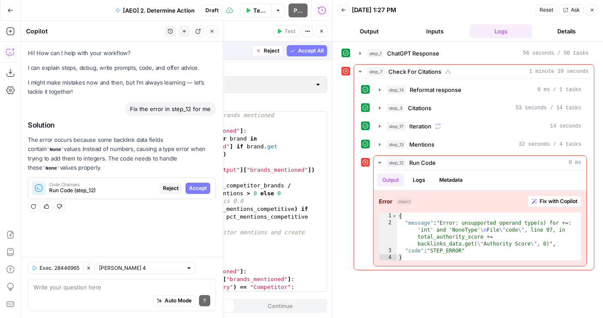
click at [301, 49] on span "Accept All" at bounding box center [311, 51] width 26 height 8
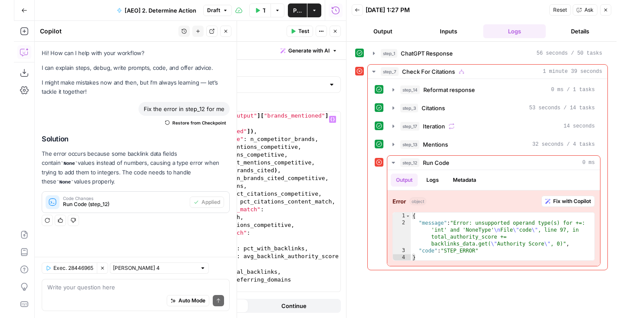
scroll to position [1399, 0]
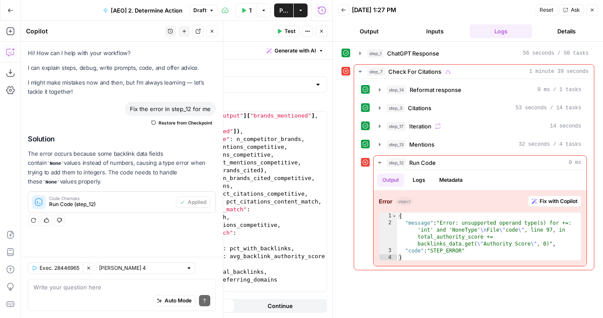
click at [284, 31] on button "Test" at bounding box center [286, 31] width 26 height 11
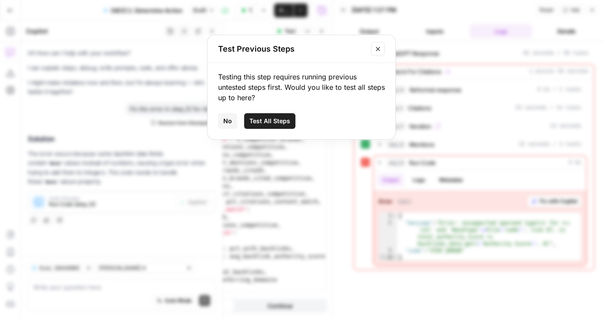
click at [225, 121] on span "No" at bounding box center [227, 121] width 9 height 9
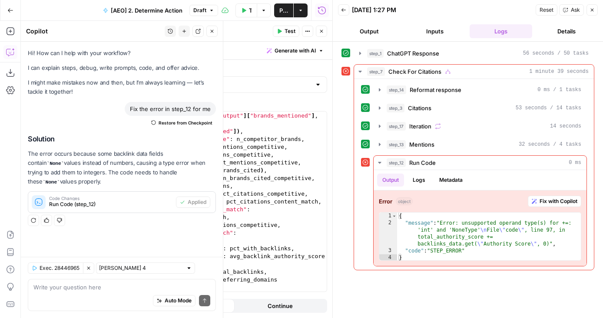
click at [276, 20] on div "Test Workflow Options Publish Actions Run History" at bounding box center [275, 10] width 114 height 20
click at [276, 16] on button "Publish" at bounding box center [283, 10] width 19 height 14
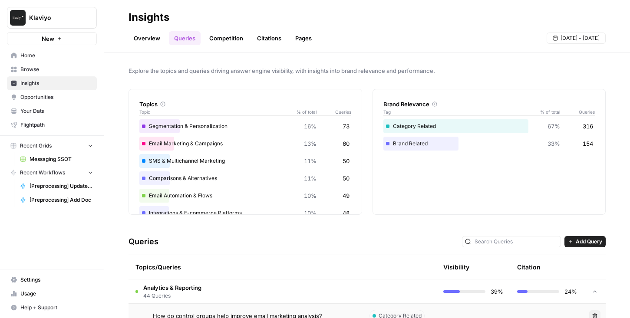
click at [55, 101] on span "Opportunities" at bounding box center [56, 97] width 73 height 8
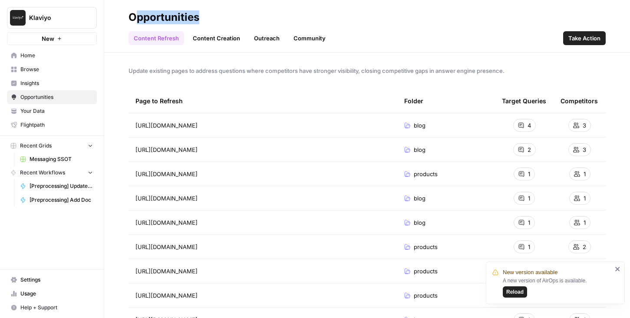
drag, startPoint x: 139, startPoint y: 18, endPoint x: 221, endPoint y: 18, distance: 81.2
click at [221, 18] on h2 "Opportunities" at bounding box center [367, 17] width 477 height 14
click at [57, 83] on span "Insights" at bounding box center [56, 83] width 73 height 8
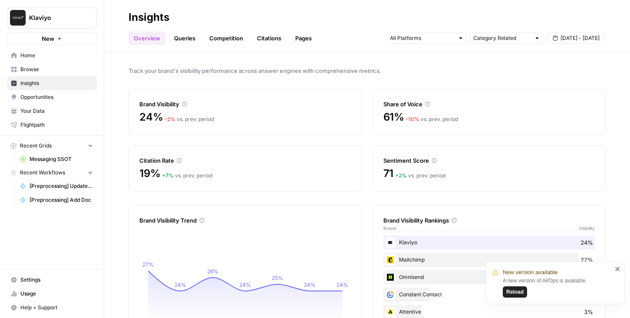
click at [301, 33] on link "Pages" at bounding box center [303, 38] width 27 height 14
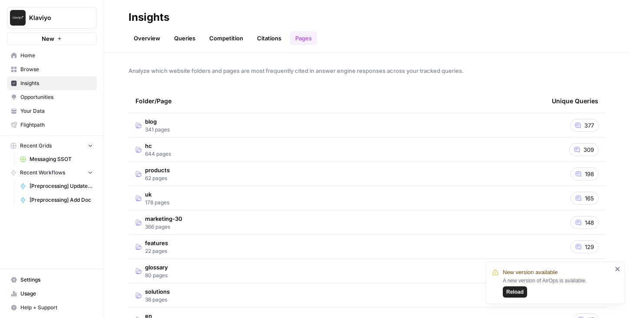
click at [37, 98] on span "Opportunities" at bounding box center [56, 97] width 73 height 8
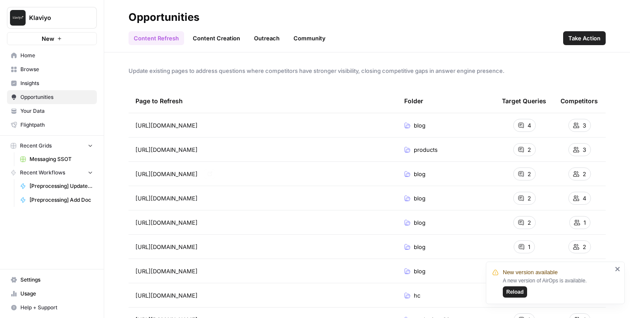
click at [222, 34] on link "Content Creation" at bounding box center [217, 38] width 58 height 14
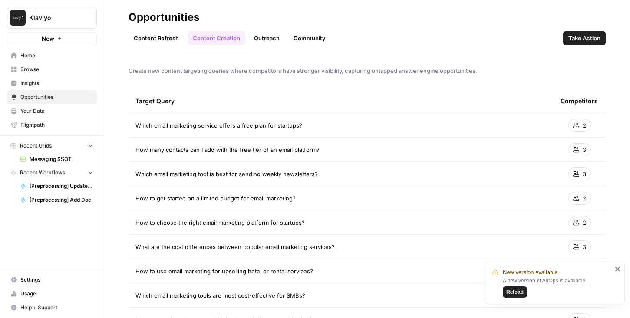
click at [162, 34] on link "Content Refresh" at bounding box center [157, 38] width 56 height 14
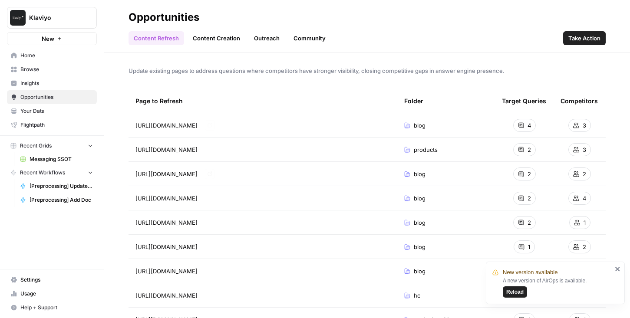
click at [202, 43] on link "Content Creation" at bounding box center [217, 38] width 58 height 14
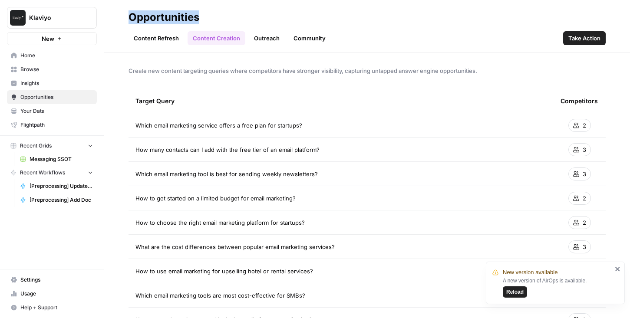
drag, startPoint x: 209, startPoint y: 20, endPoint x: 111, endPoint y: 19, distance: 97.7
click at [111, 19] on header "Opportunities Content Refresh Content Creation Outreach Community Take Action" at bounding box center [367, 26] width 526 height 53
click at [146, 36] on link "Content Refresh" at bounding box center [157, 38] width 56 height 14
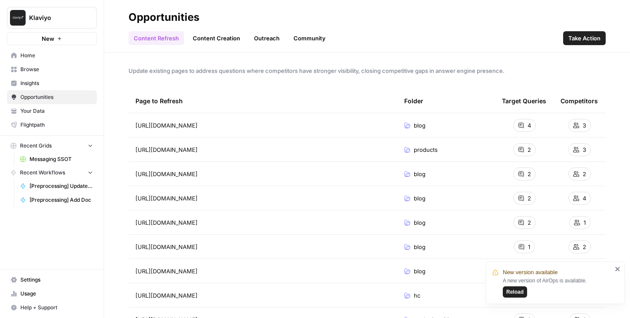
click at [31, 83] on span "Insights" at bounding box center [56, 83] width 73 height 8
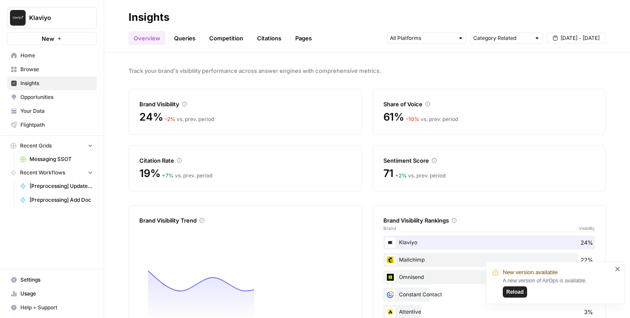
click at [294, 45] on header "Insights Overview Queries Competition Citations Pages Category Related [DATE] -…" at bounding box center [367, 26] width 526 height 53
click at [294, 40] on link "Pages" at bounding box center [303, 38] width 27 height 14
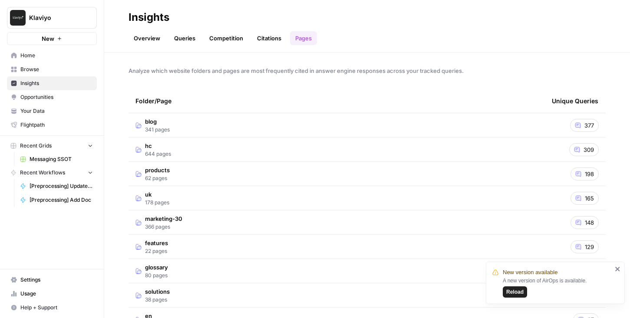
click at [191, 131] on td "blog 341 pages" at bounding box center [337, 125] width 417 height 24
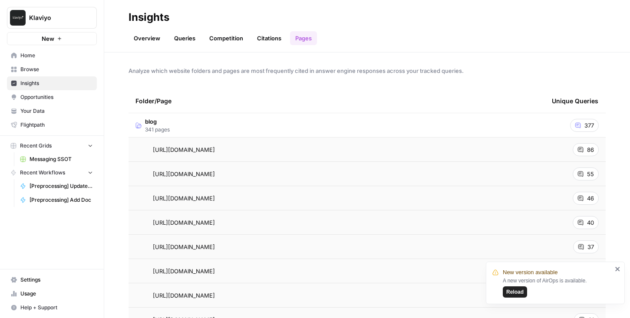
click at [53, 96] on span "Opportunities" at bounding box center [56, 97] width 73 height 8
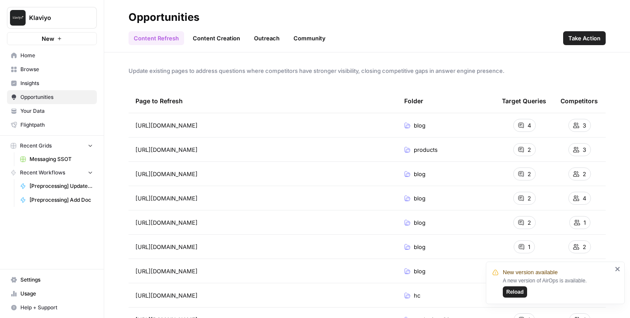
click at [22, 87] on span "Insights" at bounding box center [56, 83] width 73 height 8
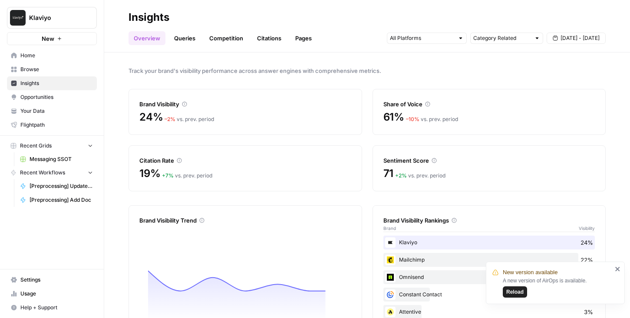
click at [181, 30] on div "Overview Queries Competition Citations Pages Category Related Aug 29 - Sep 4" at bounding box center [367, 34] width 477 height 21
click at [180, 30] on div "Overview Queries Competition Citations Pages Category Related Aug 29 - Sep 4" at bounding box center [367, 34] width 477 height 21
click at [181, 36] on link "Queries" at bounding box center [185, 38] width 32 height 14
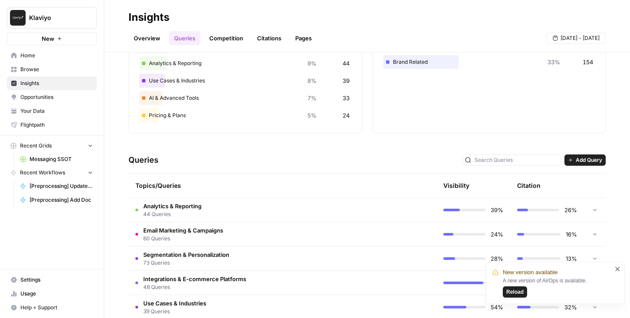
scroll to position [177, 0]
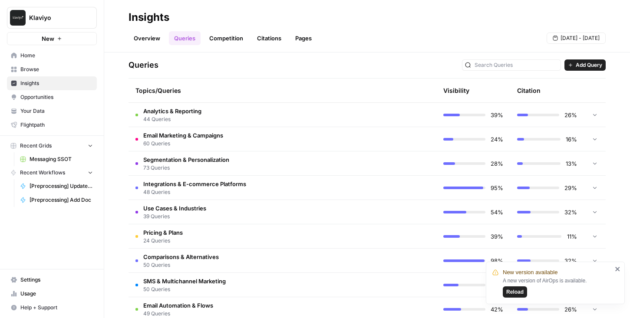
click at [285, 168] on td "Segmentation & Personalization 73 Queries" at bounding box center [246, 164] width 234 height 24
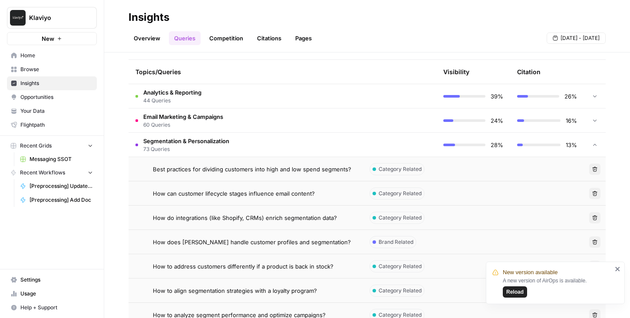
scroll to position [194, 0]
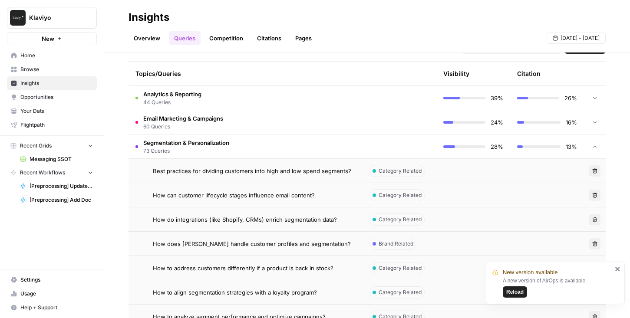
click at [480, 174] on td at bounding box center [474, 171] width 74 height 24
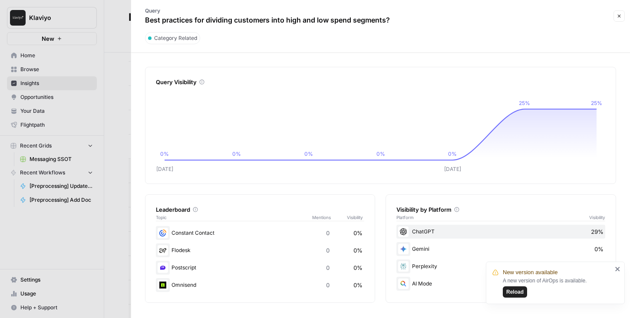
click at [619, 18] on icon "button" at bounding box center [619, 15] width 5 height 5
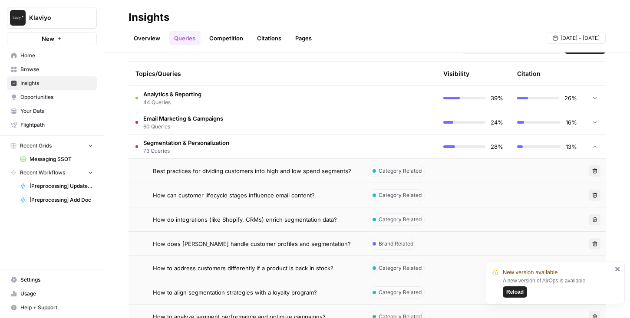
click at [427, 202] on td "Category Related" at bounding box center [400, 195] width 74 height 24
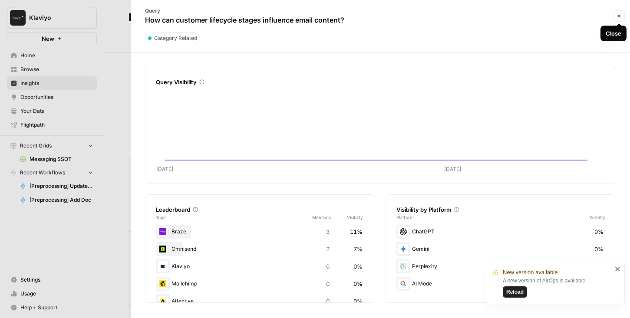
click at [619, 17] on icon "button" at bounding box center [619, 16] width 3 height 3
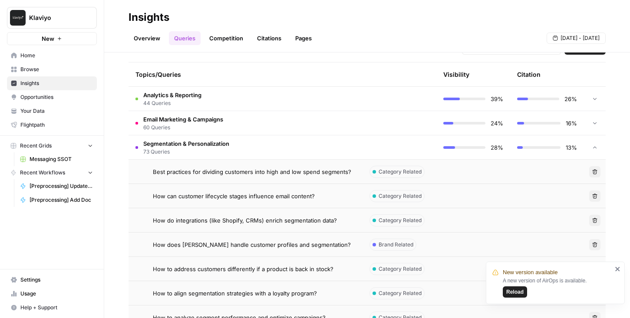
scroll to position [191, 0]
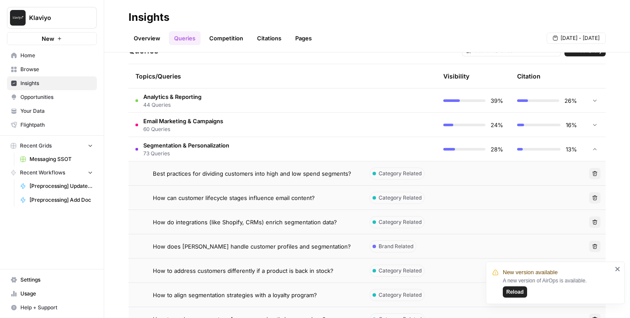
click at [454, 171] on td at bounding box center [474, 174] width 74 height 24
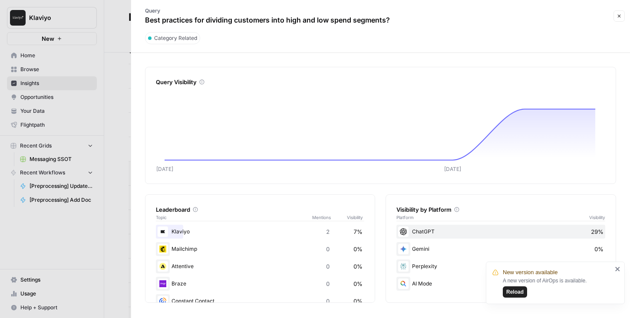
click at [622, 17] on icon "button" at bounding box center [619, 15] width 5 height 5
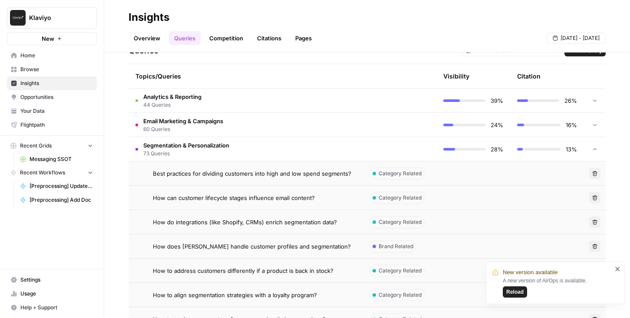
click at [445, 232] on td at bounding box center [474, 222] width 74 height 24
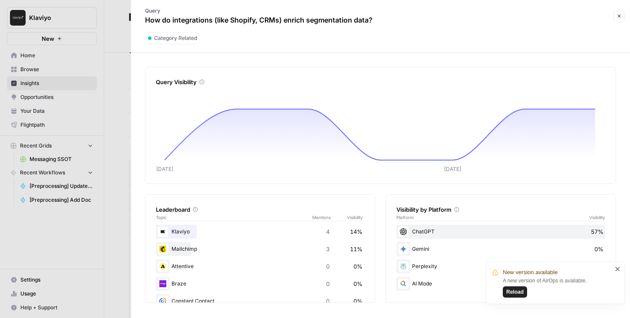
click at [618, 18] on icon "button" at bounding box center [619, 15] width 5 height 5
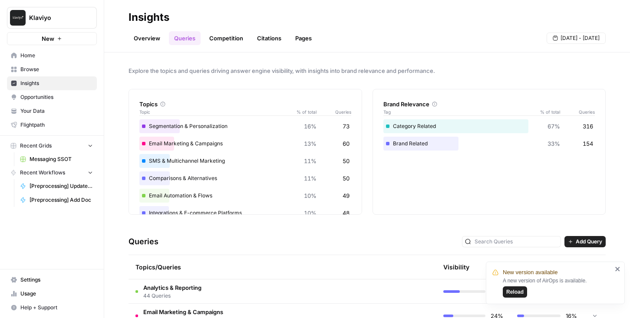
click at [303, 41] on link "Pages" at bounding box center [303, 38] width 27 height 14
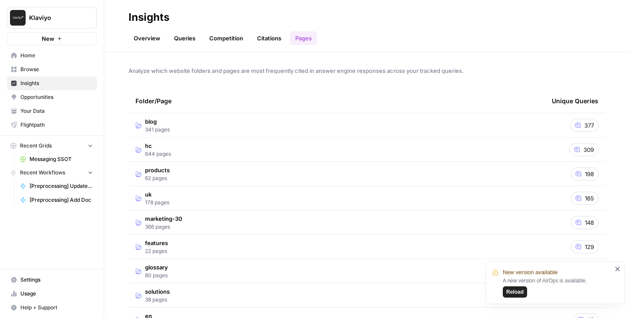
click at [186, 36] on link "Queries" at bounding box center [185, 38] width 32 height 14
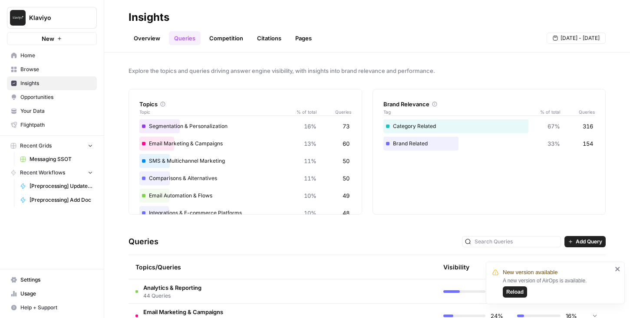
click at [74, 91] on link "Opportunities" at bounding box center [52, 97] width 90 height 14
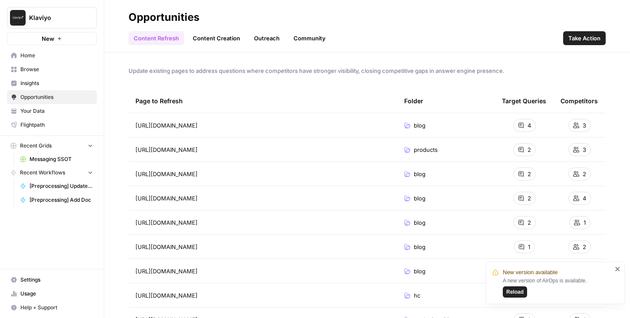
click at [266, 39] on link "Outreach" at bounding box center [267, 38] width 36 height 14
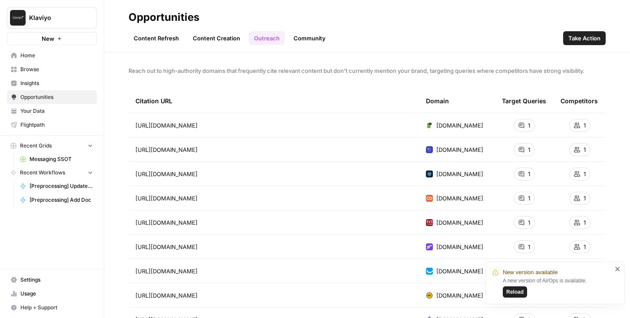
click at [212, 36] on link "Content Creation" at bounding box center [217, 38] width 58 height 14
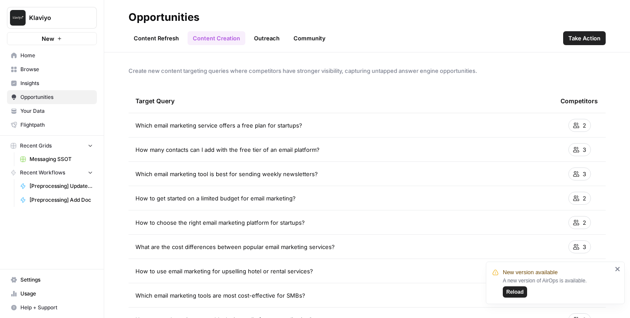
click at [254, 40] on link "Outreach" at bounding box center [267, 38] width 36 height 14
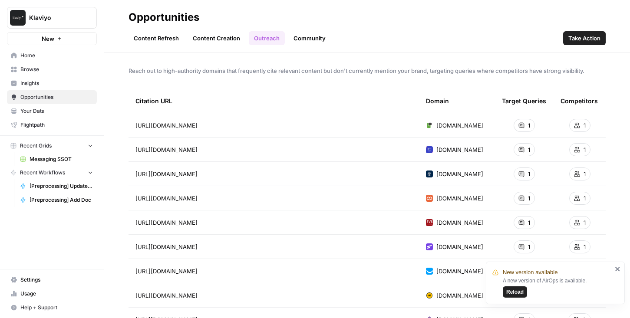
click at [533, 126] on div "1" at bounding box center [524, 125] width 21 height 13
click at [147, 43] on link "Content Refresh" at bounding box center [157, 38] width 56 height 14
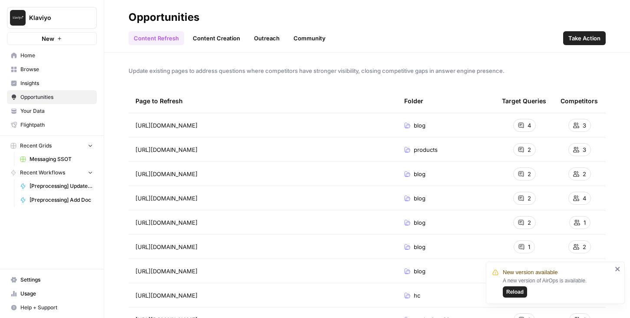
drag, startPoint x: 443, startPoint y: 208, endPoint x: 336, endPoint y: 80, distance: 166.5
click at [336, 80] on div "Update existing pages to address questions where competitors have stronger visi…" at bounding box center [367, 186] width 526 height 266
click at [76, 85] on span "Insights" at bounding box center [56, 83] width 73 height 8
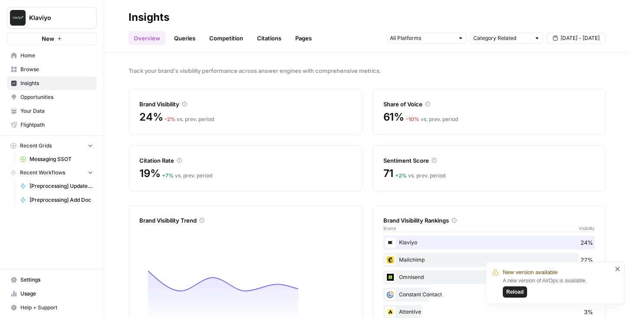
click at [298, 38] on link "Pages" at bounding box center [303, 38] width 27 height 14
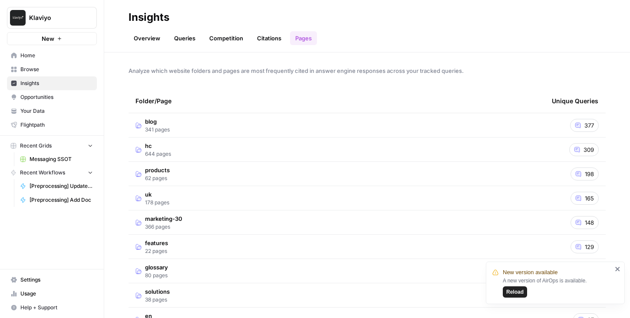
click at [54, 102] on link "Opportunities" at bounding box center [52, 97] width 90 height 14
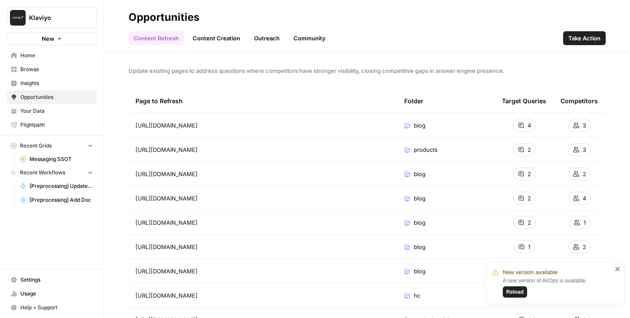
click at [63, 80] on span "Insights" at bounding box center [56, 83] width 73 height 8
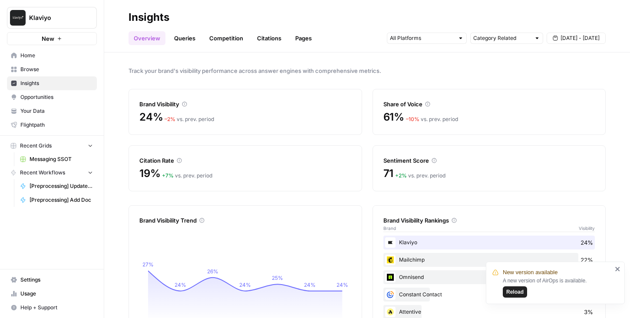
click at [301, 38] on link "Pages" at bounding box center [303, 38] width 27 height 14
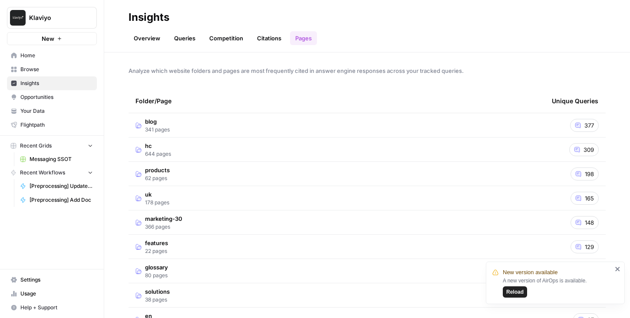
click at [167, 122] on span "blog" at bounding box center [157, 121] width 25 height 9
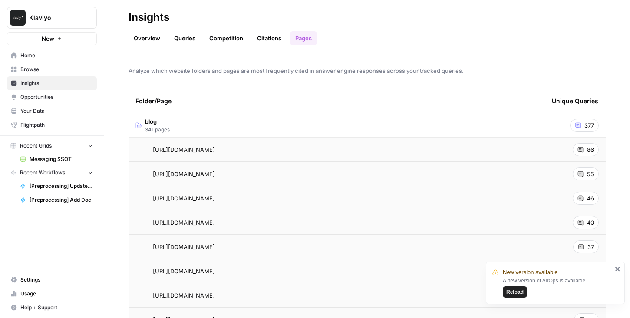
click at [65, 98] on span "Opportunities" at bounding box center [56, 97] width 73 height 8
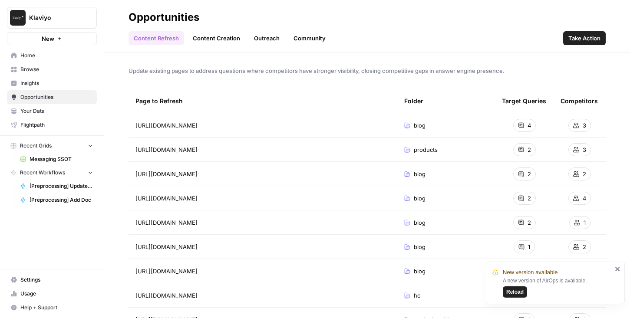
click at [65, 88] on link "Insights" at bounding box center [52, 83] width 90 height 14
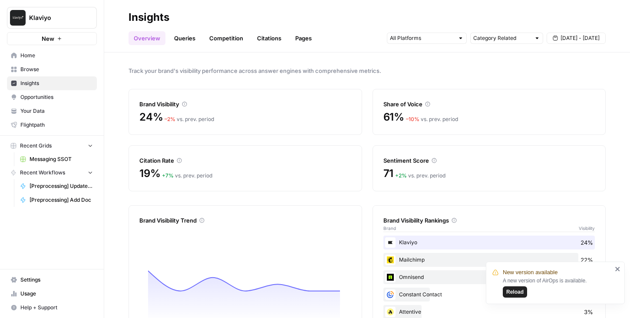
click at [300, 37] on link "Pages" at bounding box center [303, 38] width 27 height 14
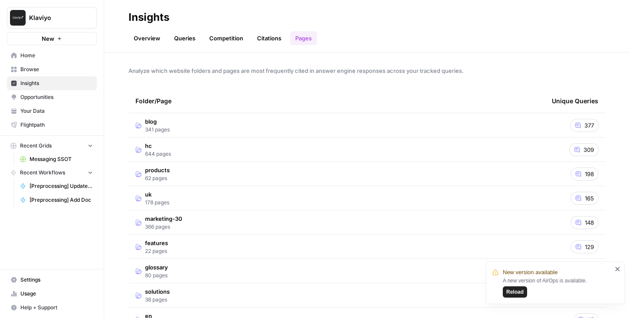
click at [180, 132] on td "blog 341 pages" at bounding box center [337, 125] width 417 height 24
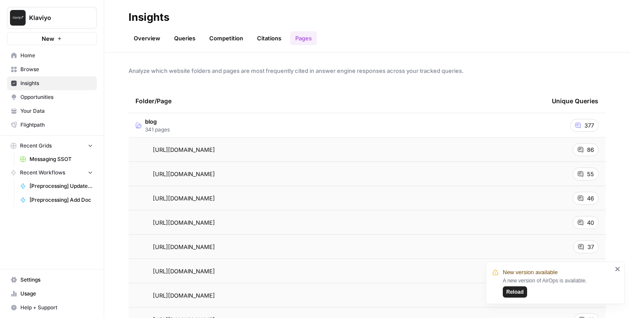
click at [341, 155] on td "https://www.klaviyo.com/blog/email-segmentation-ideas" at bounding box center [337, 150] width 417 height 24
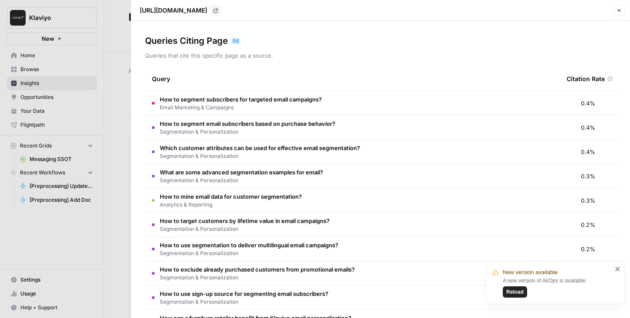
click at [618, 15] on button "Close" at bounding box center [619, 10] width 11 height 11
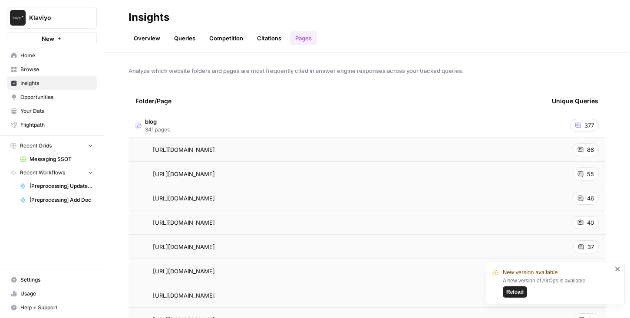
click at [594, 150] on div "86" at bounding box center [586, 149] width 26 height 13
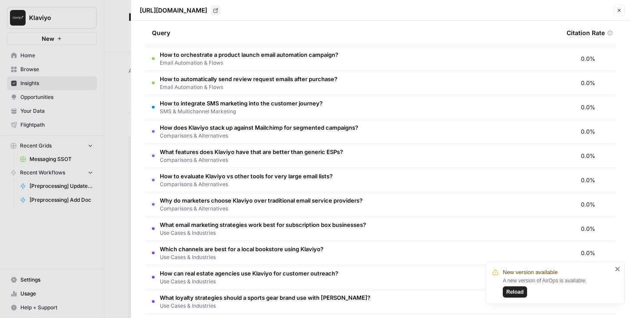
scroll to position [1380, 0]
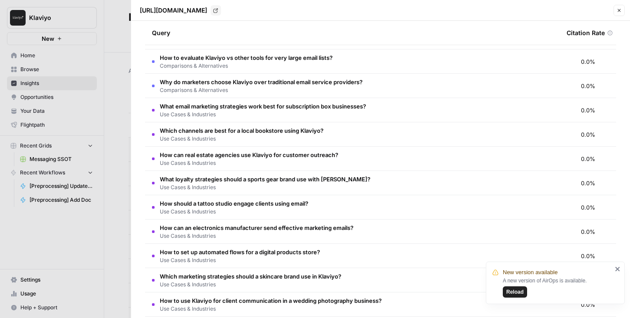
click at [616, 13] on button "Close" at bounding box center [619, 10] width 11 height 11
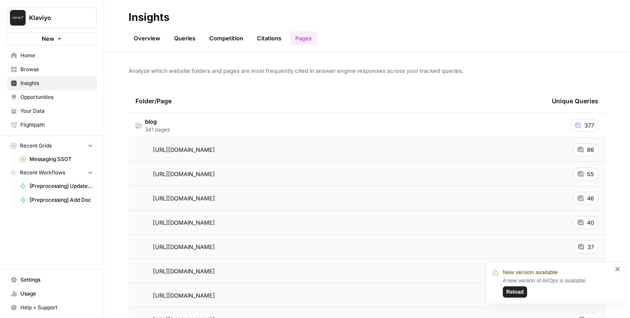
click at [584, 149] on div "86" at bounding box center [586, 149] width 26 height 13
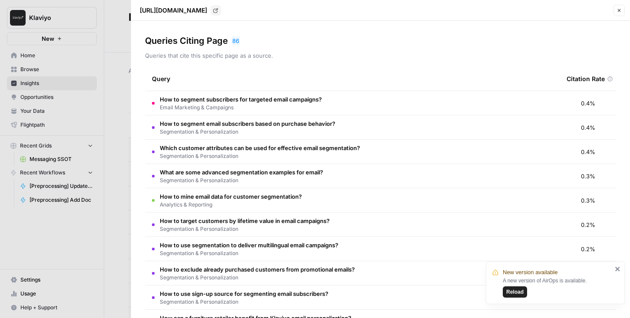
click at [619, 10] on icon "button" at bounding box center [619, 10] width 3 height 3
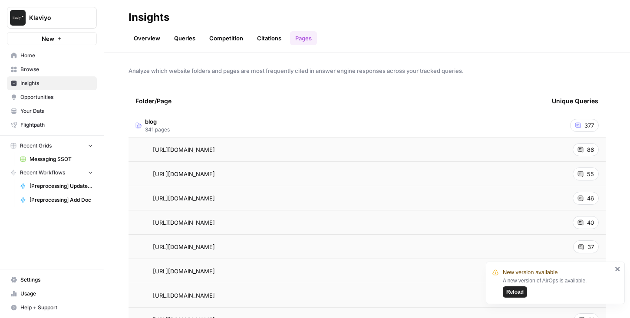
click at [66, 100] on span "Opportunities" at bounding box center [56, 97] width 73 height 8
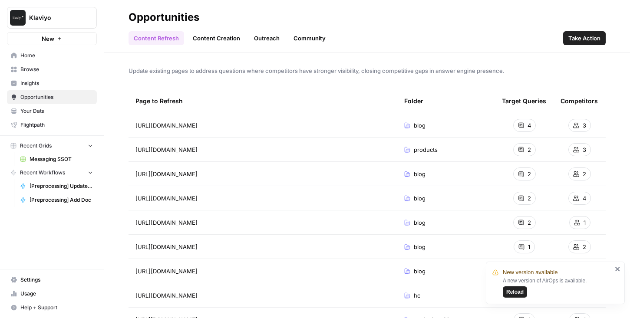
click at [56, 86] on span "Insights" at bounding box center [56, 83] width 73 height 8
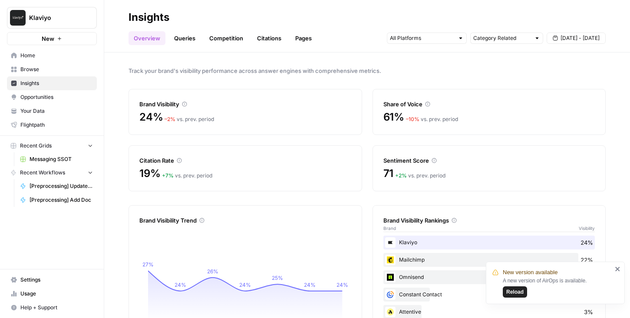
click at [39, 96] on span "Opportunities" at bounding box center [56, 97] width 73 height 8
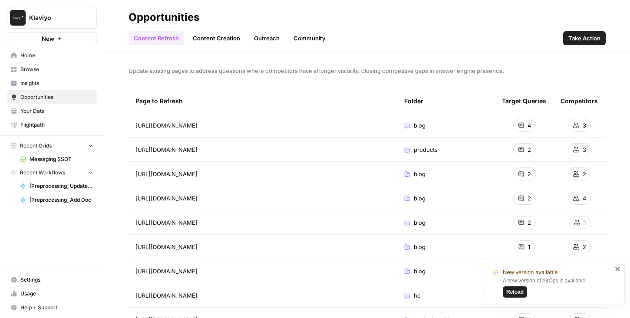
click at [59, 86] on span "Insights" at bounding box center [56, 83] width 73 height 8
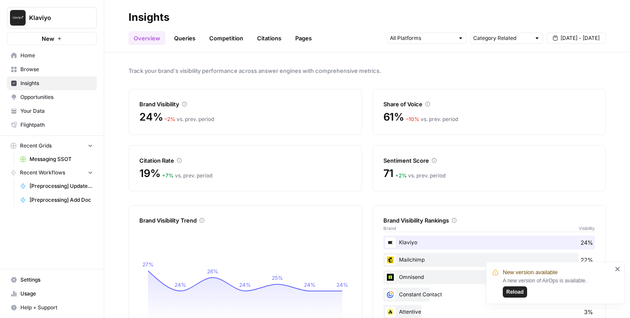
click at [52, 93] on span "Opportunities" at bounding box center [56, 97] width 73 height 8
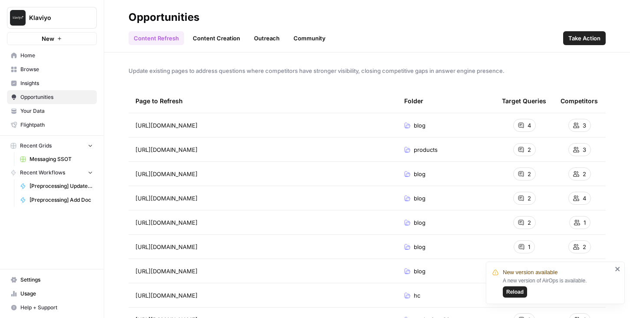
click at [58, 84] on span "Insights" at bounding box center [56, 83] width 73 height 8
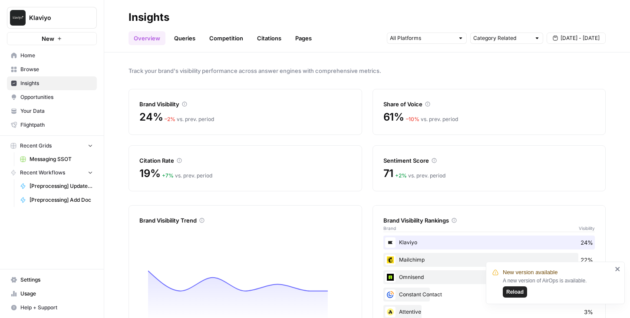
click at [185, 40] on link "Queries" at bounding box center [185, 38] width 32 height 14
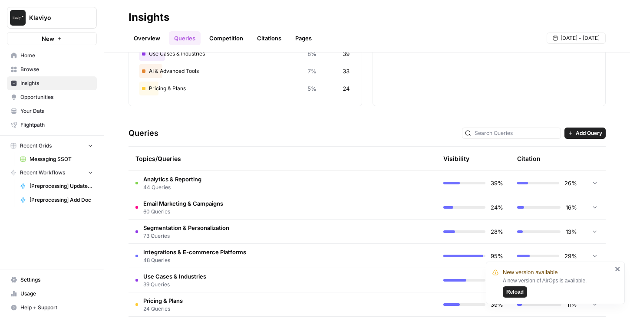
scroll to position [128, 0]
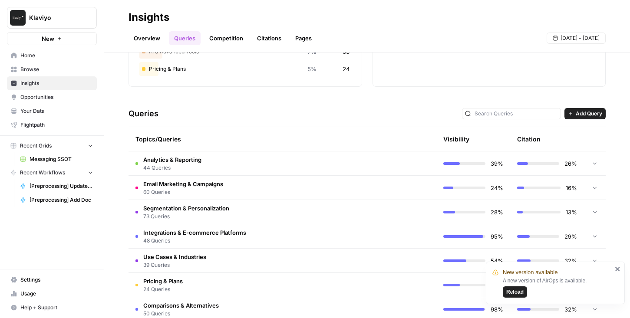
click at [371, 175] on td at bounding box center [400, 164] width 74 height 24
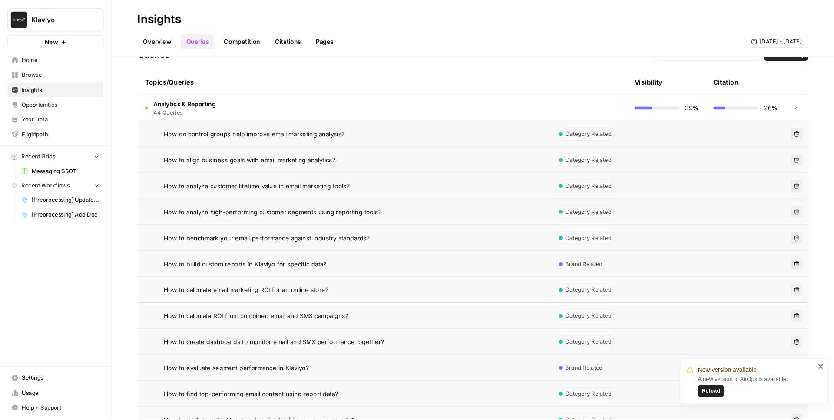
scroll to position [0, 0]
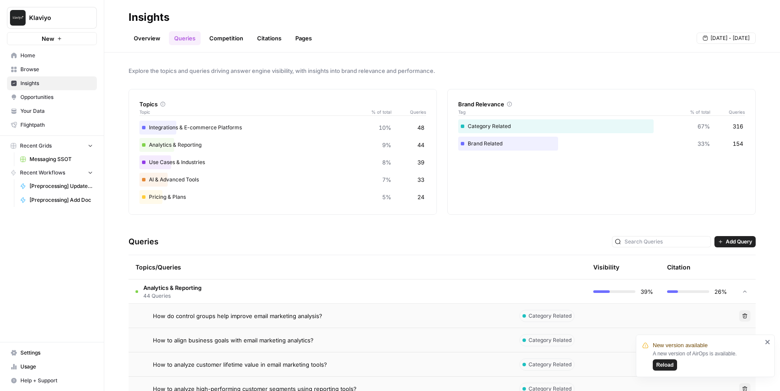
click at [297, 40] on link "Pages" at bounding box center [303, 38] width 27 height 14
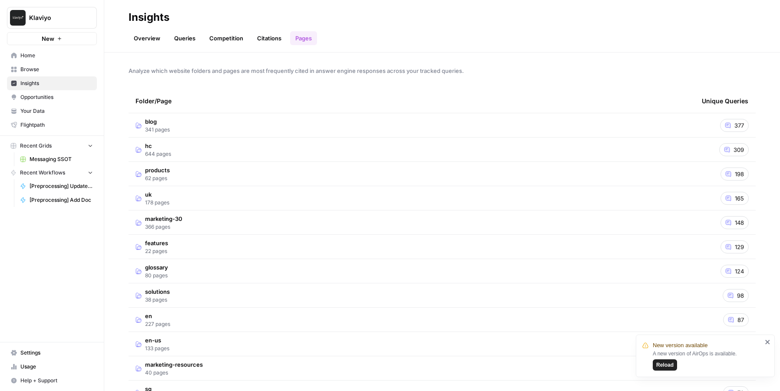
click at [188, 122] on td "blog 341 pages" at bounding box center [412, 125] width 566 height 24
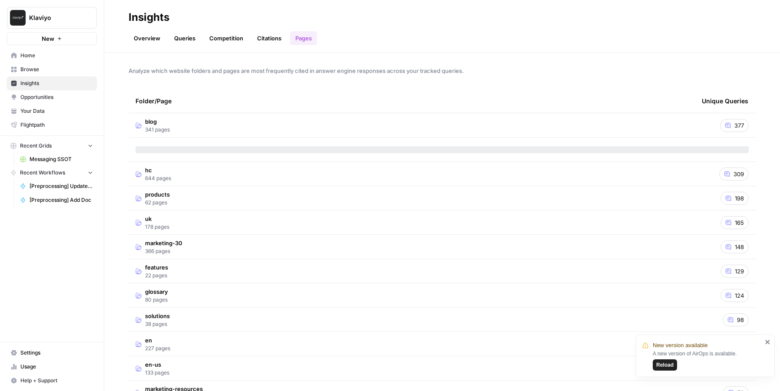
click at [191, 41] on link "Queries" at bounding box center [185, 38] width 32 height 14
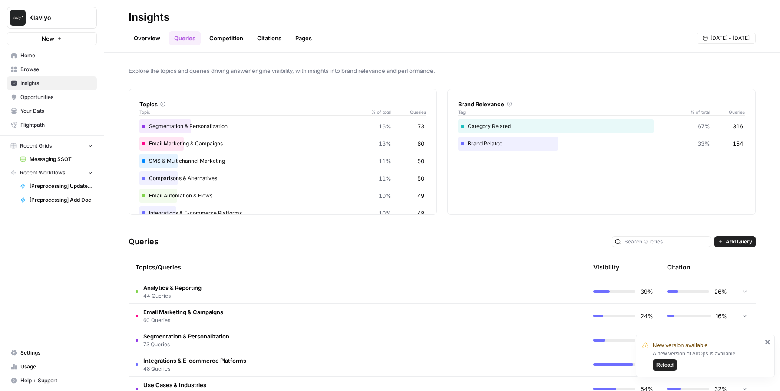
click at [228, 40] on link "Competition" at bounding box center [226, 38] width 44 height 14
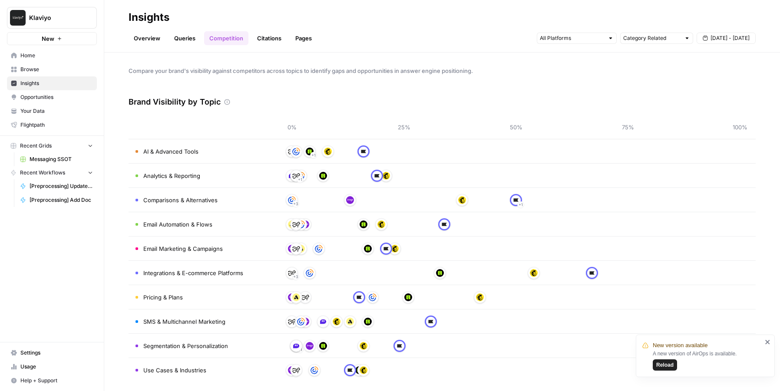
click at [271, 42] on link "Citations" at bounding box center [269, 38] width 35 height 14
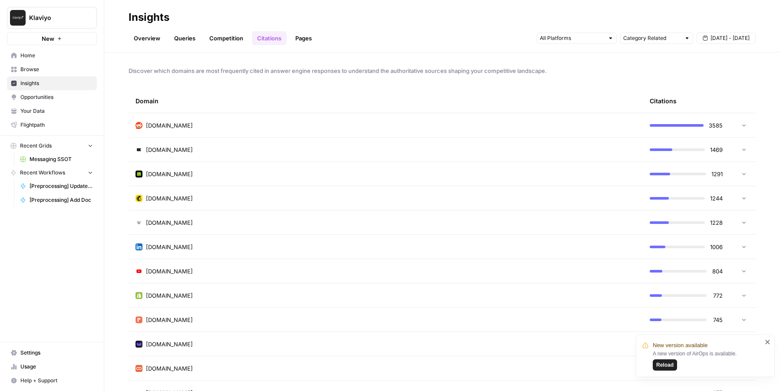
click at [232, 31] on link "Competition" at bounding box center [226, 38] width 44 height 14
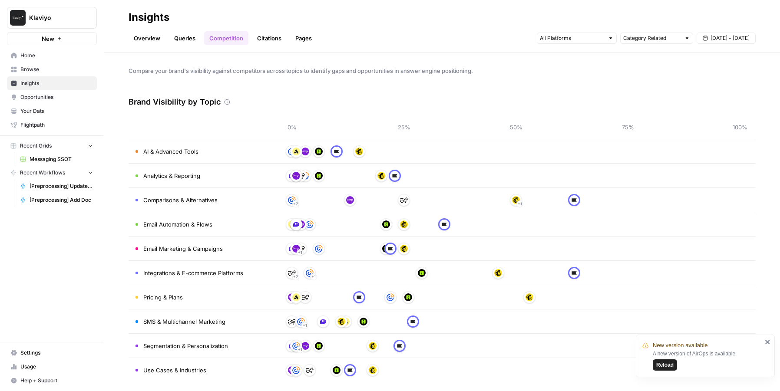
click at [232, 31] on link "Competition" at bounding box center [226, 38] width 44 height 14
click at [145, 34] on link "Overview" at bounding box center [147, 38] width 37 height 14
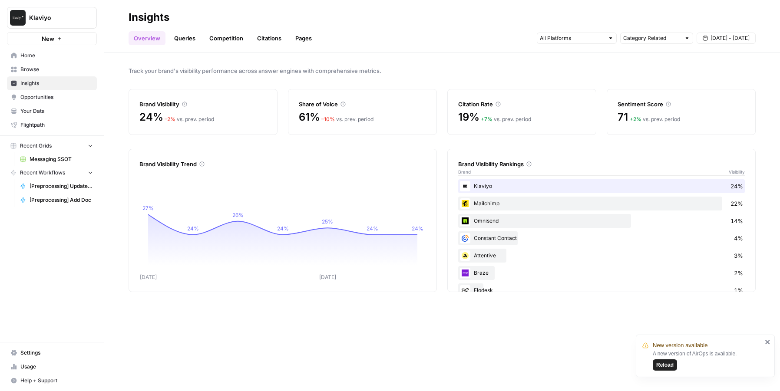
click at [215, 41] on link "Competition" at bounding box center [226, 38] width 44 height 14
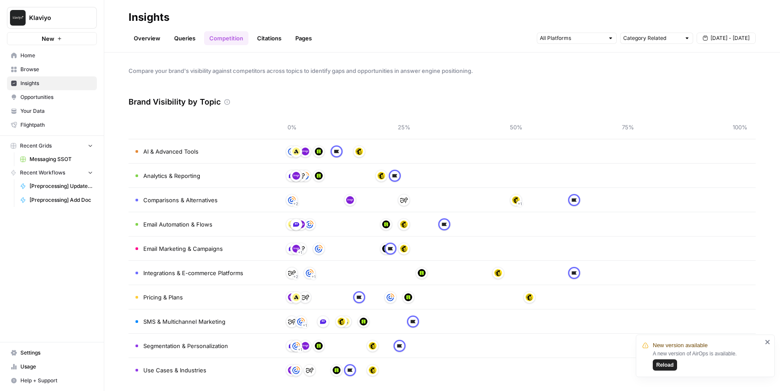
click at [188, 36] on link "Queries" at bounding box center [185, 38] width 32 height 14
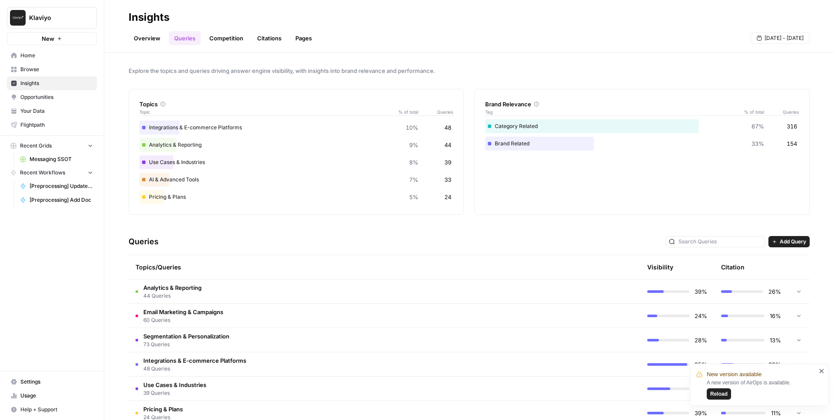
scroll to position [116, 0]
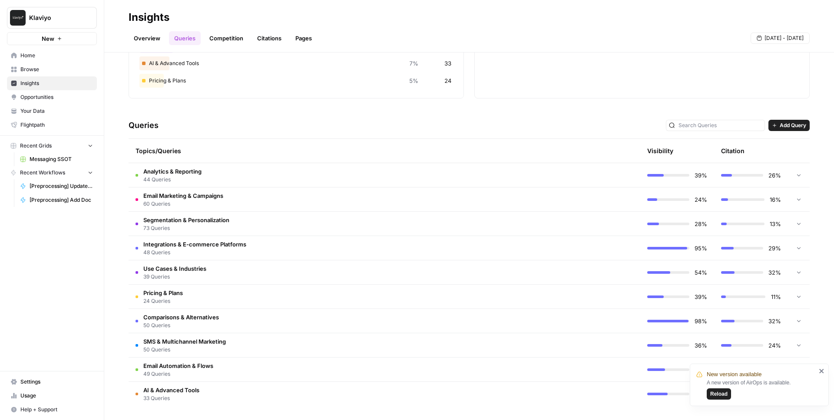
click at [416, 258] on td "Integrations & E-commerce Platforms 48 Queries" at bounding box center [348, 248] width 438 height 24
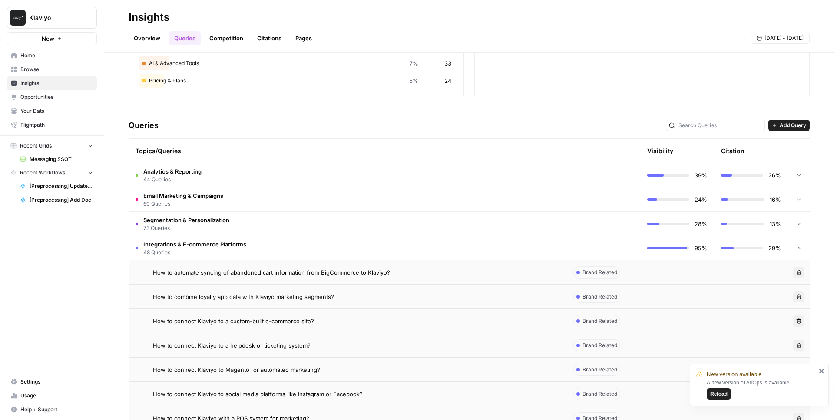
scroll to position [15, 0]
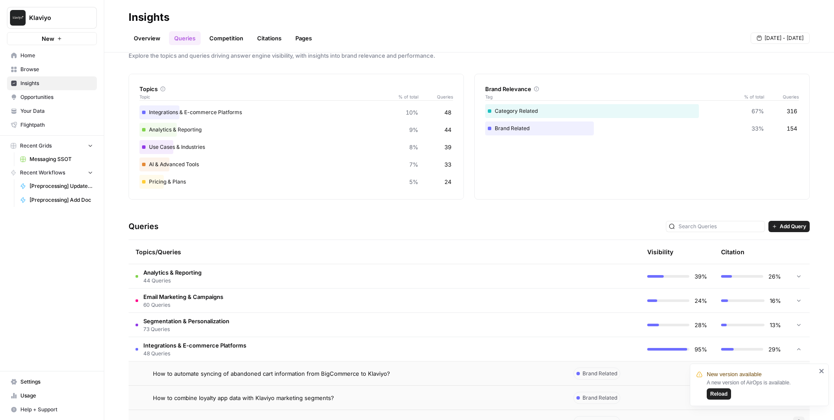
click at [414, 272] on td "Analytics & Reporting 44 Queries" at bounding box center [348, 277] width 438 height 24
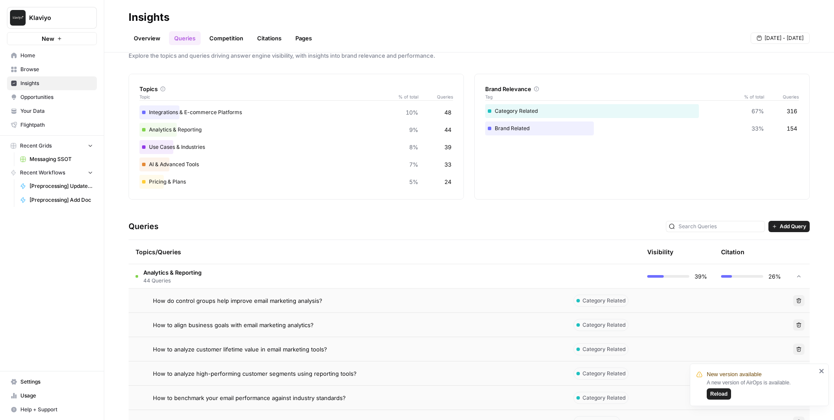
scroll to position [0, 0]
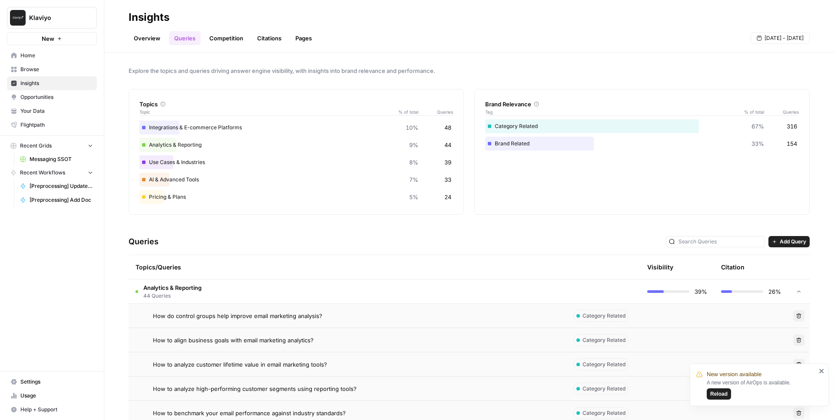
click at [306, 38] on link "Pages" at bounding box center [303, 38] width 27 height 14
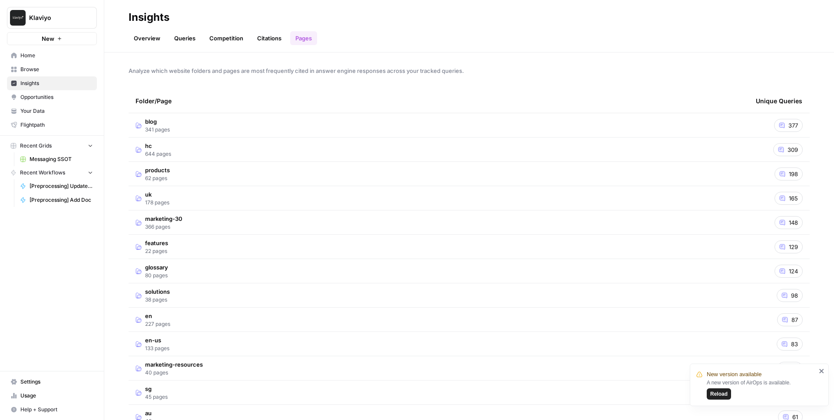
click at [191, 121] on td "blog 341 pages" at bounding box center [439, 125] width 620 height 24
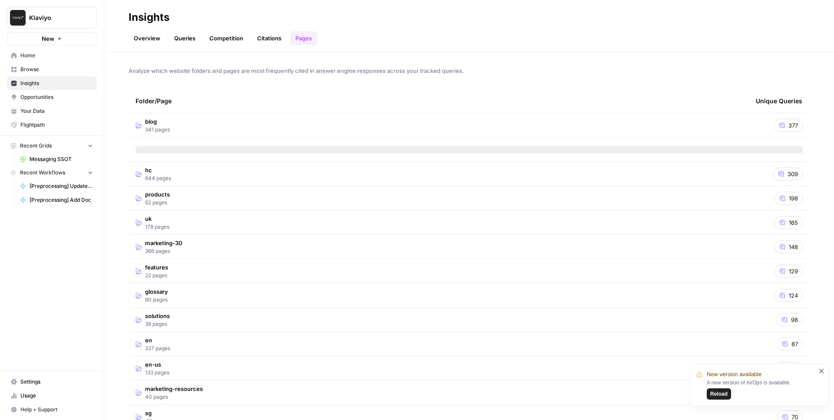
click at [261, 37] on link "Citations" at bounding box center [269, 38] width 35 height 14
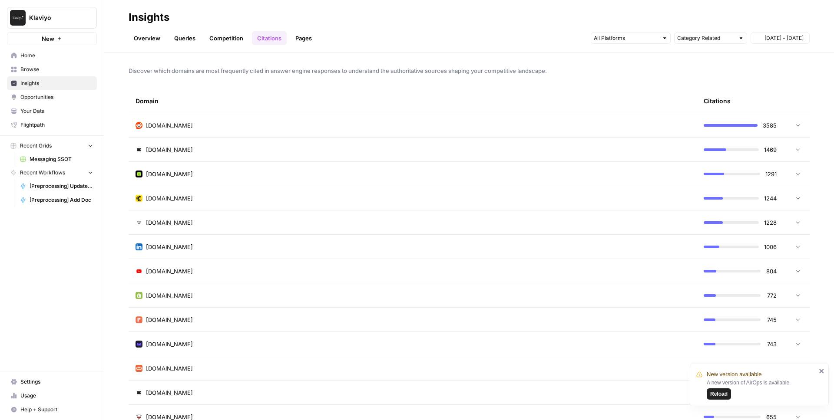
click at [221, 37] on link "Competition" at bounding box center [226, 38] width 44 height 14
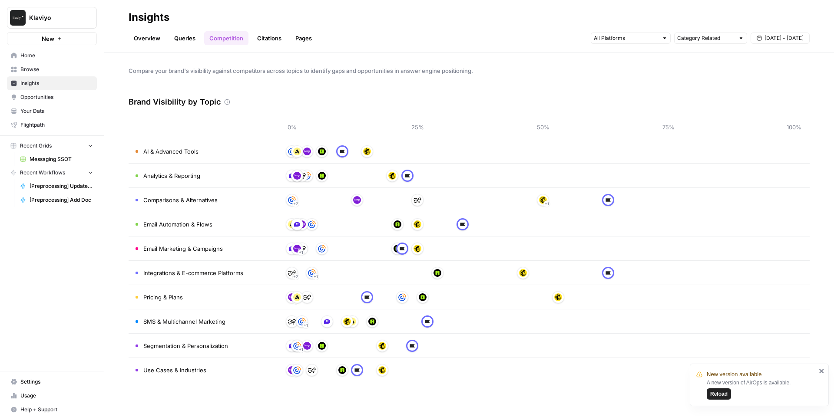
click at [182, 39] on link "Queries" at bounding box center [185, 38] width 32 height 14
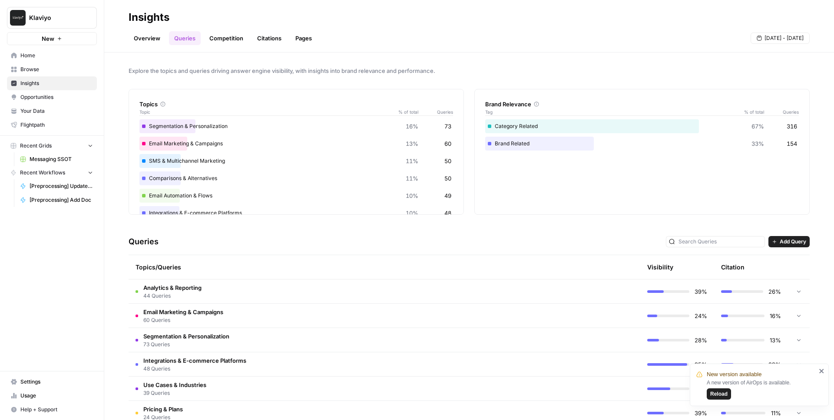
click at [139, 40] on link "Overview" at bounding box center [147, 38] width 37 height 14
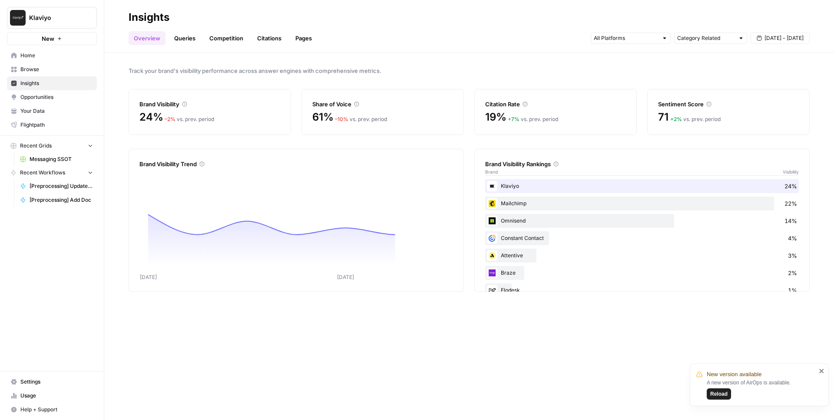
click at [34, 93] on span "Opportunities" at bounding box center [56, 97] width 73 height 8
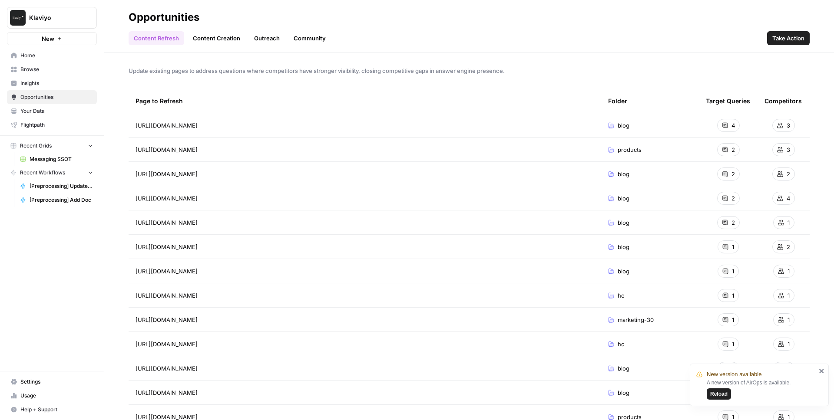
click at [33, 80] on span "Insights" at bounding box center [56, 83] width 73 height 8
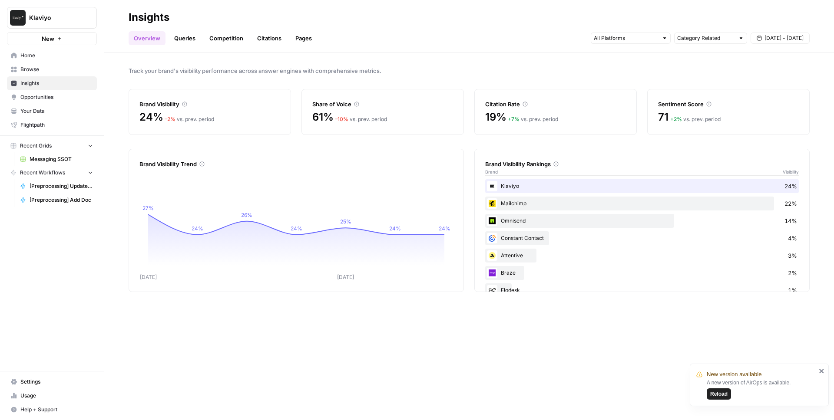
click at [61, 99] on span "Opportunities" at bounding box center [56, 97] width 73 height 8
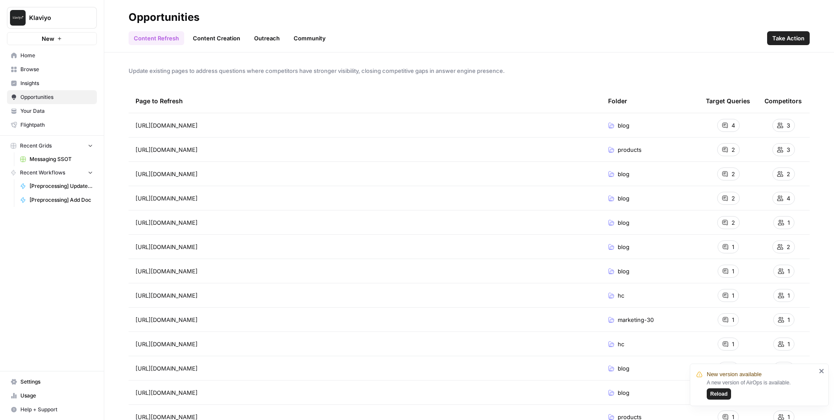
click at [260, 33] on link "Outreach" at bounding box center [267, 38] width 36 height 14
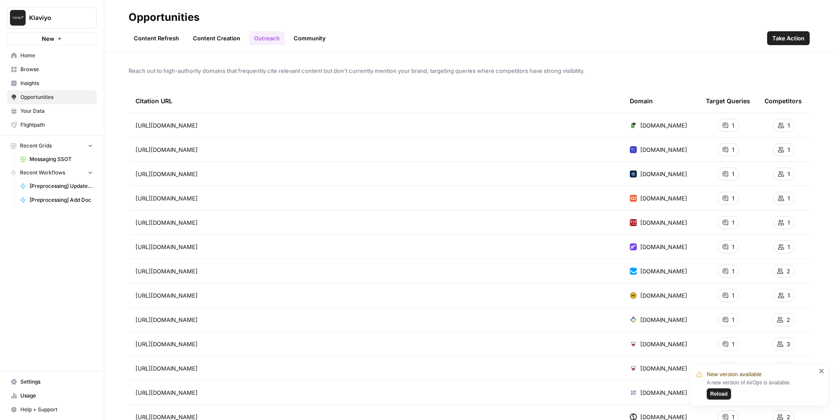
click at [54, 79] on span "Insights" at bounding box center [56, 83] width 73 height 8
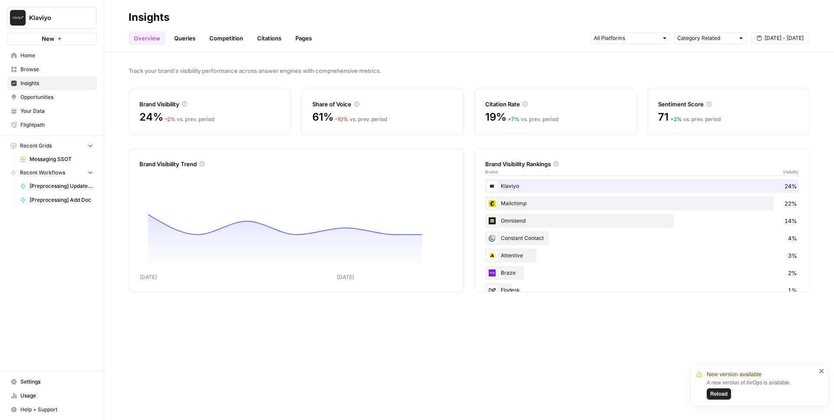
click at [191, 33] on link "Queries" at bounding box center [185, 38] width 32 height 14
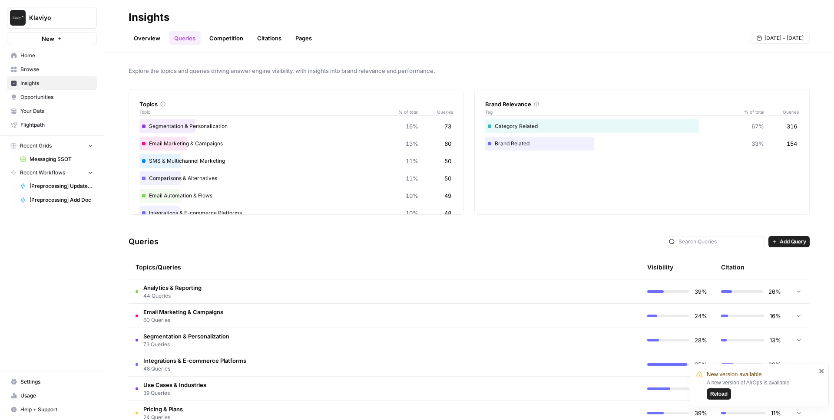
click at [219, 42] on link "Competition" at bounding box center [226, 38] width 44 height 14
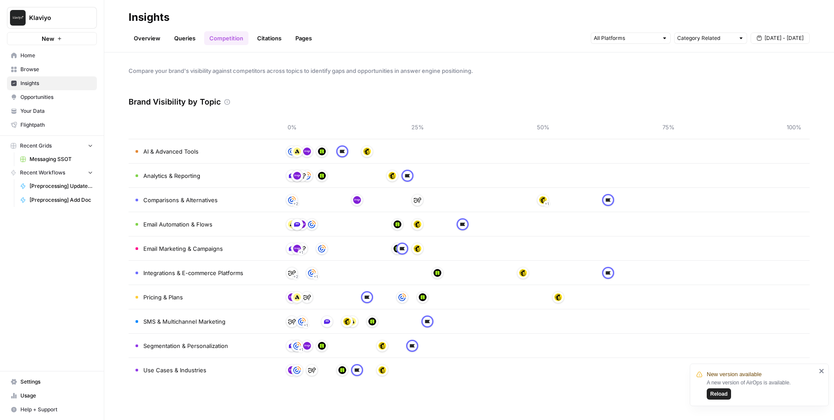
click at [180, 42] on link "Queries" at bounding box center [185, 38] width 32 height 14
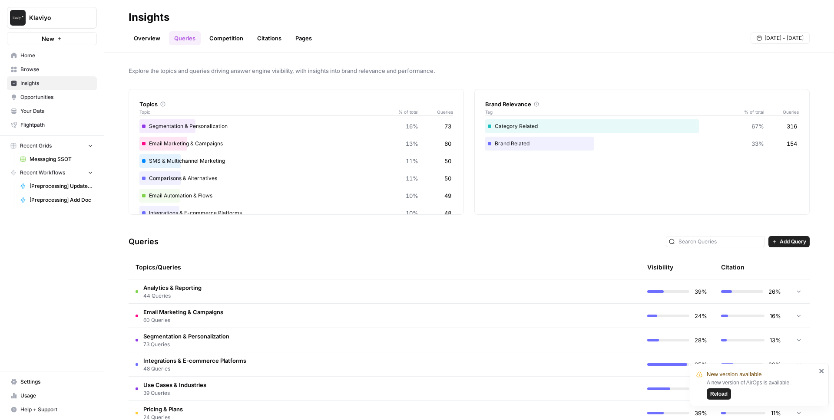
click at [237, 39] on link "Competition" at bounding box center [226, 38] width 44 height 14
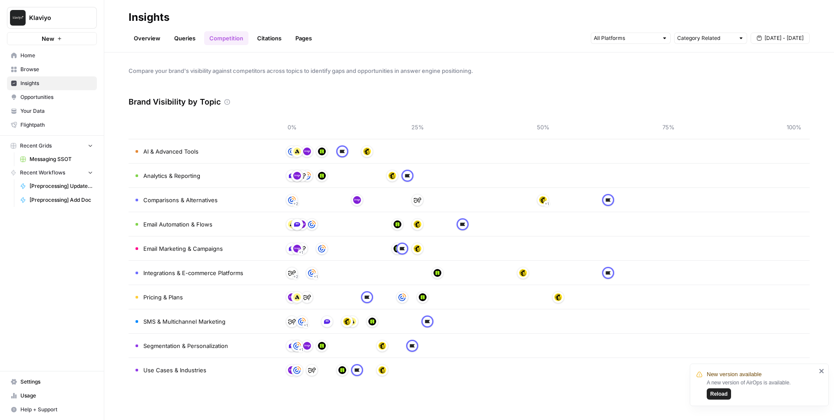
click at [273, 40] on link "Citations" at bounding box center [269, 38] width 35 height 14
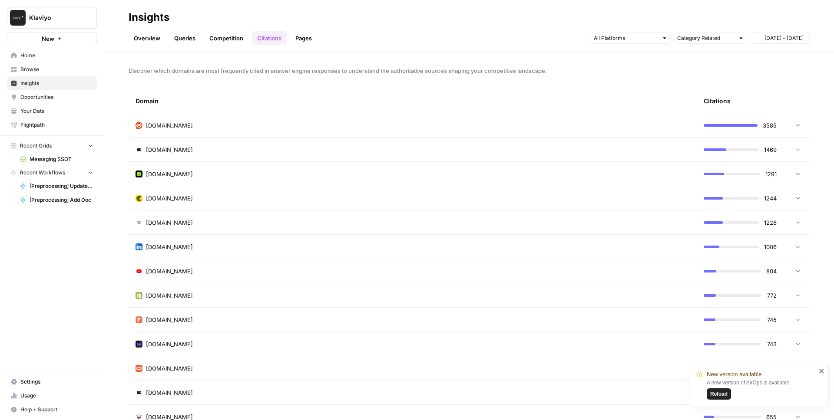
click at [309, 40] on link "Pages" at bounding box center [303, 38] width 27 height 14
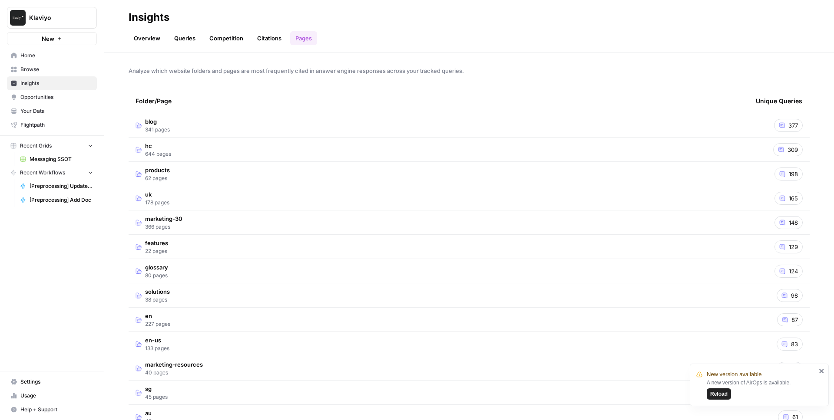
click at [194, 37] on link "Queries" at bounding box center [185, 38] width 32 height 14
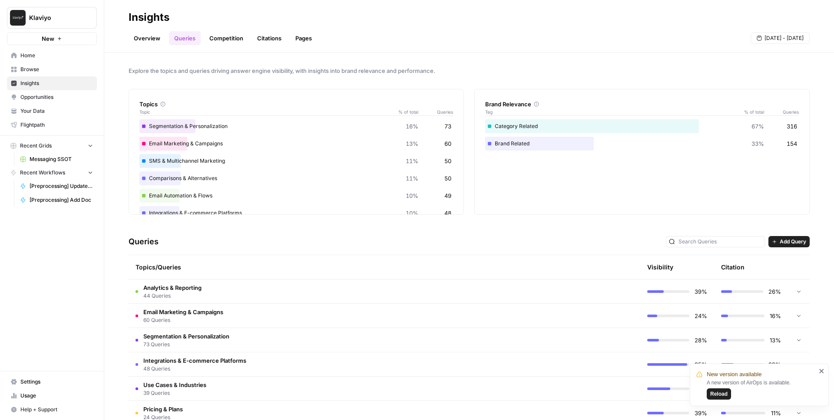
click at [40, 95] on span "Opportunities" at bounding box center [56, 97] width 73 height 8
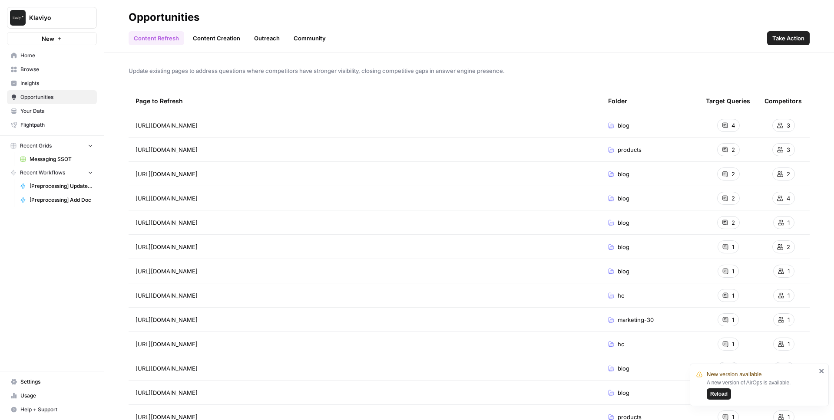
click at [68, 80] on span "Insights" at bounding box center [56, 83] width 73 height 8
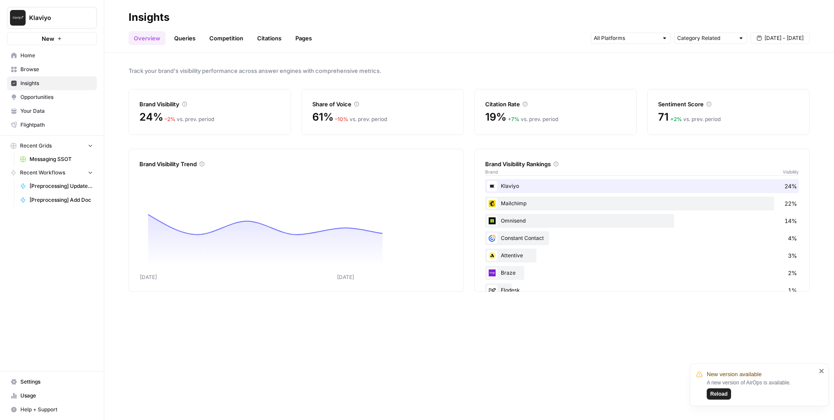
click at [46, 98] on span "Opportunities" at bounding box center [56, 97] width 73 height 8
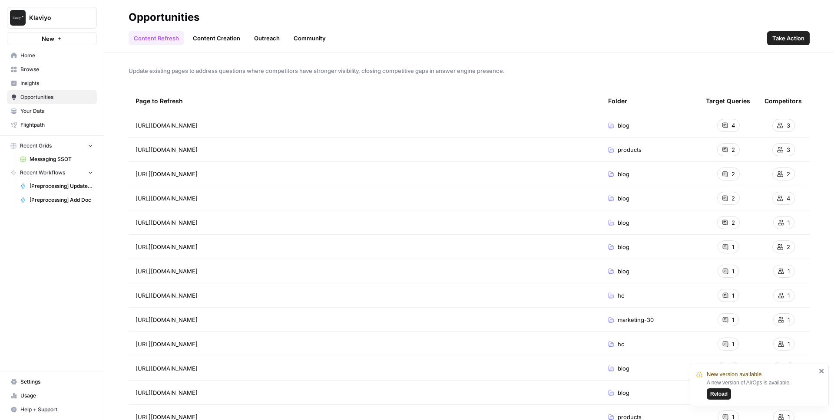
click at [260, 42] on link "Outreach" at bounding box center [267, 38] width 36 height 14
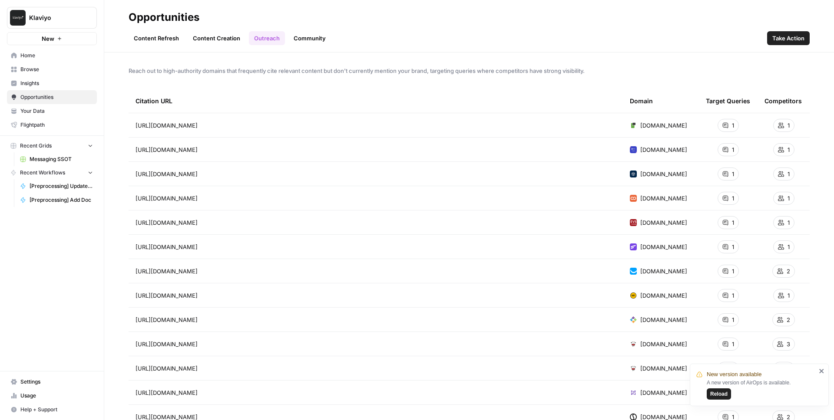
click at [27, 82] on span "Insights" at bounding box center [56, 83] width 73 height 8
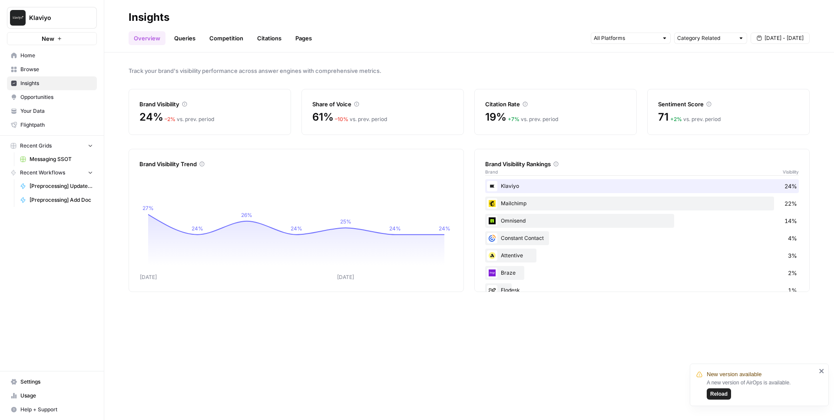
click at [630, 186] on div "Klaviyo 24%" at bounding box center [642, 186] width 314 height 14
click at [39, 69] on span "Browse" at bounding box center [56, 70] width 73 height 8
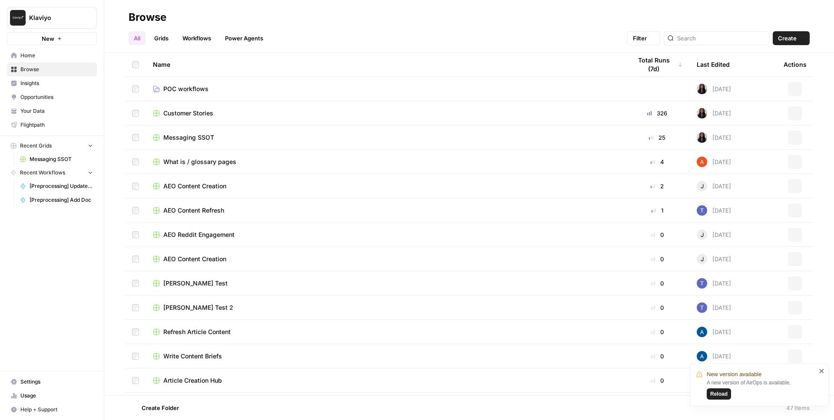
click at [43, 81] on span "Insights" at bounding box center [56, 83] width 73 height 8
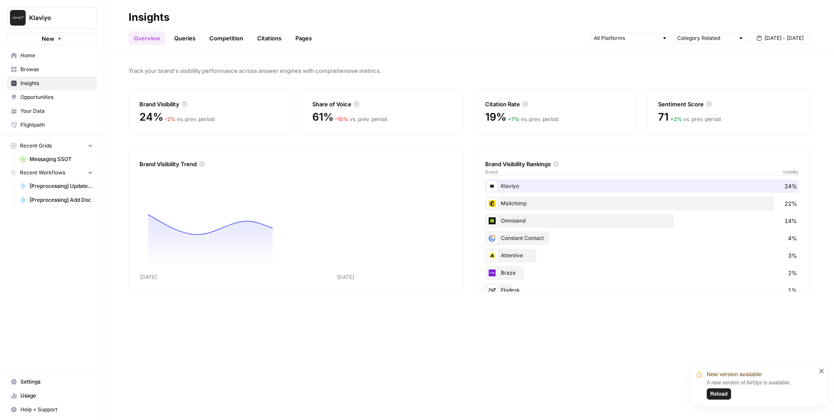
click at [182, 32] on link "Queries" at bounding box center [185, 38] width 32 height 14
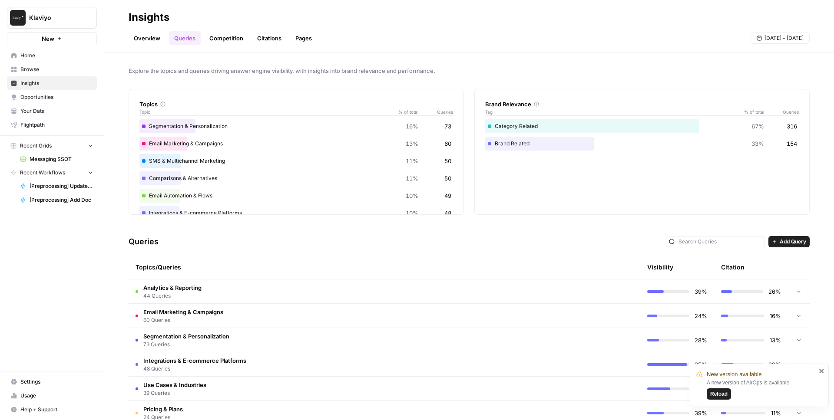
scroll to position [116, 0]
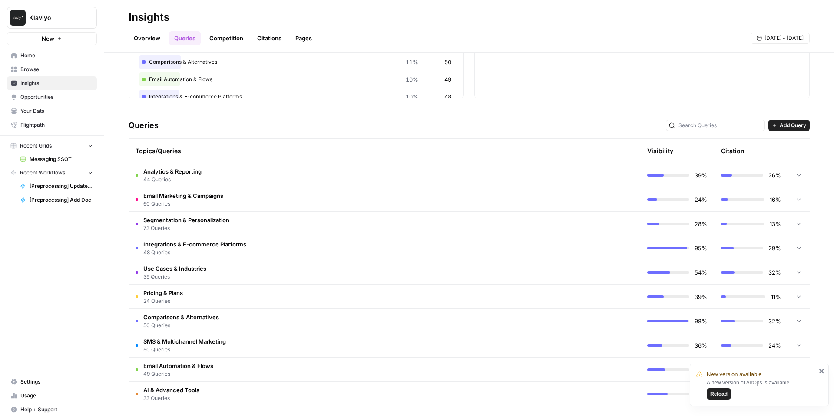
click at [159, 297] on span "Pricing & Plans" at bounding box center [163, 293] width 40 height 9
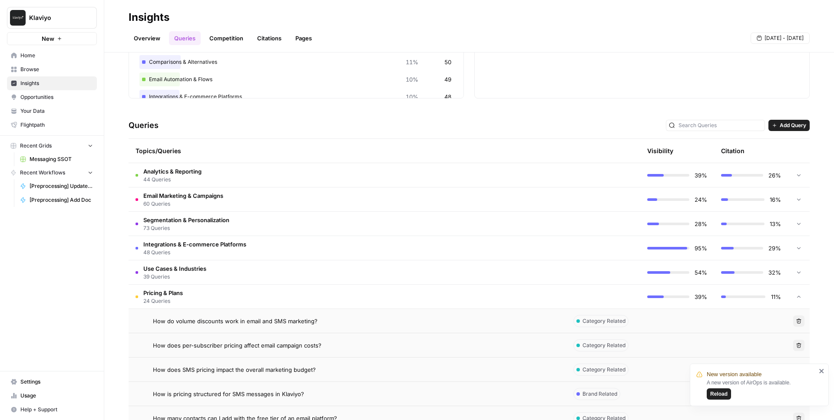
click at [159, 297] on span "Pricing & Plans" at bounding box center [163, 293] width 40 height 9
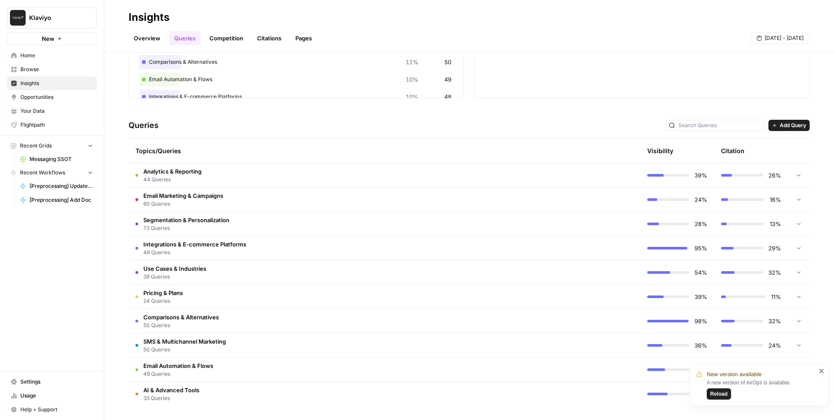
click at [172, 318] on span "AI & Advanced Tools" at bounding box center [171, 390] width 56 height 9
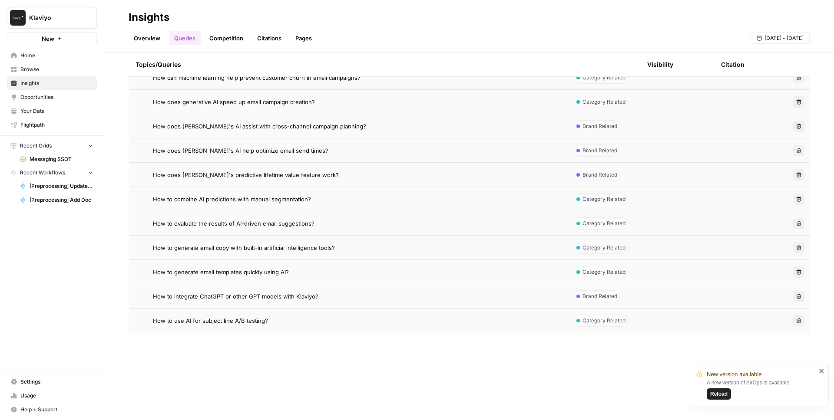
scroll to position [0, 0]
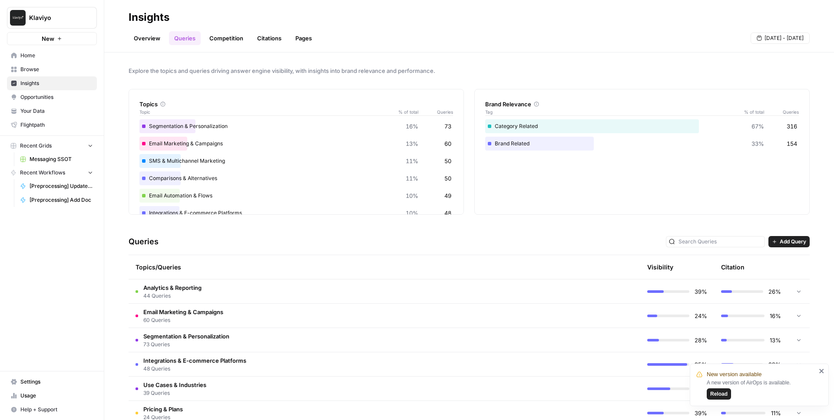
drag, startPoint x: 132, startPoint y: 126, endPoint x: 192, endPoint y: 130, distance: 59.2
click at [192, 130] on div "Topics Topic % of total Queries Segmentation & Personalization 16% 73 Email Mar…" at bounding box center [296, 152] width 335 height 126
click at [185, 290] on span "Analytics & Reporting" at bounding box center [172, 288] width 58 height 9
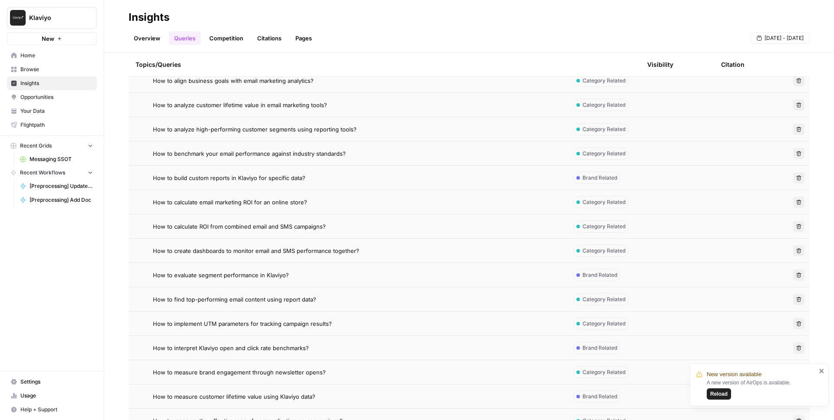
scroll to position [2, 0]
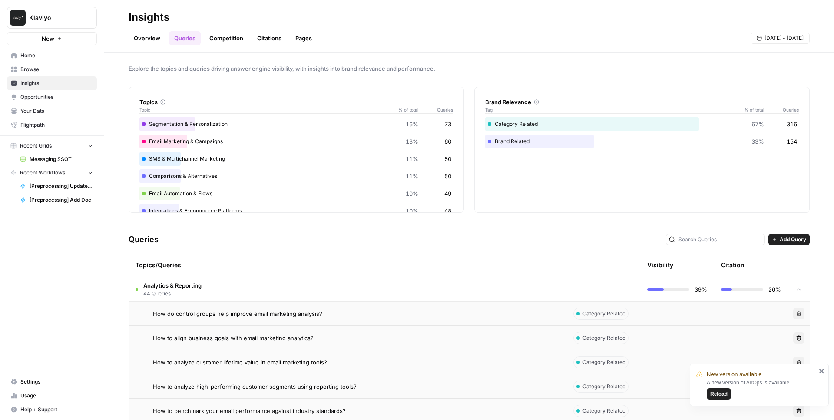
click at [222, 40] on link "Competition" at bounding box center [226, 38] width 44 height 14
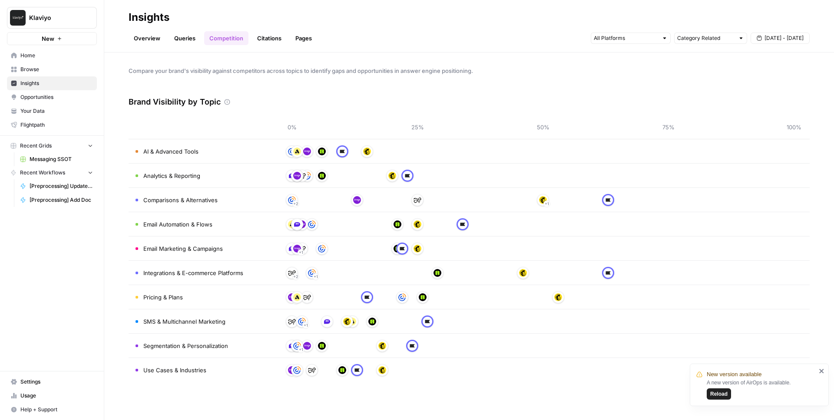
click at [260, 38] on link "Citations" at bounding box center [269, 38] width 35 height 14
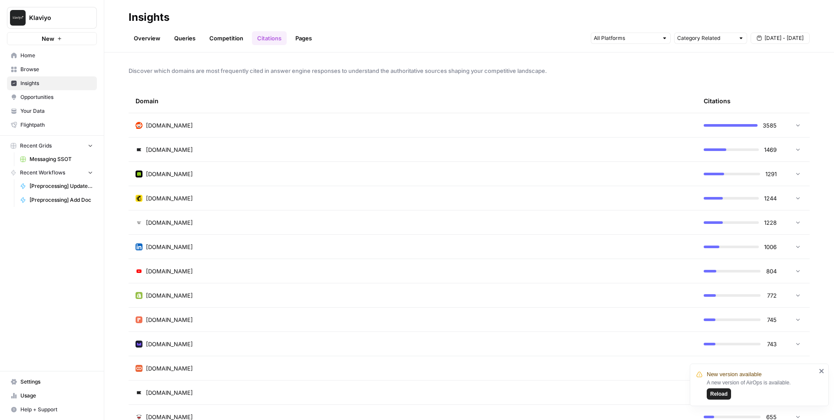
click at [285, 38] on link "Citations" at bounding box center [269, 38] width 35 height 14
click at [301, 38] on link "Pages" at bounding box center [303, 38] width 27 height 14
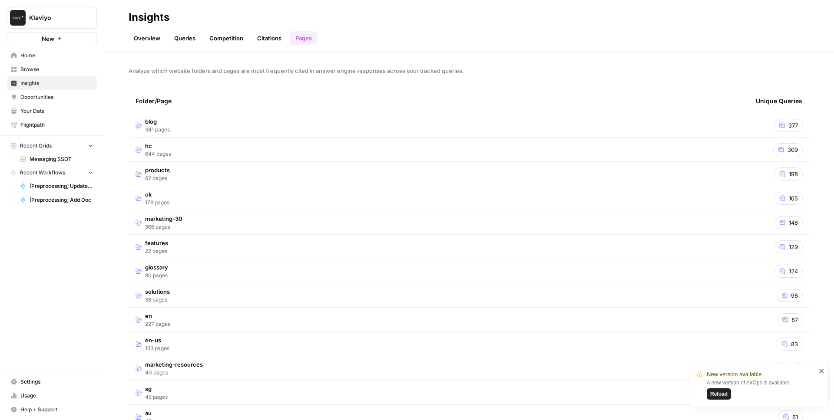
click at [63, 96] on span "Opportunities" at bounding box center [56, 97] width 73 height 8
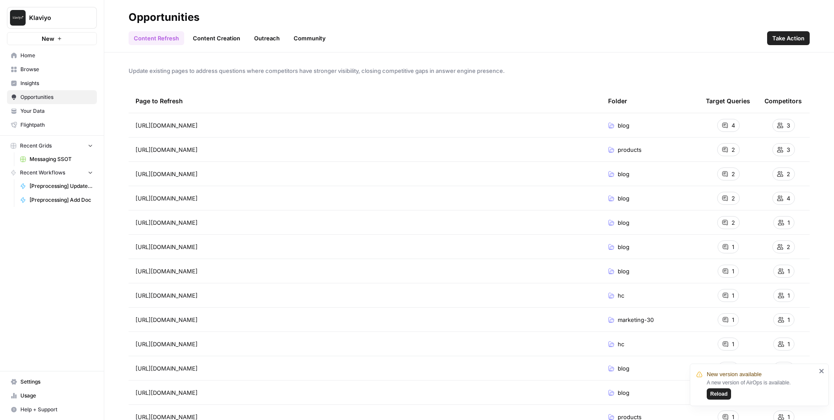
click at [56, 83] on span "Insights" at bounding box center [56, 83] width 73 height 8
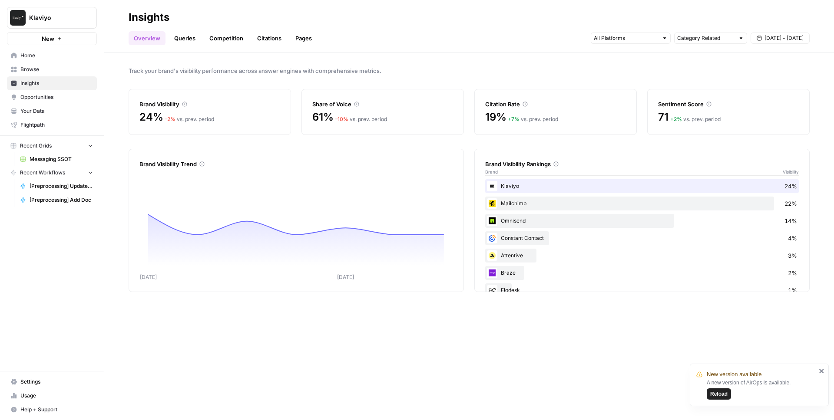
click at [174, 29] on div "Overview Queries Competition Citations Pages Category Related Aug 29 - Sep 4" at bounding box center [469, 34] width 681 height 21
click at [175, 33] on link "Queries" at bounding box center [185, 38] width 32 height 14
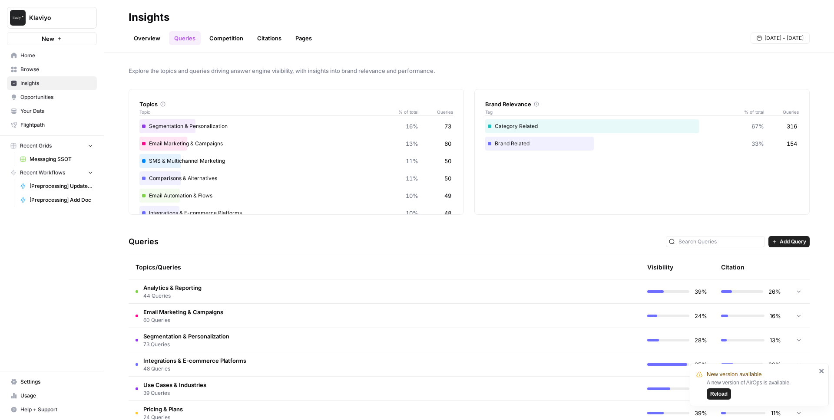
click at [226, 46] on header "Insights Overview Queries Competition Citations Pages Aug 29 - Sep 4" at bounding box center [469, 26] width 730 height 53
click at [303, 38] on link "Pages" at bounding box center [303, 38] width 27 height 14
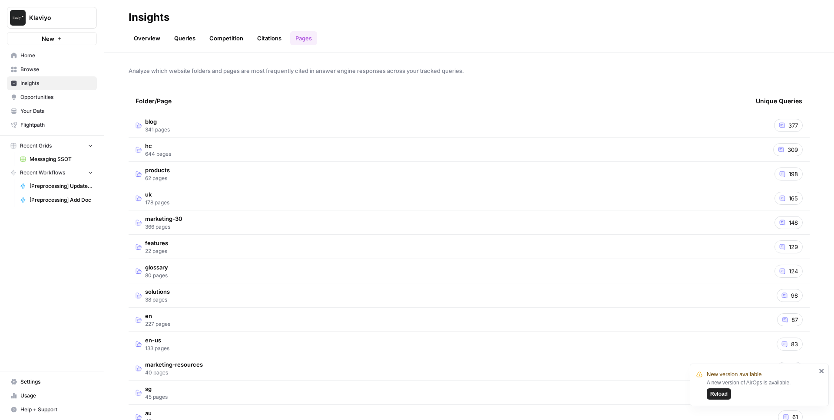
click at [175, 115] on td "blog 341 pages" at bounding box center [439, 125] width 620 height 24
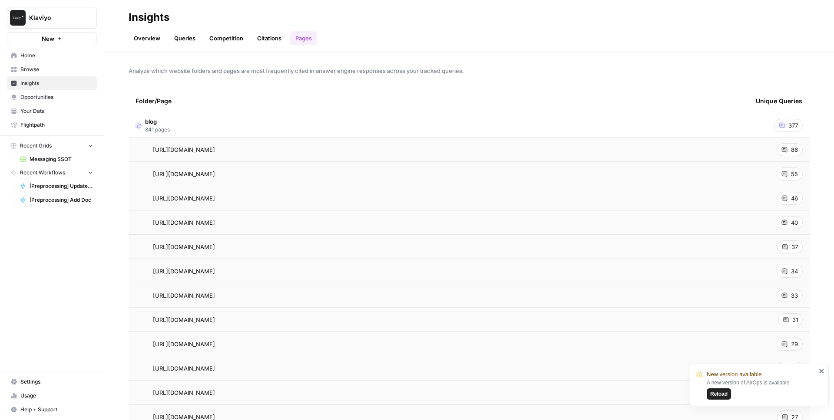
click at [177, 40] on link "Queries" at bounding box center [185, 38] width 32 height 14
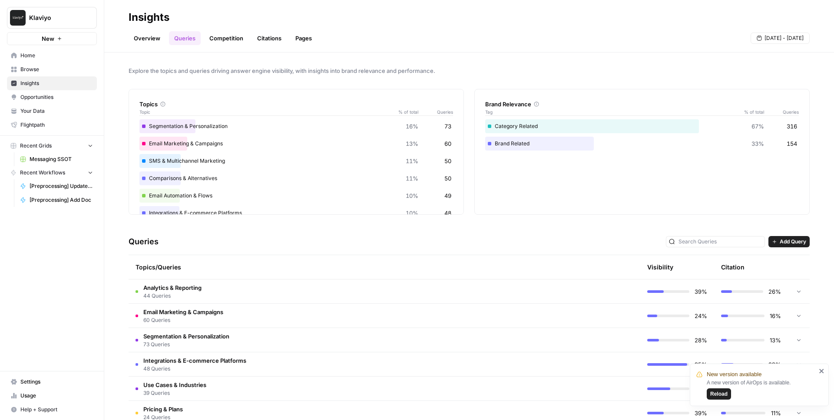
click at [298, 37] on link "Pages" at bounding box center [303, 38] width 27 height 14
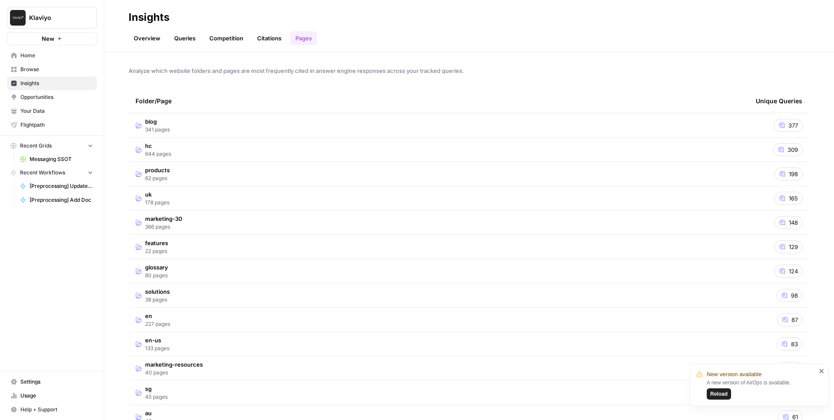
click at [184, 122] on td "blog 341 pages" at bounding box center [439, 125] width 620 height 24
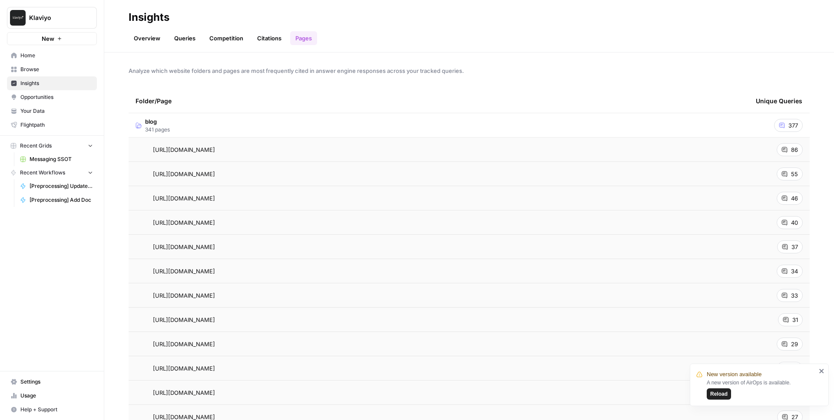
click at [52, 97] on span "Opportunities" at bounding box center [56, 97] width 73 height 8
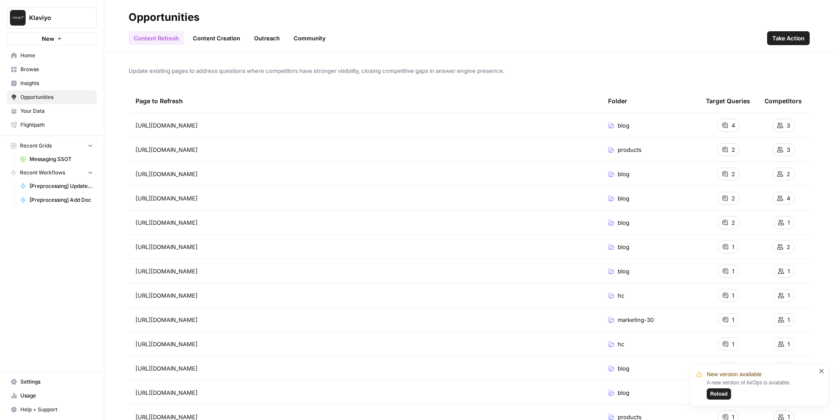
click at [213, 36] on link "Content Creation" at bounding box center [217, 38] width 58 height 14
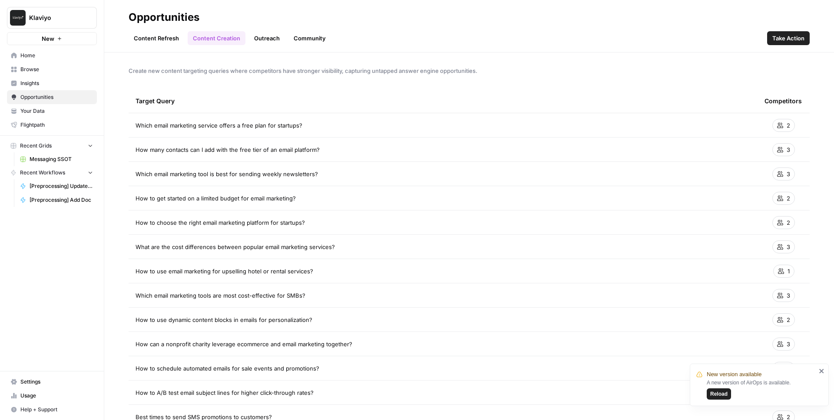
click at [268, 42] on link "Outreach" at bounding box center [267, 38] width 36 height 14
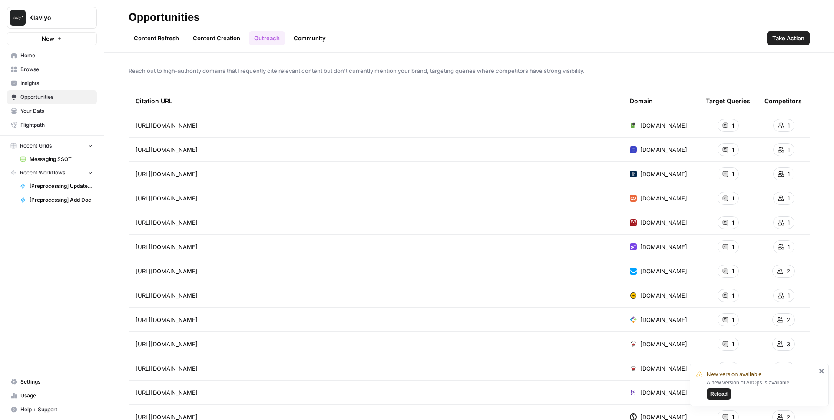
click at [304, 36] on link "Community" at bounding box center [309, 38] width 43 height 14
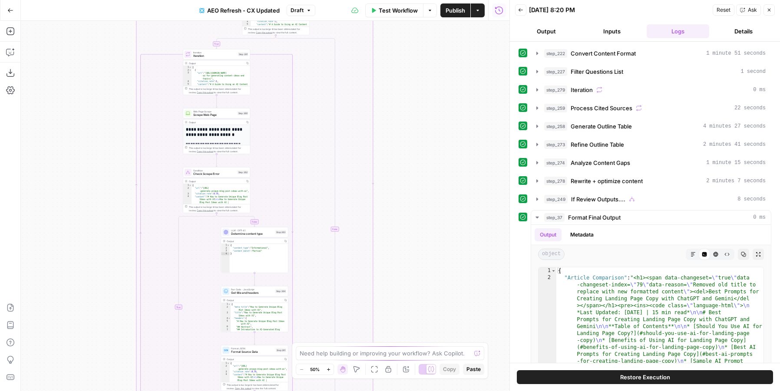
drag, startPoint x: 90, startPoint y: 127, endPoint x: 129, endPoint y: 205, distance: 86.2
click at [129, 205] on div "true false true false true false Workflow Set Inputs Inputs Content Processing …" at bounding box center [265, 206] width 489 height 371
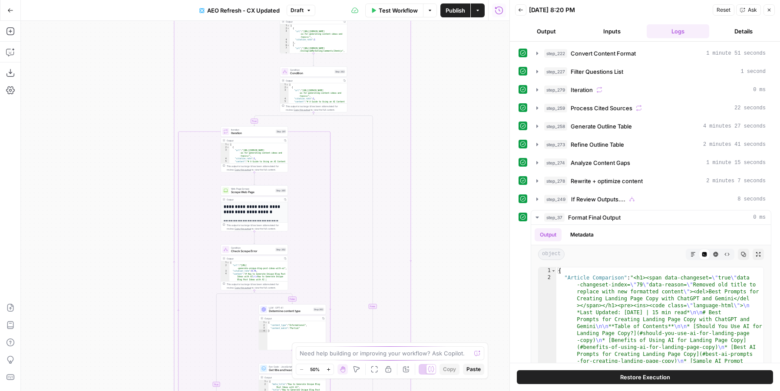
drag, startPoint x: 110, startPoint y: 109, endPoint x: 110, endPoint y: 267, distance: 157.7
click at [110, 261] on div "true false true false true false Workflow Set Inputs Inputs Content Processing …" at bounding box center [265, 206] width 489 height 371
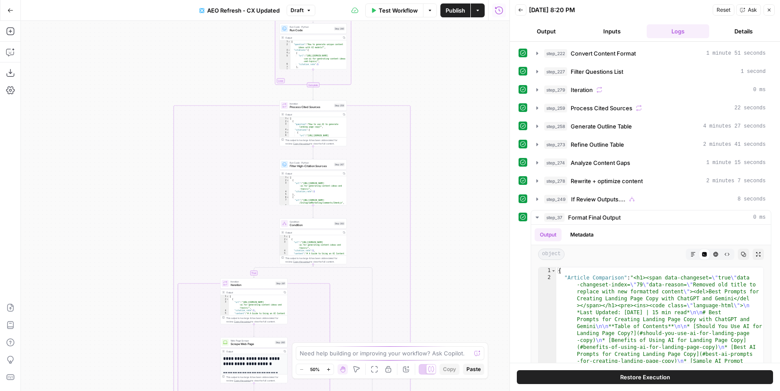
drag, startPoint x: 111, startPoint y: 154, endPoint x: 111, endPoint y: 299, distance: 145.1
click at [111, 298] on div "true false true false true false Workflow Set Inputs Inputs Content Processing …" at bounding box center [265, 206] width 489 height 371
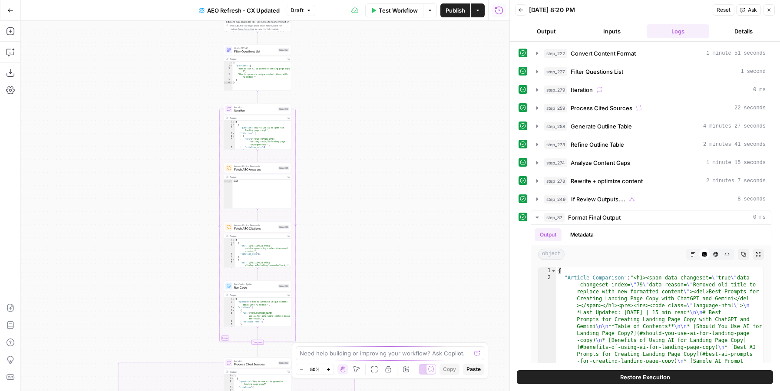
drag, startPoint x: 194, startPoint y: 127, endPoint x: 141, endPoint y: 245, distance: 128.7
click at [141, 243] on div "true false true false true false Workflow Set Inputs Inputs Content Processing …" at bounding box center [265, 206] width 489 height 371
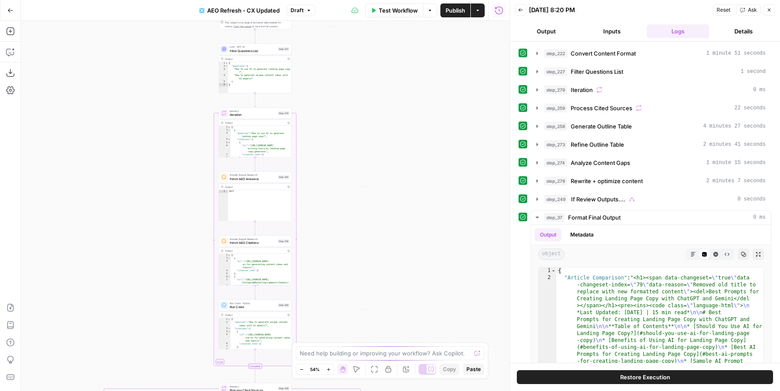
click at [283, 106] on span "Test" at bounding box center [285, 105] width 6 height 4
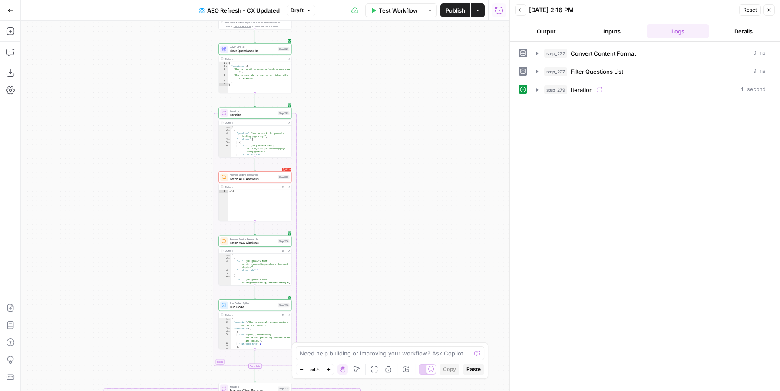
click at [590, 89] on span "Iteration" at bounding box center [582, 90] width 22 height 9
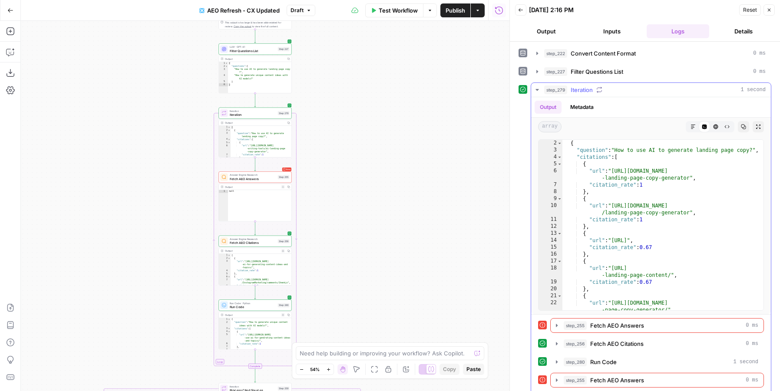
scroll to position [16, 0]
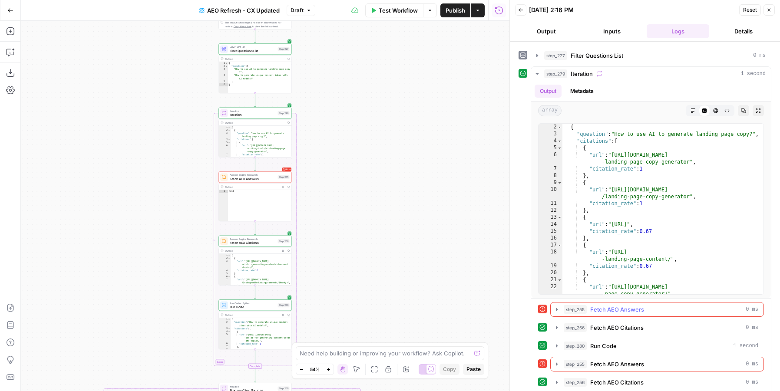
click at [576, 310] on span "step_255" at bounding box center [575, 309] width 23 height 9
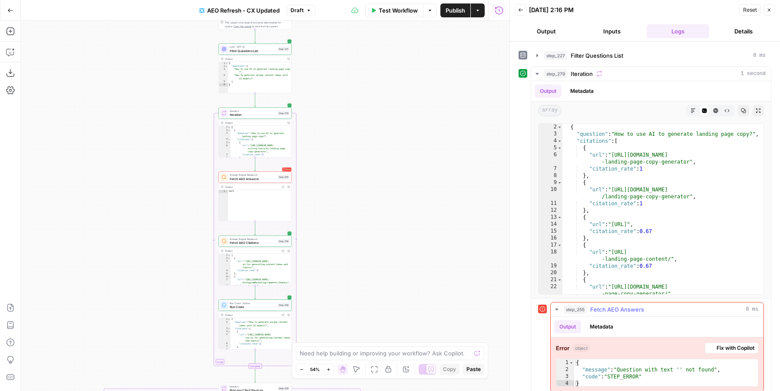
scroll to position [72, 0]
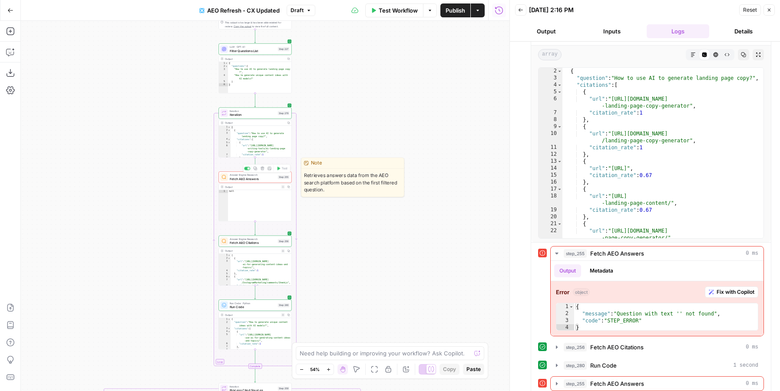
click at [230, 181] on span "Fetch AEO Answers" at bounding box center [253, 179] width 46 height 5
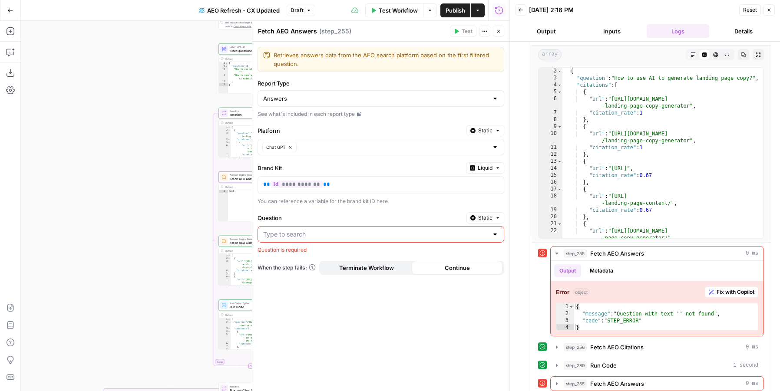
click at [492, 217] on span "Static" at bounding box center [485, 218] width 14 height 8
click at [463, 264] on div "Set value with Liquid" at bounding box center [465, 265] width 62 height 8
click at [376, 230] on p at bounding box center [374, 234] width 222 height 9
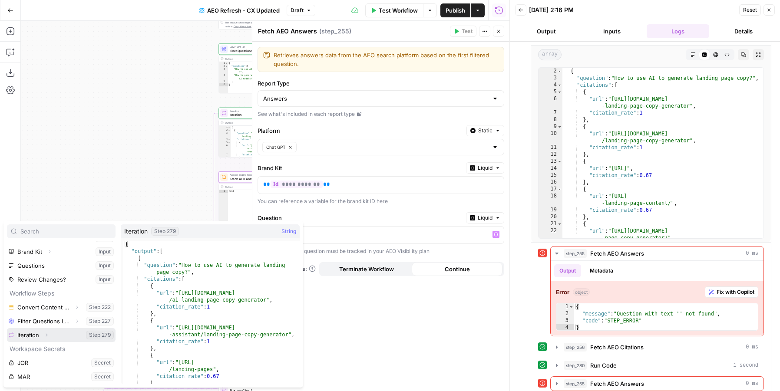
click at [49, 334] on icon "button" at bounding box center [46, 335] width 5 height 5
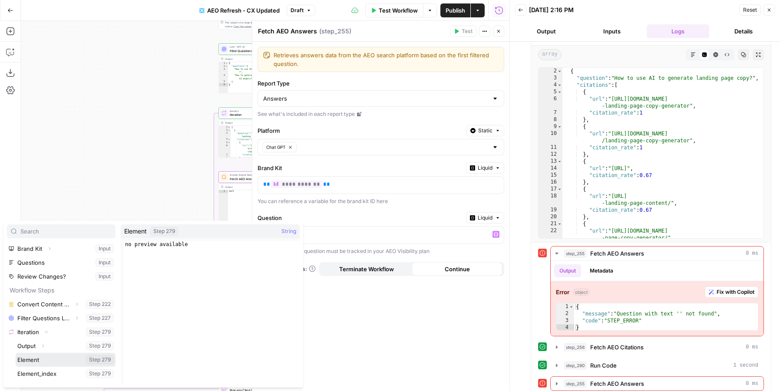
click at [37, 360] on button "Select variable Element" at bounding box center [66, 360] width 100 height 14
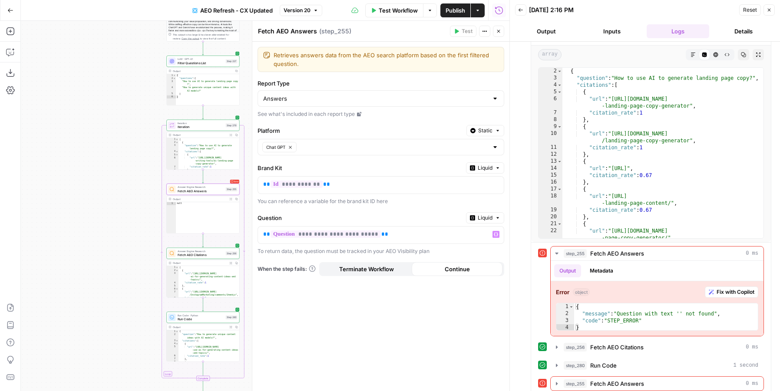
drag, startPoint x: 122, startPoint y: 210, endPoint x: 69, endPoint y: 222, distance: 53.5
click at [69, 222] on div "false true true false true false Workflow Set Inputs Inputs Content Processing …" at bounding box center [265, 206] width 489 height 371
drag, startPoint x: 372, startPoint y: 233, endPoint x: 349, endPoint y: 236, distance: 23.2
click at [349, 236] on span "**********" at bounding box center [326, 234] width 110 height 7
click at [497, 34] on button "Close" at bounding box center [498, 31] width 11 height 11
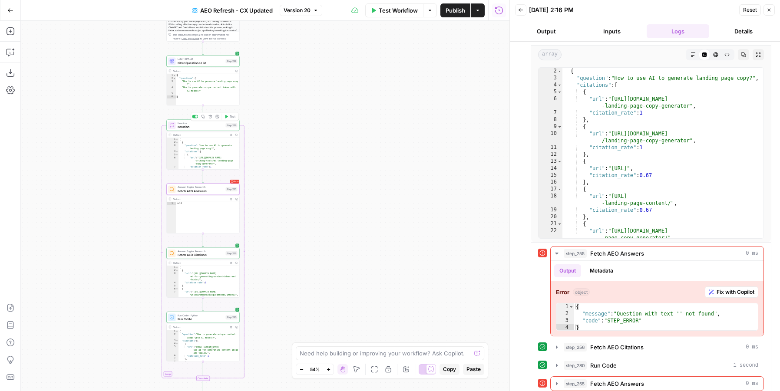
click at [232, 117] on span "Test" at bounding box center [233, 117] width 6 height 4
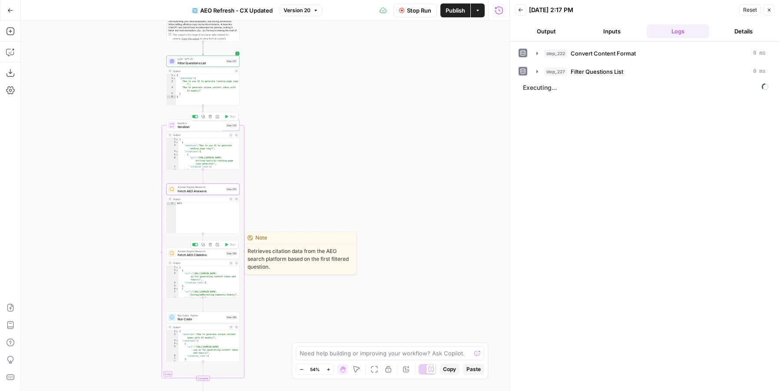
click at [220, 258] on div "Answer Engine Research Fetch AEO Citations Step 256 Copy step Delete step Edit …" at bounding box center [202, 253] width 73 height 11
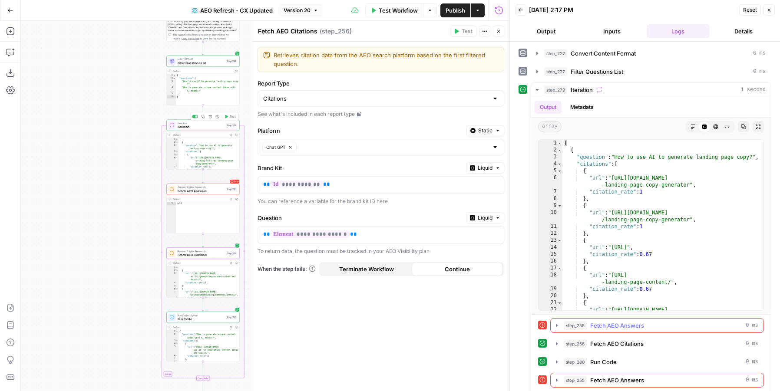
click at [591, 325] on span "Fetch AEO Answers" at bounding box center [617, 325] width 54 height 9
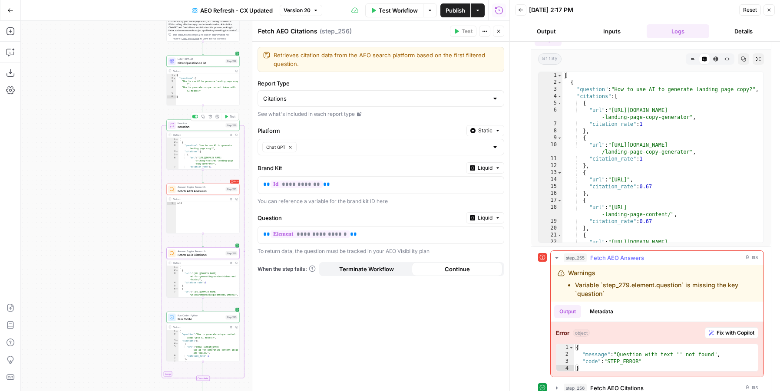
scroll to position [78, 0]
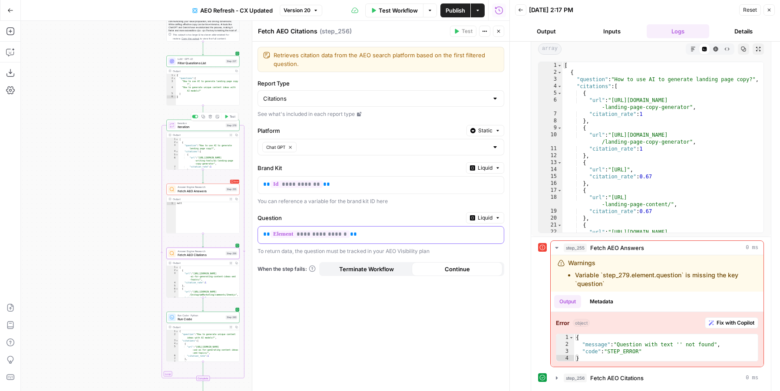
click at [370, 239] on div "**********" at bounding box center [374, 235] width 232 height 17
click at [372, 242] on div "**********" at bounding box center [374, 235] width 232 height 17
click at [369, 238] on p "**********" at bounding box center [374, 234] width 222 height 9
click at [368, 235] on p "**********" at bounding box center [374, 234] width 222 height 9
click at [172, 127] on icon at bounding box center [171, 125] width 3 height 4
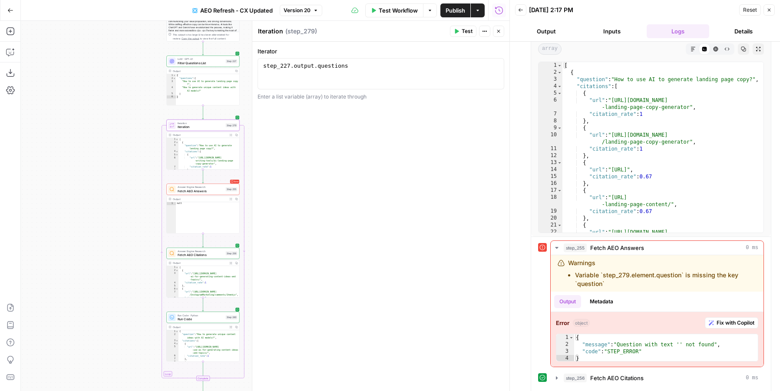
click at [193, 190] on span "Fetch AEO Answers" at bounding box center [201, 191] width 46 height 5
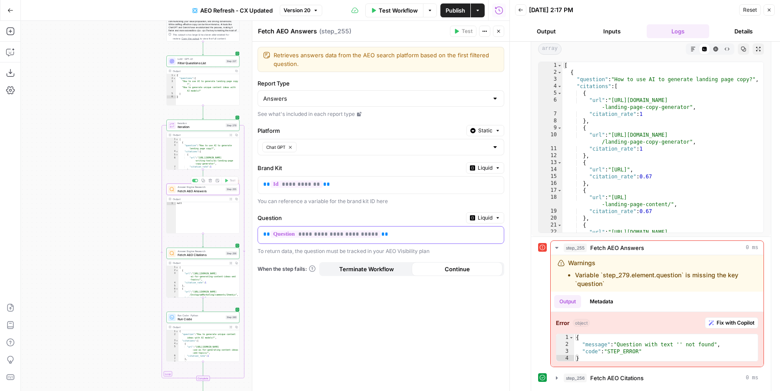
click at [400, 232] on p "**********" at bounding box center [374, 234] width 222 height 9
click at [500, 32] on icon "button" at bounding box center [498, 31] width 5 height 5
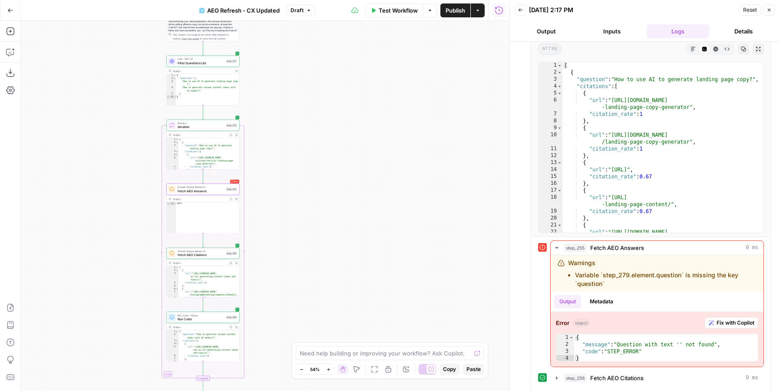
click at [226, 118] on icon "button" at bounding box center [226, 116] width 3 height 3
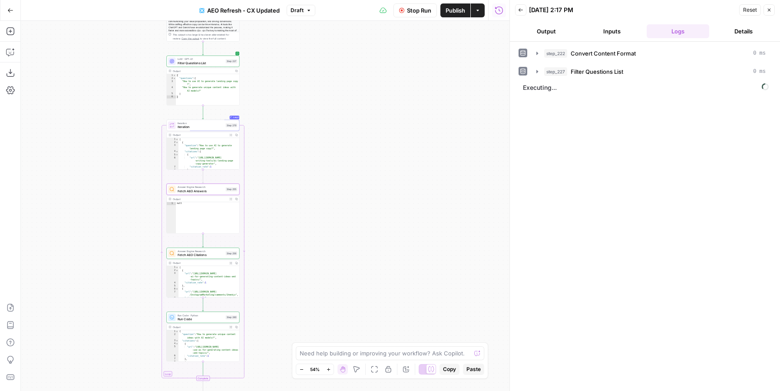
click at [542, 32] on button "Output" at bounding box center [546, 31] width 63 height 14
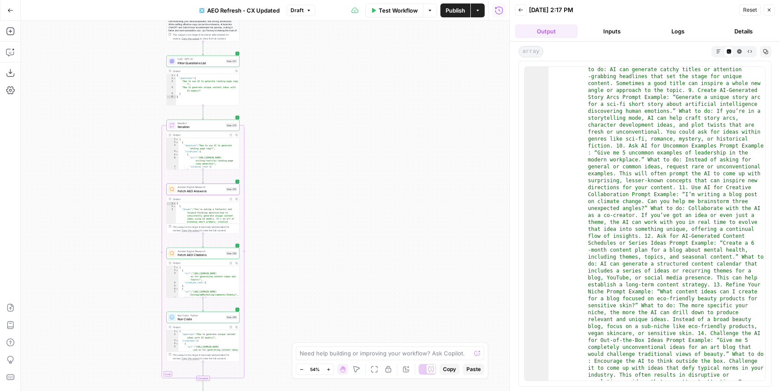
scroll to position [11674, 0]
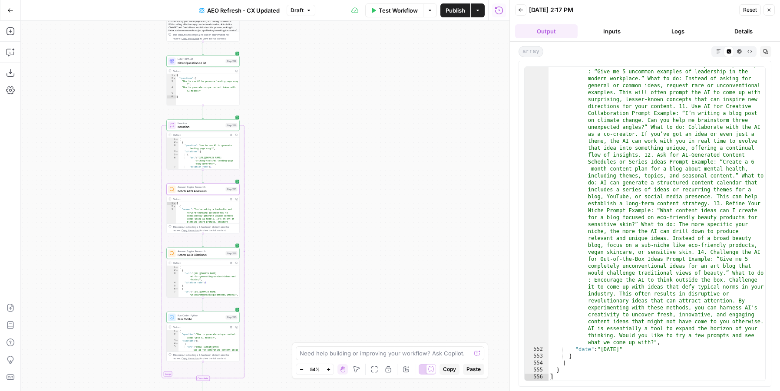
click at [687, 32] on button "Logs" at bounding box center [678, 31] width 63 height 14
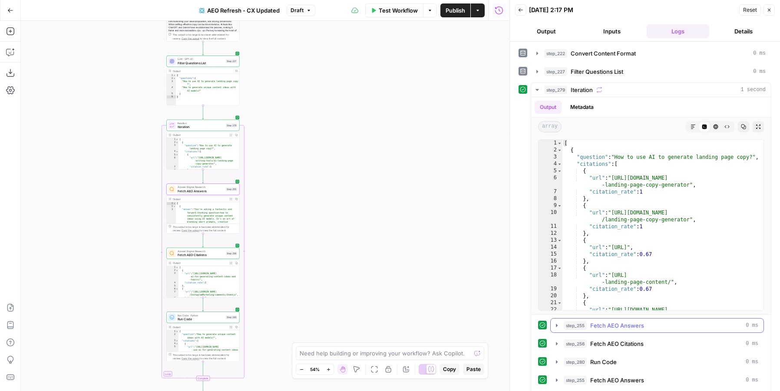
click at [568, 329] on span "step_255" at bounding box center [575, 325] width 23 height 9
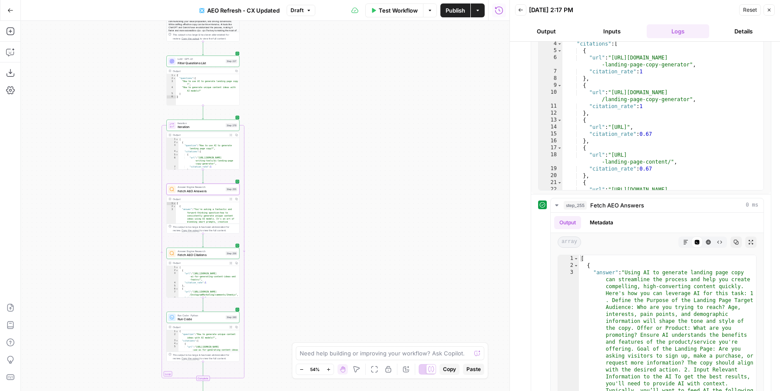
click at [447, 5] on button "Publish" at bounding box center [455, 10] width 30 height 14
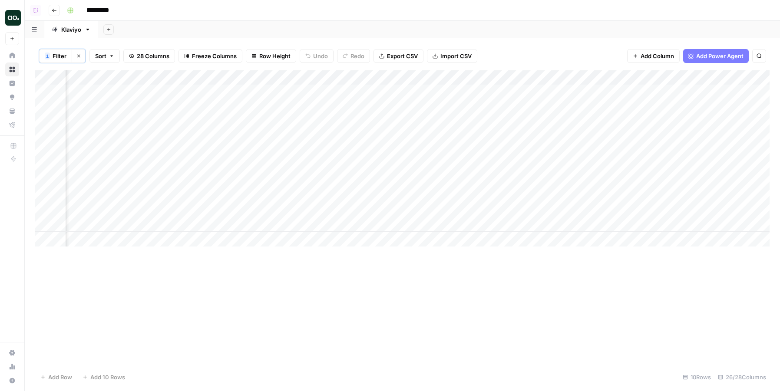
scroll to position [0, 712]
click at [449, 123] on div "Add Column" at bounding box center [402, 158] width 734 height 176
click at [503, 36] on div "Add Sheet" at bounding box center [439, 29] width 682 height 17
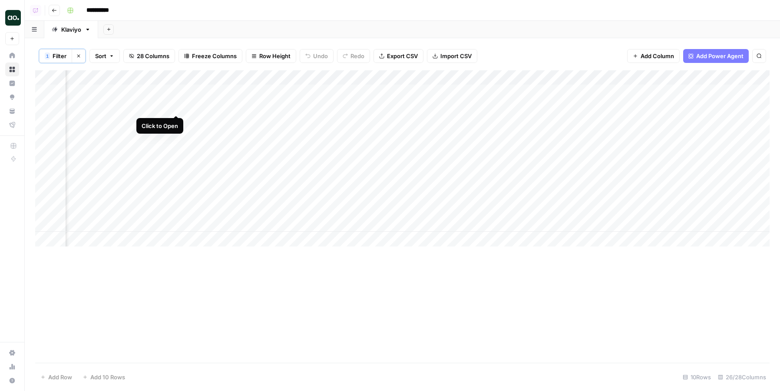
click at [175, 106] on div "Add Column" at bounding box center [402, 158] width 734 height 176
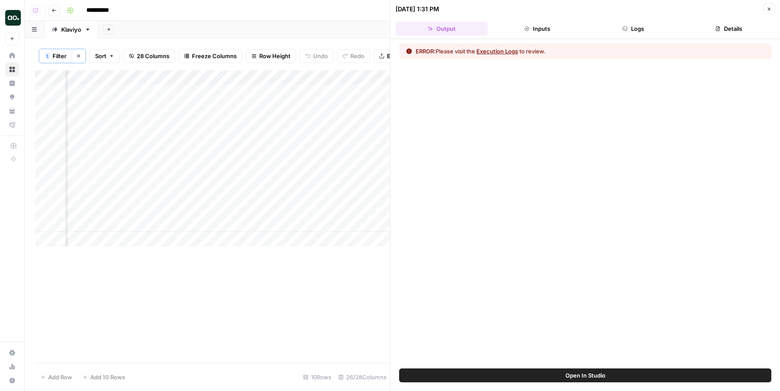
click at [634, 30] on button "Logs" at bounding box center [633, 29] width 92 height 14
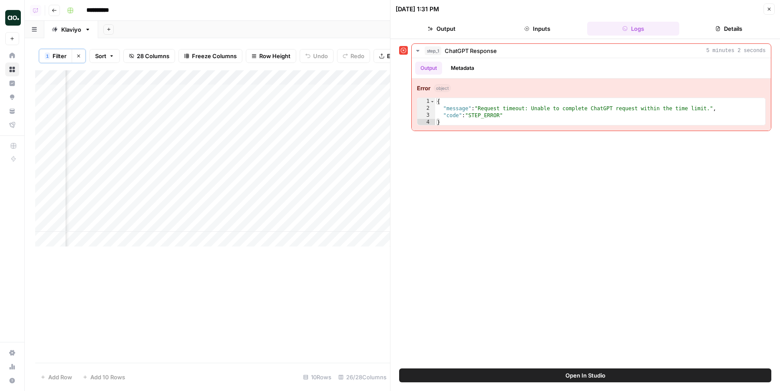
click at [770, 2] on header "[DATE] 1:31 PM Close Output Inputs Logs Details" at bounding box center [585, 19] width 390 height 39
click at [769, 4] on button "Close" at bounding box center [769, 8] width 11 height 11
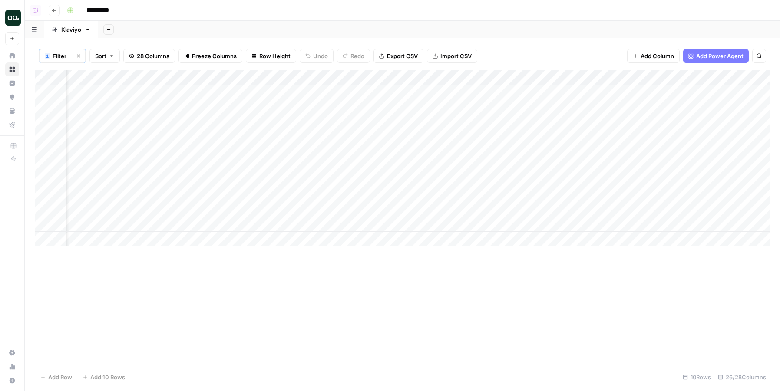
click at [188, 79] on div "Add Column" at bounding box center [402, 158] width 734 height 176
click at [196, 100] on span "All Rows" at bounding box center [219, 97] width 55 height 9
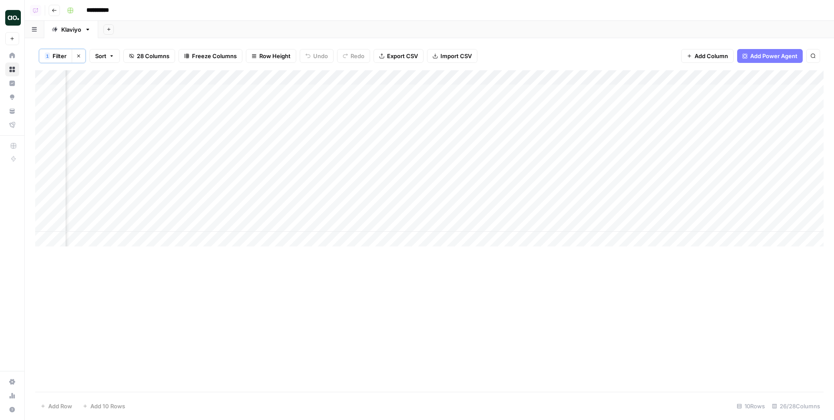
scroll to position [0, 748]
click at [178, 149] on div "Add Column" at bounding box center [429, 158] width 788 height 176
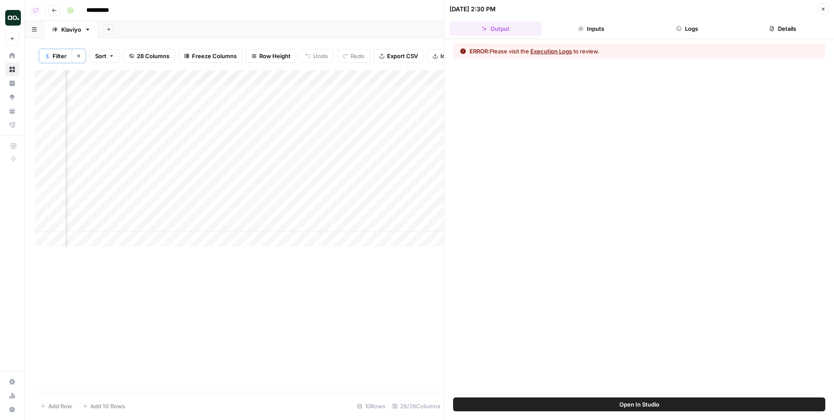
click at [552, 391] on button "Open In Studio" at bounding box center [639, 405] width 372 height 14
click at [780, 7] on icon "button" at bounding box center [822, 9] width 5 height 5
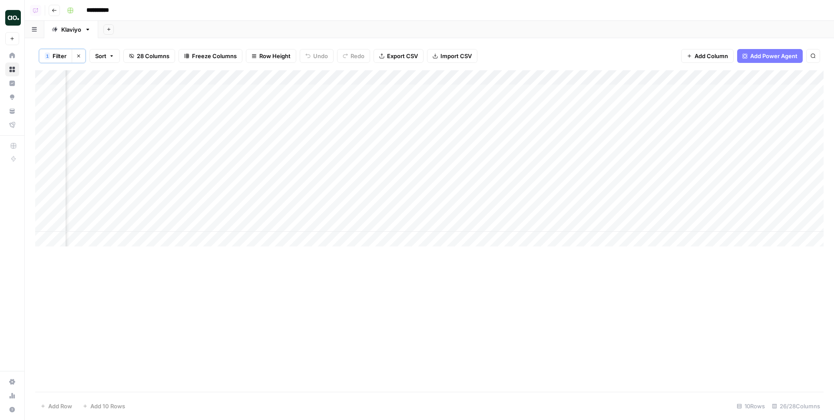
scroll to position [0, 787]
click at [151, 149] on div "Add Column" at bounding box center [429, 158] width 788 height 176
click at [380, 166] on div "Add Column" at bounding box center [429, 158] width 788 height 176
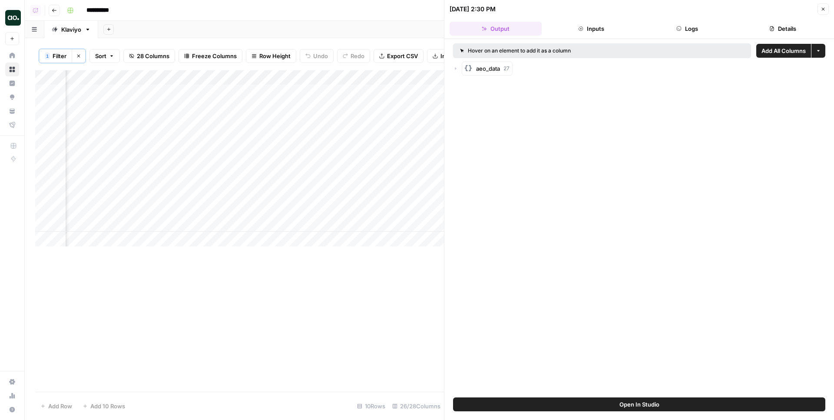
click at [454, 68] on icon "button" at bounding box center [455, 68] width 5 height 5
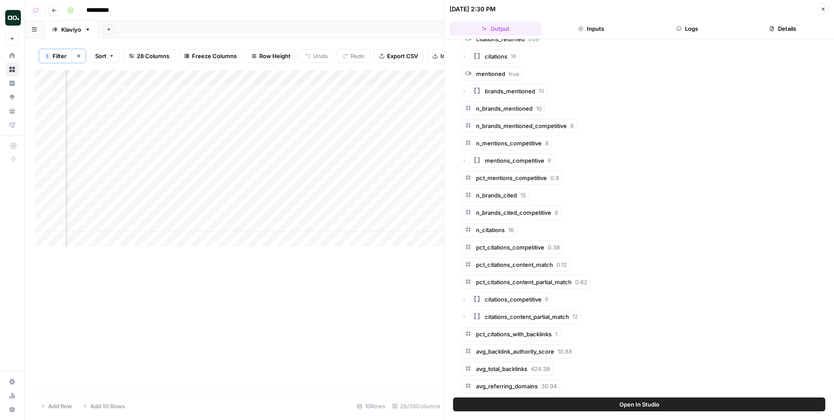
scroll to position [628, 0]
click at [566, 334] on button "Add as Column" at bounding box center [588, 334] width 46 height 10
click at [560, 368] on button "Add as Column" at bounding box center [581, 369] width 46 height 10
click at [780, 10] on icon "button" at bounding box center [822, 9] width 5 height 5
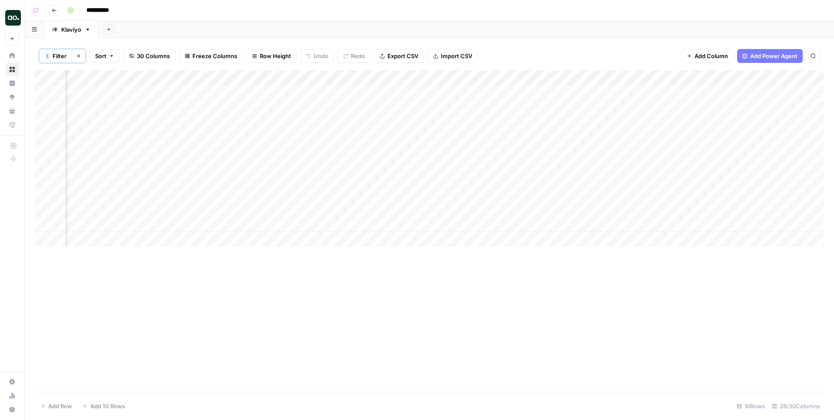
scroll to position [0, 749]
drag, startPoint x: 302, startPoint y: 75, endPoint x: 458, endPoint y: 72, distance: 156.4
click at [459, 72] on div "Add Column" at bounding box center [429, 158] width 788 height 176
drag, startPoint x: 229, startPoint y: 77, endPoint x: 454, endPoint y: 76, distance: 224.6
click at [455, 76] on div "Add Column" at bounding box center [429, 158] width 788 height 176
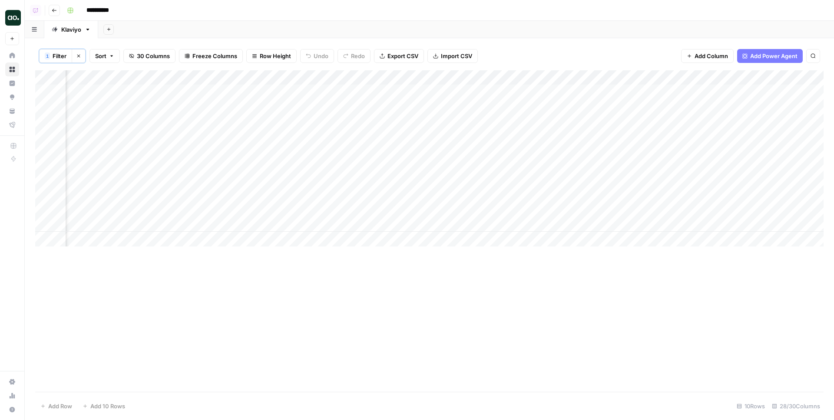
scroll to position [0, 940]
drag, startPoint x: 265, startPoint y: 75, endPoint x: 479, endPoint y: 83, distance: 213.8
click at [479, 83] on div "Add Column" at bounding box center [429, 158] width 788 height 176
drag, startPoint x: 173, startPoint y: 77, endPoint x: 536, endPoint y: 84, distance: 363.6
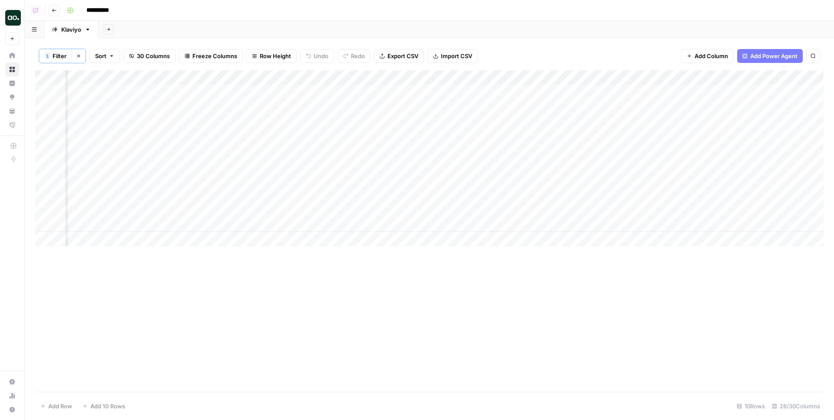
click at [536, 84] on div "Add Column" at bounding box center [429, 158] width 788 height 176
drag, startPoint x: 560, startPoint y: 77, endPoint x: 602, endPoint y: 77, distance: 42.1
click at [602, 77] on div "Add Column" at bounding box center [429, 158] width 788 height 176
drag, startPoint x: 602, startPoint y: 77, endPoint x: 592, endPoint y: 77, distance: 9.1
click at [592, 77] on div "Add Column" at bounding box center [429, 158] width 788 height 176
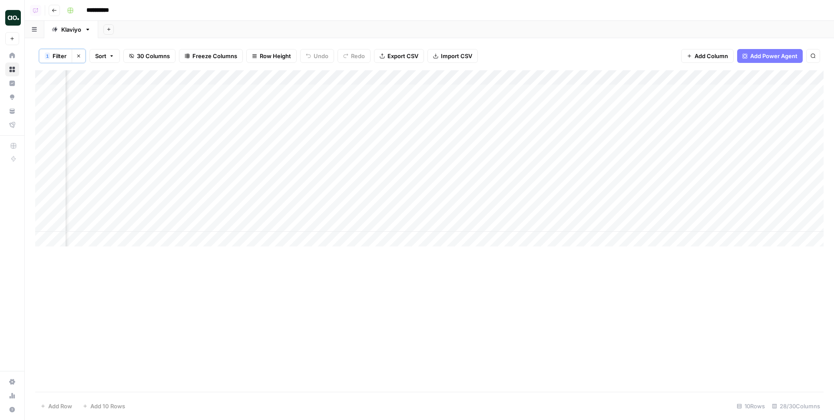
scroll to position [0, 1744]
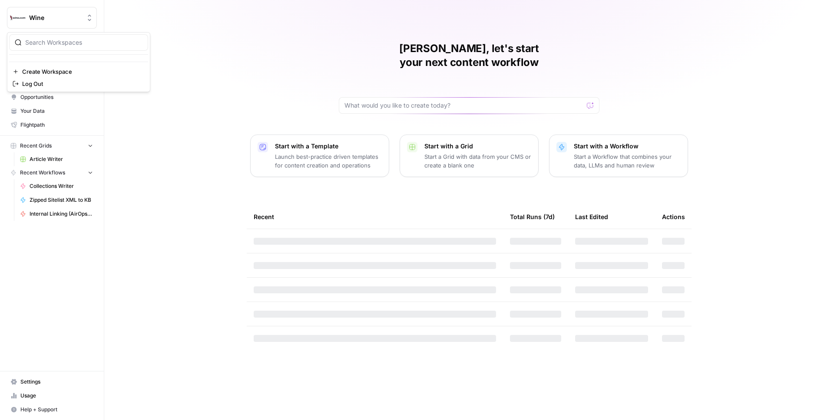
click at [88, 20] on icon "Workspace: Wine" at bounding box center [89, 18] width 3 height 7
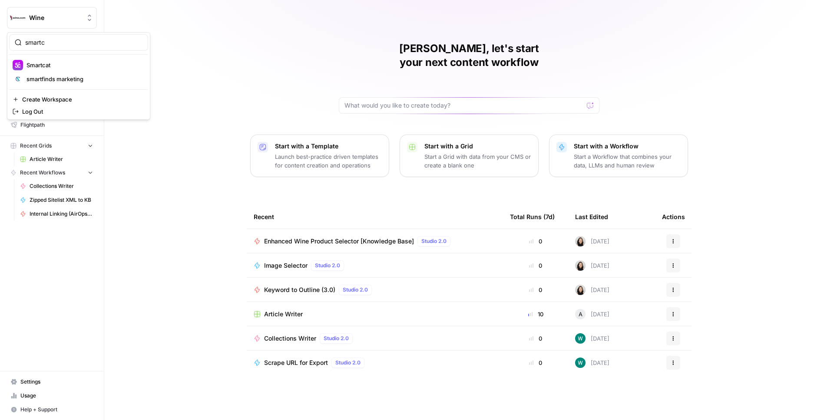
type input "smartc"
click at [59, 63] on span "Smartcat" at bounding box center [83, 65] width 115 height 9
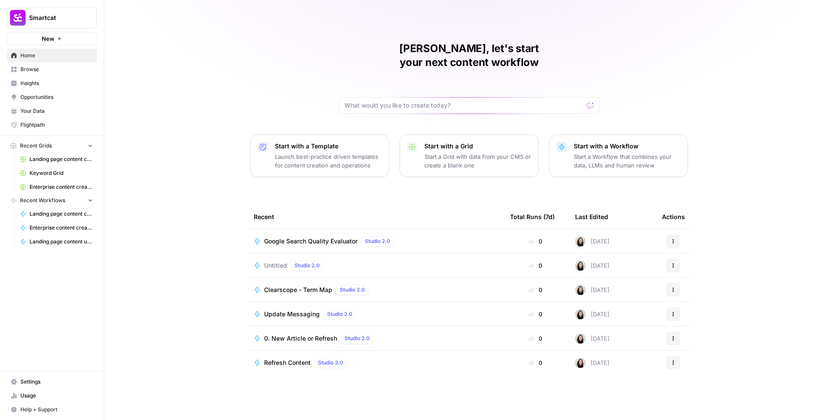
click at [29, 392] on span "Usage" at bounding box center [56, 396] width 73 height 8
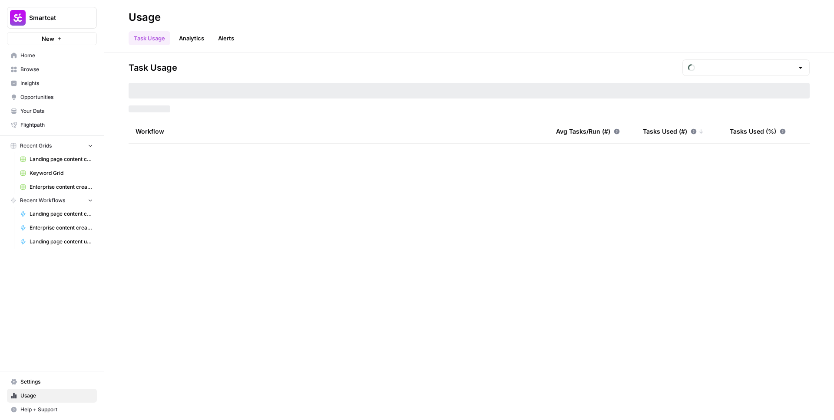
type input "September Tasks"
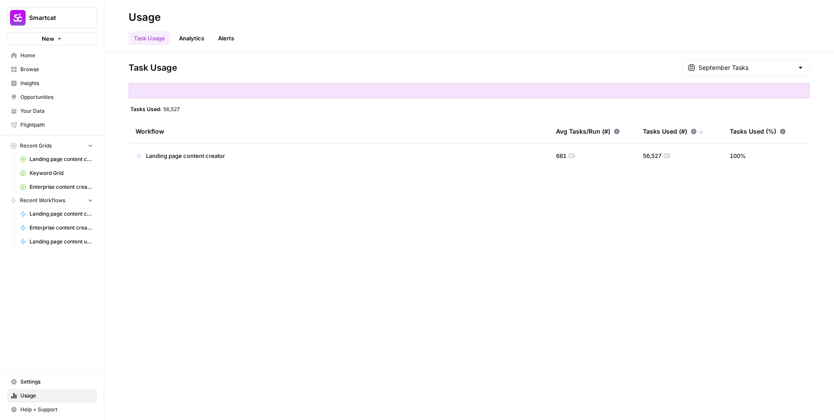
click at [28, 385] on span "Settings" at bounding box center [56, 382] width 73 height 8
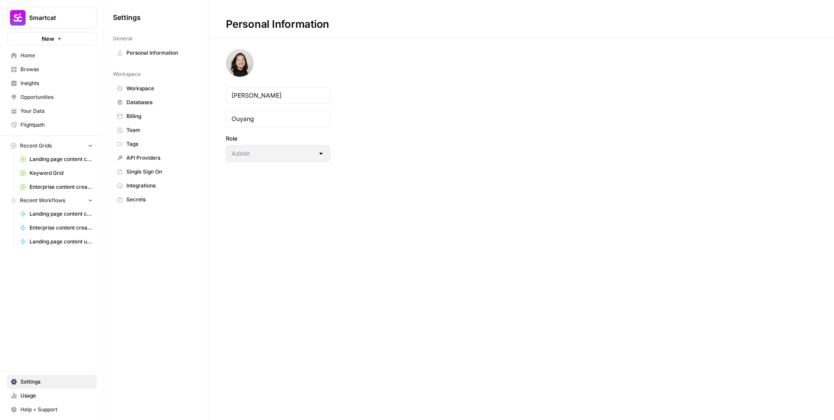
click at [28, 396] on span "Usage" at bounding box center [56, 396] width 73 height 8
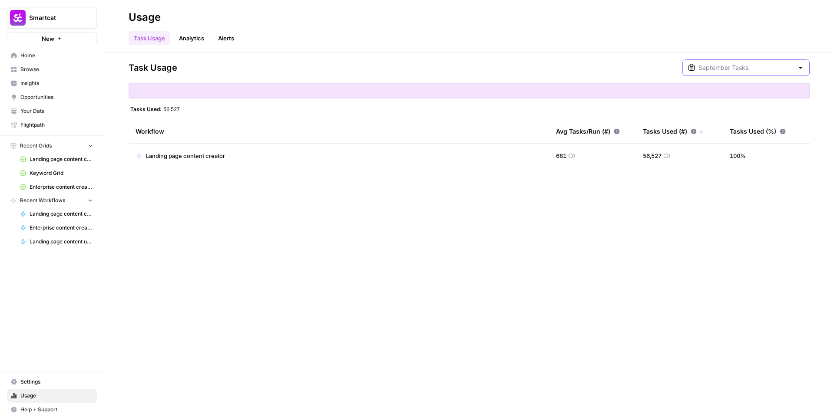
click at [730, 67] on input "text" at bounding box center [745, 67] width 95 height 9
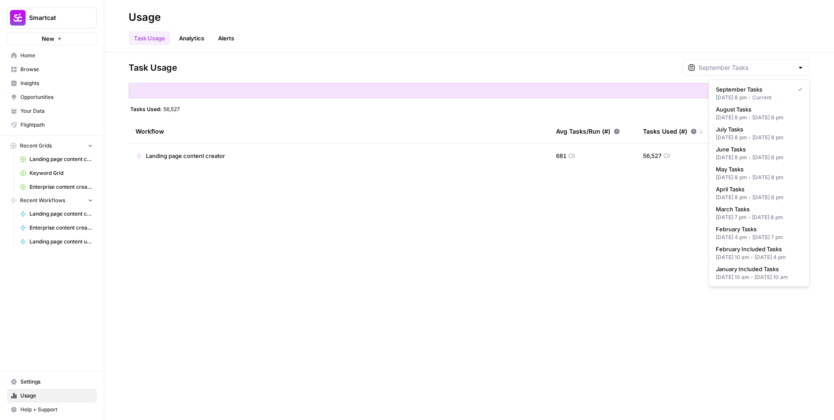
type input "September Tasks"
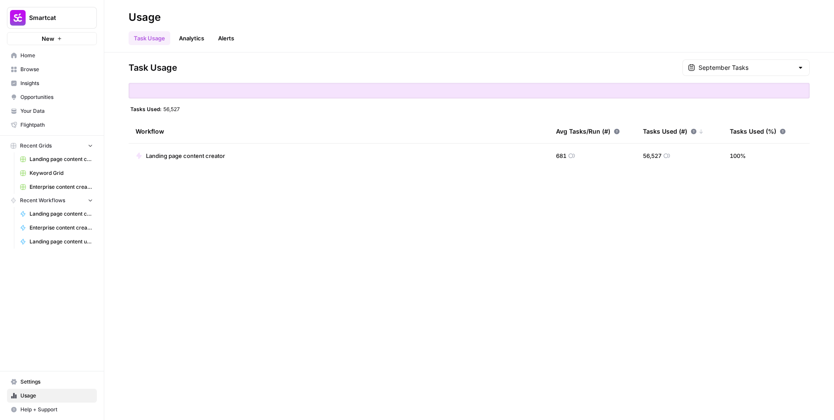
click at [652, 45] on div "Task Usage Analytics Alerts" at bounding box center [469, 34] width 681 height 21
click at [189, 38] on link "Analytics" at bounding box center [192, 38] width 36 height 14
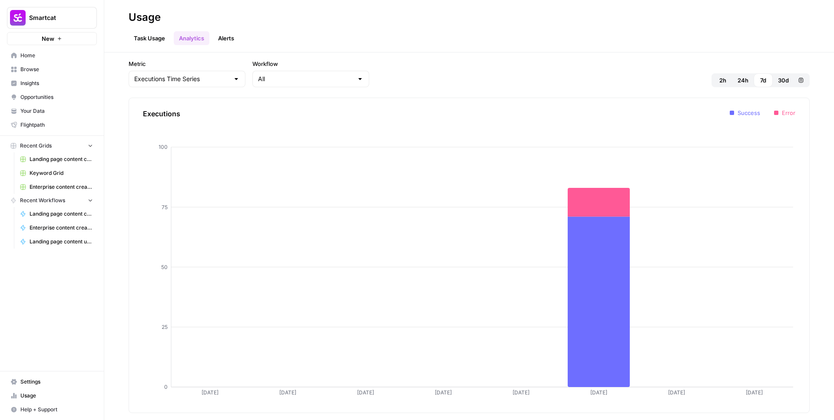
click at [146, 34] on link "Task Usage" at bounding box center [150, 38] width 42 height 14
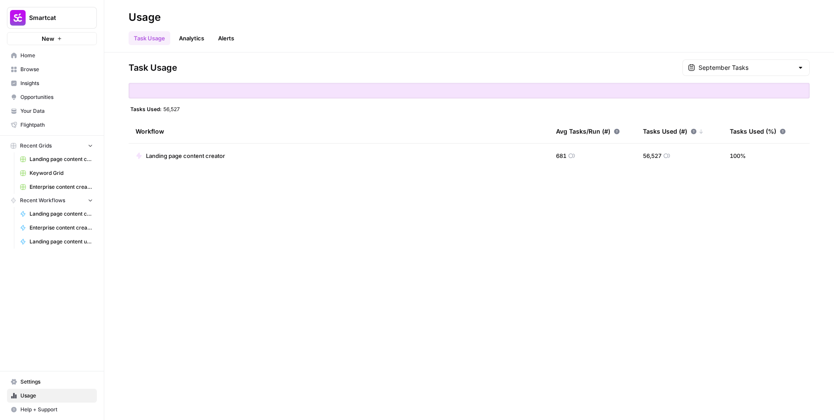
click at [68, 383] on span "Settings" at bounding box center [56, 382] width 73 height 8
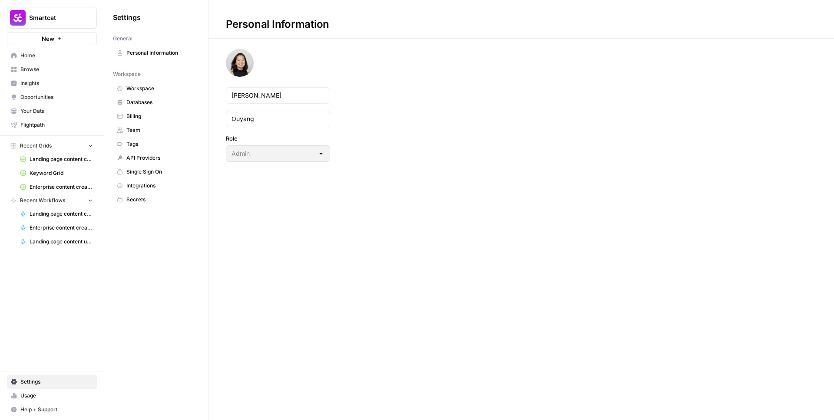
click at [139, 114] on span "Billing" at bounding box center [160, 116] width 69 height 8
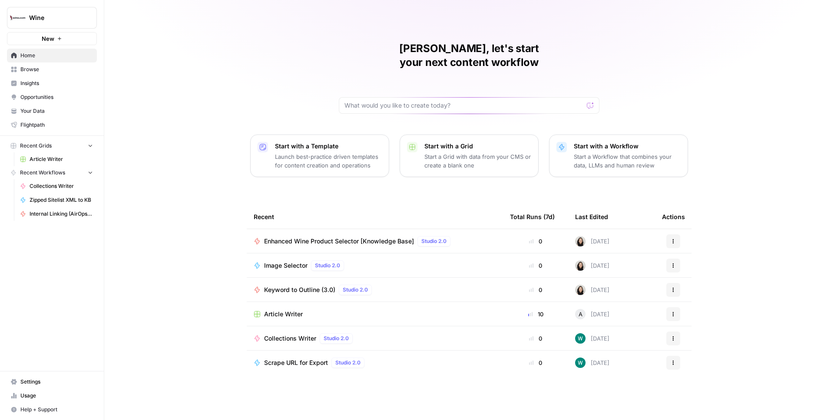
click at [48, 387] on link "Settings" at bounding box center [52, 382] width 90 height 14
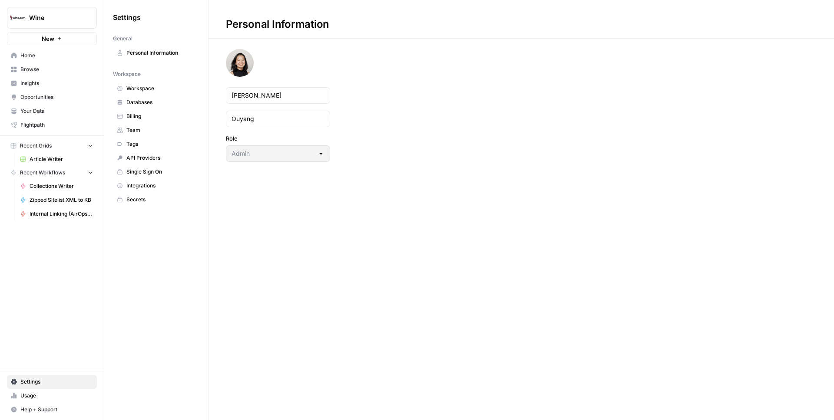
click at [142, 114] on span "Billing" at bounding box center [160, 116] width 69 height 8
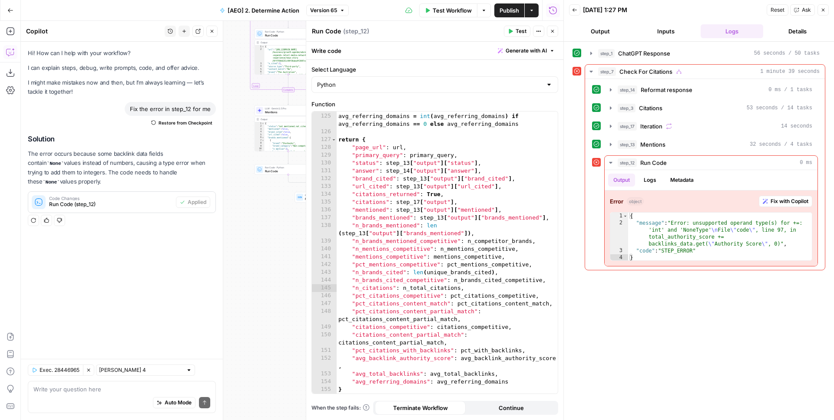
scroll to position [1297, 0]
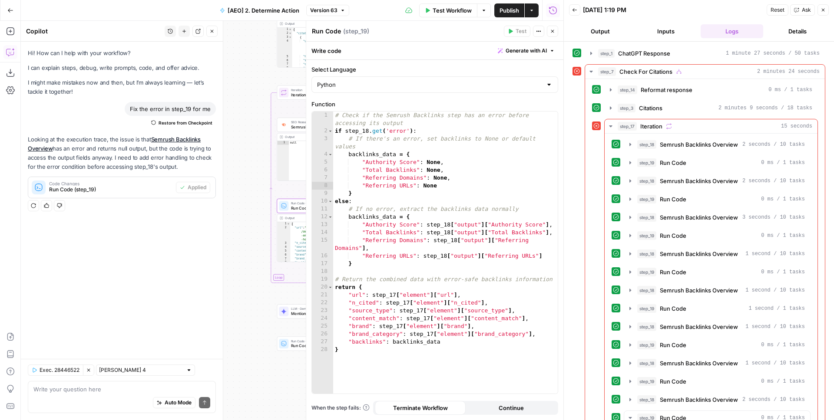
scroll to position [450, 0]
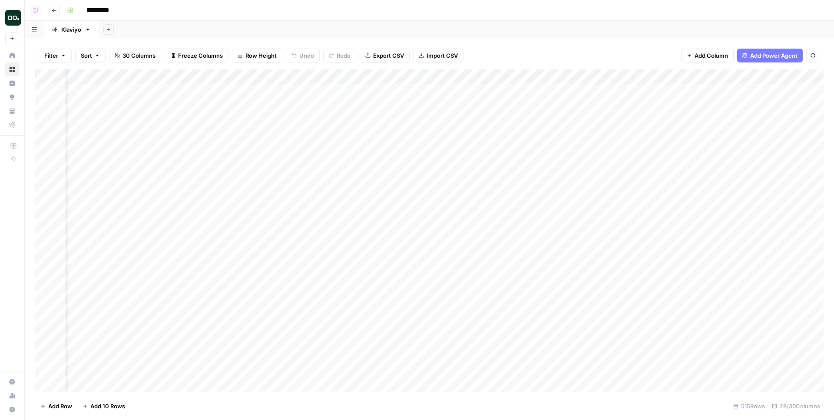
scroll to position [0, 77]
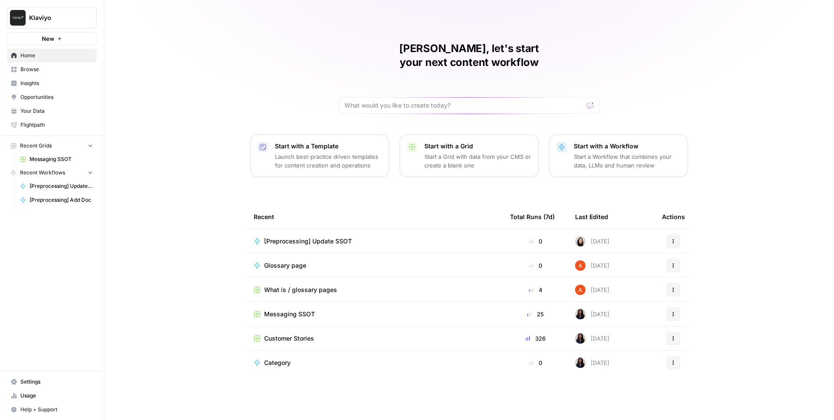
click at [95, 22] on button "Klaviyo" at bounding box center [52, 18] width 90 height 22
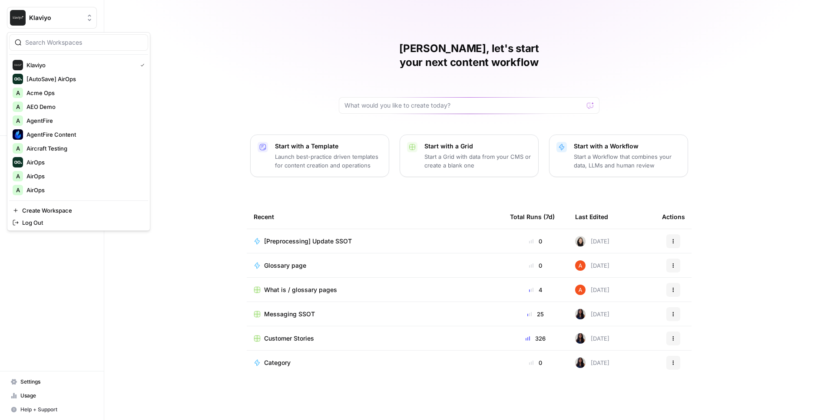
click at [86, 43] on input "search" at bounding box center [83, 42] width 117 height 9
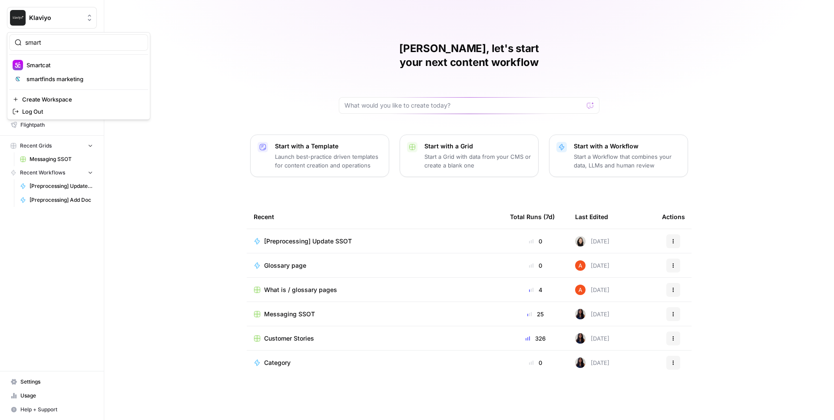
type input "smart"
click at [70, 72] on button "Smartcat" at bounding box center [78, 65] width 139 height 14
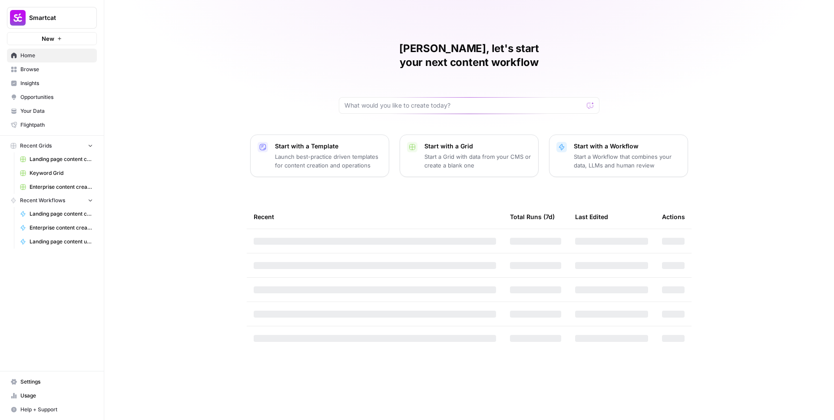
click at [46, 112] on span "Your Data" at bounding box center [56, 111] width 73 height 8
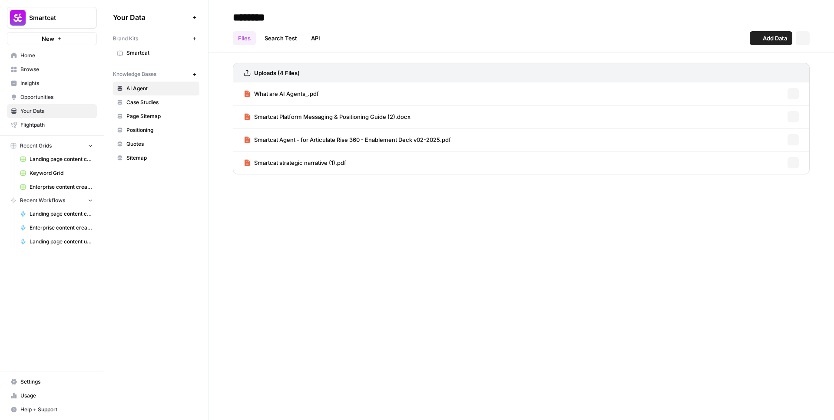
click at [45, 96] on span "Opportunities" at bounding box center [56, 97] width 73 height 8
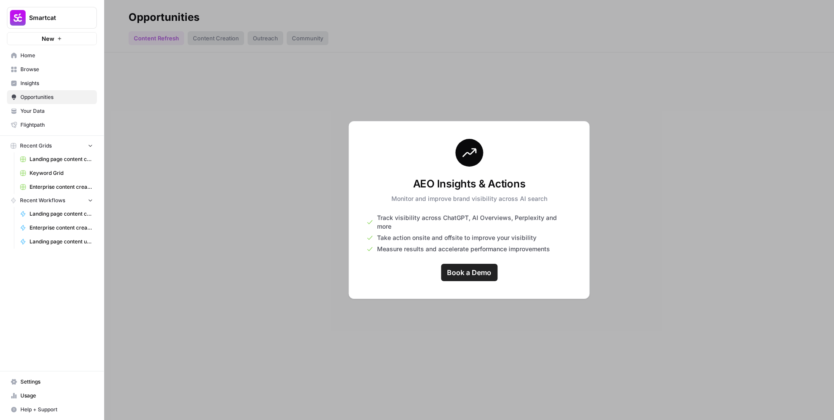
click at [54, 377] on link "Settings" at bounding box center [52, 382] width 90 height 14
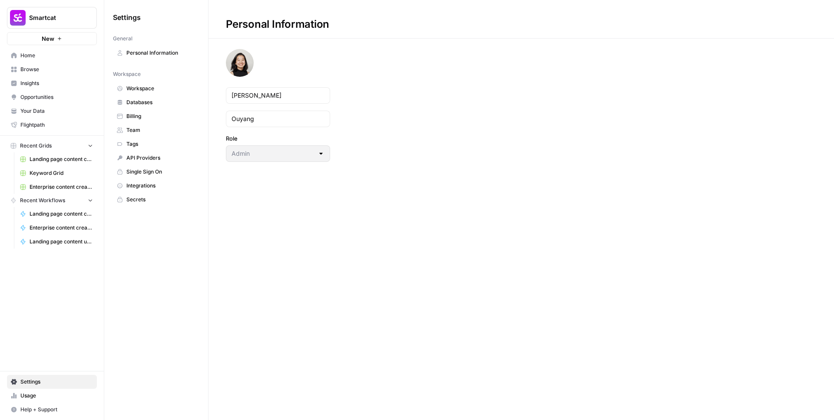
click at [54, 392] on span "Usage" at bounding box center [56, 396] width 73 height 8
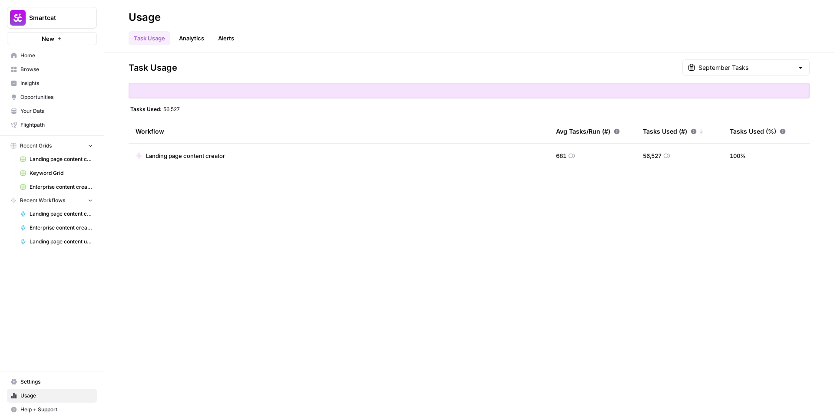
drag, startPoint x: 734, startPoint y: 62, endPoint x: 734, endPoint y: 67, distance: 5.2
click at [734, 62] on div "September Tasks" at bounding box center [745, 68] width 127 height 17
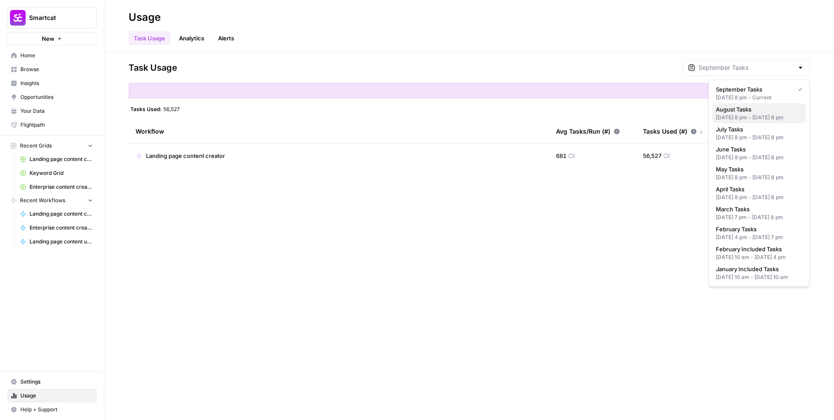
click at [731, 112] on span "August Tasks" at bounding box center [757, 109] width 83 height 9
type input "August Tasks"
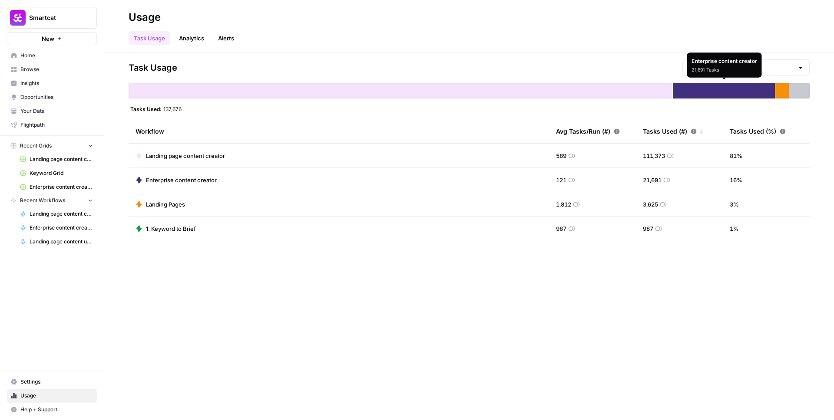
click at [757, 72] on div "Enterprise content creator 21,691 Tasks" at bounding box center [724, 65] width 75 height 25
click at [747, 64] on input "text" at bounding box center [745, 67] width 95 height 9
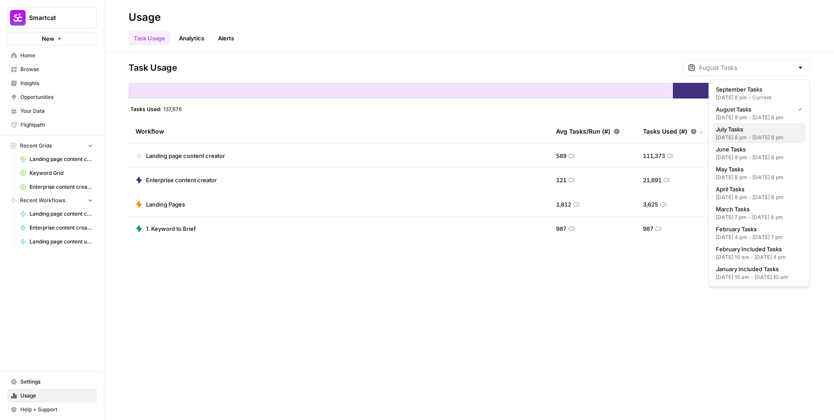
click at [741, 142] on div "Jun 30, 2025 8 pm - Jul 31, 2025 8 pm" at bounding box center [759, 138] width 86 height 8
type input "July Tasks"
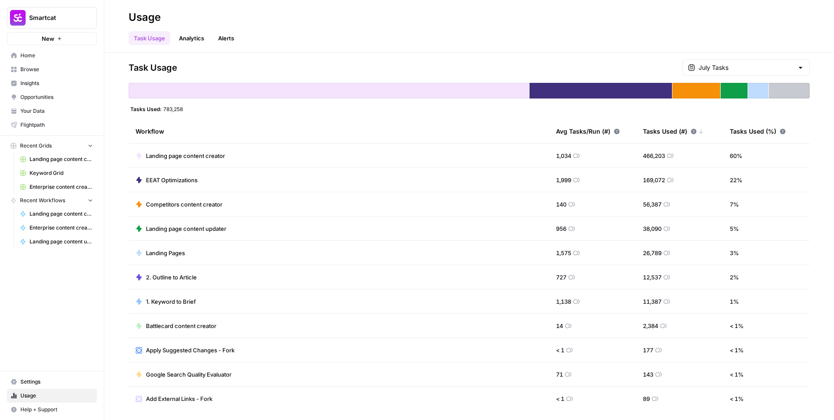
click at [191, 157] on span "Landing page content creator" at bounding box center [185, 156] width 79 height 9
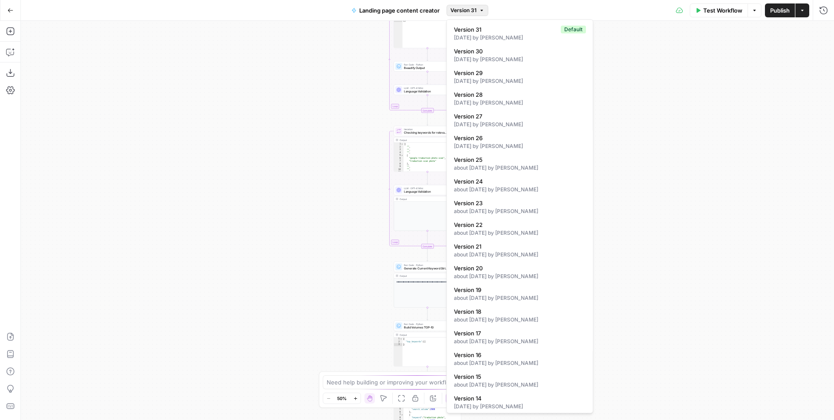
click at [478, 11] on button "Version 31" at bounding box center [468, 10] width 42 height 11
click at [8, 13] on button "Go Back" at bounding box center [11, 11] width 16 height 16
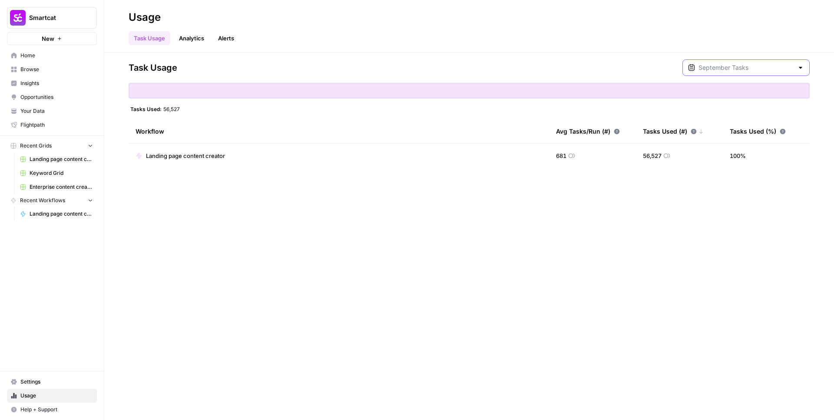
click at [751, 65] on input "text" at bounding box center [745, 67] width 95 height 9
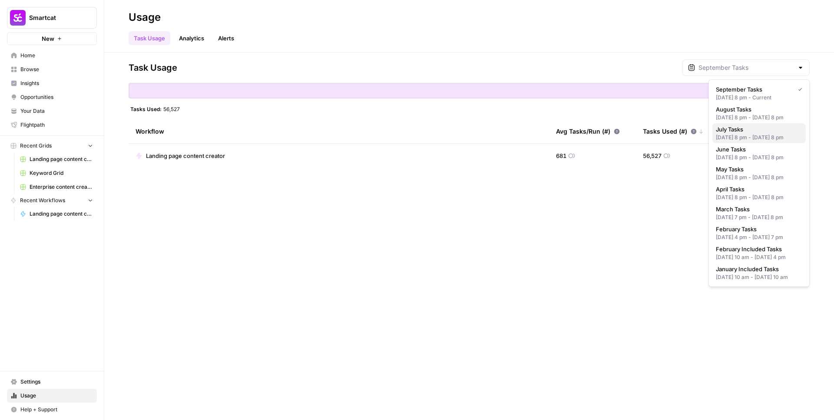
click at [741, 142] on div "Jun 30, 2025 8 pm - Jul 31, 2025 8 pm" at bounding box center [759, 138] width 86 height 8
type input "July Tasks"
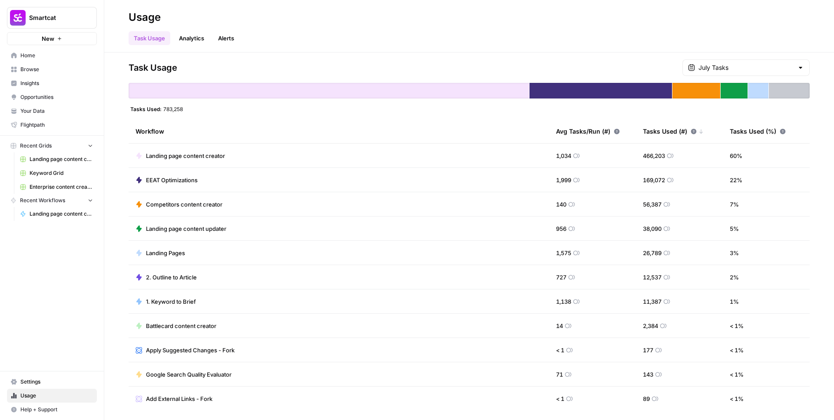
click at [57, 79] on link "Insights" at bounding box center [52, 83] width 90 height 14
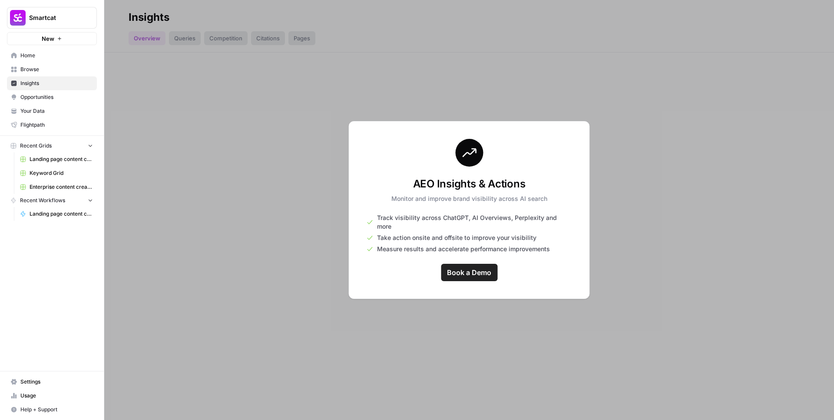
click at [57, 93] on span "Opportunities" at bounding box center [56, 97] width 73 height 8
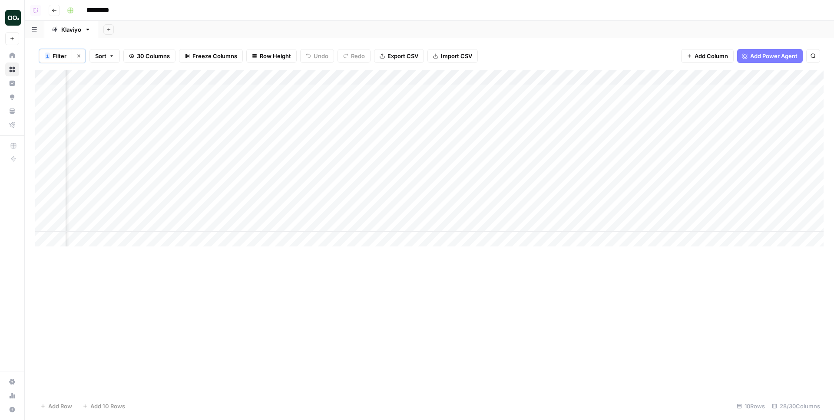
scroll to position [0, 1209]
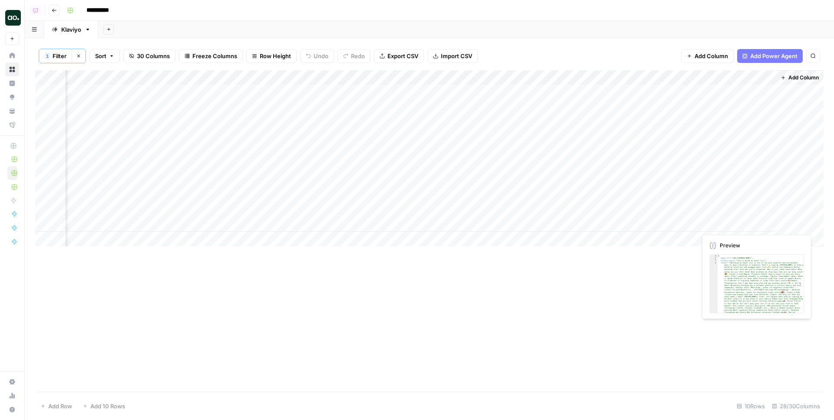
drag, startPoint x: 719, startPoint y: 221, endPoint x: 467, endPoint y: 149, distance: 261.9
click at [468, 150] on div "Add Column" at bounding box center [429, 158] width 788 height 176
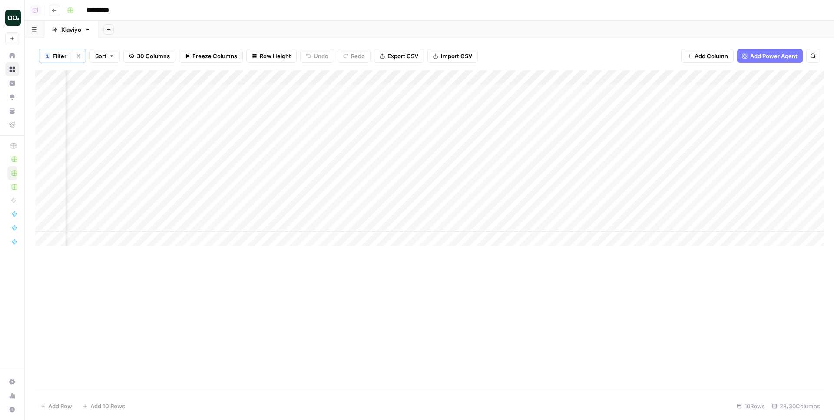
scroll to position [0, 0]
click at [245, 85] on div "Add Column" at bounding box center [429, 158] width 788 height 176
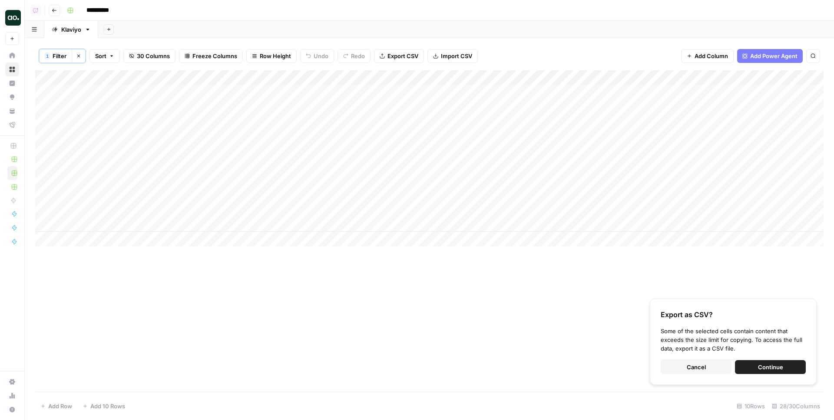
click at [755, 367] on button "Continue" at bounding box center [770, 368] width 71 height 14
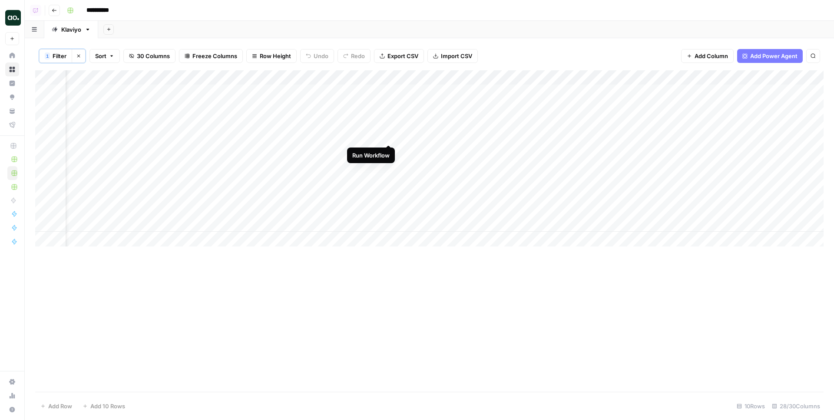
scroll to position [0, 44]
click at [445, 75] on div "Add Column" at bounding box center [429, 158] width 788 height 176
click at [533, 54] on div "1 Filter Clear filters Sort 30 Columns Freeze Columns Row Height Undo Redo Expo…" at bounding box center [429, 56] width 788 height 29
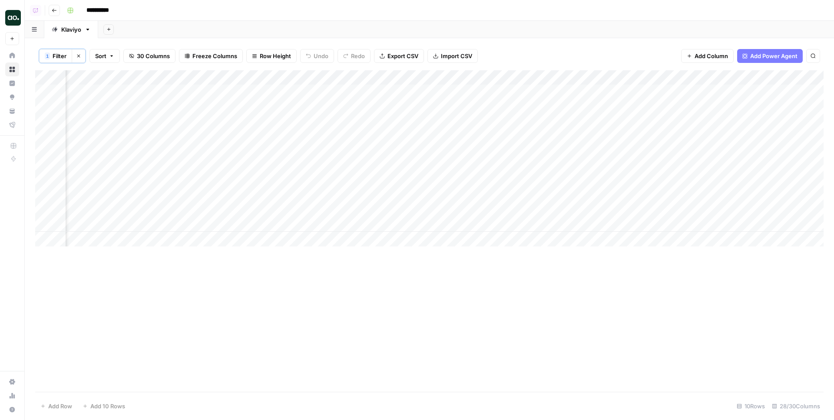
click at [559, 74] on div "Add Column" at bounding box center [429, 158] width 788 height 176
click at [580, 49] on div "1 Filter Clear filters Sort 30 Columns Freeze Columns Row Height Undo Redo Expo…" at bounding box center [429, 56] width 788 height 29
click at [573, 76] on div "Add Column" at bounding box center [429, 158] width 788 height 176
click at [570, 51] on div "1 Filter Clear filters Sort 30 Columns Freeze Columns Row Height Undo Redo Expo…" at bounding box center [429, 56] width 788 height 29
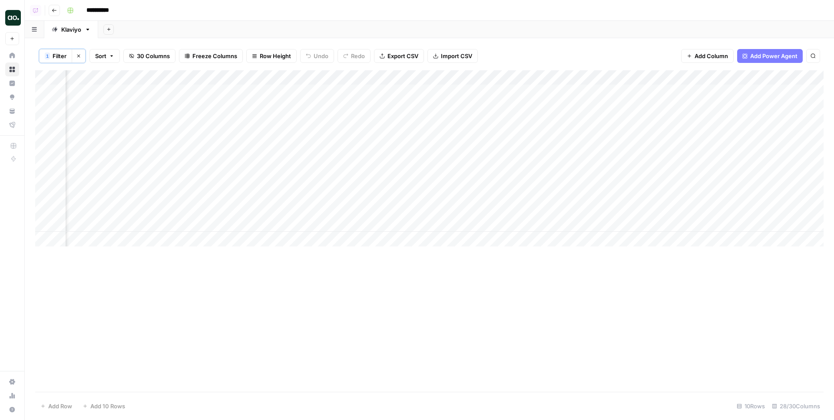
click at [600, 77] on div "Add Column" at bounding box center [429, 158] width 788 height 176
click at [591, 50] on div "1 Filter Clear filters Sort 30 Columns Freeze Columns Row Height Undo Redo Expo…" at bounding box center [429, 56] width 788 height 29
click at [361, 78] on div "Add Column" at bounding box center [429, 158] width 788 height 176
click at [106, 52] on span "Sort" at bounding box center [100, 56] width 11 height 9
click at [139, 99] on input "text" at bounding box center [169, 100] width 88 height 9
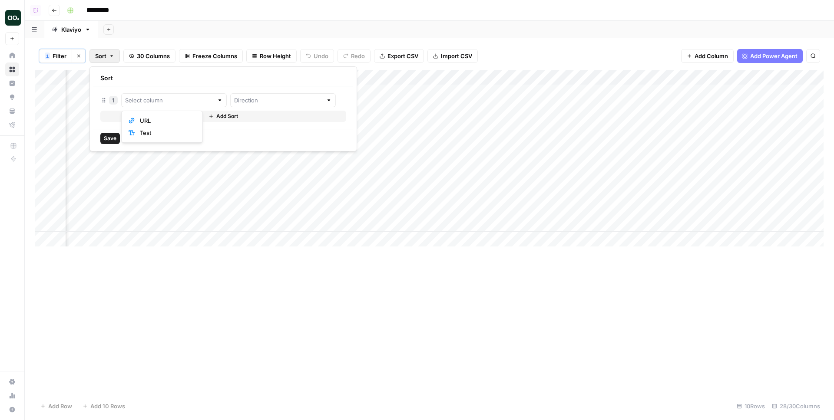
click at [531, 48] on div "1 Filter Clear filters Sort 30 Columns Freeze Columns Row Height Undo Redo Expo…" at bounding box center [429, 56] width 788 height 29
click at [520, 82] on div "Add Column" at bounding box center [429, 158] width 788 height 176
click at [524, 55] on div "1 Filter Clear filters Sort 30 Columns Freeze Columns Row Height Undo Redo Expo…" at bounding box center [429, 56] width 788 height 29
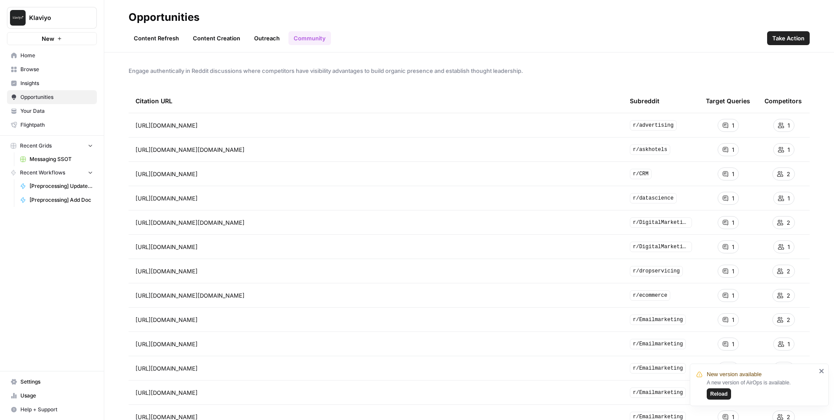
click at [36, 71] on span "Browse" at bounding box center [56, 70] width 73 height 8
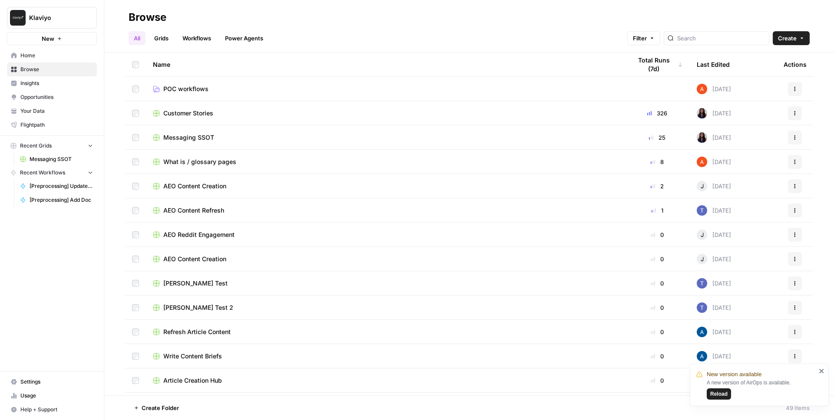
click at [42, 84] on span "Insights" at bounding box center [56, 83] width 73 height 8
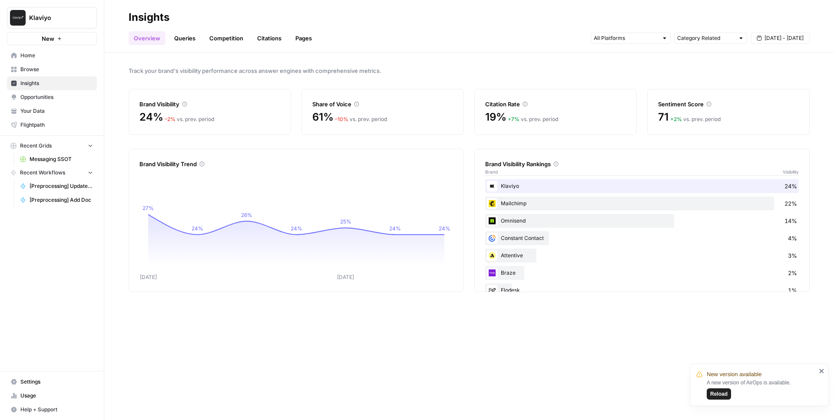
click at [179, 42] on link "Queries" at bounding box center [185, 38] width 32 height 14
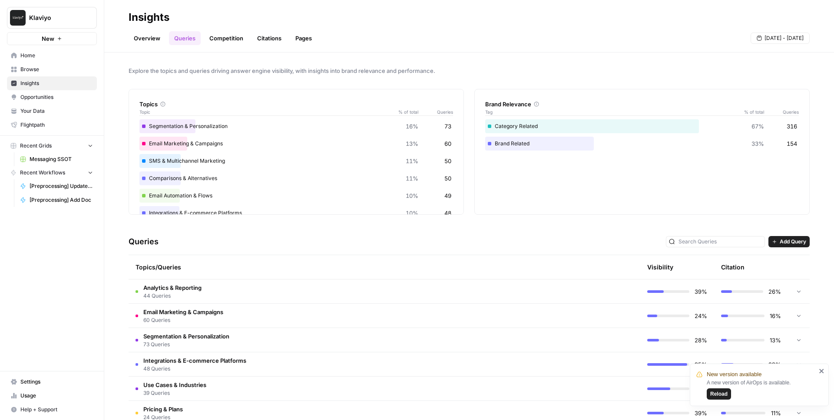
click at [146, 36] on link "Overview" at bounding box center [147, 38] width 37 height 14
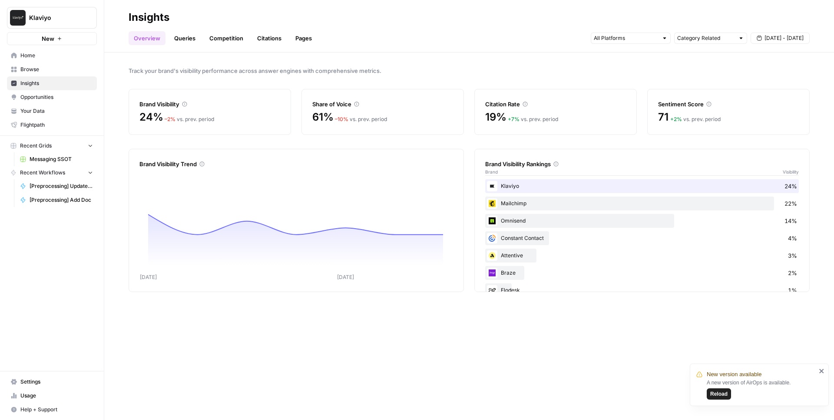
click at [192, 34] on link "Queries" at bounding box center [185, 38] width 32 height 14
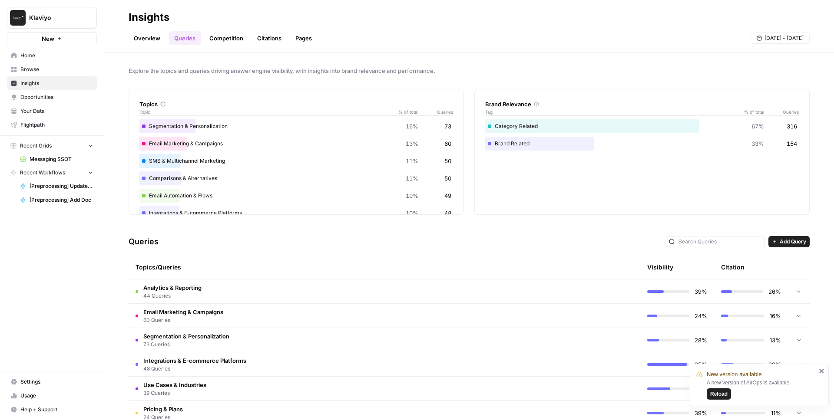
click at [223, 41] on link "Competition" at bounding box center [226, 38] width 44 height 14
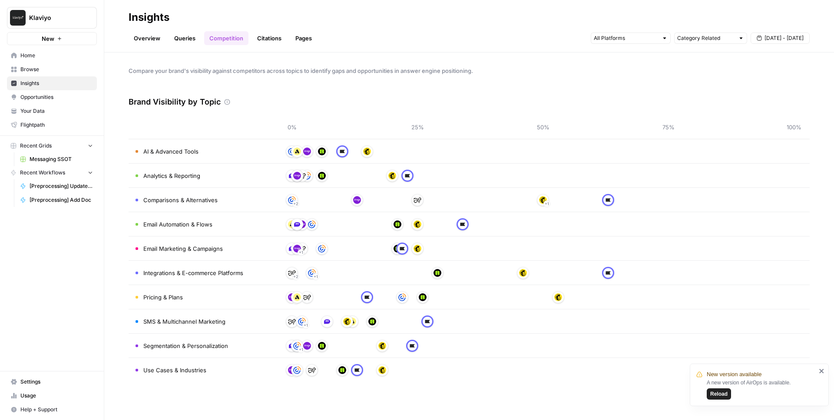
click at [268, 35] on link "Citations" at bounding box center [269, 38] width 35 height 14
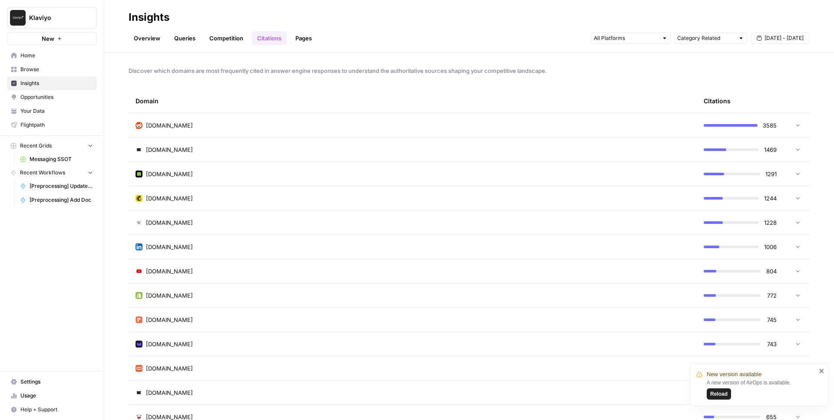
click at [38, 100] on span "Opportunities" at bounding box center [56, 97] width 73 height 8
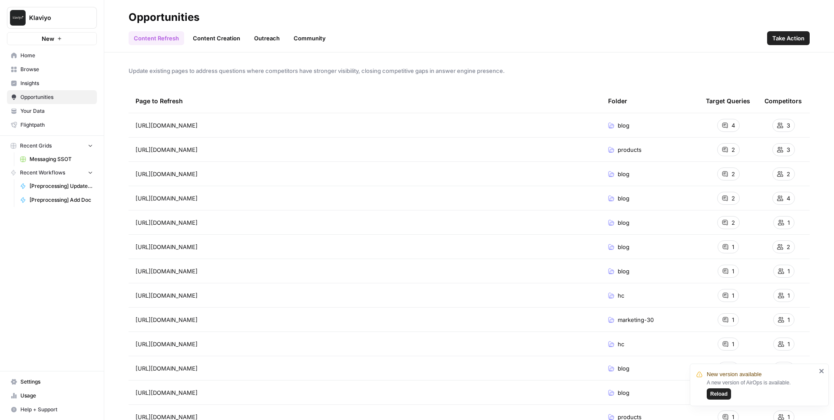
click at [28, 88] on link "Insights" at bounding box center [52, 83] width 90 height 14
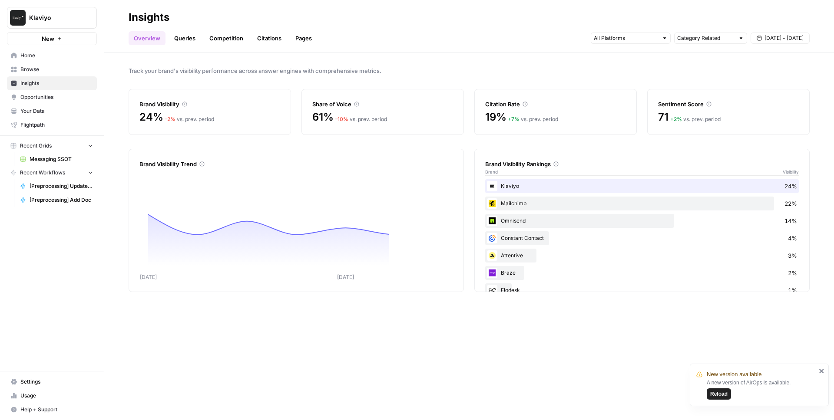
click at [30, 100] on span "Opportunities" at bounding box center [56, 97] width 73 height 8
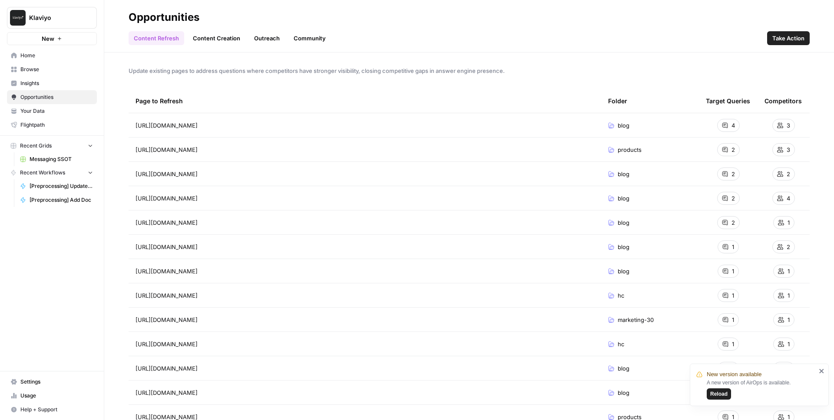
click at [30, 88] on link "Insights" at bounding box center [52, 83] width 90 height 14
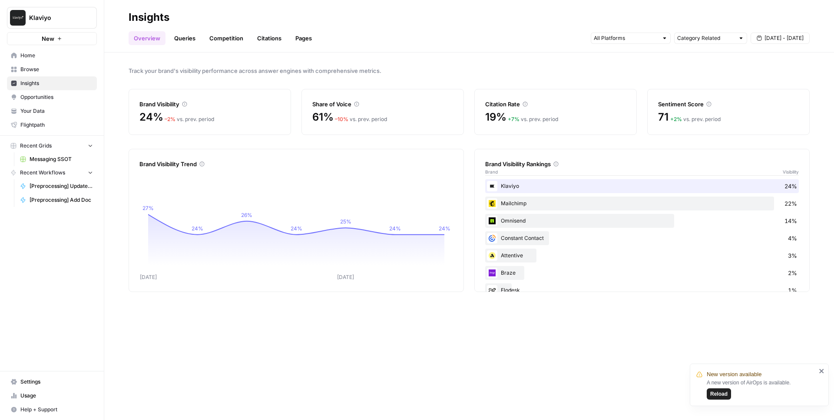
click at [23, 66] on span "Browse" at bounding box center [56, 70] width 73 height 8
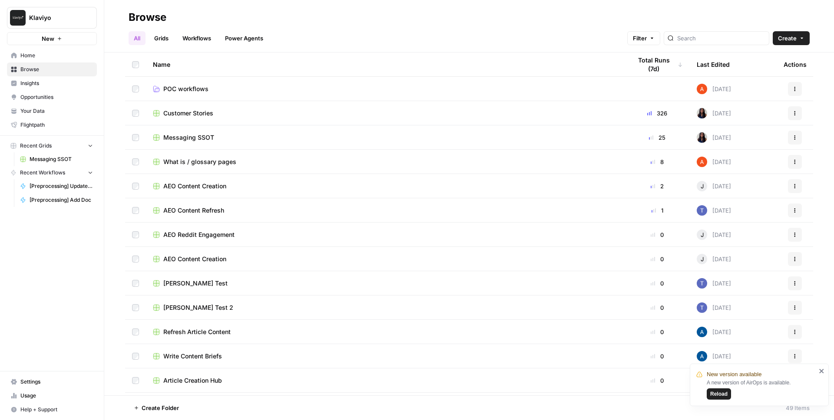
click at [22, 59] on span "Home" at bounding box center [56, 56] width 73 height 8
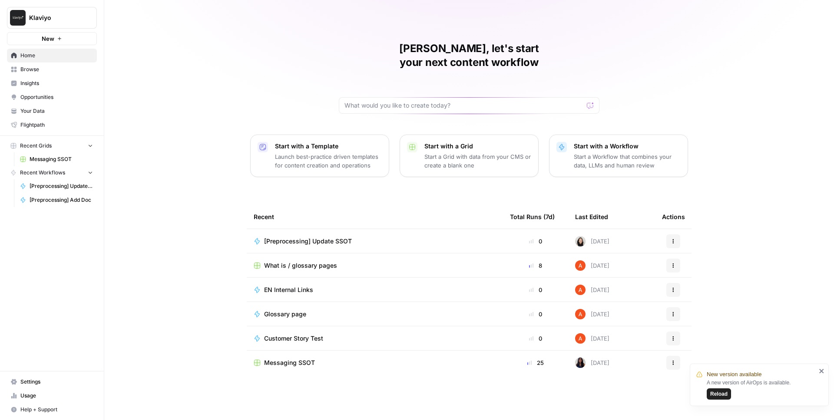
click at [22, 70] on span "Browse" at bounding box center [56, 70] width 73 height 8
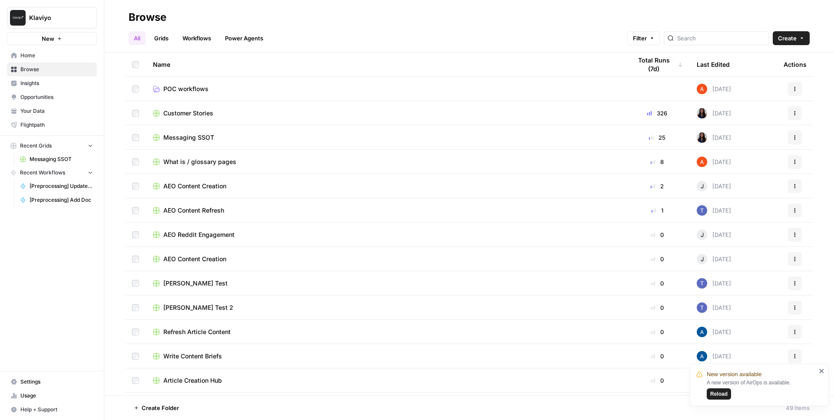
click at [155, 37] on link "Grids" at bounding box center [161, 38] width 25 height 14
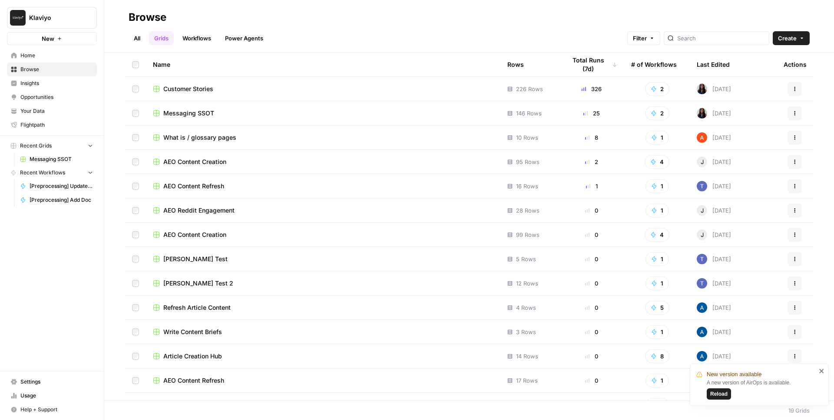
click at [131, 39] on link "All" at bounding box center [137, 38] width 17 height 14
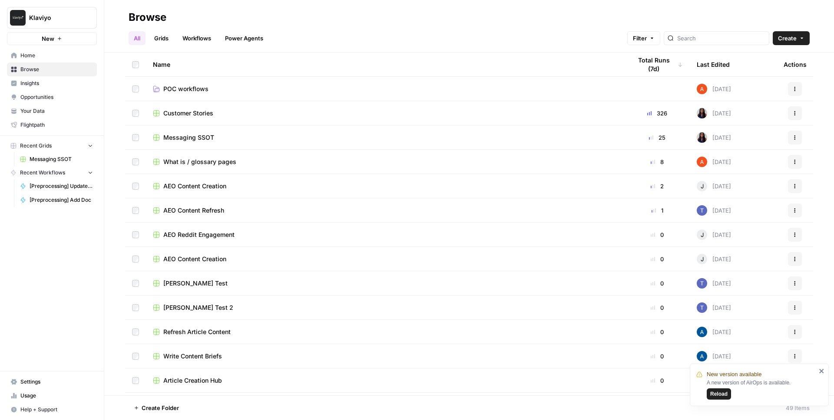
click at [241, 35] on link "Power Agents" at bounding box center [244, 38] width 49 height 14
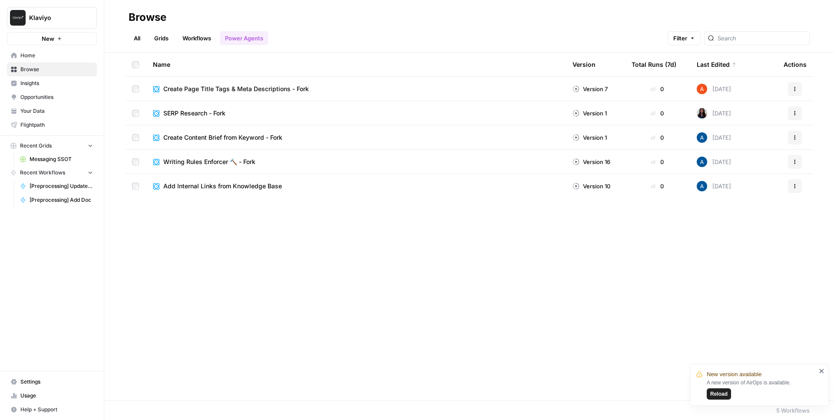
click at [137, 42] on link "All" at bounding box center [137, 38] width 17 height 14
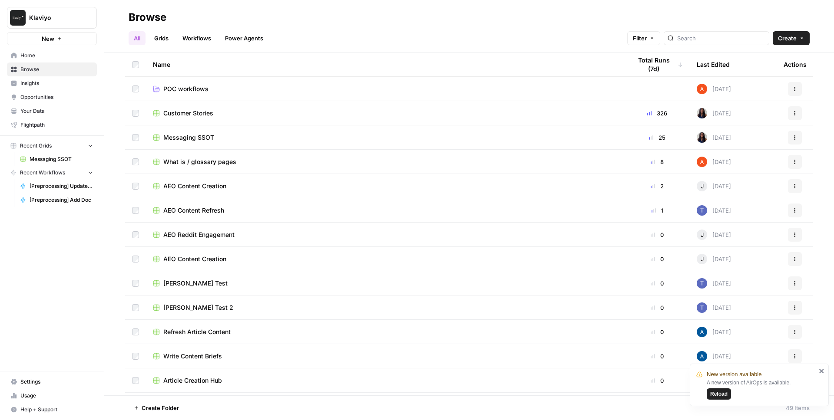
click at [152, 21] on div "Browse" at bounding box center [148, 17] width 38 height 14
drag, startPoint x: 298, startPoint y: 43, endPoint x: 146, endPoint y: 32, distance: 151.6
click at [146, 32] on div "All Grids Workflows Power Agents Filter Create" at bounding box center [469, 34] width 681 height 21
click at [296, 33] on div "All Grids Workflows Power Agents Filter Create" at bounding box center [469, 34] width 681 height 21
drag, startPoint x: 279, startPoint y: 43, endPoint x: 215, endPoint y: 42, distance: 63.9
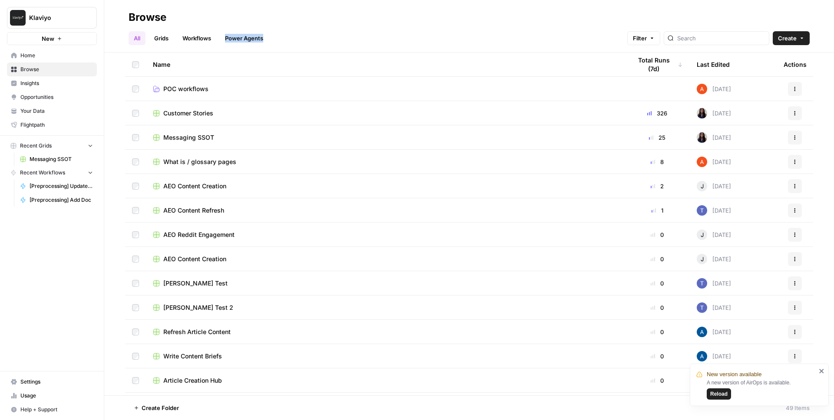
click at [215, 42] on div "All Grids Workflows Power Agents Filter Create" at bounding box center [469, 34] width 681 height 21
click at [235, 41] on link "Power Agents" at bounding box center [244, 38] width 49 height 14
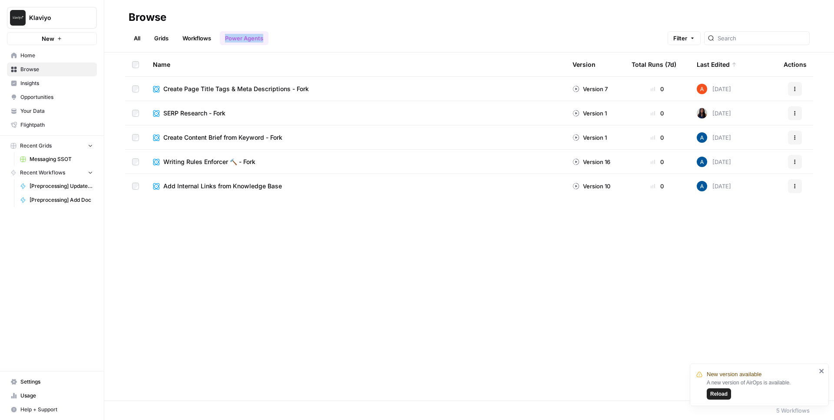
click at [159, 38] on link "Grids" at bounding box center [161, 38] width 25 height 14
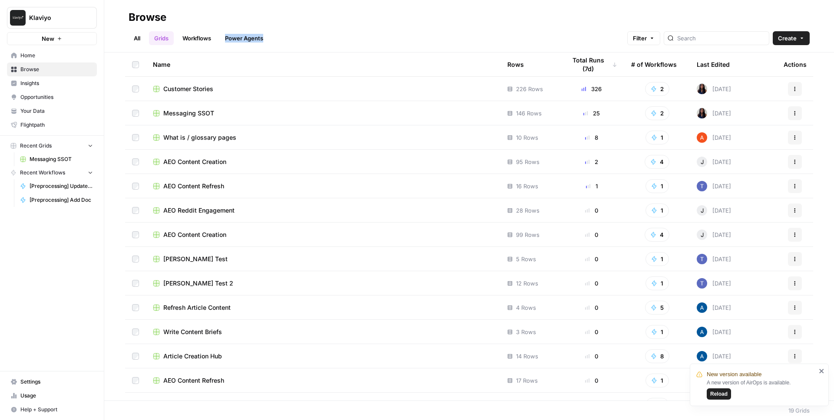
click at [135, 38] on link "All" at bounding box center [137, 38] width 17 height 14
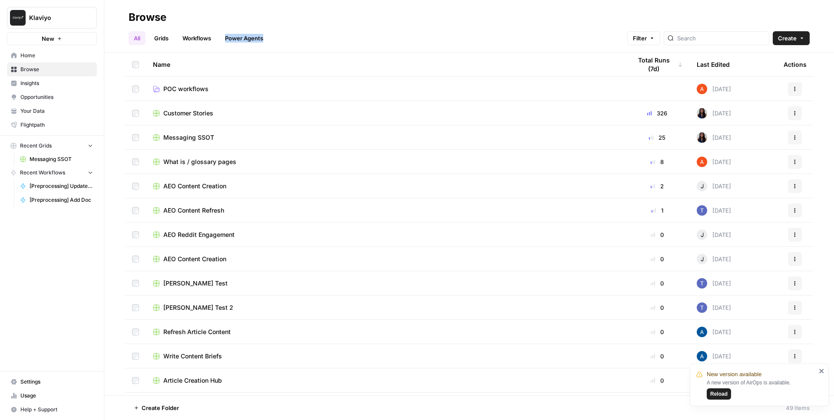
click at [171, 43] on link "Grids" at bounding box center [161, 38] width 25 height 14
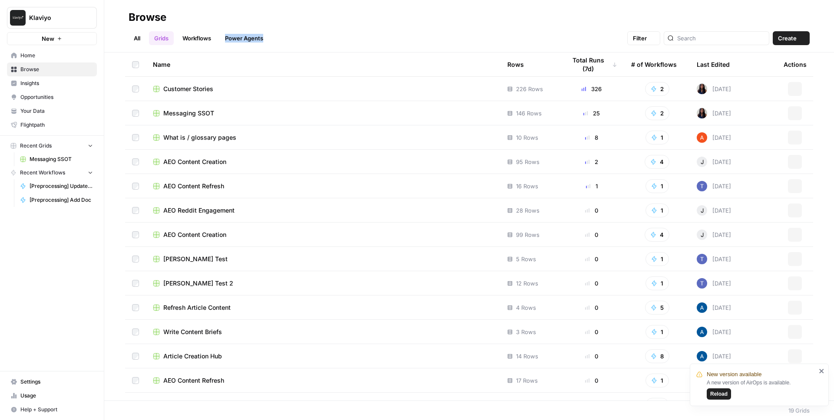
click at [202, 38] on link "Workflows" at bounding box center [196, 38] width 39 height 14
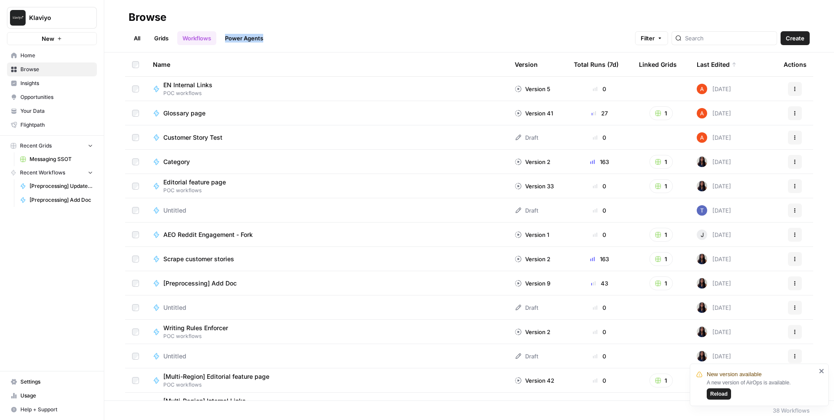
click at [162, 39] on link "Grids" at bounding box center [161, 38] width 25 height 14
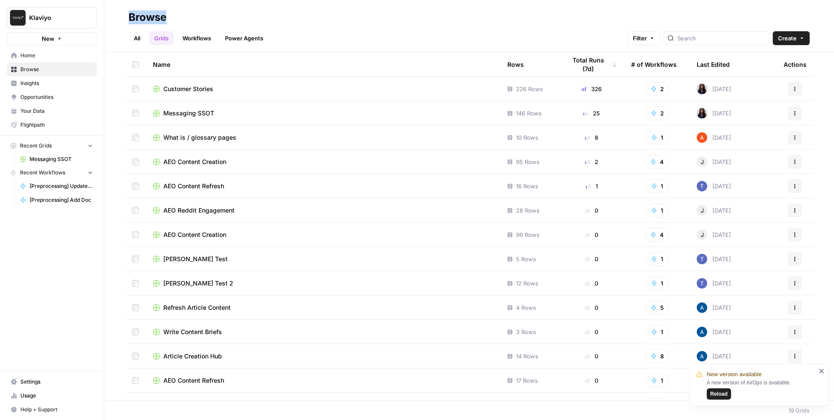
drag, startPoint x: 171, startPoint y: 21, endPoint x: 129, endPoint y: 20, distance: 42.1
click at [129, 20] on h2 "Browse" at bounding box center [469, 17] width 681 height 14
click at [133, 36] on link "All" at bounding box center [137, 38] width 17 height 14
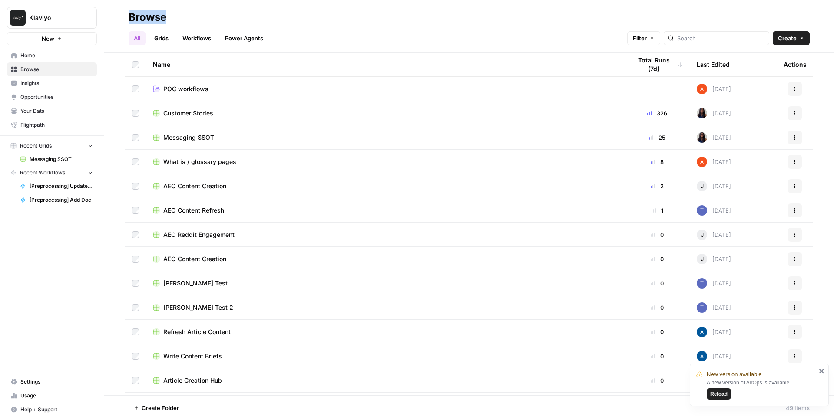
click at [161, 39] on link "Grids" at bounding box center [161, 38] width 25 height 14
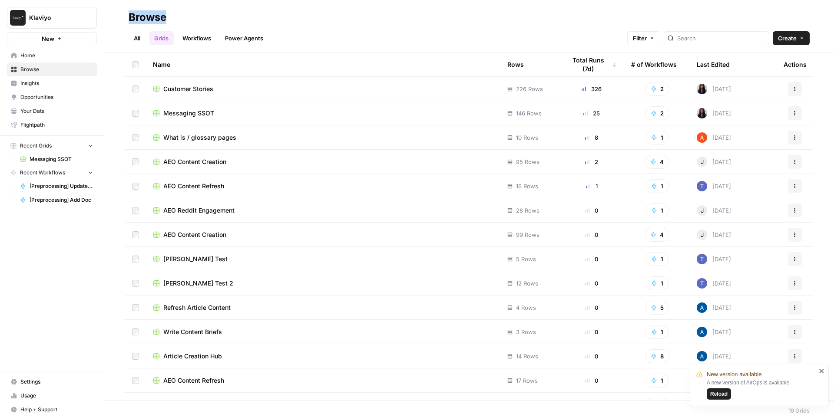
click at [205, 39] on link "Workflows" at bounding box center [196, 38] width 39 height 14
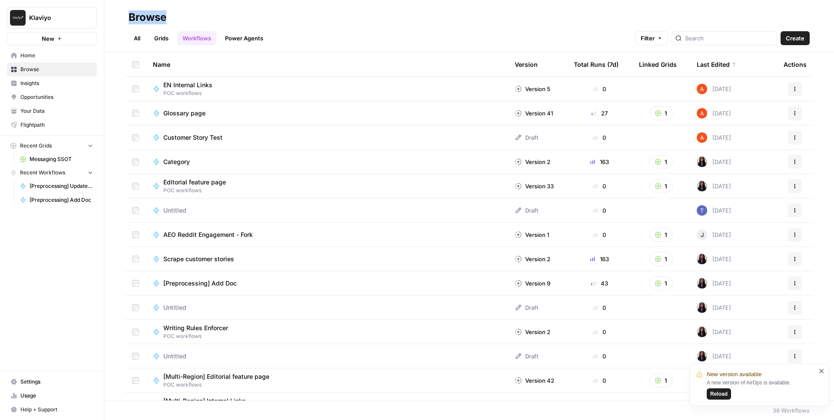
click at [207, 36] on link "Workflows" at bounding box center [196, 38] width 39 height 14
click at [159, 36] on link "Grids" at bounding box center [161, 38] width 25 height 14
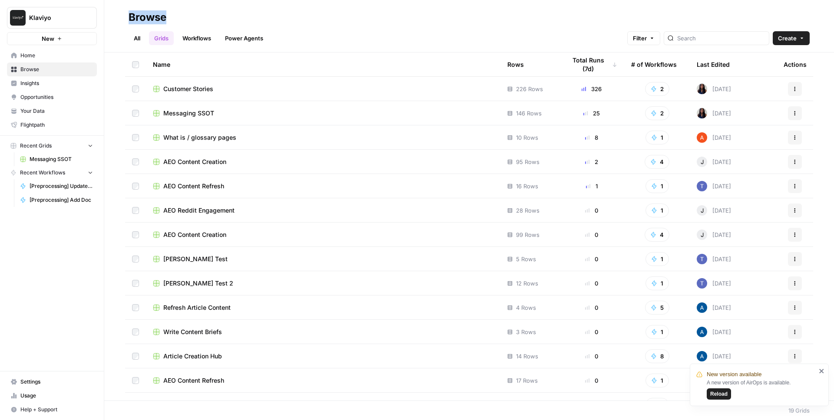
click at [195, 36] on link "Workflows" at bounding box center [196, 38] width 39 height 14
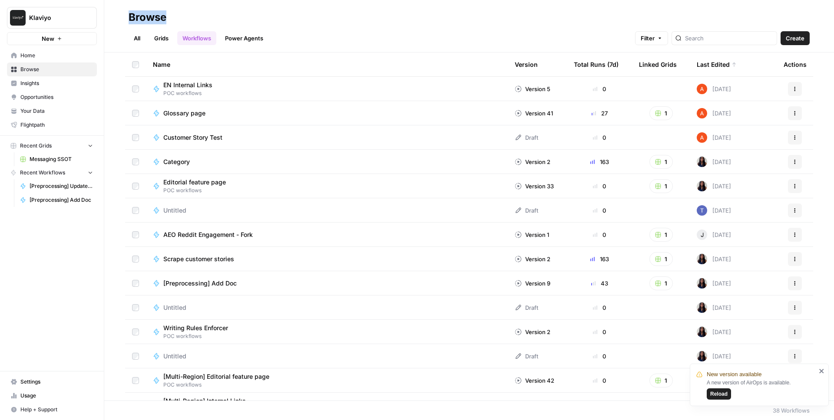
click at [144, 36] on link "All" at bounding box center [137, 38] width 17 height 14
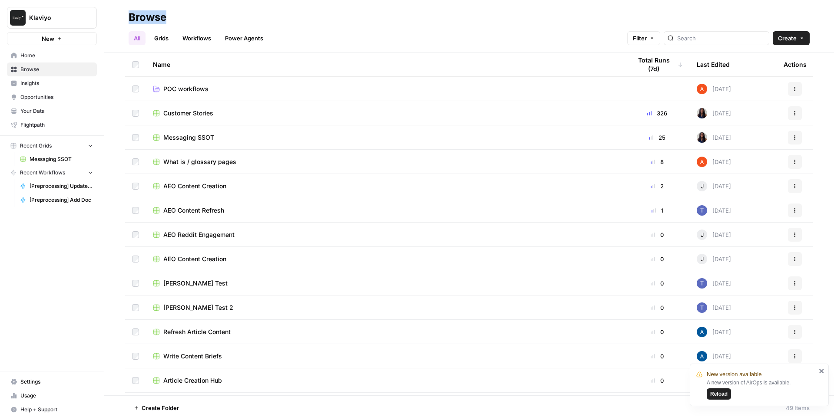
click at [155, 37] on link "Grids" at bounding box center [161, 38] width 25 height 14
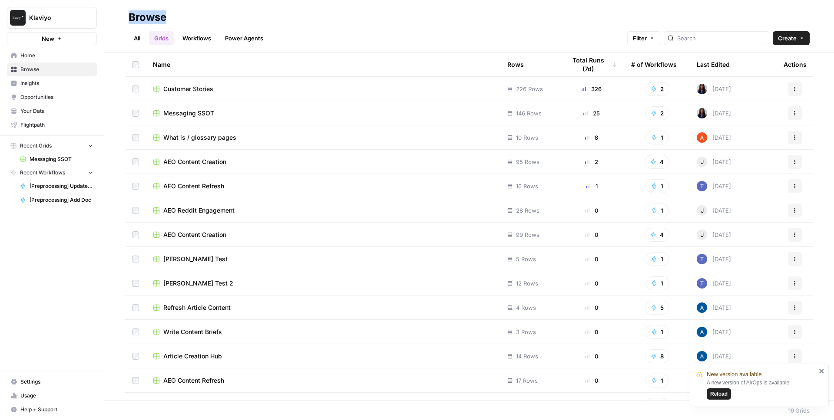
click at [194, 37] on link "Workflows" at bounding box center [196, 38] width 39 height 14
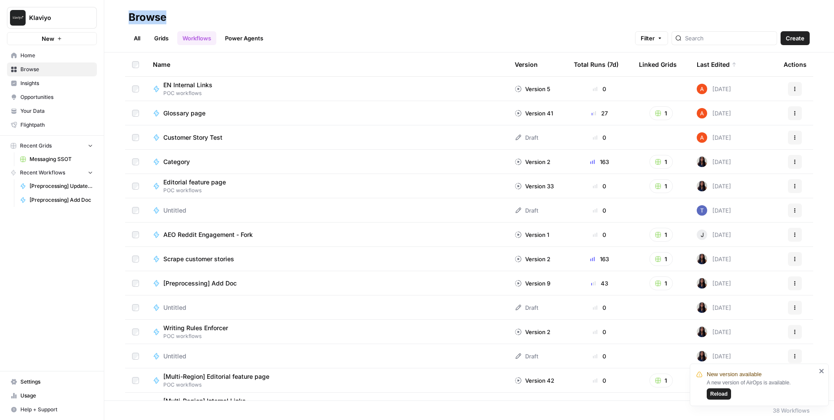
click at [160, 37] on link "Grids" at bounding box center [161, 38] width 25 height 14
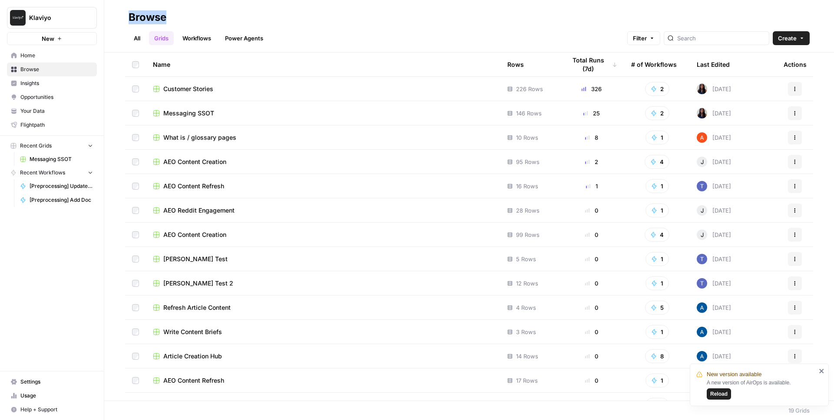
click at [135, 37] on link "All" at bounding box center [137, 38] width 17 height 14
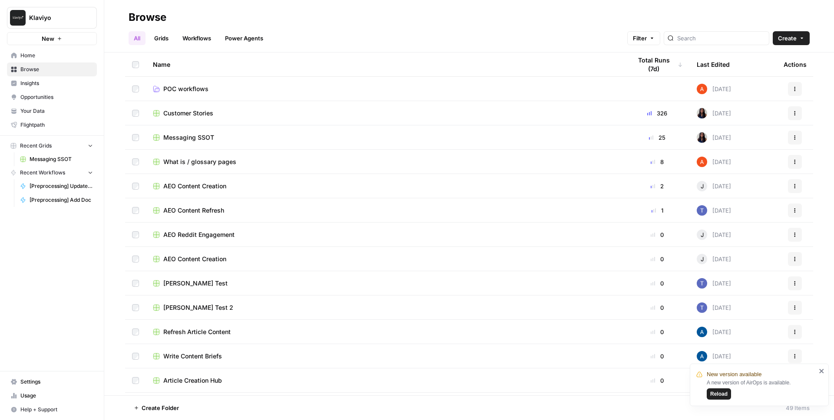
click at [724, 30] on div "All Grids Workflows Power Agents Filter Create" at bounding box center [469, 34] width 681 height 21
click at [725, 36] on input "search" at bounding box center [721, 38] width 88 height 9
click at [205, 37] on link "Workflows" at bounding box center [196, 38] width 39 height 14
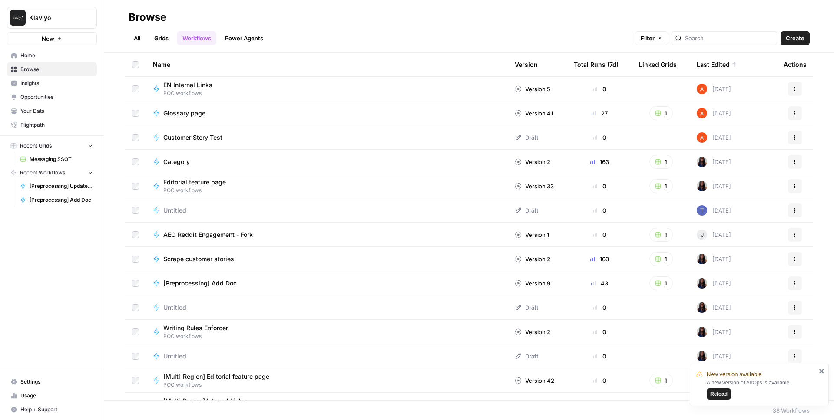
click at [163, 37] on link "Grids" at bounding box center [161, 38] width 25 height 14
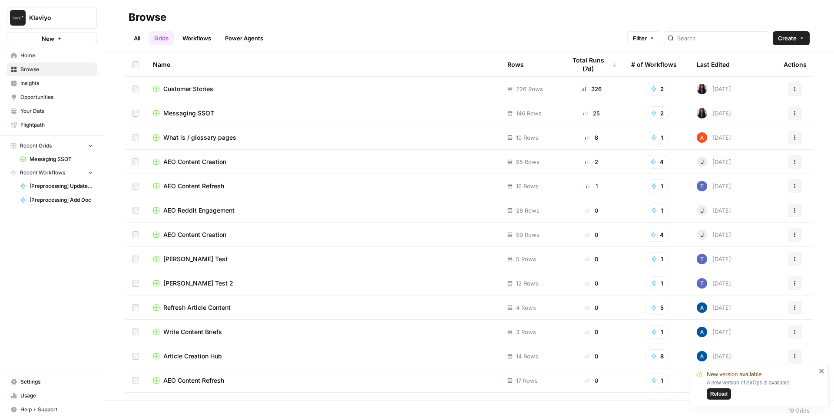
click at [138, 39] on link "All" at bounding box center [137, 38] width 17 height 14
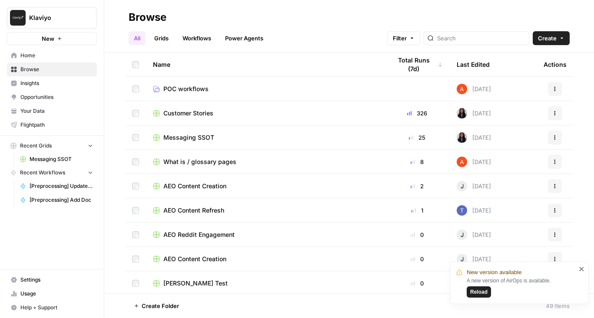
click at [52, 76] on link "Insights" at bounding box center [52, 83] width 90 height 14
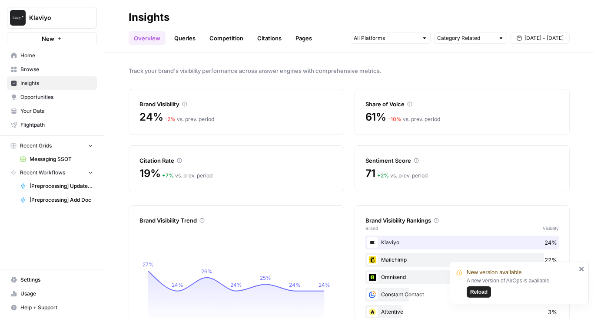
click at [184, 37] on link "Queries" at bounding box center [185, 38] width 32 height 14
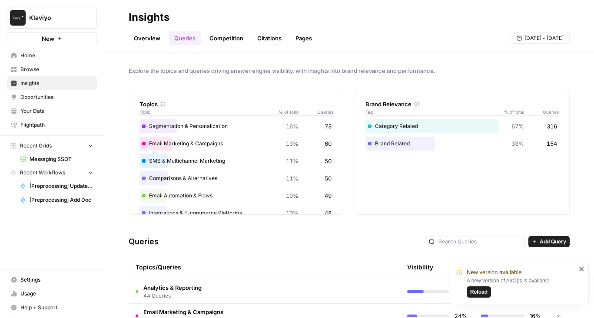
click at [225, 39] on link "Competition" at bounding box center [226, 38] width 44 height 14
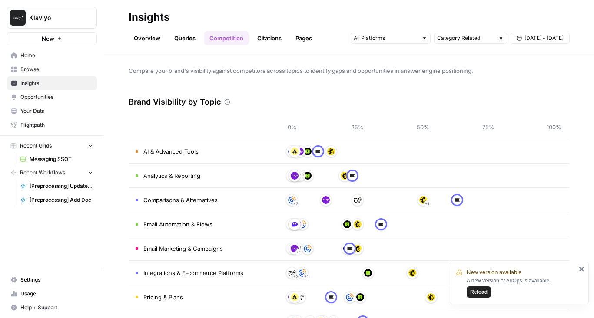
click at [310, 39] on link "Pages" at bounding box center [303, 38] width 27 height 14
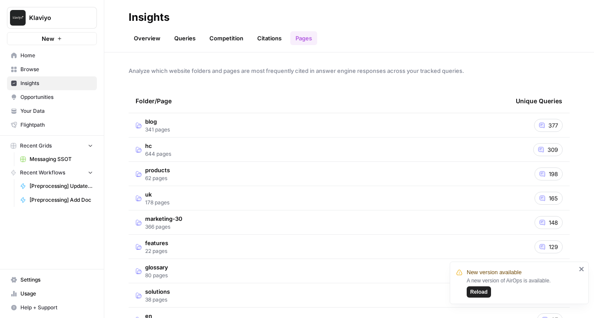
click at [226, 130] on td "blog 341 pages" at bounding box center [319, 125] width 380 height 24
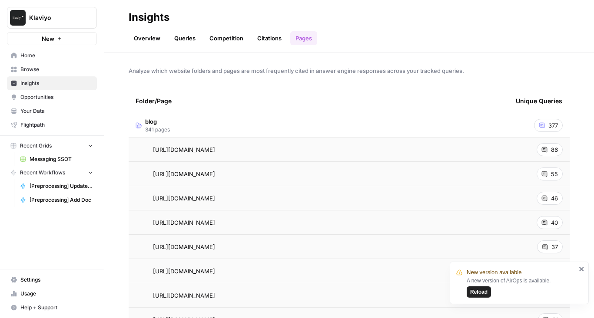
click at [184, 35] on link "Queries" at bounding box center [185, 38] width 32 height 14
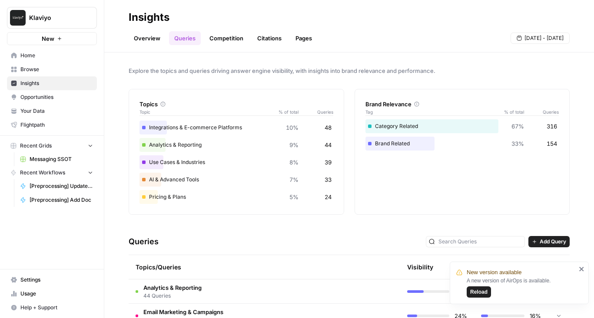
click at [298, 36] on link "Pages" at bounding box center [303, 38] width 27 height 14
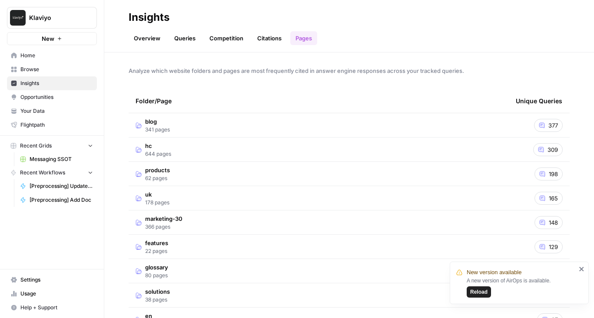
click at [82, 98] on span "Opportunities" at bounding box center [56, 97] width 73 height 8
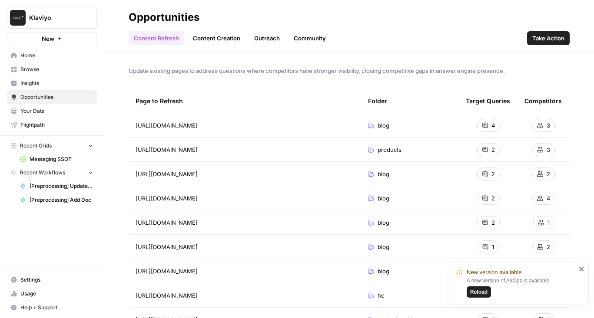
click at [33, 89] on link "Insights" at bounding box center [52, 83] width 90 height 14
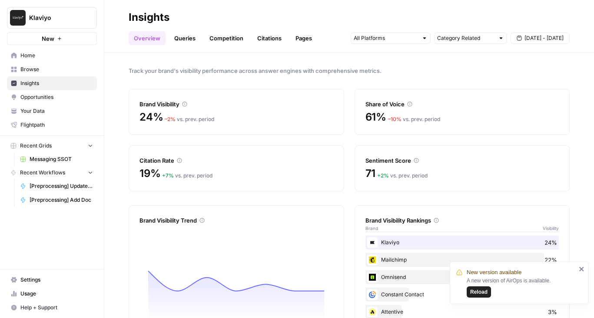
click at [304, 36] on link "Pages" at bounding box center [303, 38] width 27 height 14
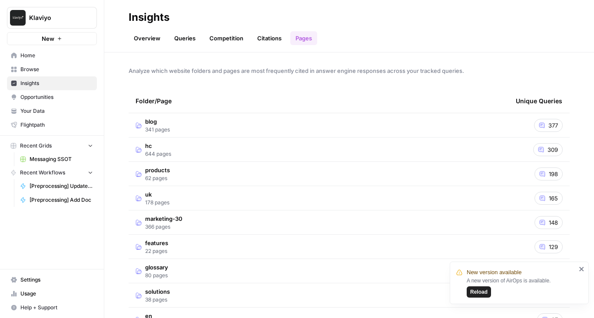
click at [476, 121] on td "blog 341 pages" at bounding box center [319, 125] width 380 height 24
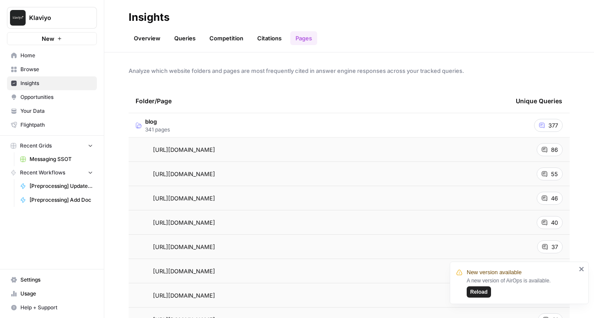
click at [56, 98] on span "Opportunities" at bounding box center [56, 97] width 73 height 8
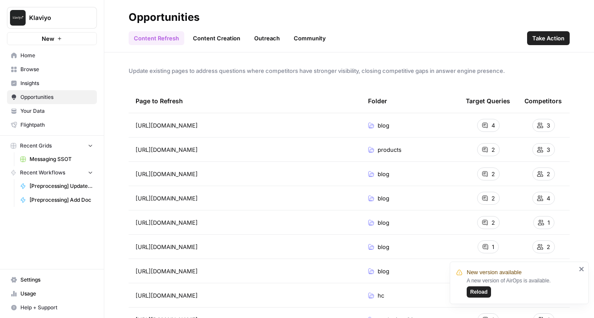
click at [51, 83] on span "Insights" at bounding box center [56, 83] width 73 height 8
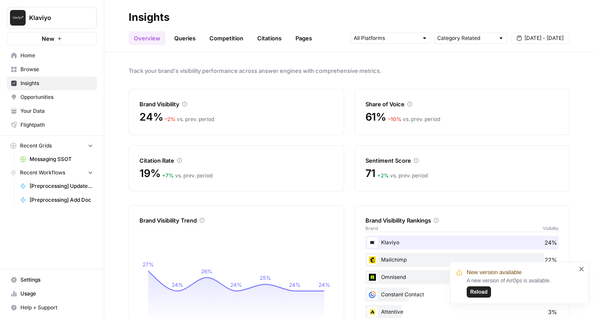
click at [49, 96] on span "Opportunities" at bounding box center [56, 97] width 73 height 8
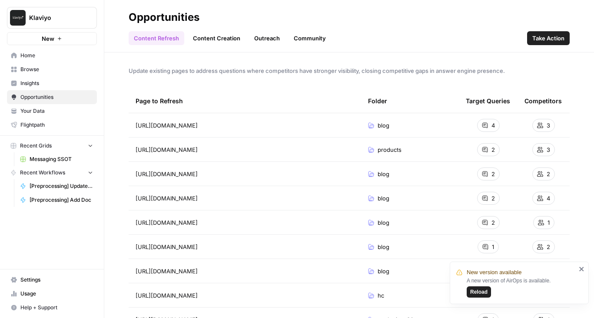
click at [57, 86] on span "Insights" at bounding box center [56, 83] width 73 height 8
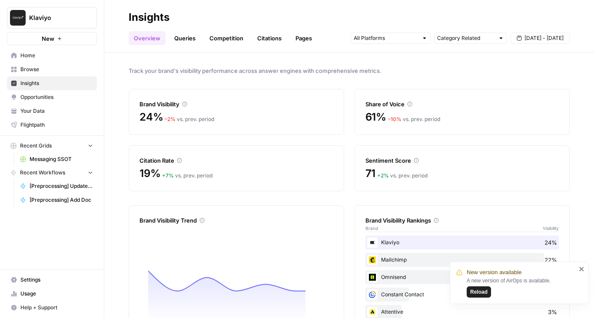
click at [299, 42] on link "Pages" at bounding box center [303, 38] width 27 height 14
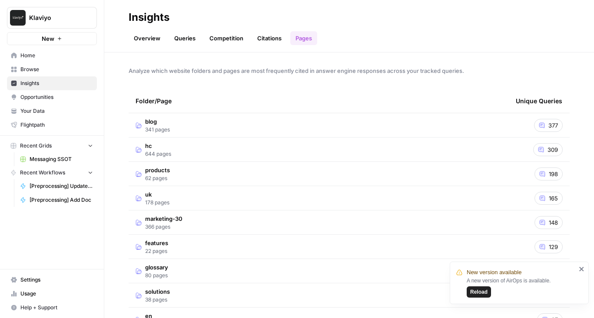
click at [511, 125] on td "377" at bounding box center [539, 125] width 61 height 24
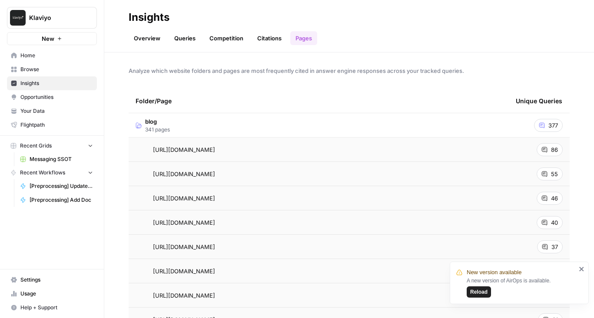
click at [58, 96] on span "Opportunities" at bounding box center [56, 97] width 73 height 8
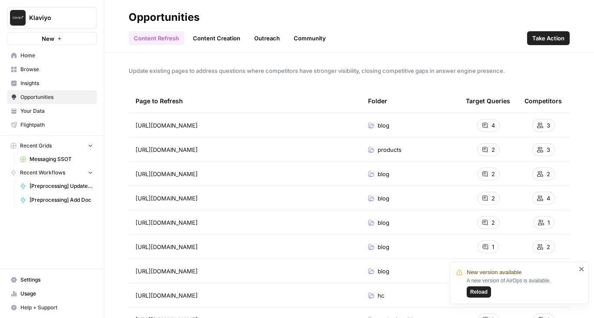
click at [553, 42] on span "Take Action" at bounding box center [548, 38] width 32 height 9
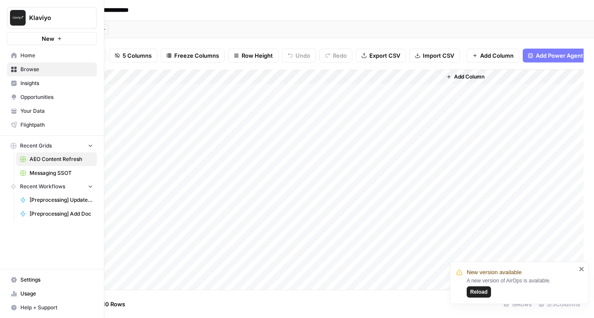
click at [37, 87] on span "Insights" at bounding box center [56, 83] width 73 height 8
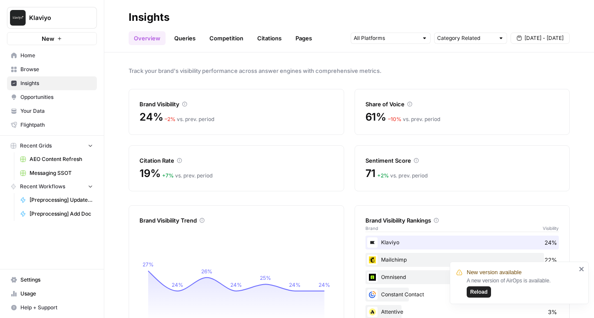
click at [30, 74] on link "Browse" at bounding box center [52, 70] width 90 height 14
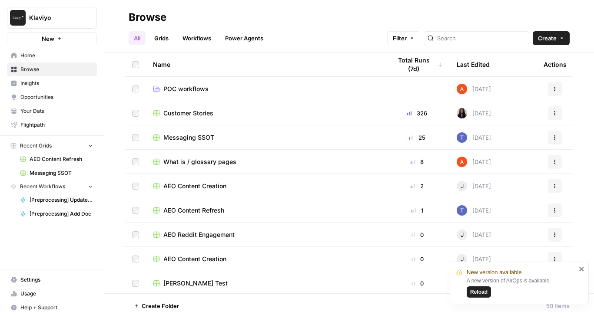
click at [31, 86] on span "Insights" at bounding box center [56, 83] width 73 height 8
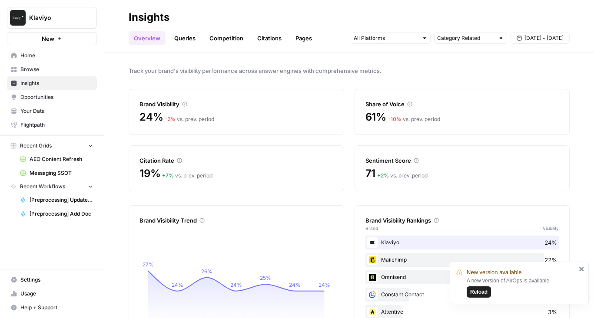
click at [304, 44] on link "Pages" at bounding box center [303, 38] width 27 height 14
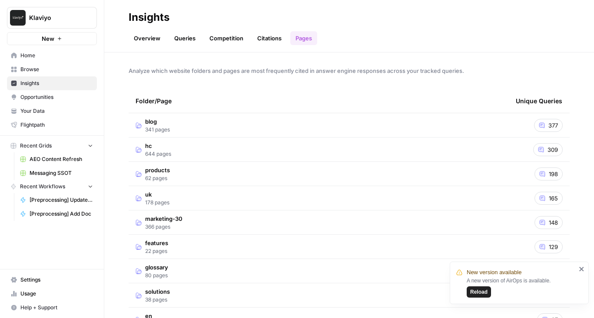
click at [259, 139] on td "hc 644 pages" at bounding box center [319, 150] width 380 height 24
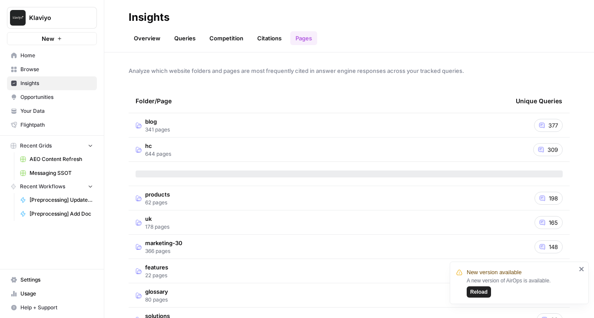
click at [241, 127] on td "blog 341 pages" at bounding box center [319, 125] width 380 height 24
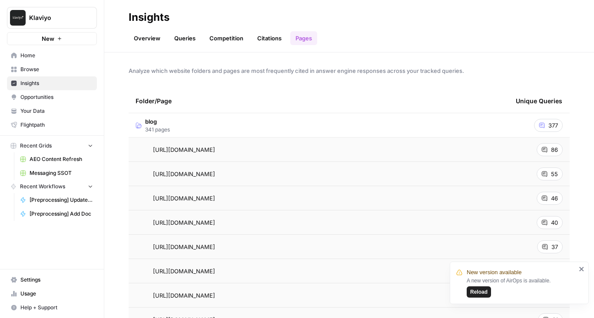
click at [583, 272] on icon "close" at bounding box center [582, 269] width 6 height 7
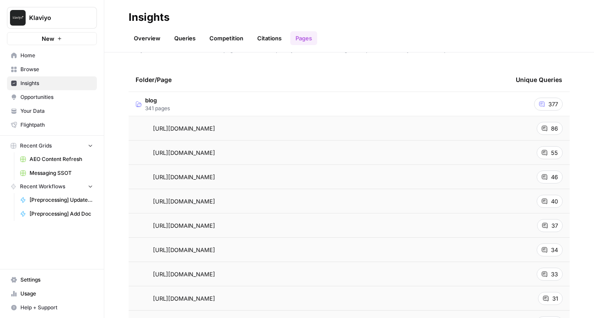
click at [44, 99] on span "Opportunities" at bounding box center [56, 97] width 73 height 8
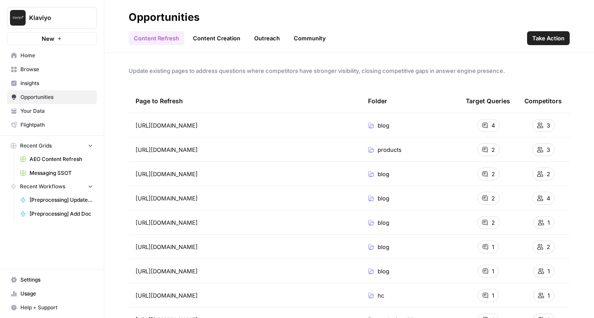
click at [281, 33] on link "Outreach" at bounding box center [267, 38] width 36 height 14
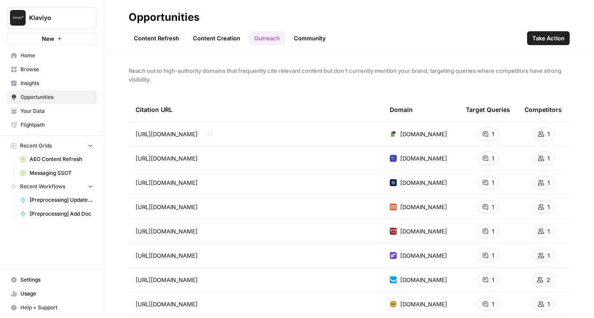
drag, startPoint x: 135, startPoint y: 124, endPoint x: 361, endPoint y: 232, distance: 250.4
click at [198, 232] on span "https://www.emailvendorselection.com/best-email-marketing-platforms/" at bounding box center [167, 231] width 62 height 9
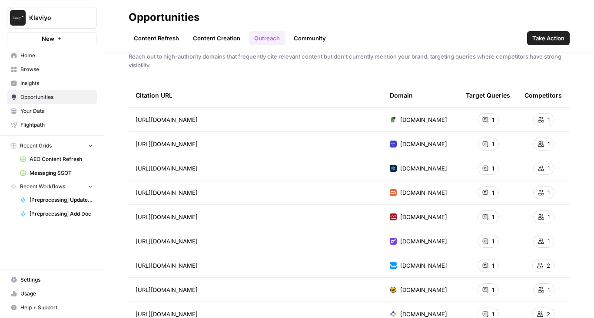
drag, startPoint x: 311, startPoint y: 240, endPoint x: 139, endPoint y: 238, distance: 172.5
click at [139, 238] on div "https://fluentcrm.com/email-frequency-best-practices/ Go to page" at bounding box center [256, 241] width 240 height 10
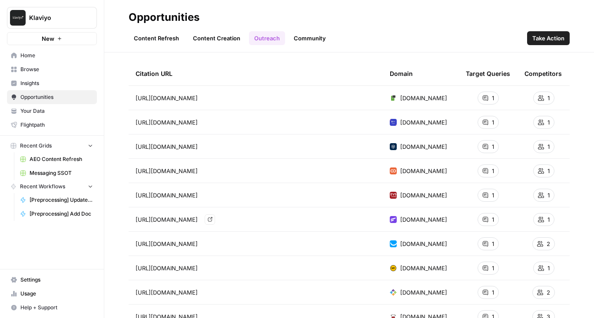
click at [215, 218] on link "Go to page" at bounding box center [210, 220] width 10 height 10
click at [539, 35] on span "Take Action" at bounding box center [548, 38] width 32 height 9
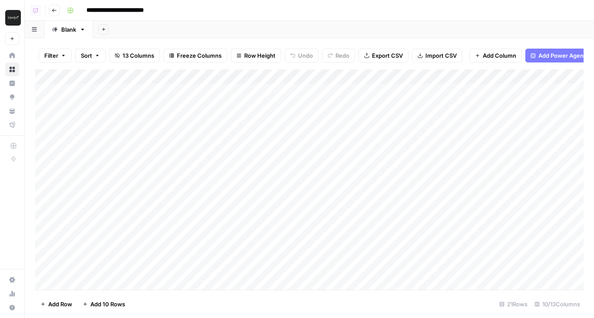
click at [311, 77] on div "Add Column" at bounding box center [309, 179] width 548 height 221
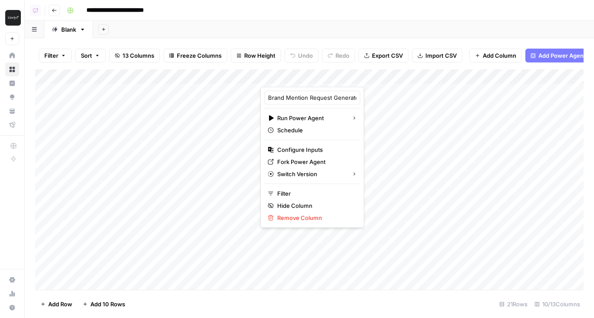
click at [284, 18] on header "**********" at bounding box center [309, 10] width 569 height 21
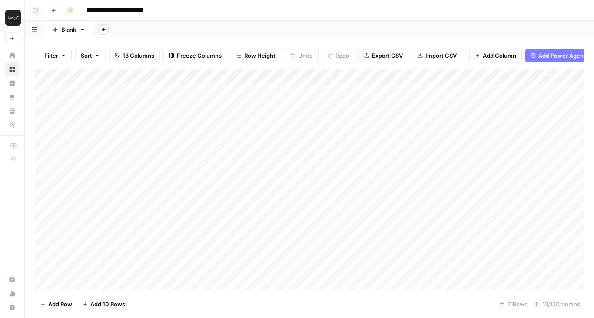
click at [146, 136] on div "Add Column" at bounding box center [309, 179] width 548 height 221
click at [247, 136] on div "Add Column" at bounding box center [309, 179] width 548 height 221
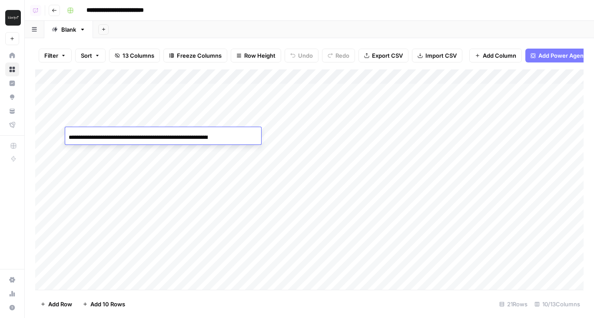
scroll to position [0, 69]
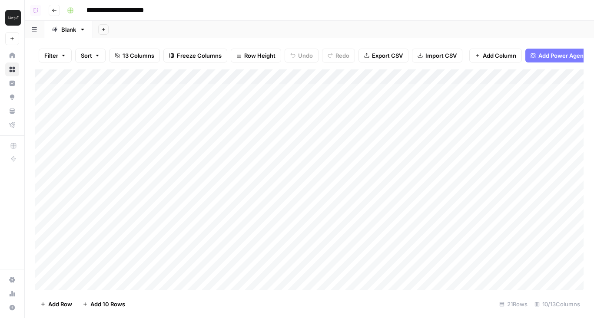
click at [235, 26] on div "Add Sheet" at bounding box center [343, 29] width 501 height 17
click at [251, 136] on div "Add Column" at bounding box center [309, 179] width 548 height 221
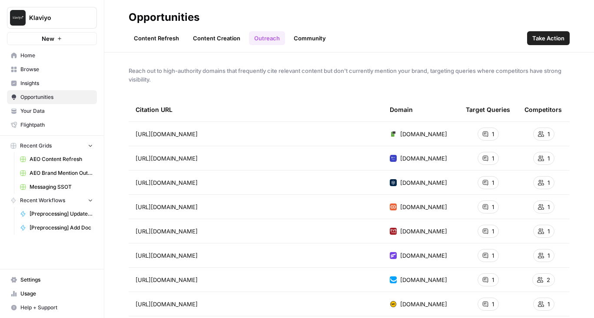
click at [308, 39] on link "Community" at bounding box center [309, 38] width 43 height 14
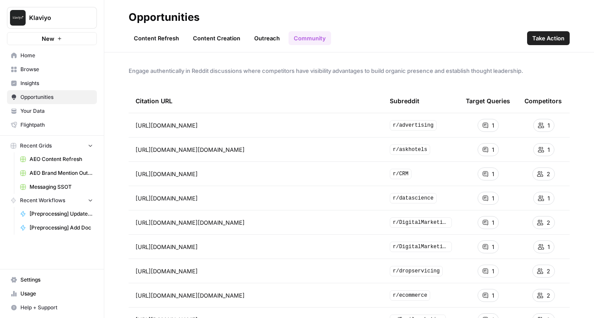
click at [272, 38] on link "Outreach" at bounding box center [267, 38] width 36 height 14
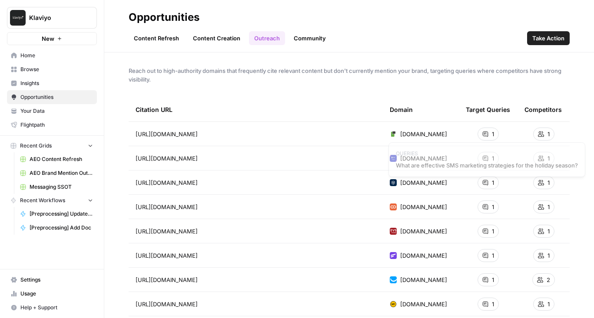
click at [492, 131] on span "1" at bounding box center [493, 134] width 2 height 9
drag, startPoint x: 482, startPoint y: 165, endPoint x: 452, endPoint y: 164, distance: 30.4
click at [453, 165] on span "What are effective SMS marketing strategies for the holiday season?" at bounding box center [487, 165] width 182 height 9
click at [297, 40] on link "Community" at bounding box center [309, 38] width 43 height 14
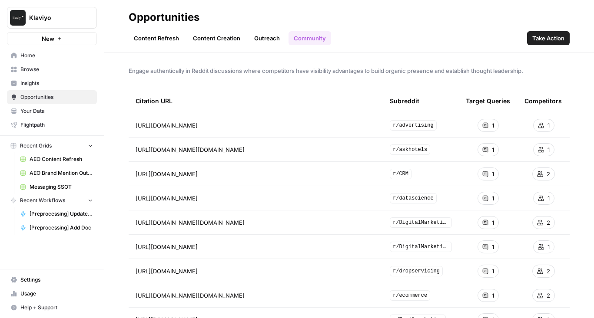
click at [43, 86] on span "Insights" at bounding box center [56, 83] width 73 height 8
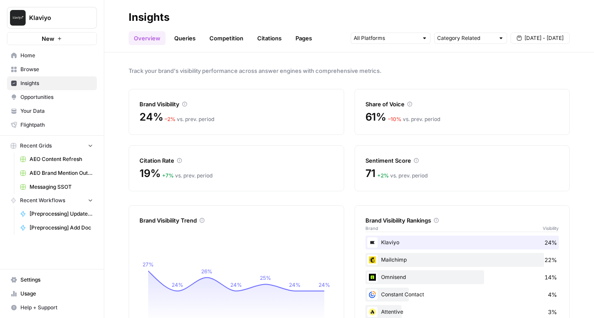
click at [182, 36] on link "Queries" at bounding box center [185, 38] width 32 height 14
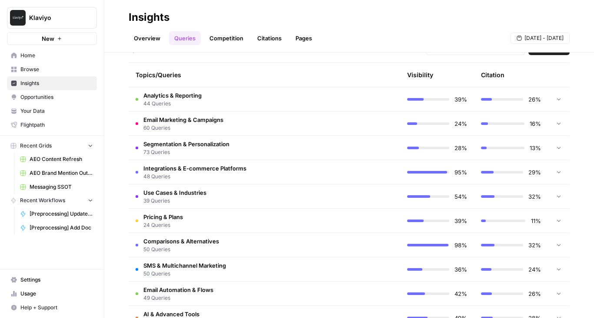
scroll to position [204, 0]
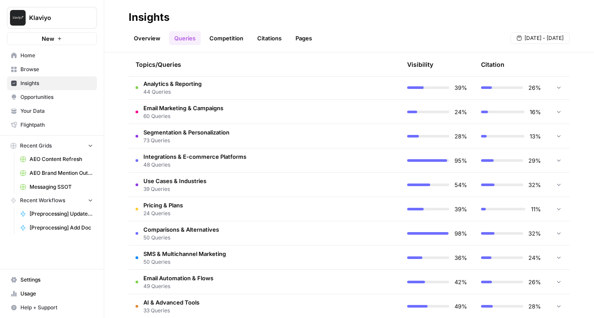
click at [63, 99] on span "Opportunities" at bounding box center [56, 97] width 73 height 8
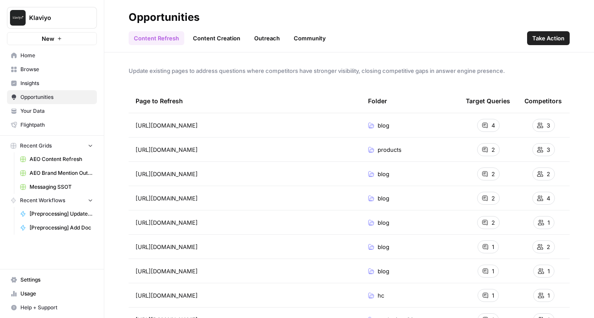
click at [33, 82] on span "Insights" at bounding box center [56, 83] width 73 height 8
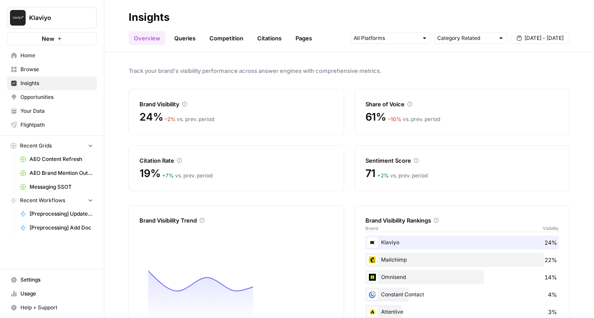
click at [36, 99] on span "Opportunities" at bounding box center [56, 97] width 73 height 8
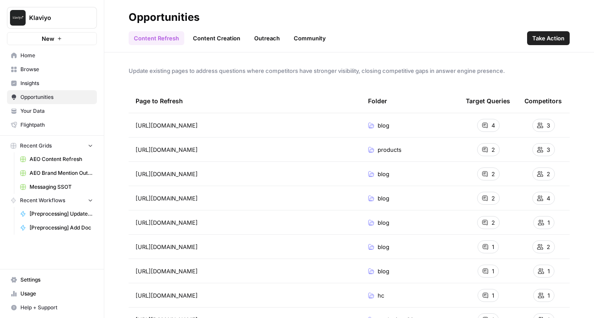
click at [199, 36] on link "Content Creation" at bounding box center [217, 38] width 58 height 14
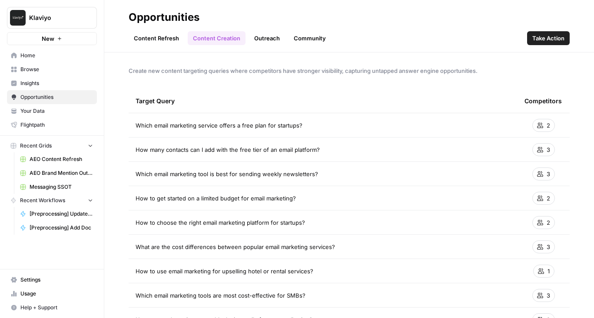
drag, startPoint x: 129, startPoint y: 18, endPoint x: 203, endPoint y: 18, distance: 74.7
click at [203, 18] on h2 "Opportunities" at bounding box center [349, 17] width 441 height 14
click at [137, 125] on span "Which email marketing service offers a free plan for startups?" at bounding box center [219, 125] width 167 height 9
drag, startPoint x: 136, startPoint y: 125, endPoint x: 316, endPoint y: 125, distance: 179.4
click at [316, 126] on div "Which email marketing service offers a free plan for startups?" at bounding box center [323, 125] width 375 height 9
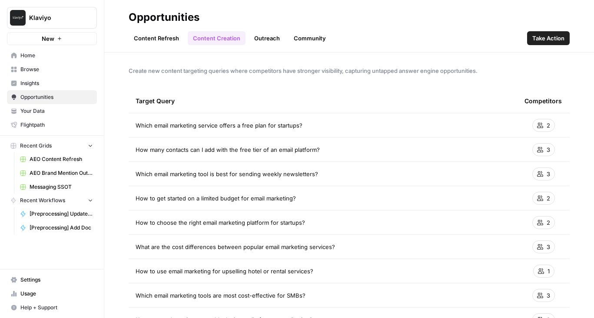
click at [316, 125] on div "Which email marketing service offers a free plan for startups?" at bounding box center [323, 125] width 375 height 9
drag, startPoint x: 137, startPoint y: 94, endPoint x: 244, endPoint y: 247, distance: 186.5
click at [244, 247] on span "What are the cost differences between popular email marketing services?" at bounding box center [235, 247] width 199 height 9
click at [261, 42] on link "Outreach" at bounding box center [267, 38] width 36 height 14
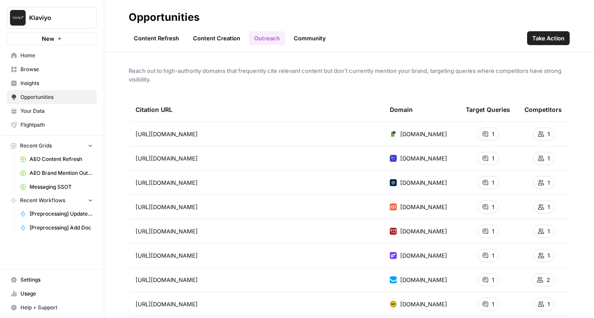
click at [308, 39] on link "Community" at bounding box center [309, 38] width 43 height 14
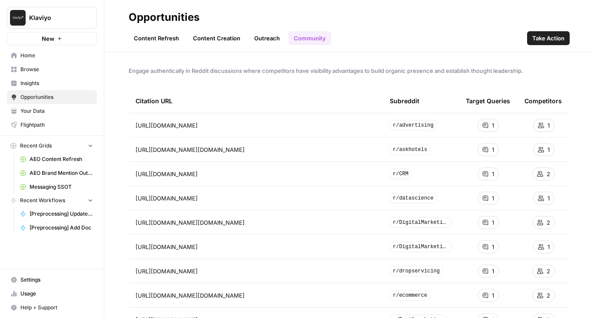
click at [259, 40] on link "Outreach" at bounding box center [267, 38] width 36 height 14
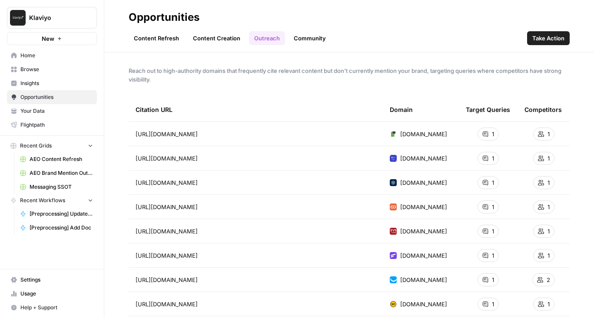
click at [32, 79] on span "Insights" at bounding box center [56, 83] width 73 height 8
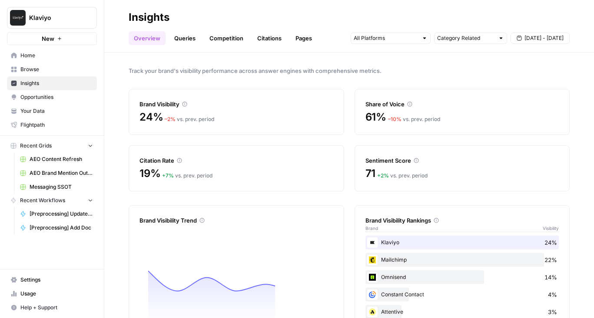
click at [174, 45] on header "Insights Overview Queries Competition Citations Pages Category Related Aug 29 -…" at bounding box center [349, 26] width 490 height 53
click at [175, 29] on div "Overview Queries Competition Citations Pages Category Related Aug 29 - Sep 4" at bounding box center [349, 34] width 441 height 21
click at [176, 32] on link "Queries" at bounding box center [185, 38] width 32 height 14
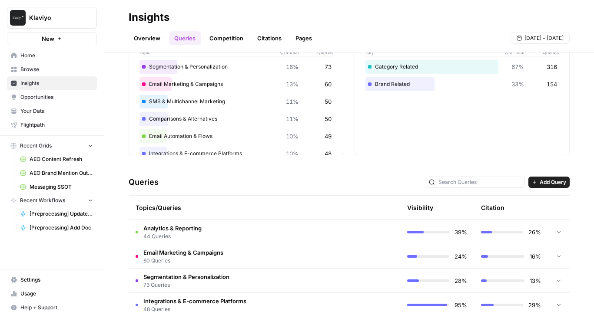
scroll to position [61, 0]
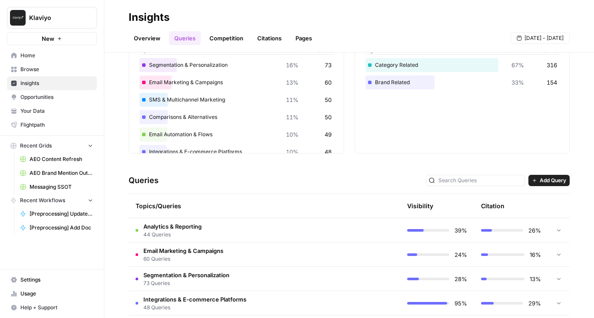
click at [192, 230] on span "Analytics & Reporting" at bounding box center [172, 226] width 58 height 9
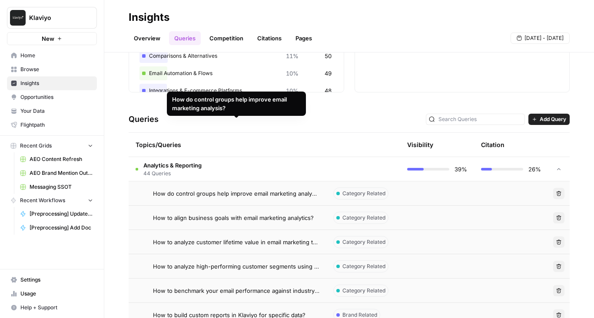
scroll to position [119, 0]
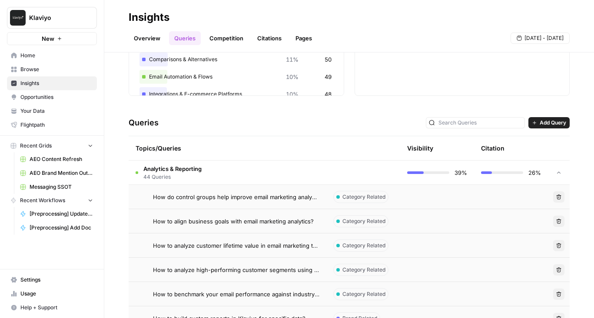
click at [53, 93] on link "Opportunities" at bounding box center [52, 97] width 90 height 14
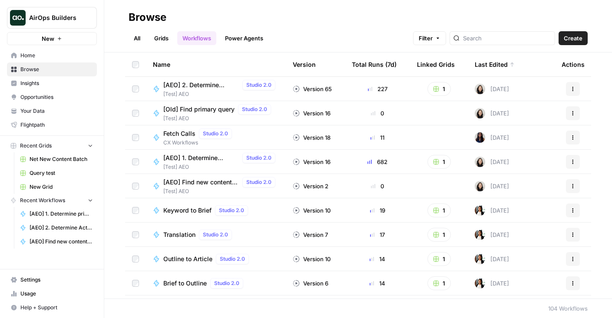
click at [445, 89] on button "1" at bounding box center [438, 89] width 23 height 14
click at [449, 121] on span "Query test" at bounding box center [478, 120] width 69 height 9
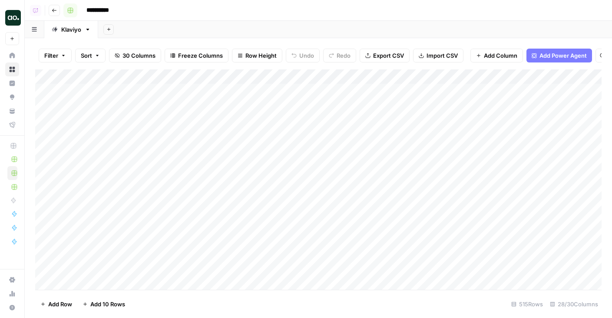
click at [56, 11] on icon "button" at bounding box center [54, 10] width 5 height 5
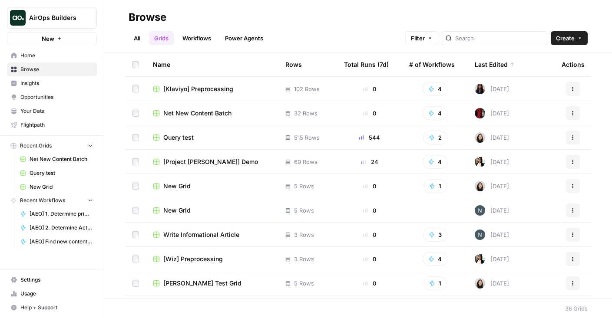
click at [161, 112] on div "Net New Content Batch" at bounding box center [212, 113] width 119 height 9
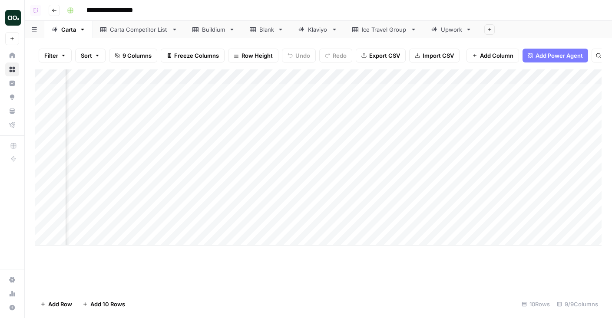
scroll to position [0, 65]
click at [462, 107] on div "Add Column" at bounding box center [318, 157] width 566 height 176
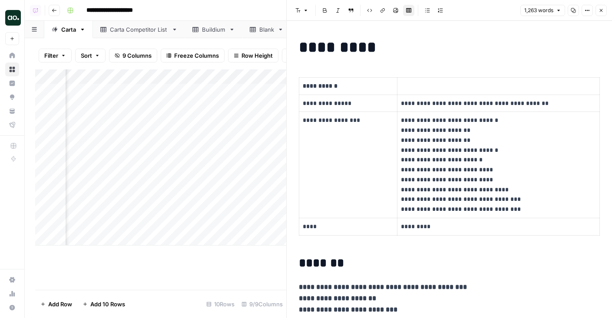
click at [585, 12] on icon "button" at bounding box center [587, 10] width 5 height 5
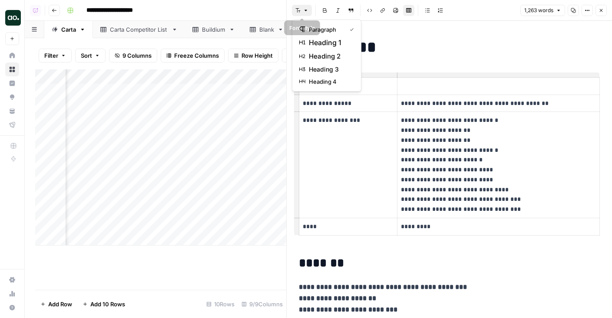
click at [302, 11] on button "Font style" at bounding box center [302, 10] width 20 height 11
click at [467, 53] on h1 "*********" at bounding box center [449, 47] width 301 height 18
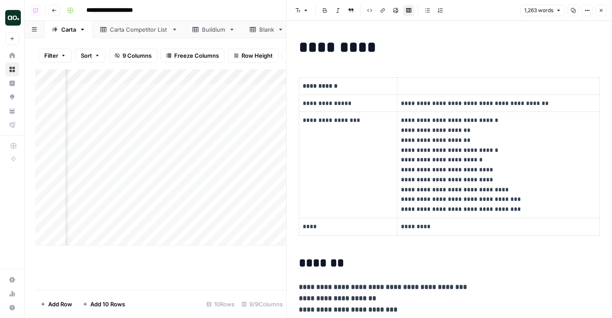
click at [541, 10] on span "1,263 words" at bounding box center [538, 11] width 29 height 8
click at [460, 46] on h1 "*********" at bounding box center [449, 47] width 301 height 18
click at [602, 10] on icon "button" at bounding box center [601, 10] width 5 height 5
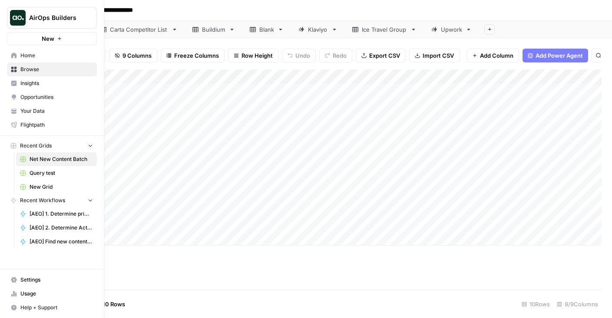
click at [23, 69] on span "Browse" at bounding box center [56, 70] width 73 height 8
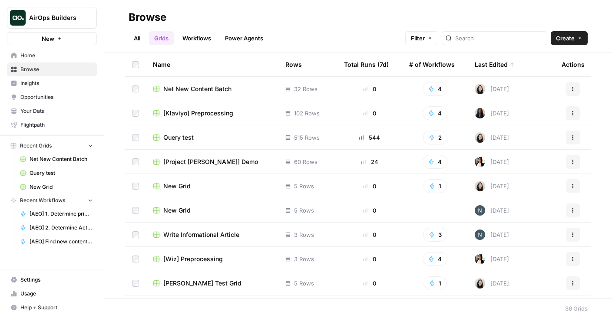
click at [163, 41] on link "Grids" at bounding box center [161, 38] width 25 height 14
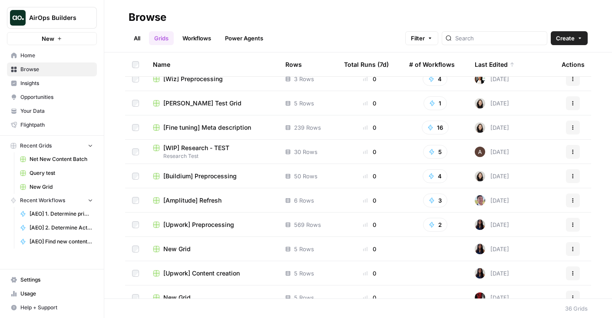
scroll to position [182, 0]
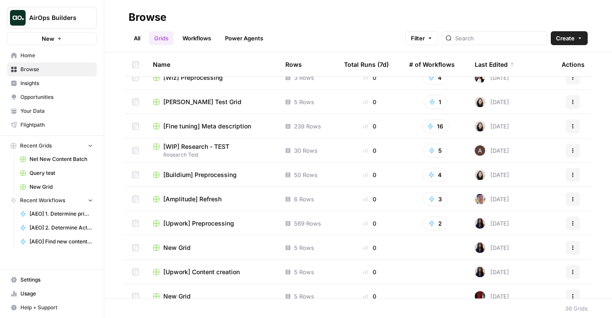
click at [197, 202] on span "[Amplitude] Refresh" at bounding box center [192, 199] width 58 height 9
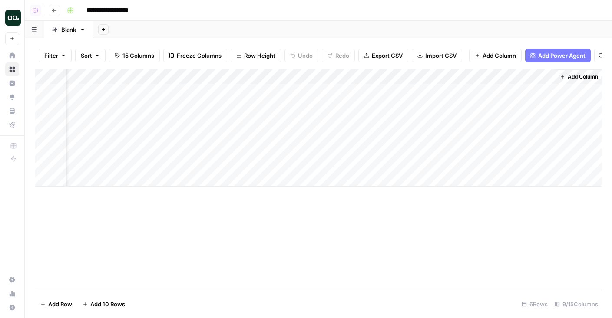
scroll to position [0, 394]
click at [546, 91] on div "Add Column" at bounding box center [318, 127] width 566 height 117
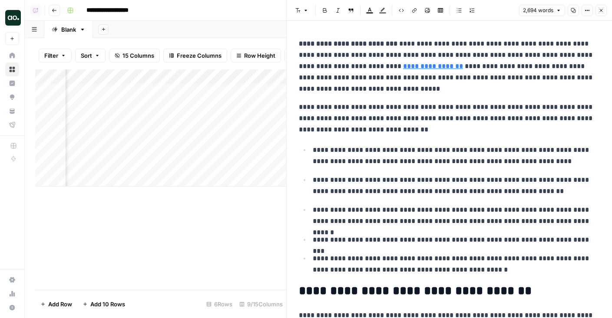
click at [550, 48] on p "**********" at bounding box center [449, 66] width 301 height 56
click at [584, 11] on button "Options" at bounding box center [587, 10] width 11 height 11
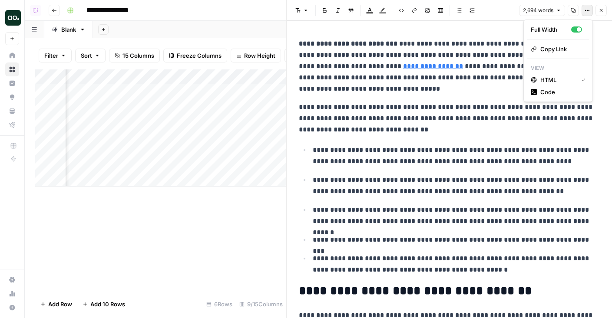
click at [438, 70] on p "**********" at bounding box center [449, 66] width 301 height 56
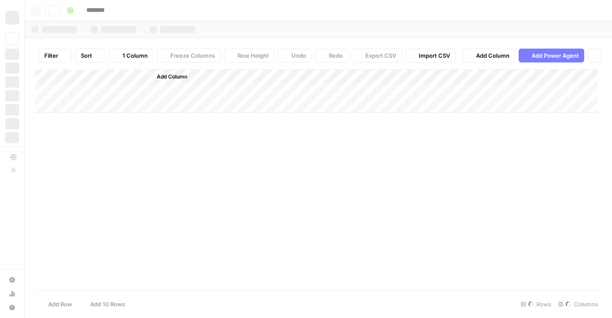
type input "**********"
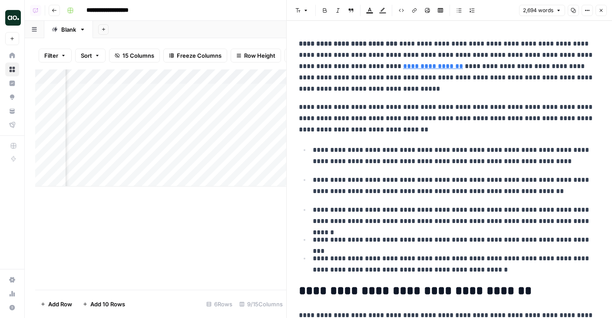
click at [527, 85] on p "**********" at bounding box center [449, 66] width 301 height 56
click at [496, 85] on p "**********" at bounding box center [449, 66] width 301 height 56
click at [600, 13] on icon "button" at bounding box center [601, 10] width 5 height 5
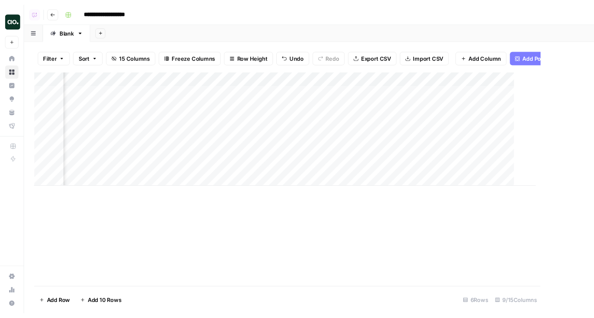
scroll to position [0, 384]
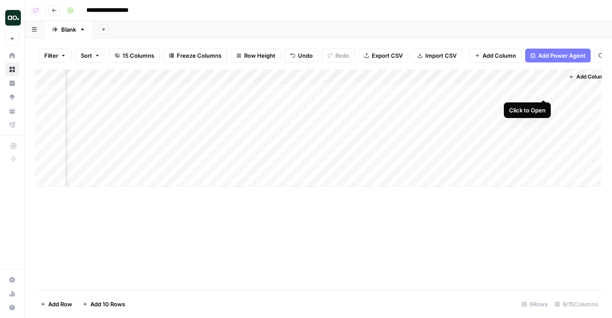
click at [543, 91] on div "Add Column" at bounding box center [318, 127] width 566 height 117
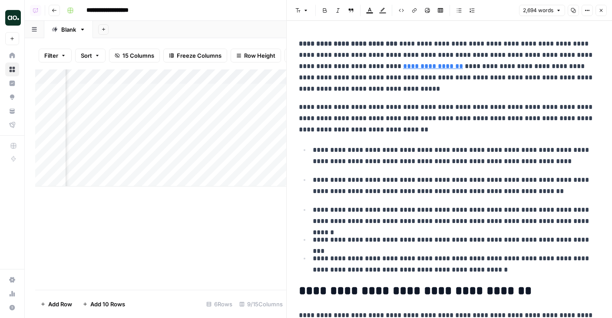
click at [583, 16] on header "Font style Bold Italic Block quote Text color Highlight color Code block Link I…" at bounding box center [449, 10] width 325 height 21
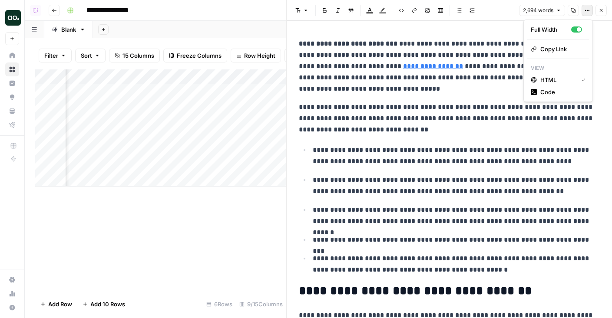
click at [583, 11] on button "Options" at bounding box center [587, 10] width 11 height 11
click at [412, 91] on p "**********" at bounding box center [449, 66] width 301 height 56
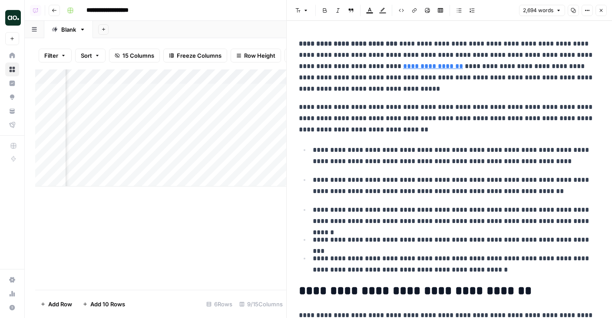
click at [507, 133] on p "**********" at bounding box center [449, 119] width 301 height 34
click at [461, 127] on p "**********" at bounding box center [449, 119] width 301 height 34
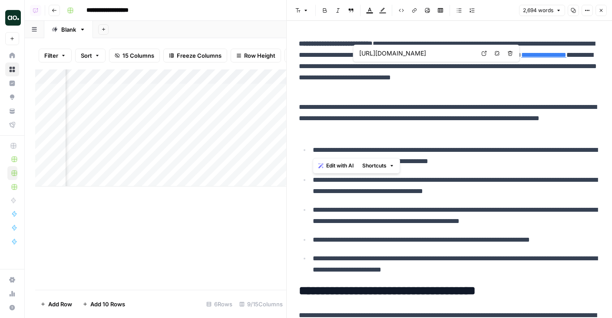
drag, startPoint x: 486, startPoint y: 136, endPoint x: 398, endPoint y: 121, distance: 89.6
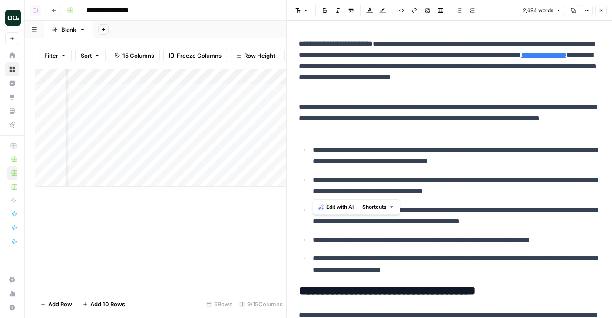
drag, startPoint x: 448, startPoint y: 189, endPoint x: 383, endPoint y: 116, distance: 97.2
click at [383, 116] on p "**********" at bounding box center [449, 119] width 301 height 34
drag, startPoint x: 486, startPoint y: 126, endPoint x: 511, endPoint y: 195, distance: 74.3
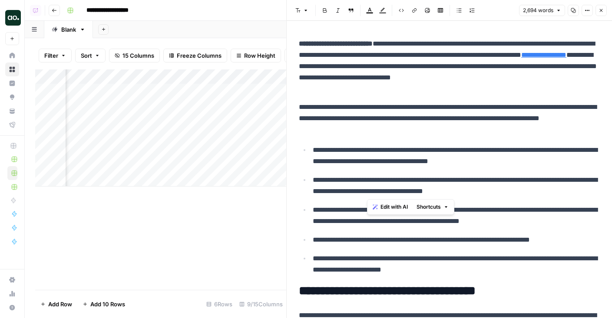
click at [511, 195] on p "**********" at bounding box center [456, 186] width 287 height 23
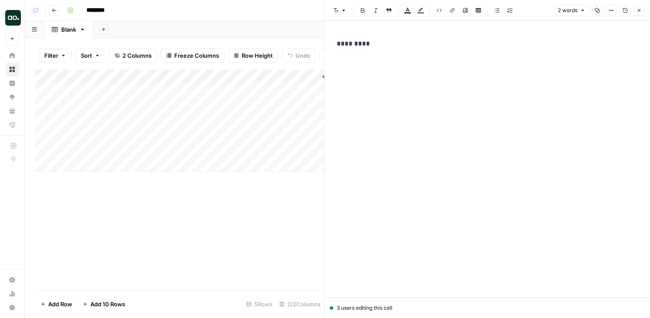
click at [437, 49] on p "*********" at bounding box center [487, 43] width 301 height 11
click at [344, 308] on div "3 users editing this cell" at bounding box center [487, 308] width 315 height 8
click at [333, 308] on div at bounding box center [331, 308] width 3 height 3
click at [331, 308] on div at bounding box center [331, 308] width 3 height 3
click at [345, 308] on div "3 users editing this cell" at bounding box center [487, 308] width 315 height 8
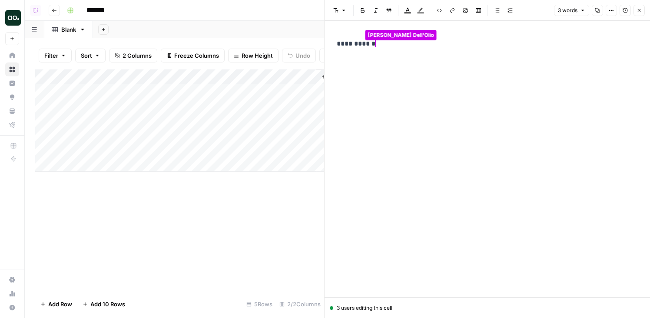
click at [404, 85] on div "**********" at bounding box center [486, 152] width 311 height 235
click at [405, 59] on div "**********" at bounding box center [486, 152] width 311 height 235
click at [362, 46] on p "**********" at bounding box center [487, 43] width 301 height 11
click at [367, 46] on p "**********" at bounding box center [487, 43] width 301 height 11
click at [409, 129] on div "**********" at bounding box center [486, 152] width 311 height 235
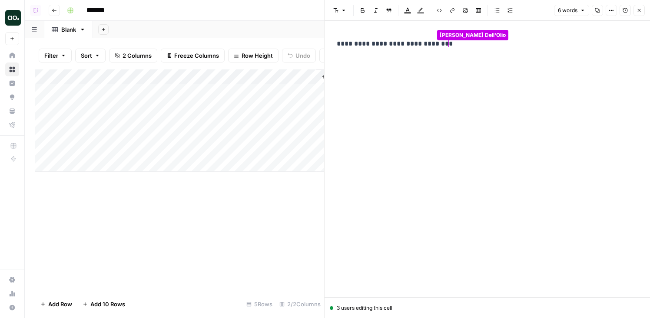
click at [521, 117] on div "**********" at bounding box center [486, 152] width 311 height 235
click at [526, 59] on div "**********" at bounding box center [486, 152] width 311 height 235
click at [528, 34] on div "**********" at bounding box center [486, 159] width 311 height 277
click at [497, 58] on div "**********" at bounding box center [486, 152] width 311 height 235
click at [459, 42] on p "**********" at bounding box center [487, 43] width 301 height 11
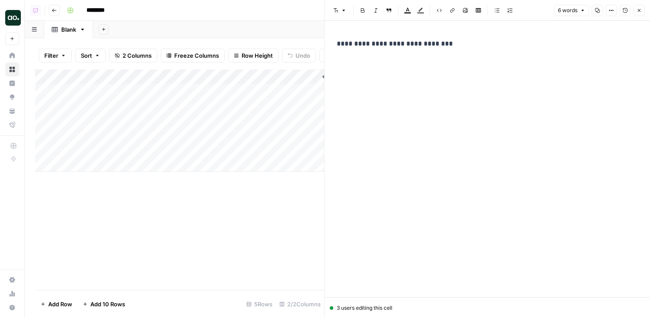
click at [623, 7] on button "Version History" at bounding box center [624, 10] width 11 height 11
click at [563, 128] on div at bounding box center [578, 159] width 142 height 277
click at [435, 50] on div "**********" at bounding box center [415, 44] width 169 height 18
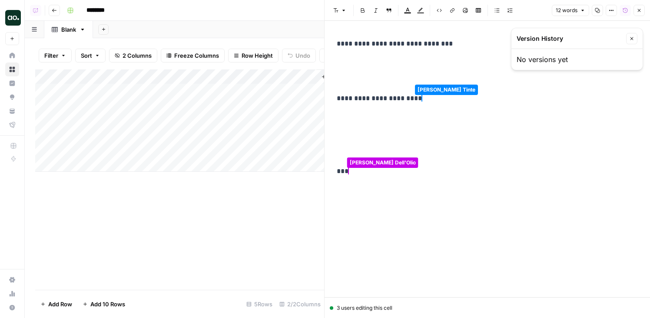
click at [406, 133] on p at bounding box center [416, 134] width 159 height 11
copy p "**"
click at [394, 250] on div "**********" at bounding box center [415, 152] width 169 height 235
click at [414, 101] on p "**********" at bounding box center [416, 98] width 159 height 11
click at [414, 120] on p at bounding box center [416, 116] width 159 height 11
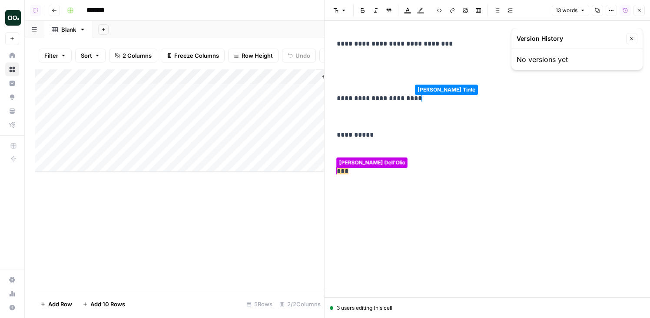
click at [397, 129] on div "**********" at bounding box center [415, 108] width 169 height 146
click at [399, 140] on p "**********" at bounding box center [416, 134] width 159 height 11
click at [347, 10] on button "Font style" at bounding box center [340, 10] width 20 height 11
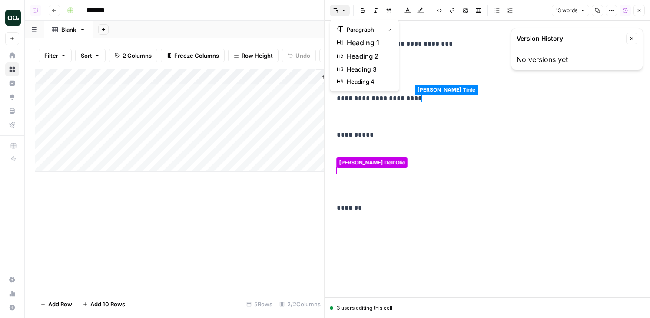
click at [347, 10] on button "Font style" at bounding box center [340, 10] width 20 height 11
click at [498, 8] on icon "button" at bounding box center [496, 10] width 5 height 5
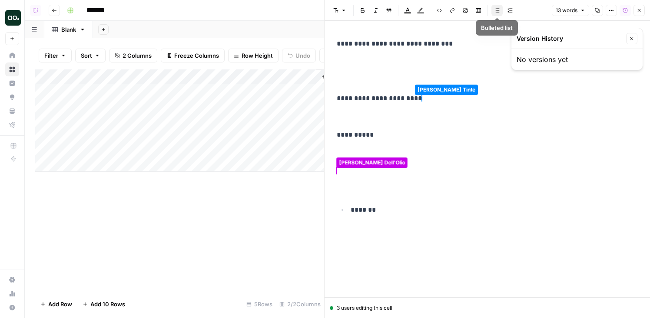
click at [523, 7] on div "Font style Bold Italic Block quote Text color Highlight color Code block Link I…" at bounding box center [439, 10] width 219 height 11
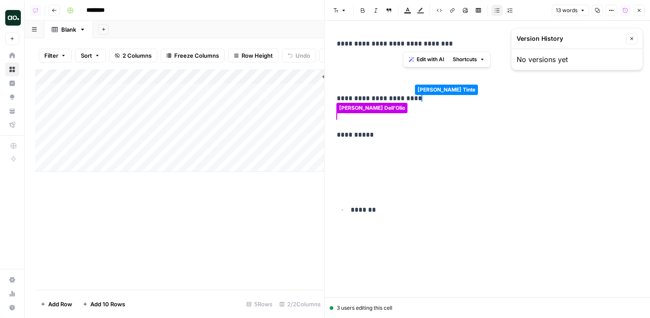
drag, startPoint x: 421, startPoint y: 43, endPoint x: 390, endPoint y: 43, distance: 30.4
click at [391, 43] on p "**********" at bounding box center [416, 43] width 159 height 11
click at [390, 43] on p "**********" at bounding box center [416, 43] width 159 height 11
drag, startPoint x: 360, startPoint y: 43, endPoint x: 460, endPoint y: 75, distance: 105.4
click at [460, 75] on div "**********" at bounding box center [415, 129] width 169 height 188
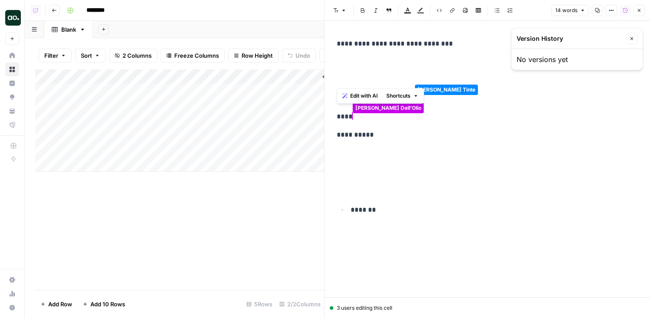
click at [491, 103] on p "**********" at bounding box center [416, 98] width 159 height 11
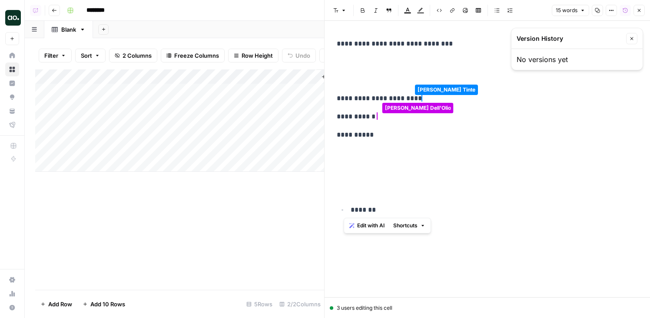
drag, startPoint x: 452, startPoint y: 210, endPoint x: 346, endPoint y: 135, distance: 129.9
click at [346, 135] on div "**********" at bounding box center [415, 129] width 169 height 188
click at [362, 160] on div "**********" at bounding box center [415, 129] width 169 height 188
drag, startPoint x: 362, startPoint y: 160, endPoint x: 452, endPoint y: 236, distance: 117.8
click at [452, 236] on div "**********" at bounding box center [415, 152] width 169 height 235
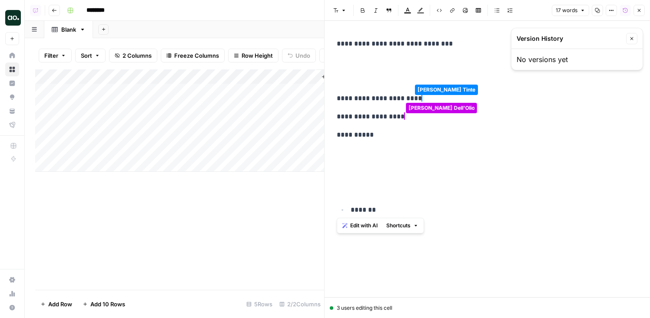
click at [402, 185] on p at bounding box center [416, 189] width 159 height 11
click at [389, 174] on p at bounding box center [416, 171] width 159 height 11
click at [628, 38] on button "Close" at bounding box center [631, 38] width 11 height 11
click at [625, 9] on icon "button" at bounding box center [624, 10] width 5 height 5
click at [546, 78] on div at bounding box center [578, 159] width 142 height 277
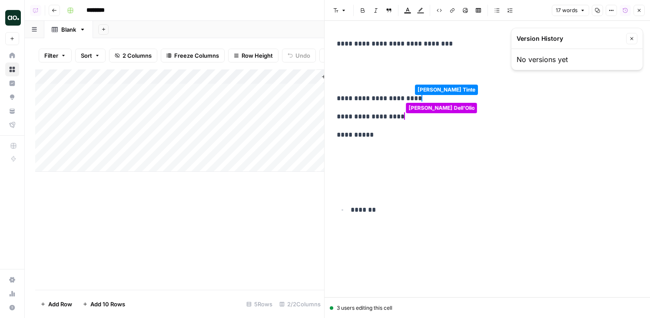
click at [443, 46] on p "**********" at bounding box center [416, 43] width 159 height 11
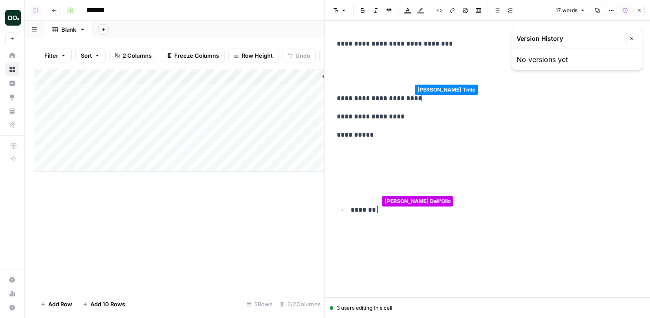
click at [633, 41] on icon "button" at bounding box center [631, 38] width 5 height 5
click at [638, 13] on button "Close" at bounding box center [638, 10] width 11 height 11
